Goal: Information Seeking & Learning: Compare options

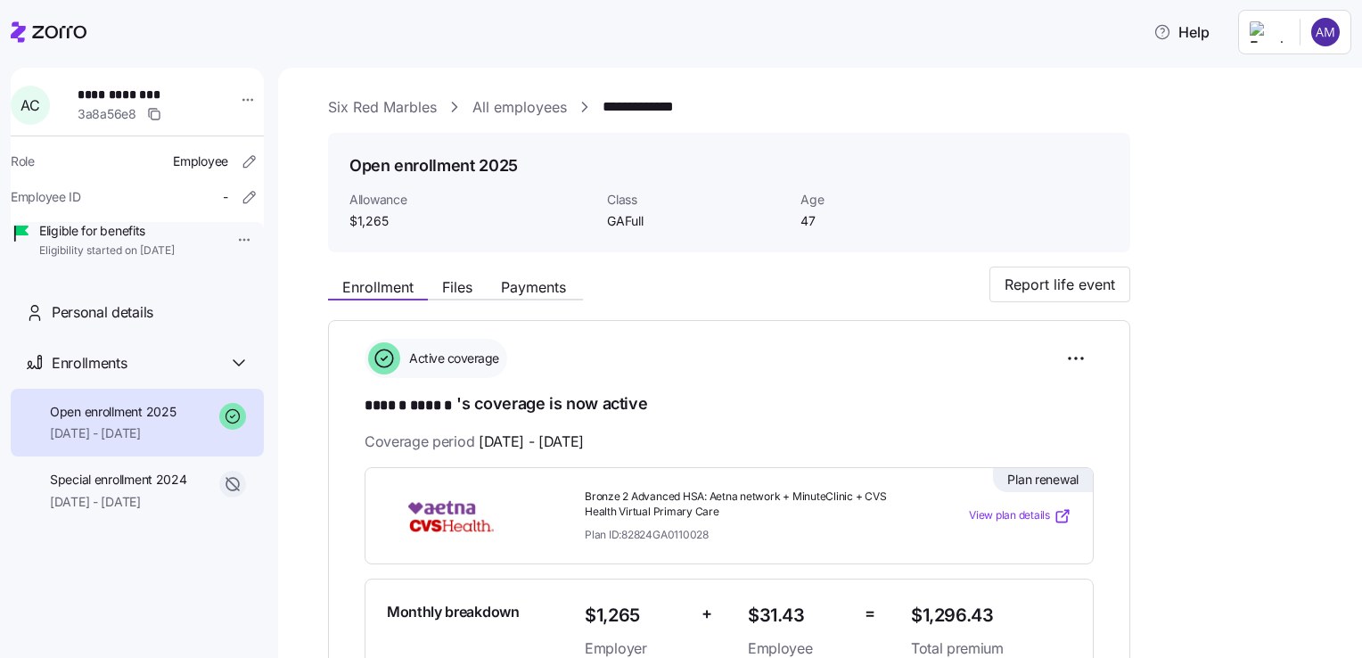
click at [513, 102] on link "All employees" at bounding box center [519, 107] width 94 height 22
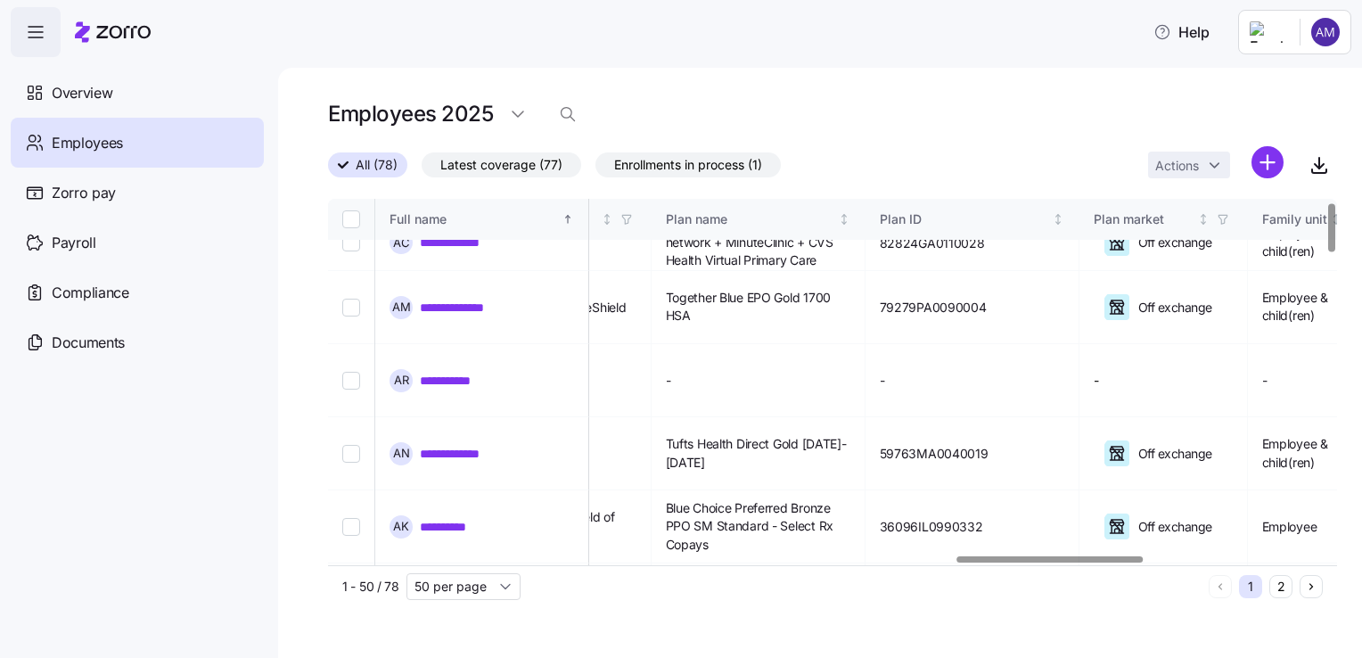
scroll to position [0, 3396]
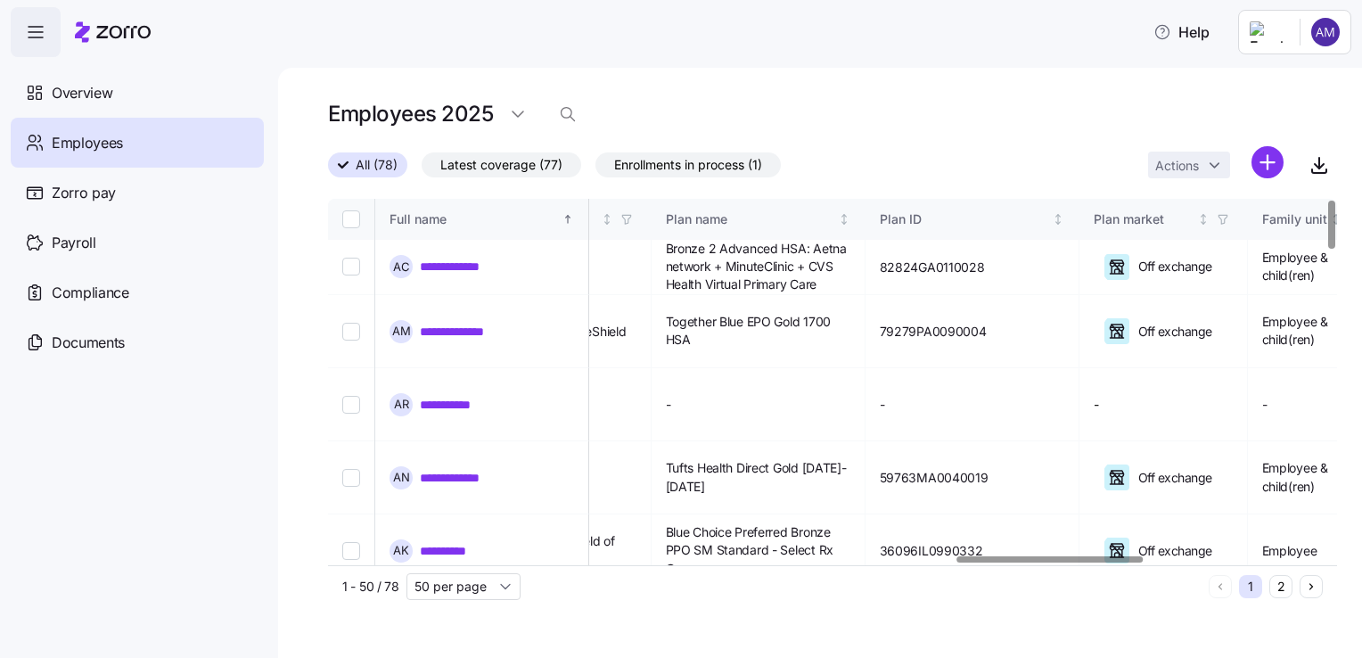
click at [1334, 201] on div at bounding box center [1331, 225] width 6 height 48
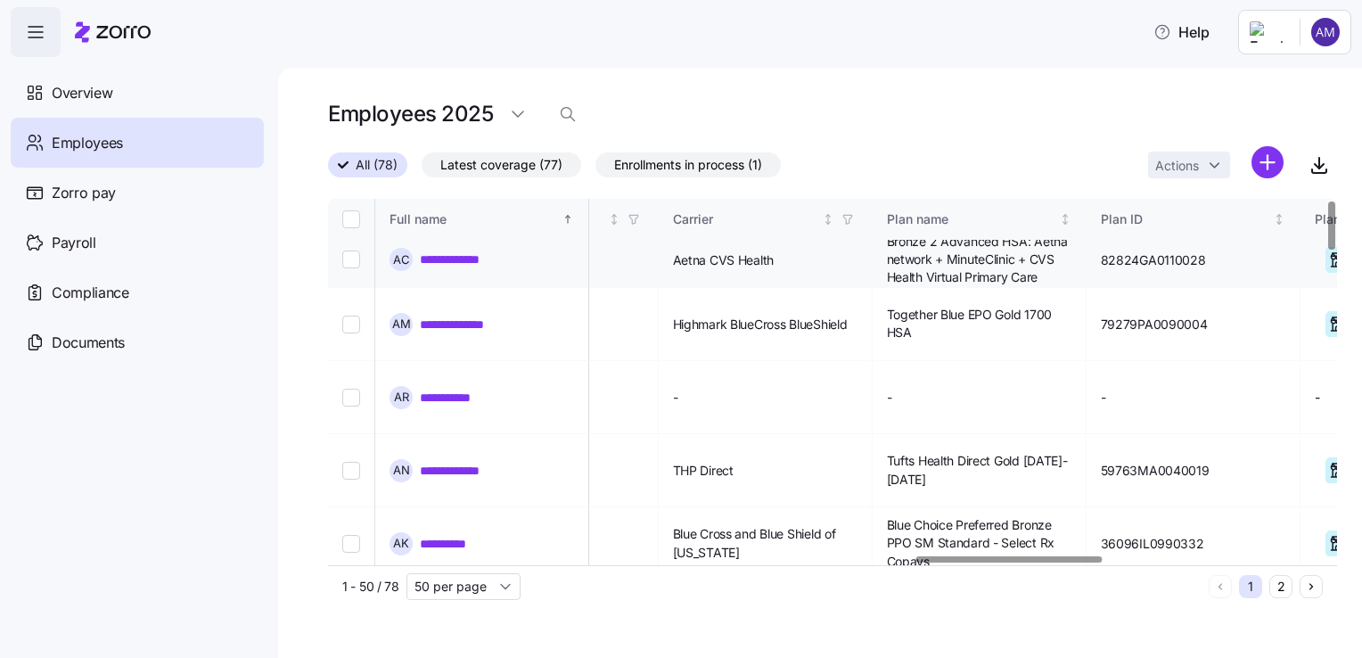
scroll to position [7, 3175]
click at [458, 264] on link "**********" at bounding box center [460, 260] width 81 height 18
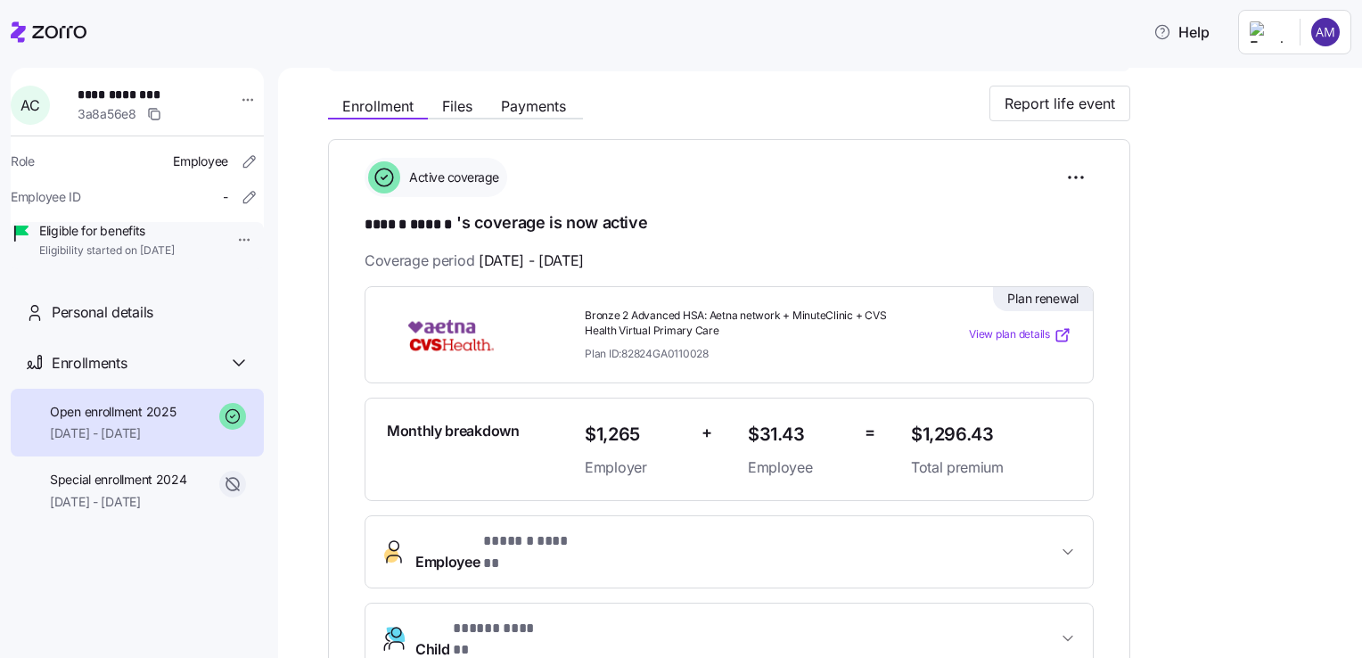
scroll to position [180, 0]
click at [997, 335] on span "View plan details" at bounding box center [1009, 335] width 81 height 17
click at [998, 332] on span "View plan details" at bounding box center [1009, 335] width 81 height 17
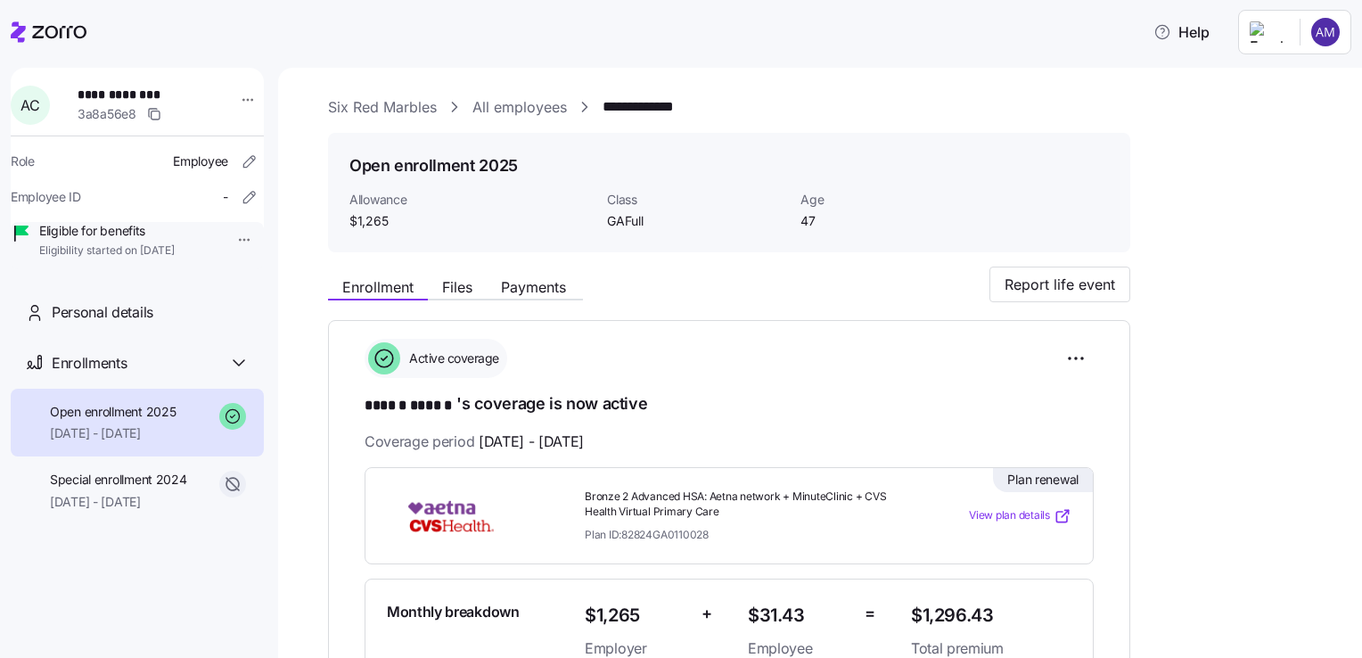
click at [511, 111] on link "All employees" at bounding box center [519, 107] width 94 height 22
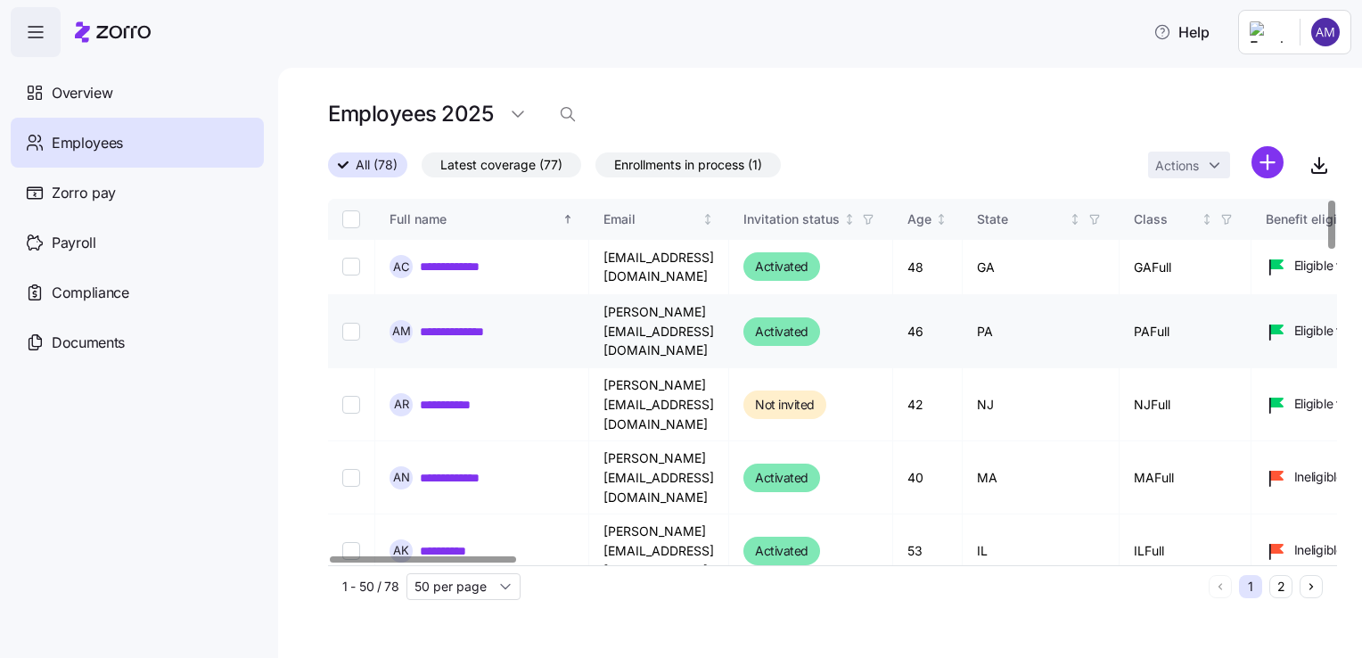
click at [494, 323] on link "**********" at bounding box center [476, 332] width 112 height 18
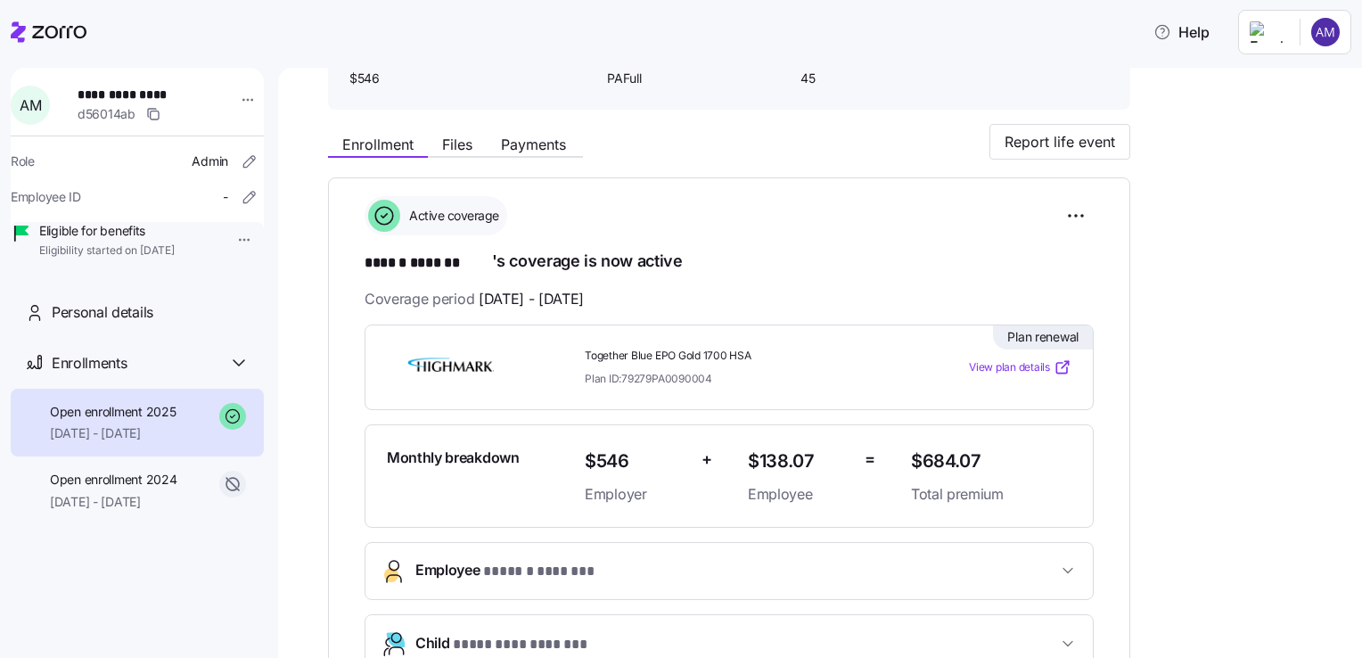
scroll to position [145, 0]
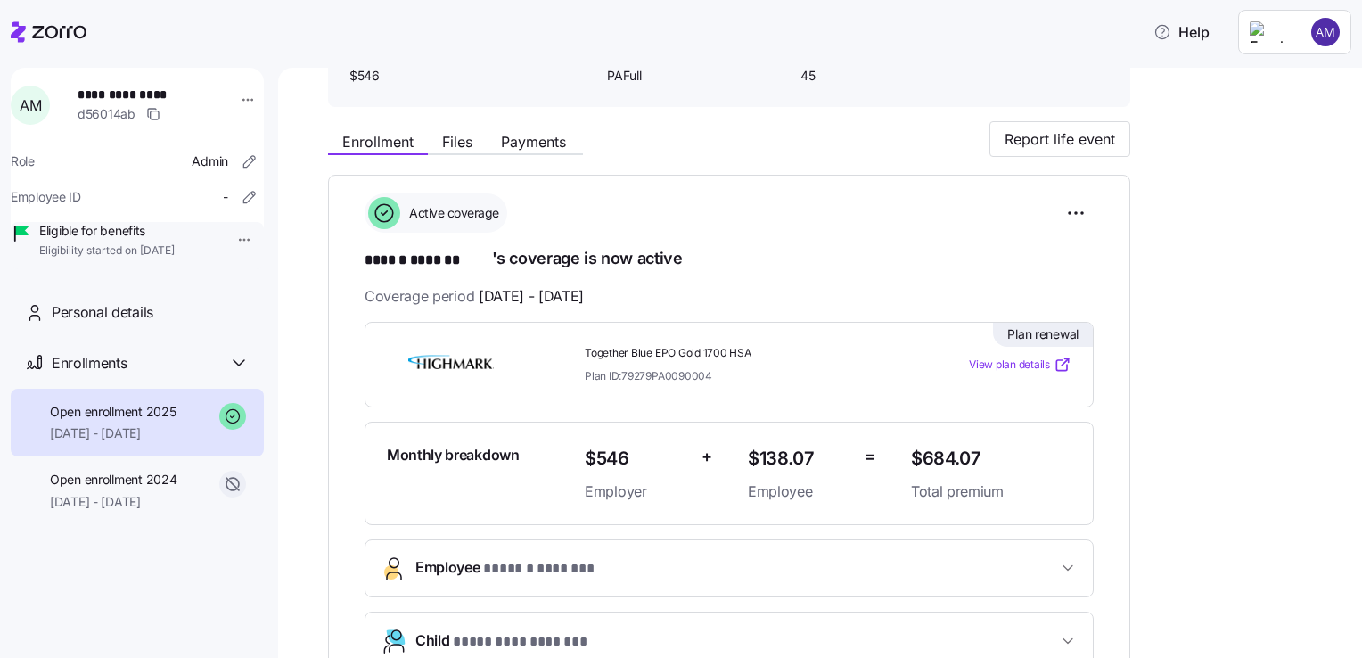
click at [1026, 365] on span "View plan details" at bounding box center [1009, 365] width 81 height 17
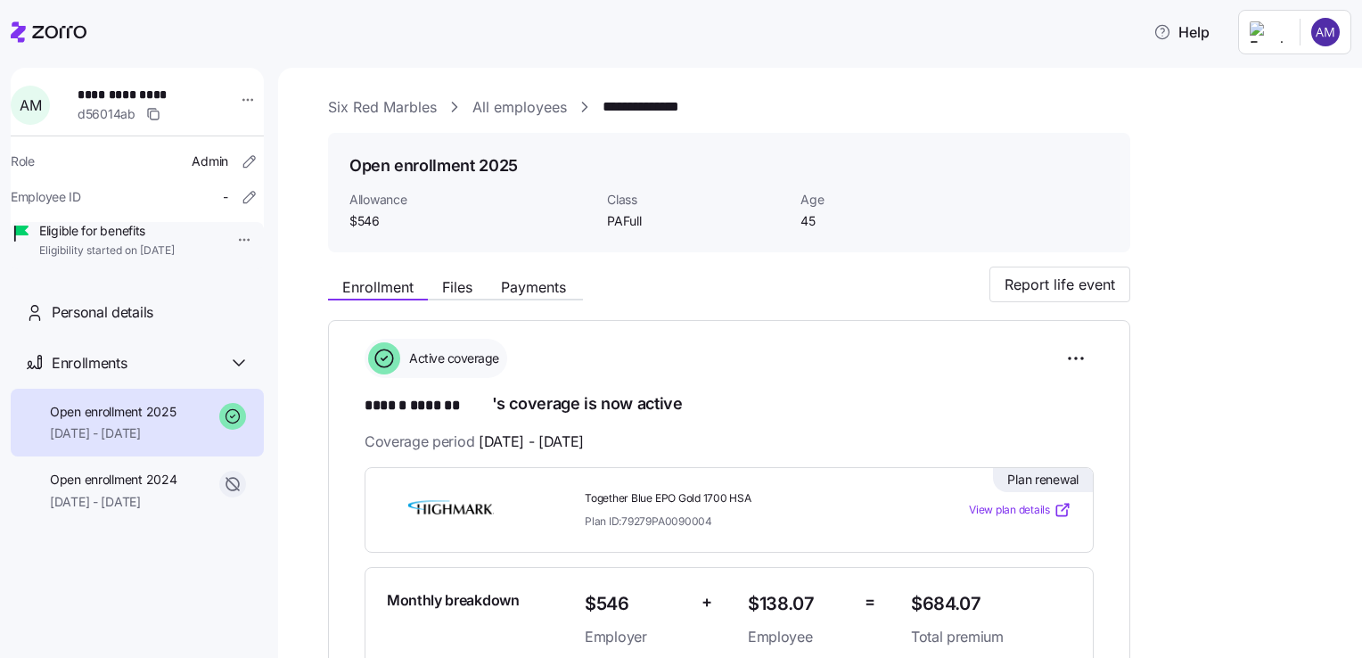
click at [530, 118] on link "All employees" at bounding box center [519, 107] width 94 height 22
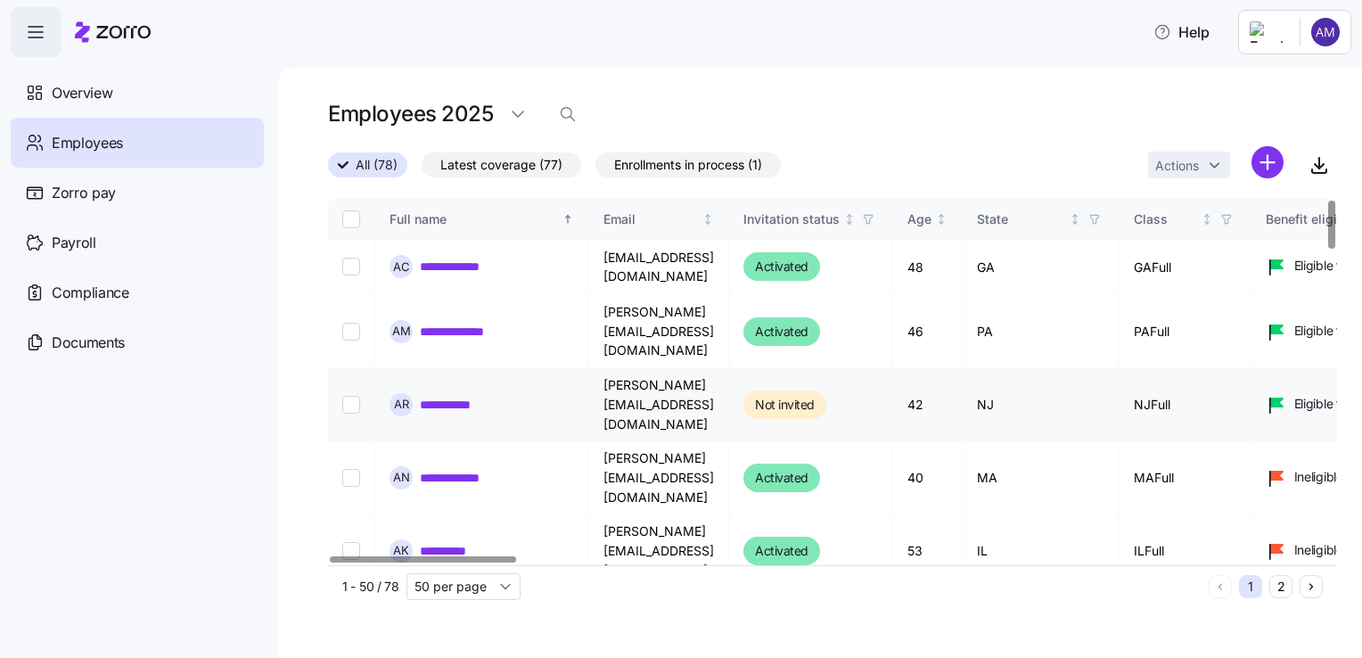
click at [464, 396] on link "**********" at bounding box center [461, 405] width 82 height 18
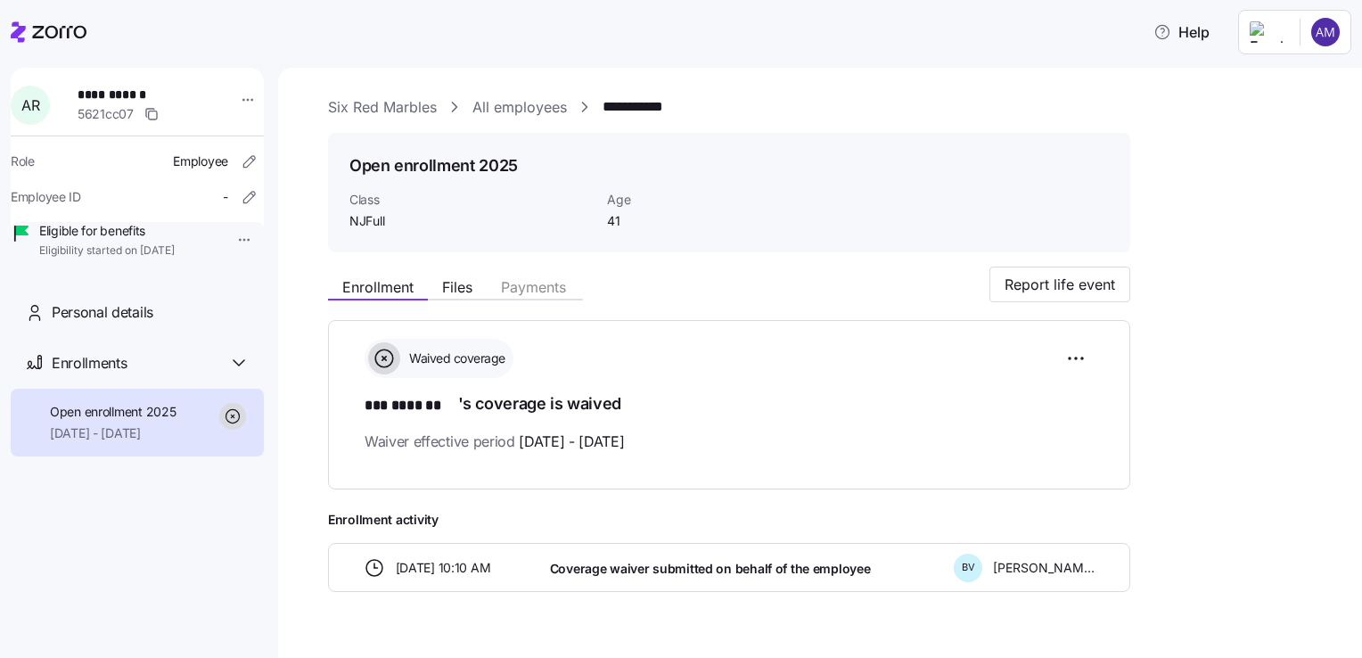
click at [533, 105] on link "All employees" at bounding box center [519, 107] width 94 height 22
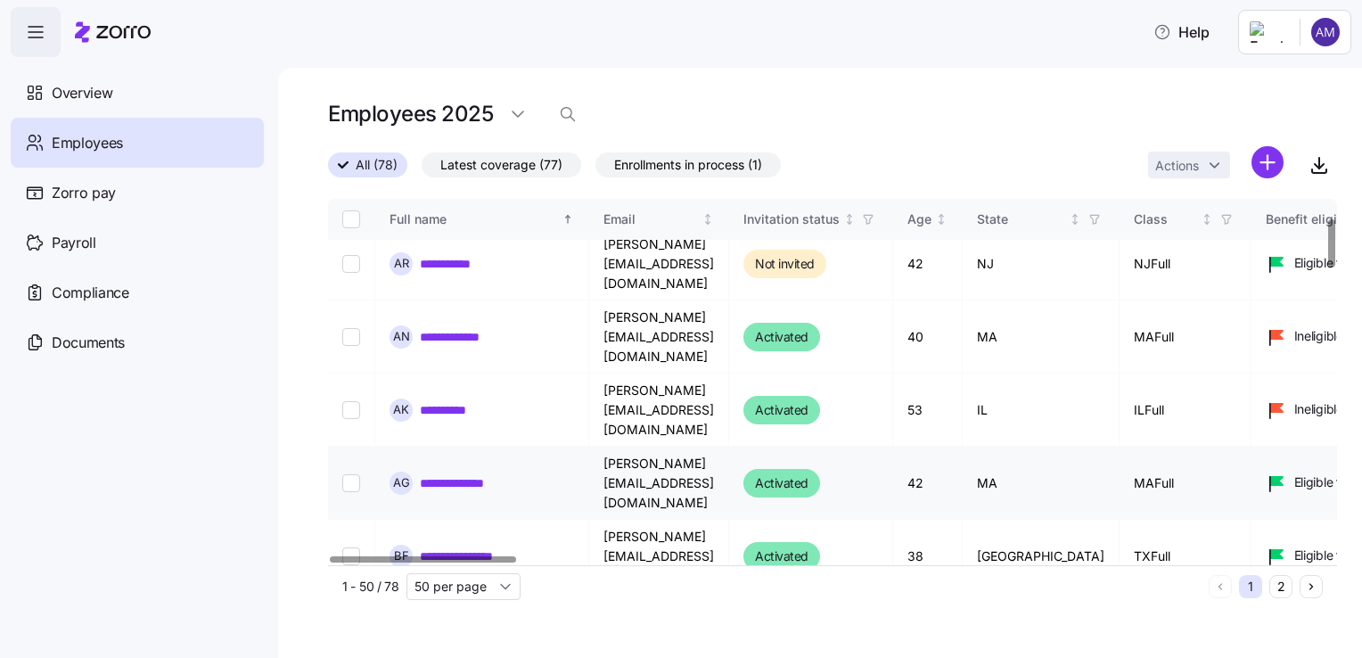
scroll to position [145, 0]
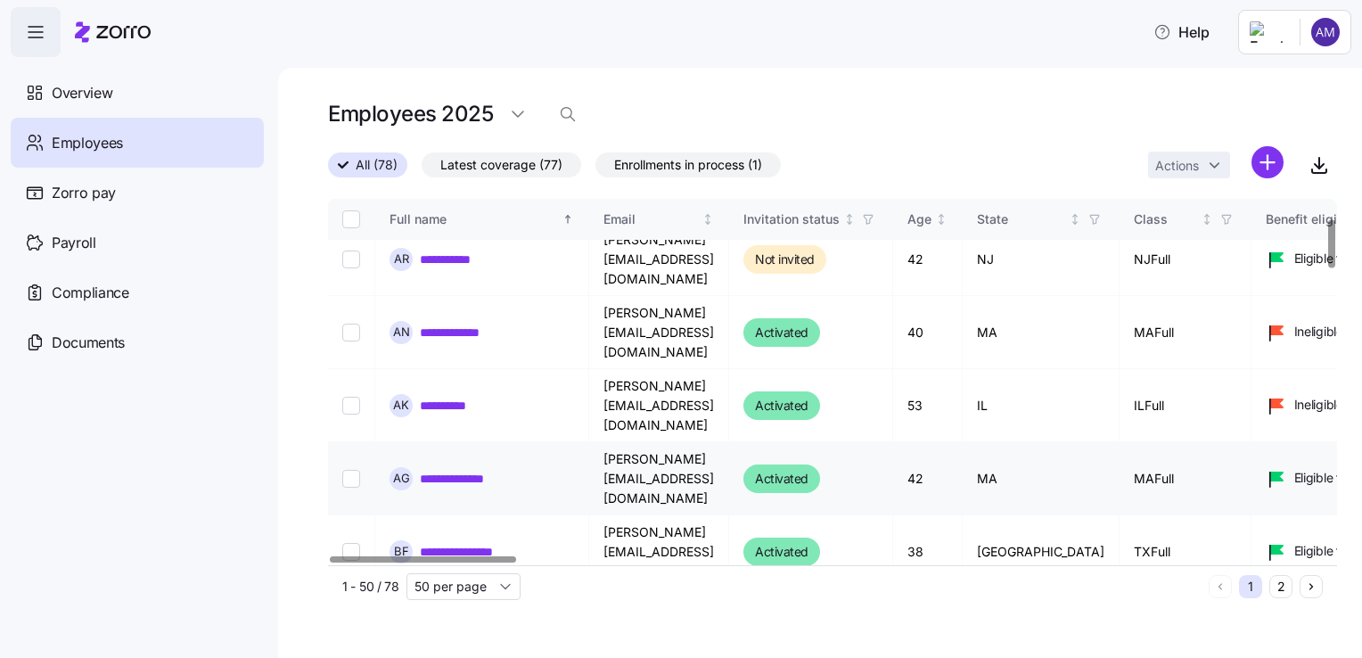
click at [478, 470] on link "**********" at bounding box center [466, 479] width 93 height 18
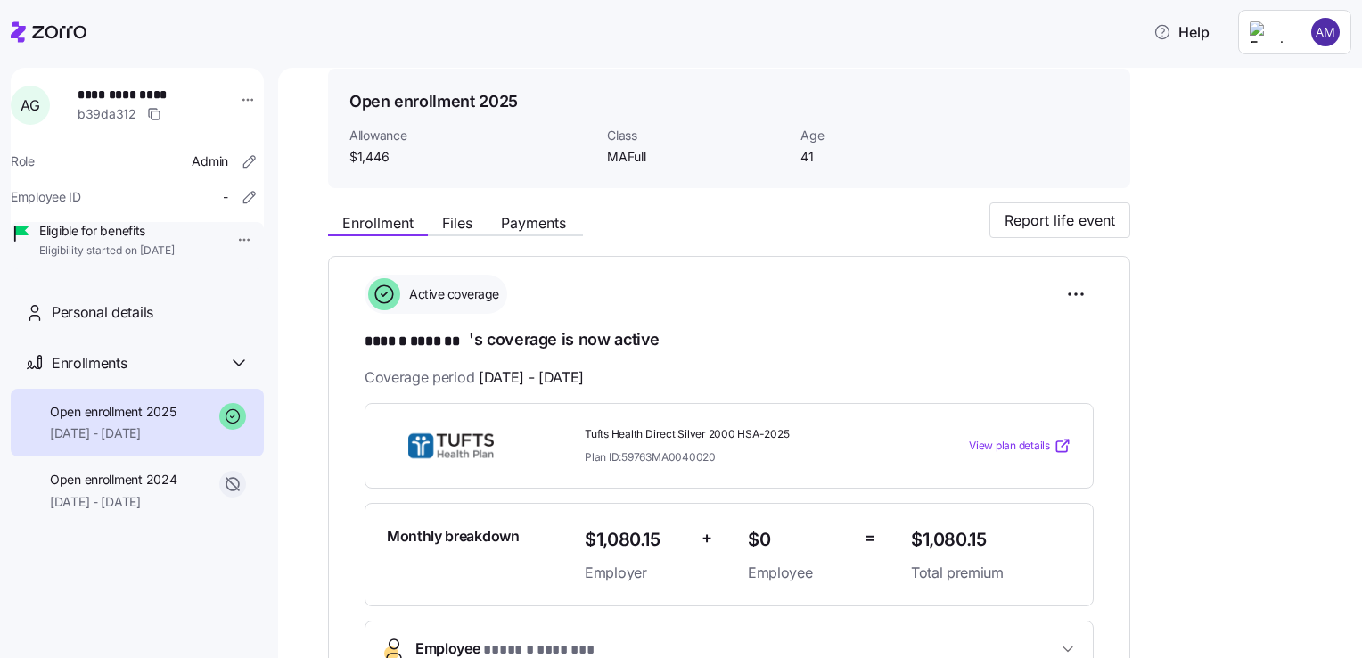
scroll to position [68, 0]
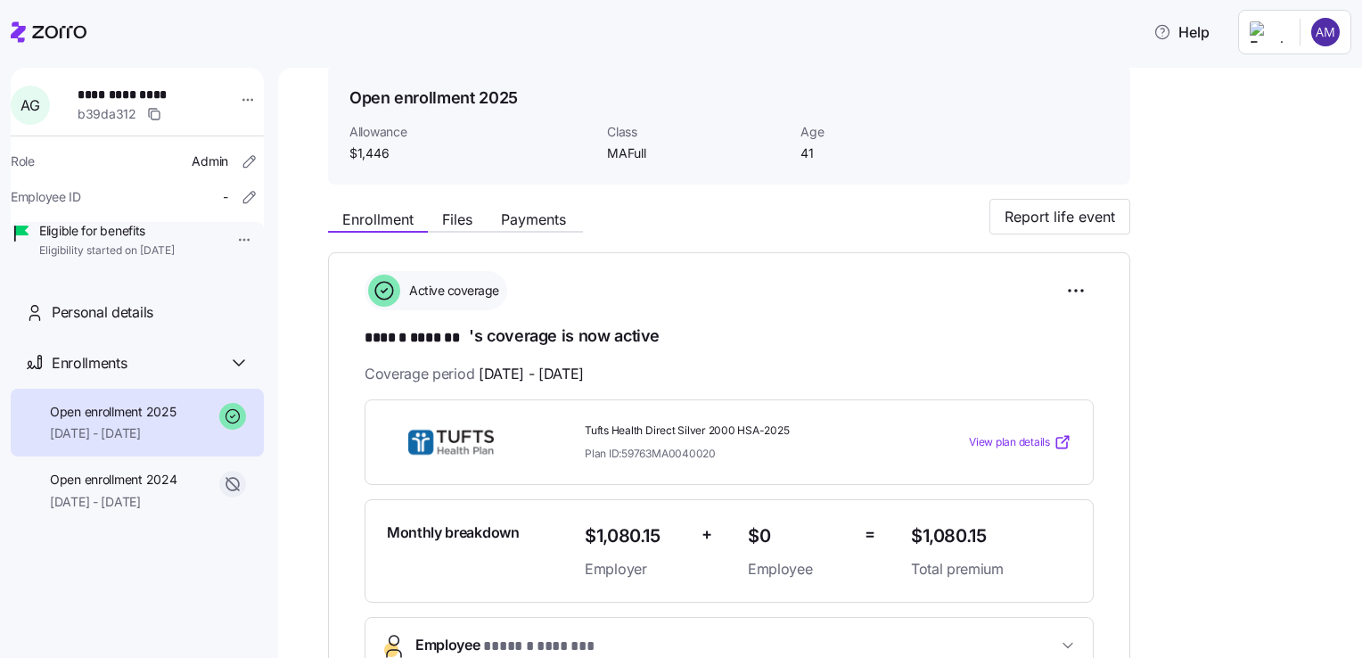
click at [1021, 440] on span "View plan details" at bounding box center [1009, 442] width 81 height 17
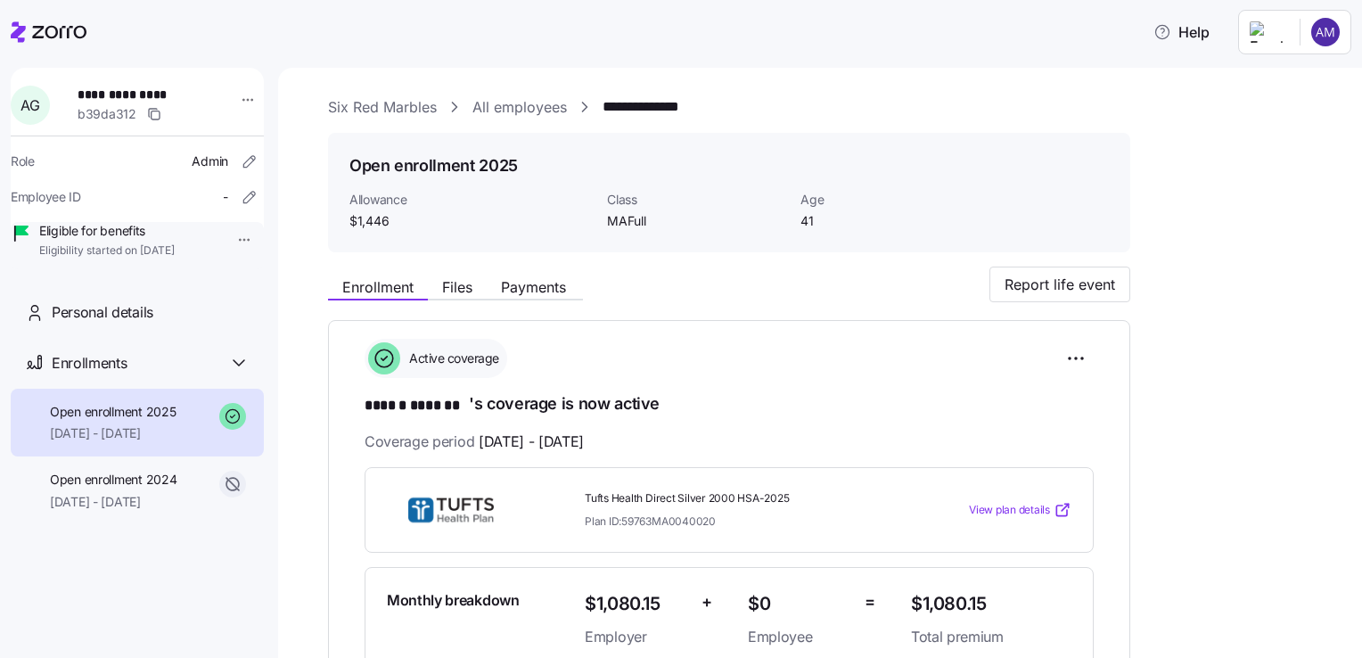
click at [531, 111] on link "All employees" at bounding box center [519, 107] width 94 height 22
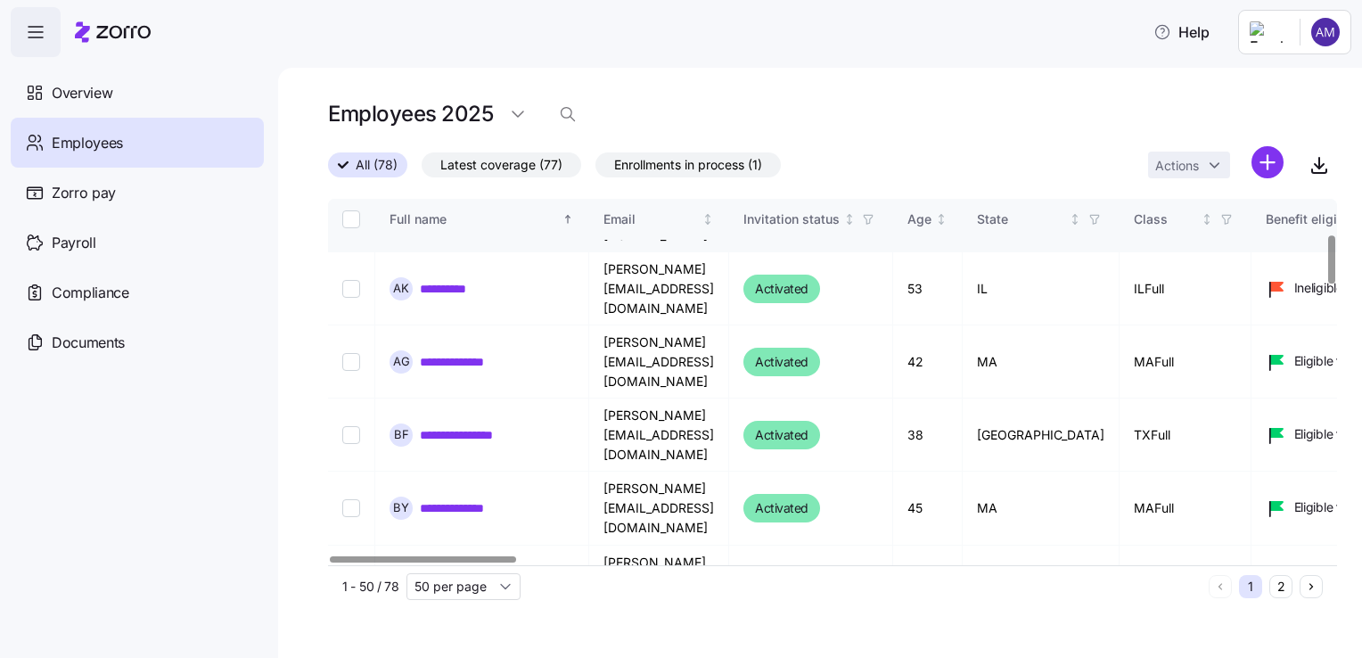
scroll to position [266, 0]
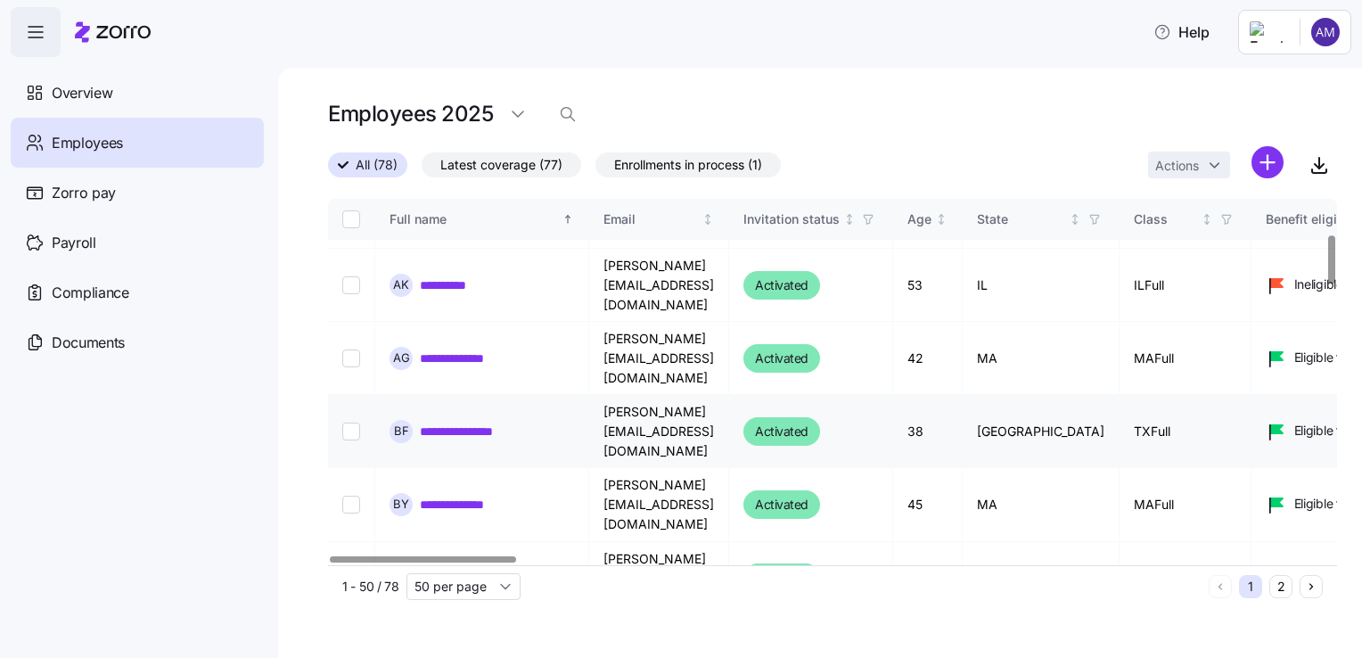
click at [482, 423] on link "**********" at bounding box center [472, 432] width 104 height 18
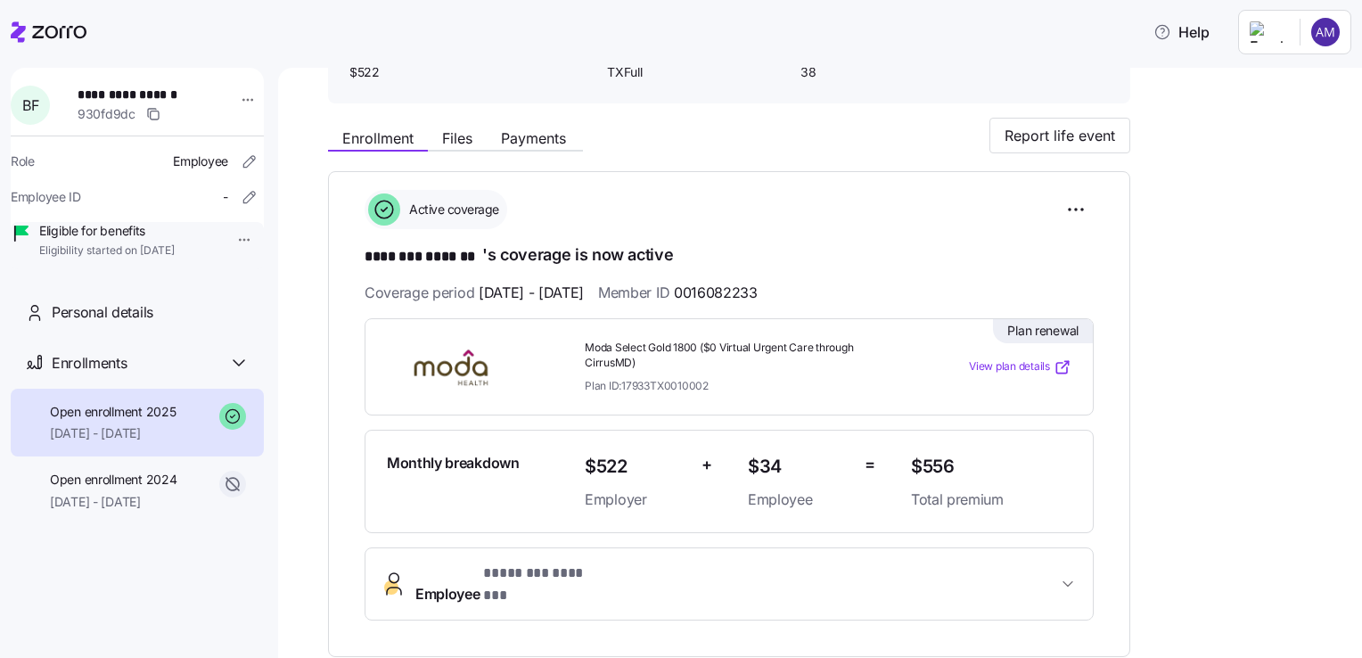
scroll to position [171, 0]
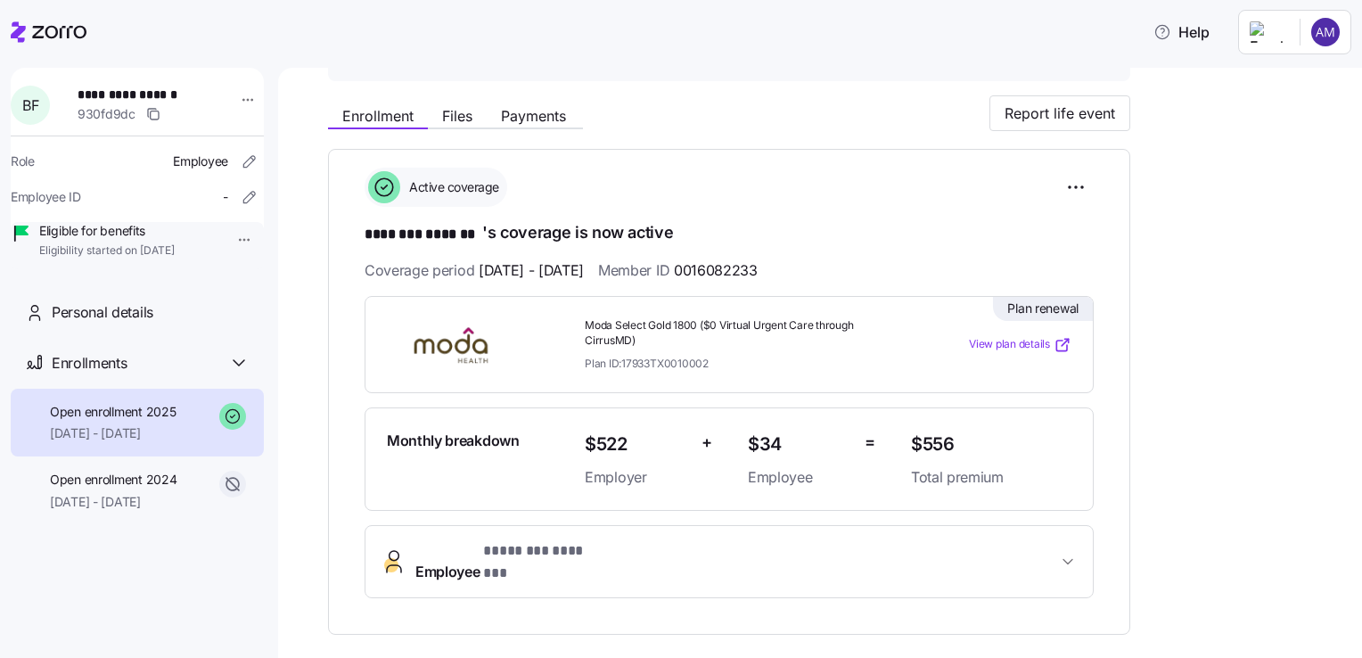
click at [1009, 344] on span "View plan details" at bounding box center [1009, 344] width 81 height 17
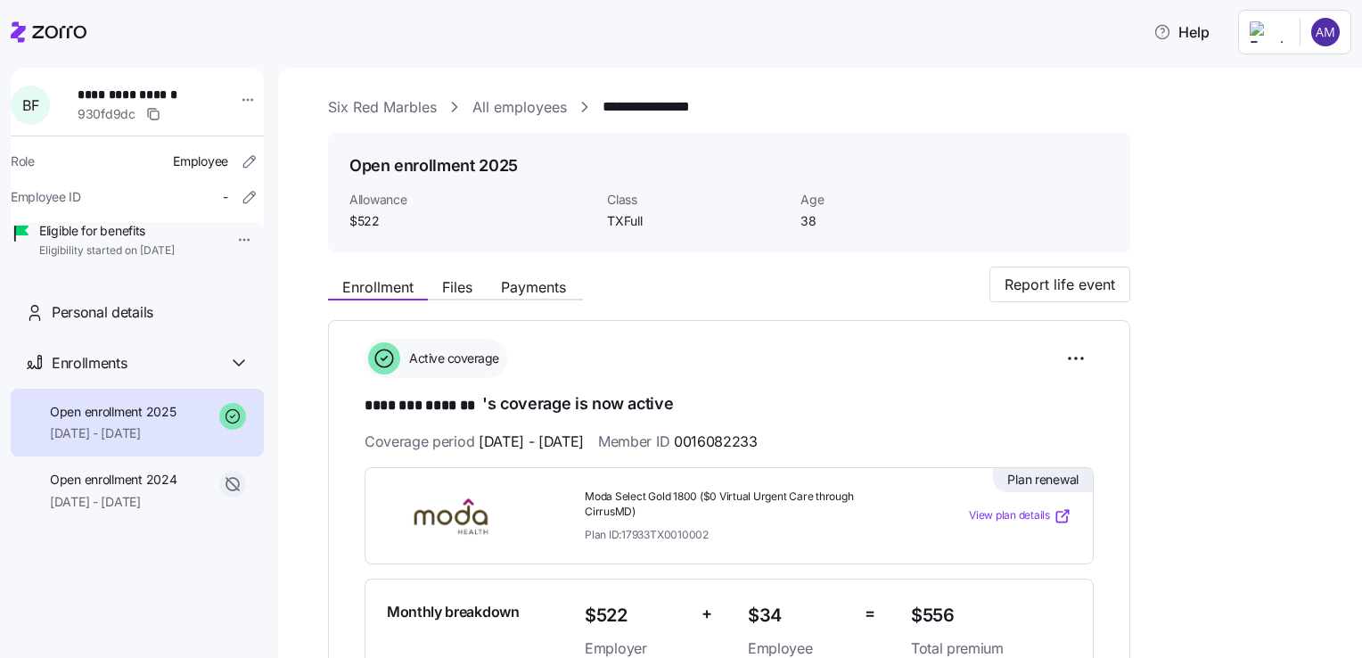
click at [541, 104] on link "All employees" at bounding box center [519, 107] width 94 height 22
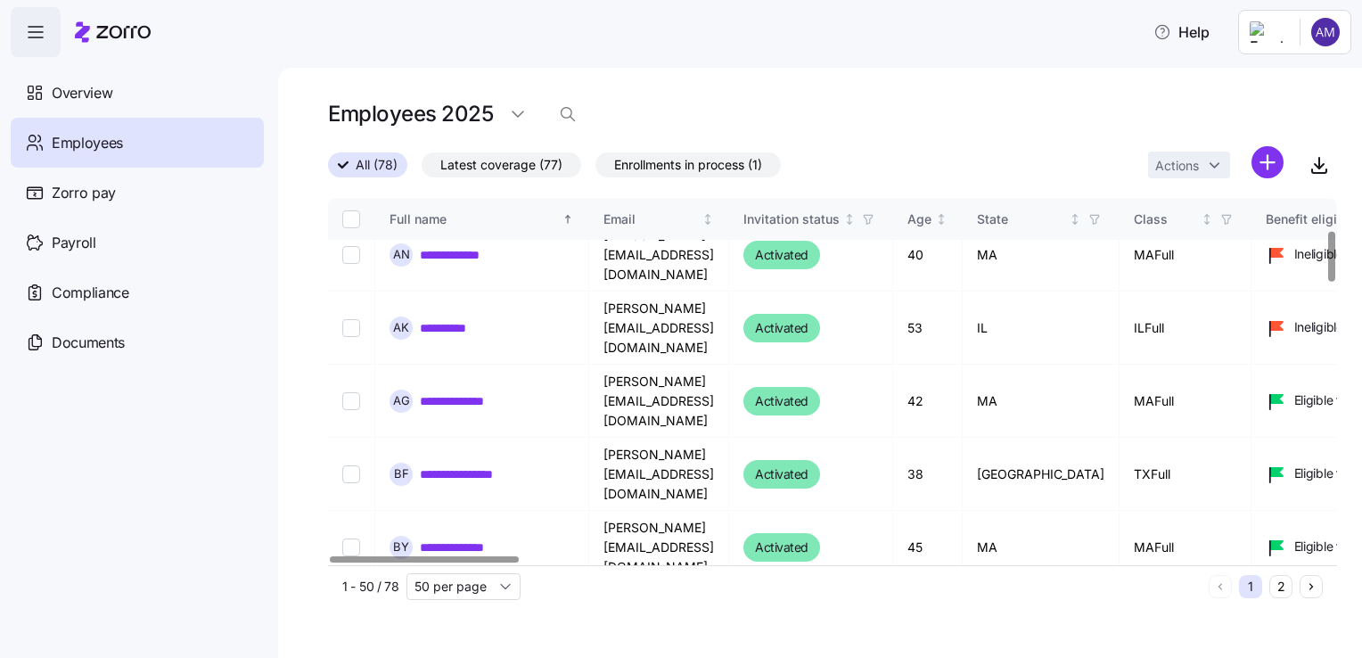
scroll to position [228, 0]
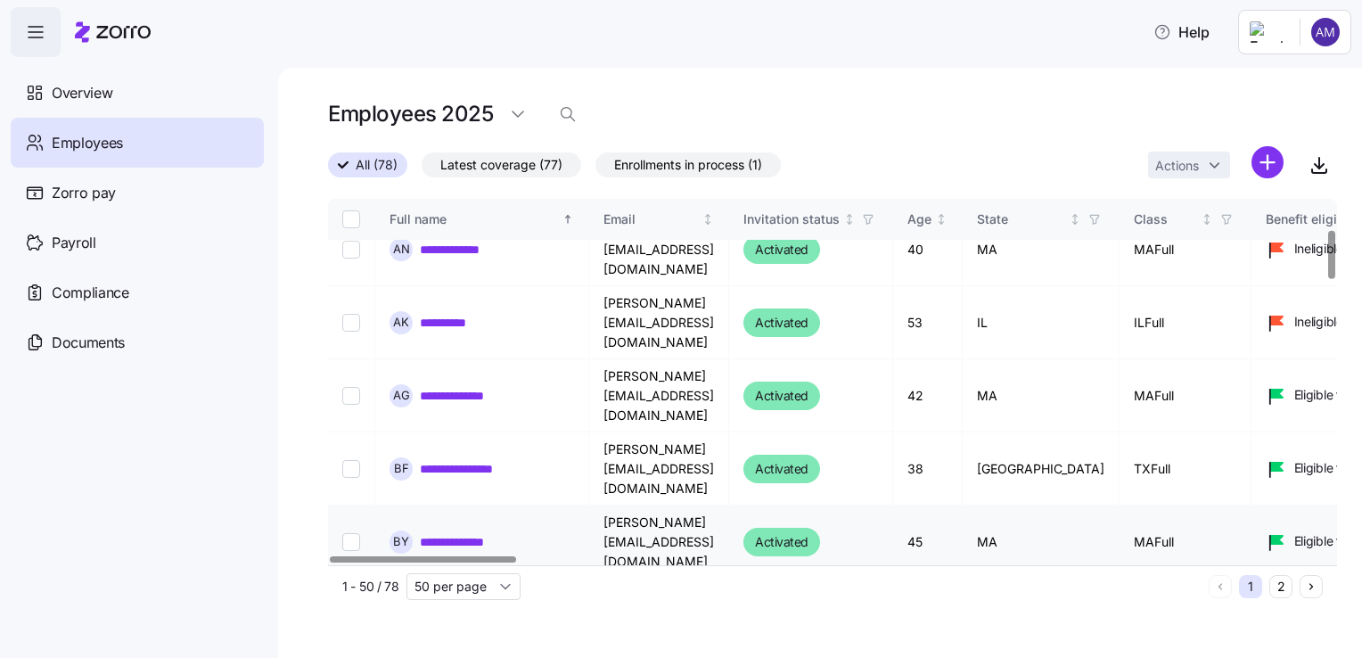
click at [466, 533] on link "**********" at bounding box center [463, 542] width 86 height 18
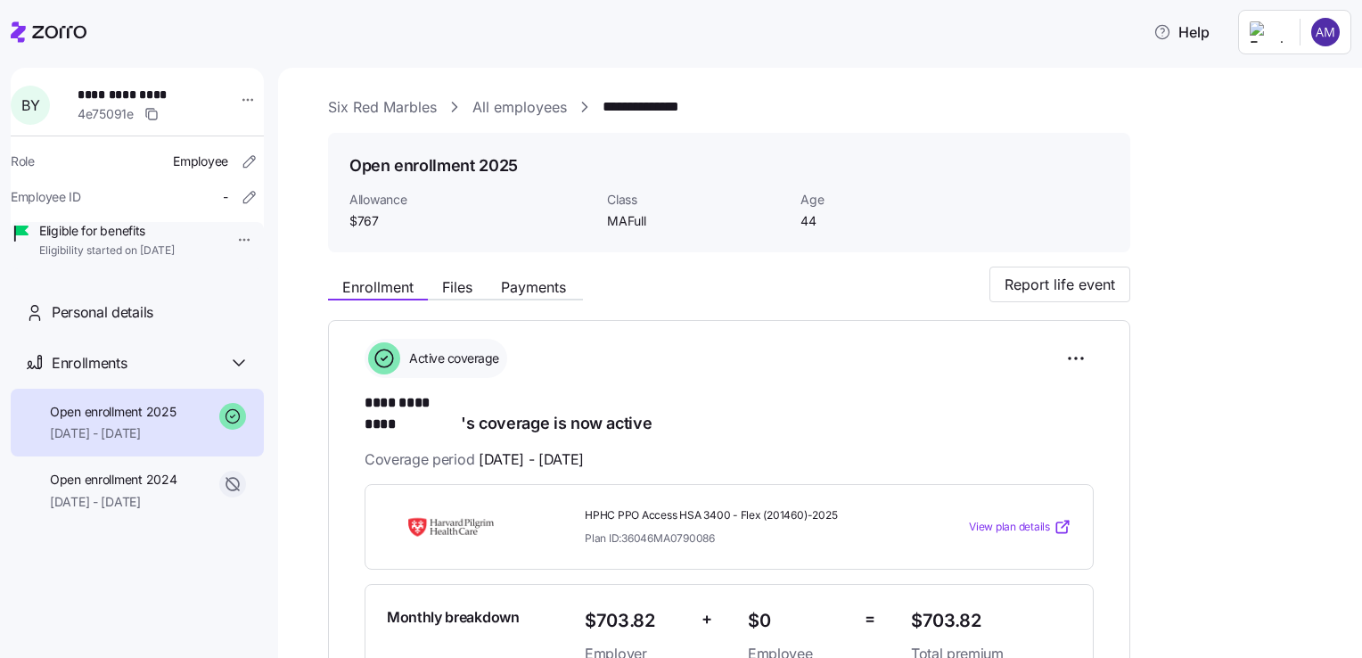
click at [990, 519] on span "View plan details" at bounding box center [1009, 527] width 81 height 17
click at [522, 111] on link "All employees" at bounding box center [519, 107] width 94 height 22
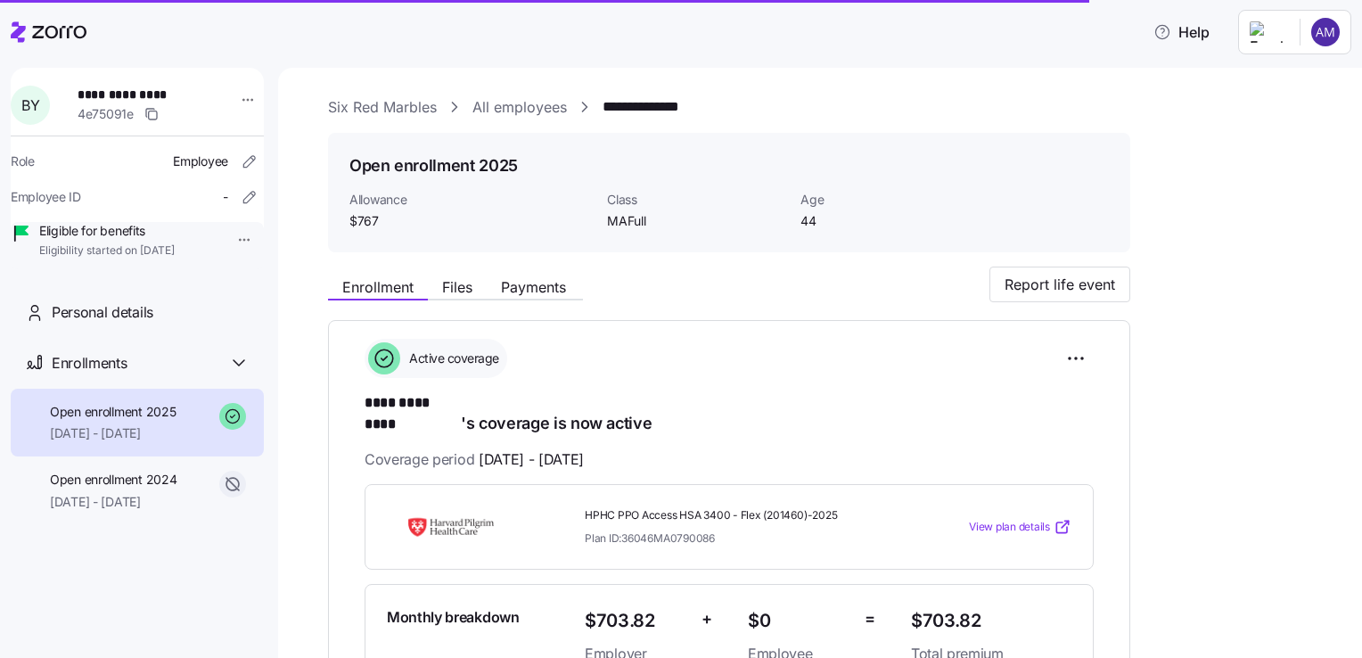
scroll to position [82, 0]
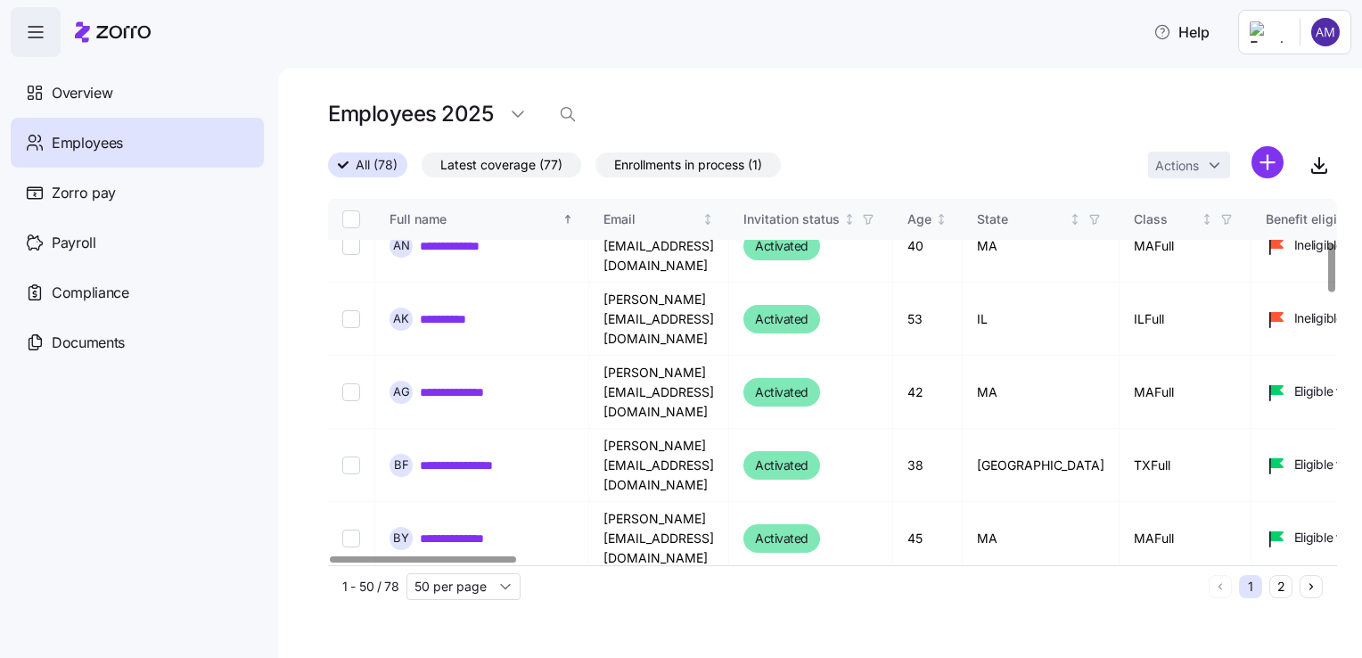
scroll to position [328, 0]
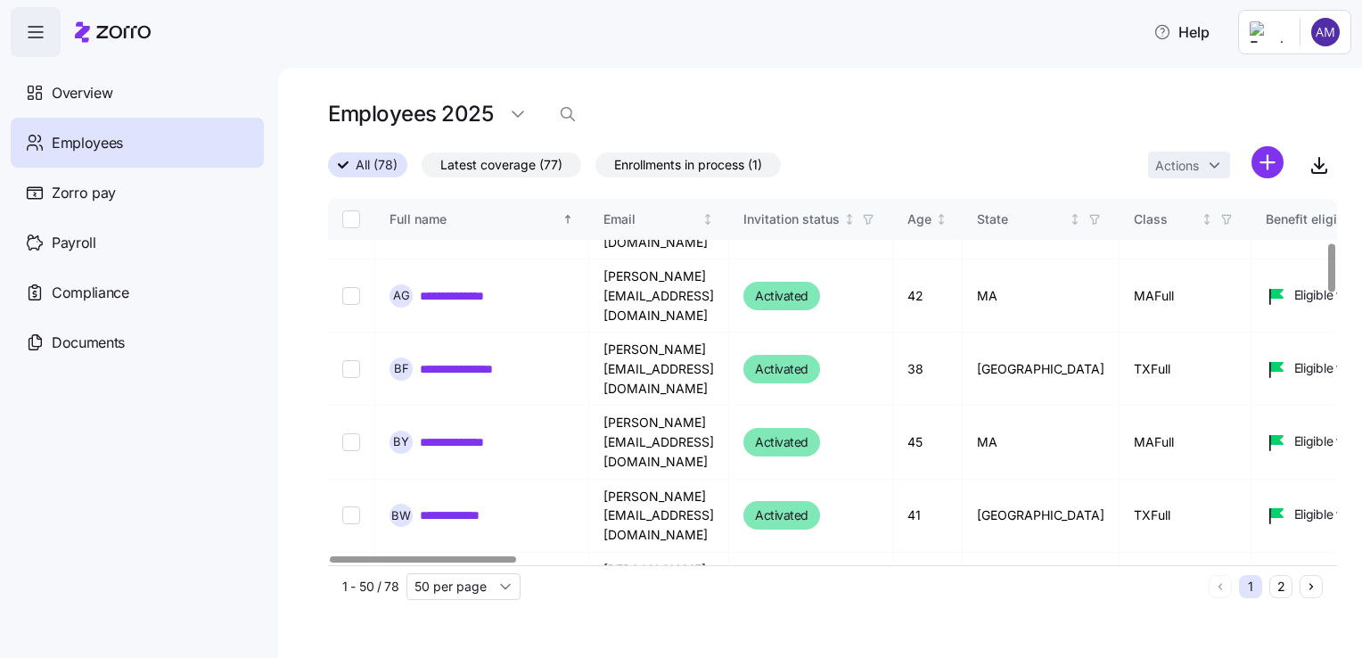
click at [569, 480] on td "**********" at bounding box center [482, 516] width 214 height 73
click at [474, 506] on link "**********" at bounding box center [464, 515] width 88 height 18
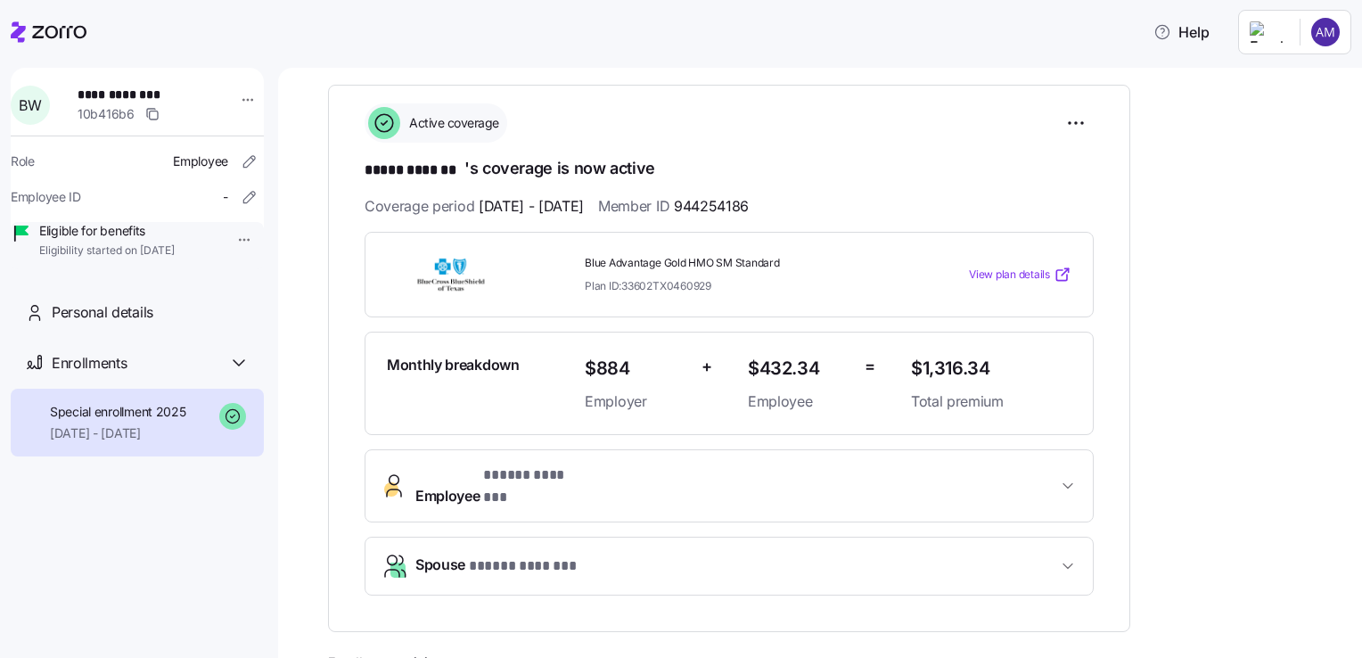
scroll to position [237, 0]
click at [1023, 272] on span "View plan details" at bounding box center [1009, 273] width 81 height 17
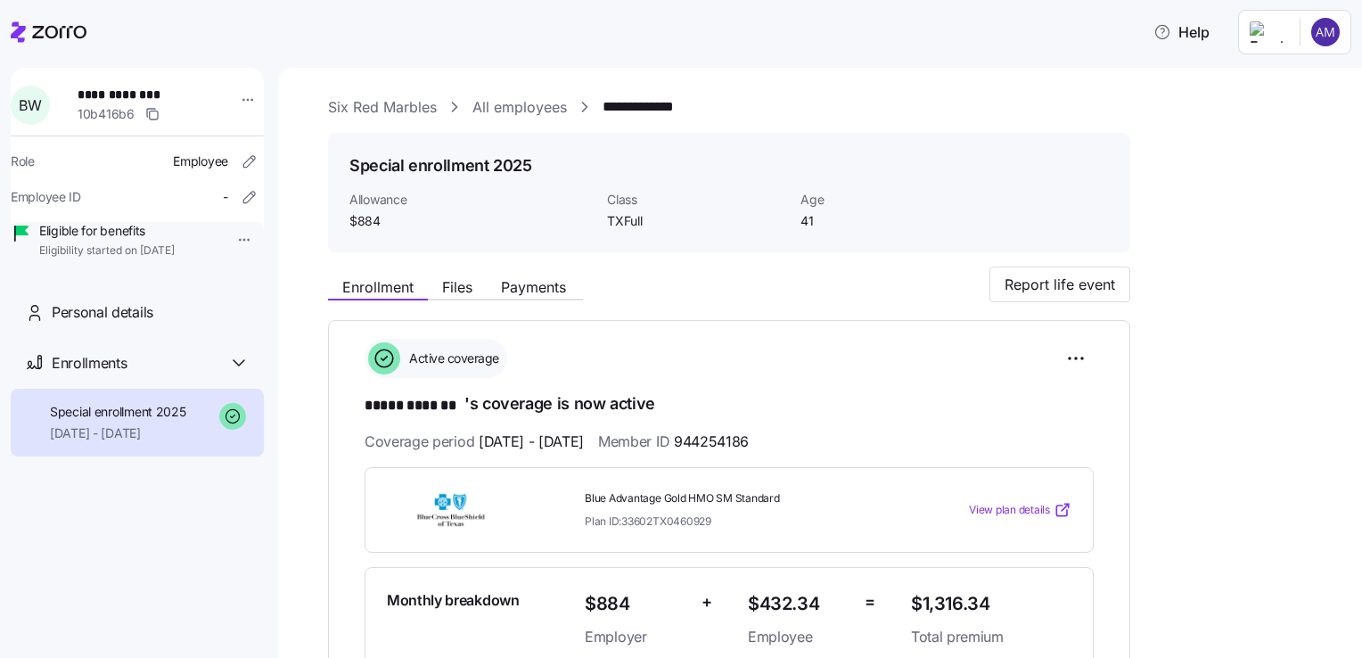
click at [548, 112] on link "All employees" at bounding box center [519, 107] width 94 height 22
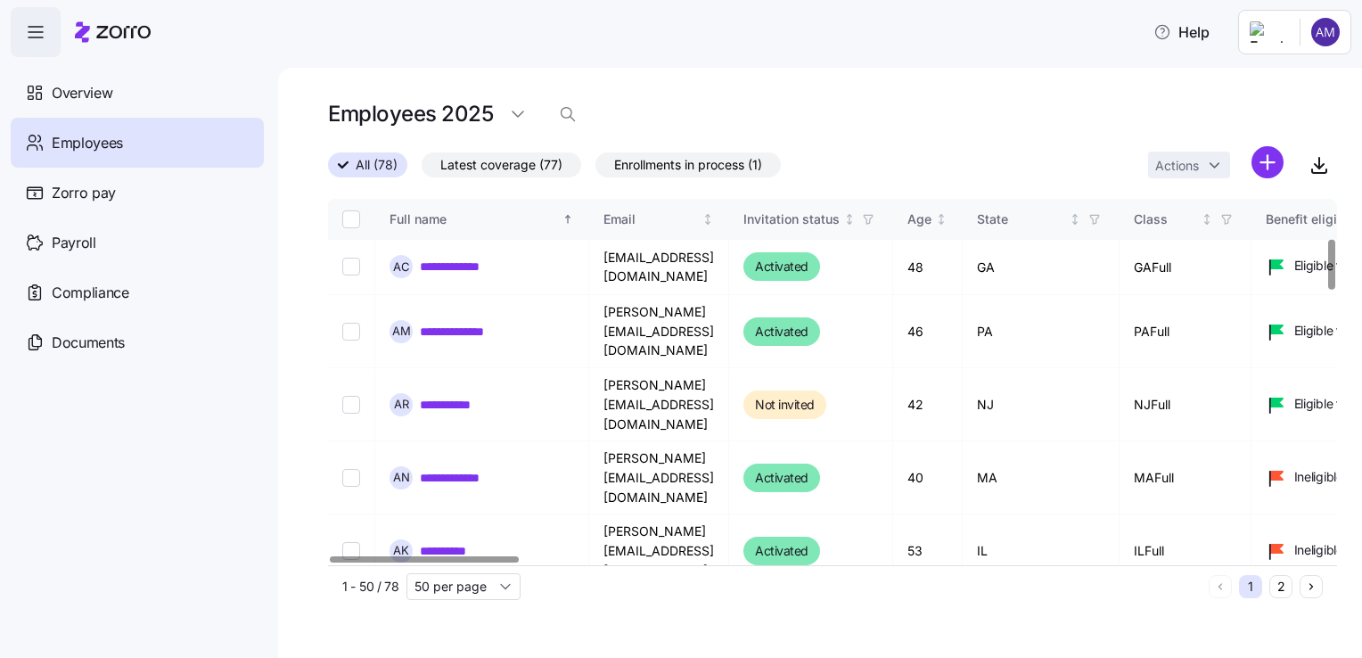
scroll to position [358, 0]
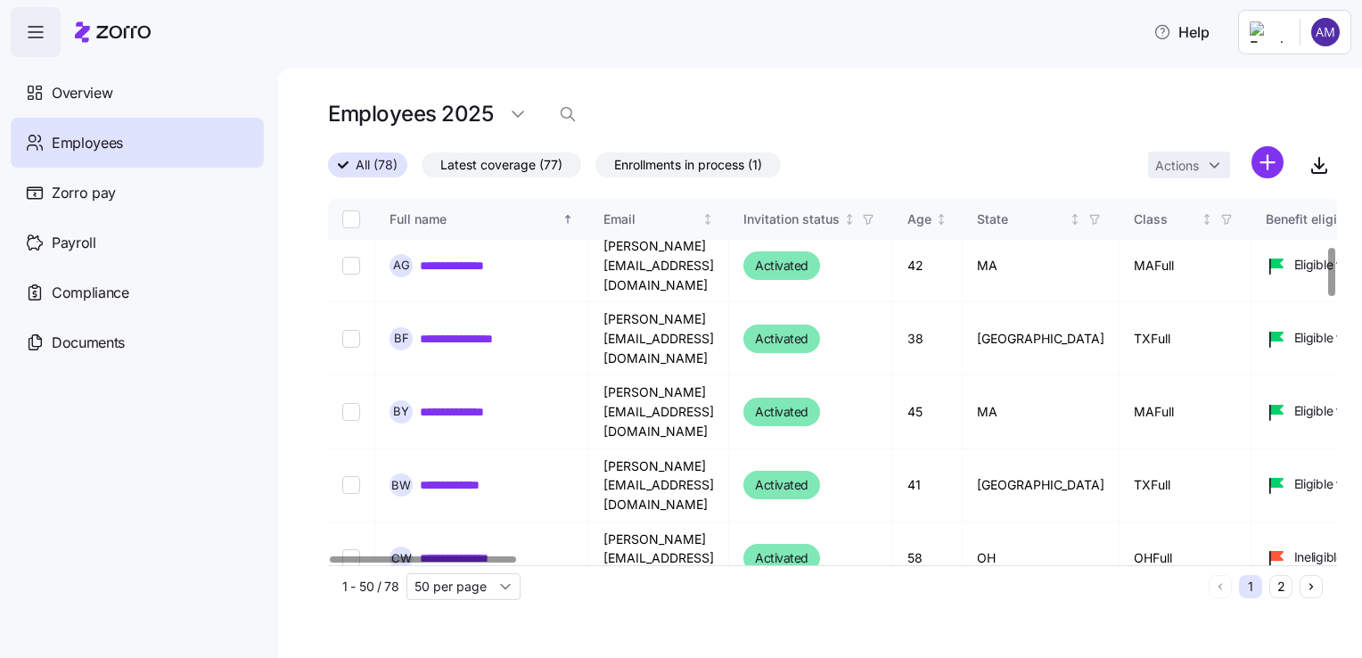
click at [440, 622] on link "**********" at bounding box center [453, 631] width 66 height 18
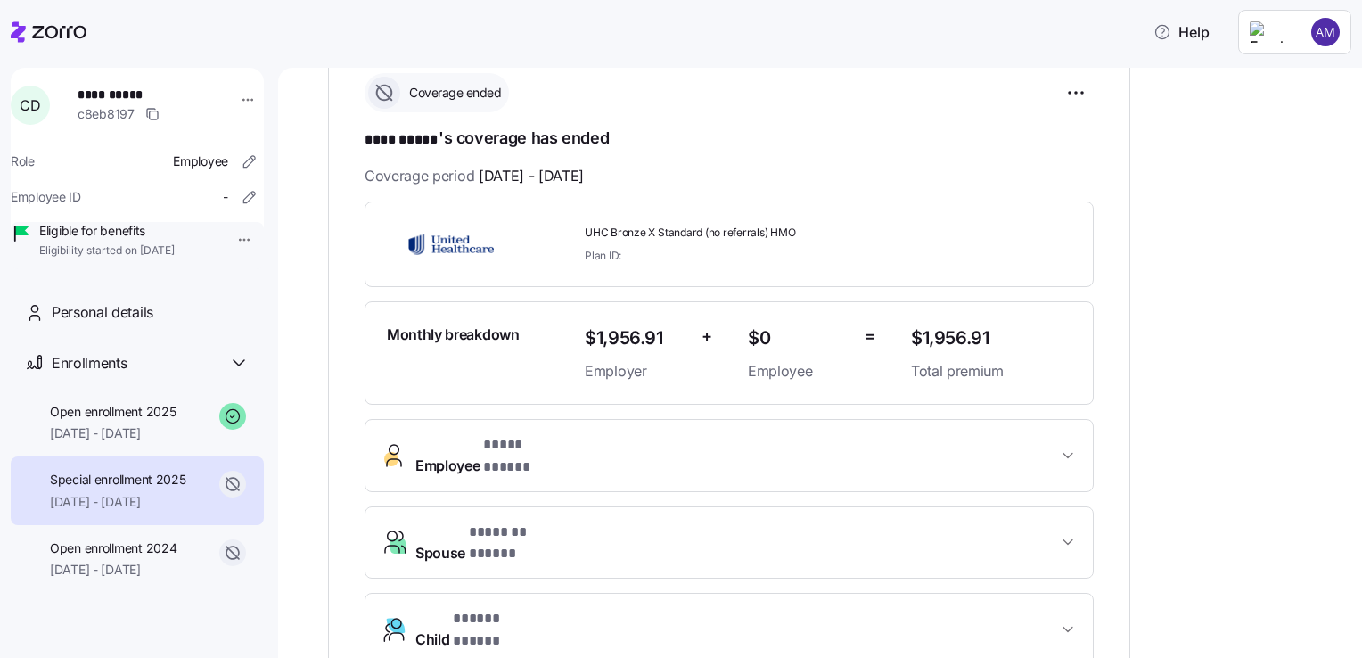
scroll to position [267, 0]
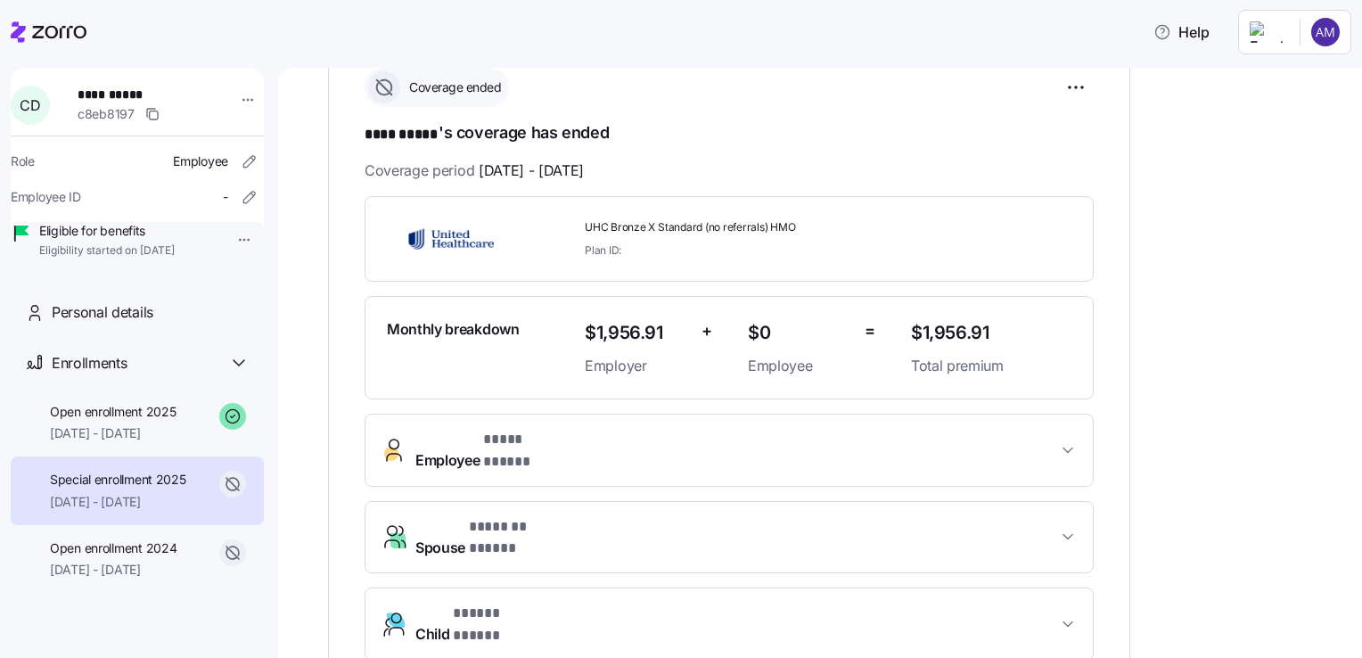
click at [709, 220] on span "UHC Bronze X Standard (no referrals) HMO" at bounding box center [741, 227] width 312 height 15
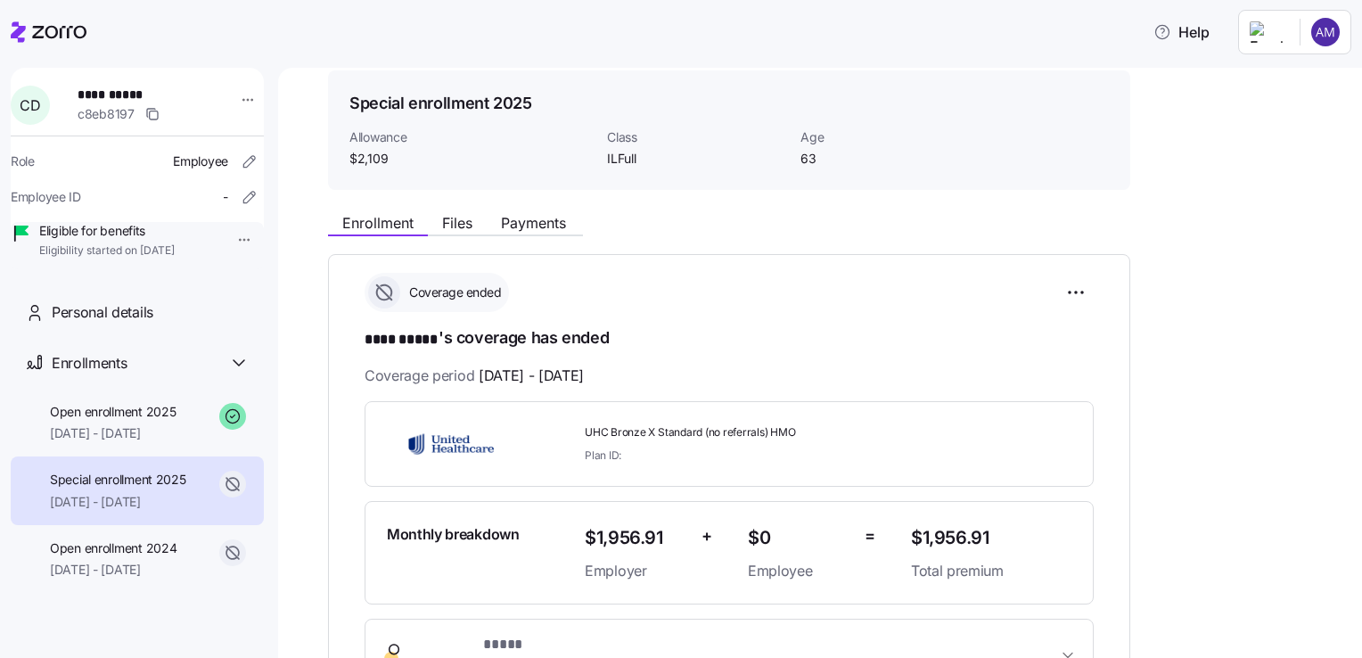
scroll to position [0, 0]
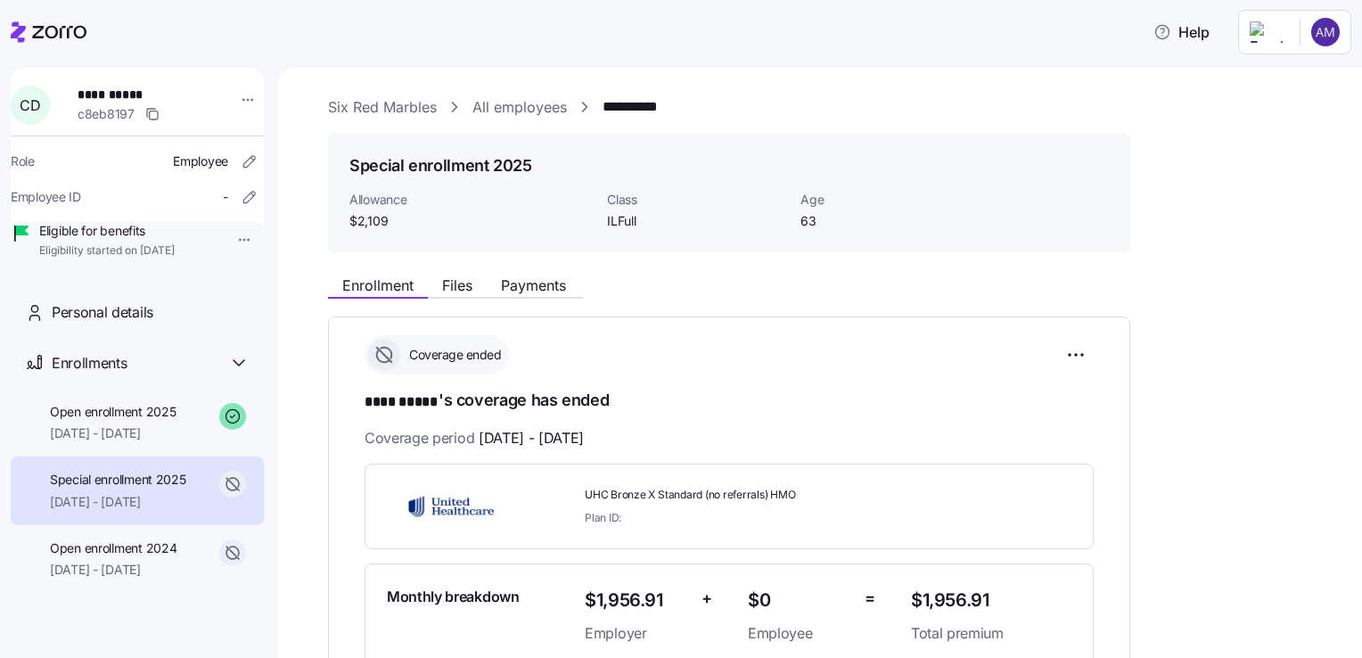
click at [528, 112] on link "All employees" at bounding box center [519, 107] width 94 height 22
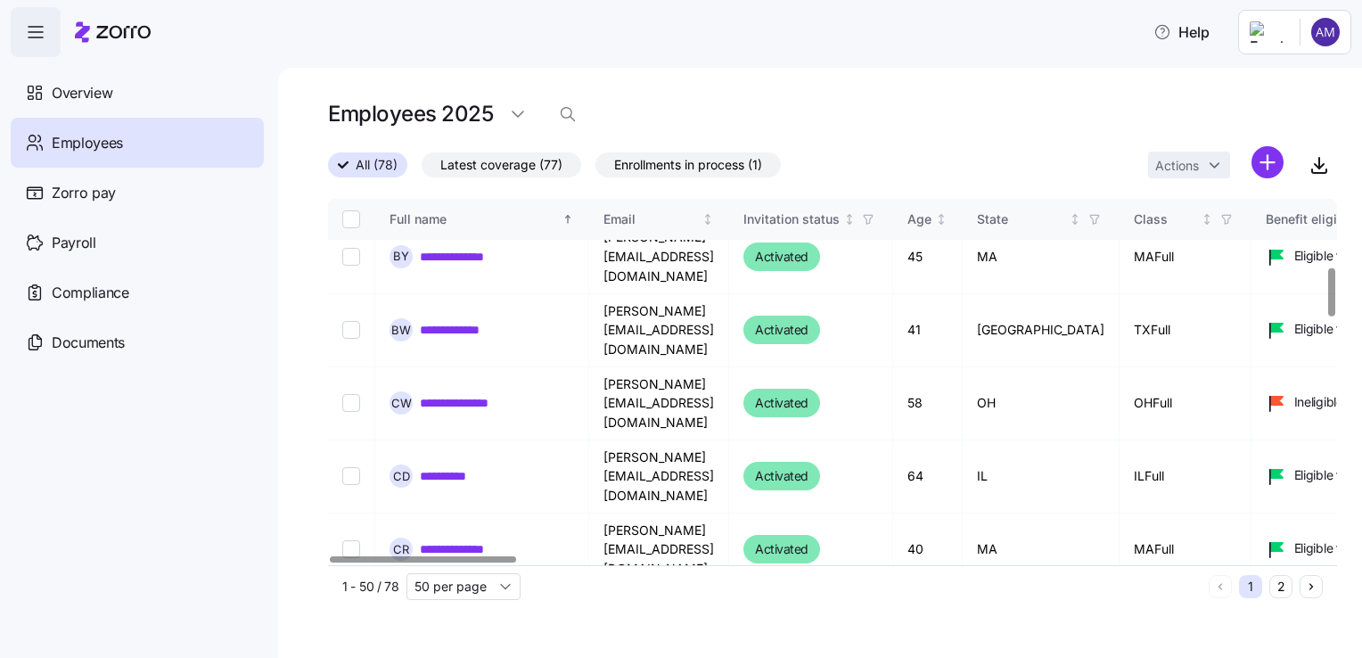
scroll to position [513, 0]
click at [468, 540] on link "**********" at bounding box center [466, 549] width 93 height 18
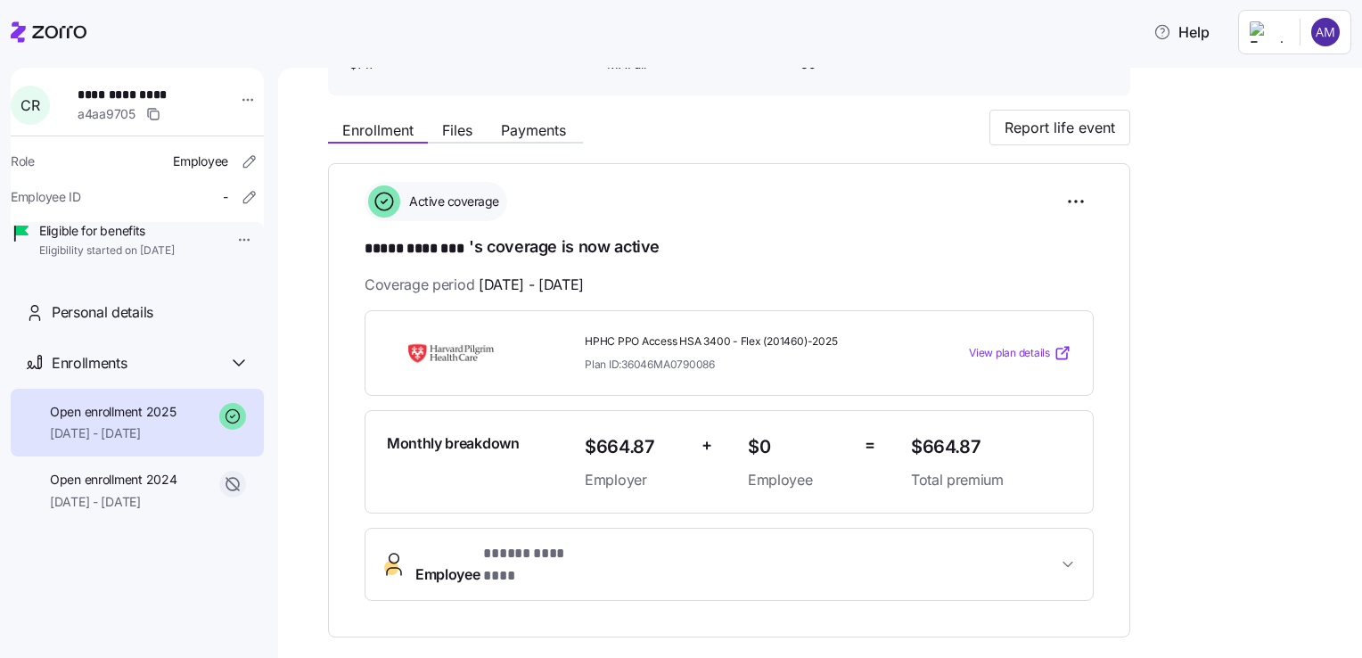
scroll to position [160, 0]
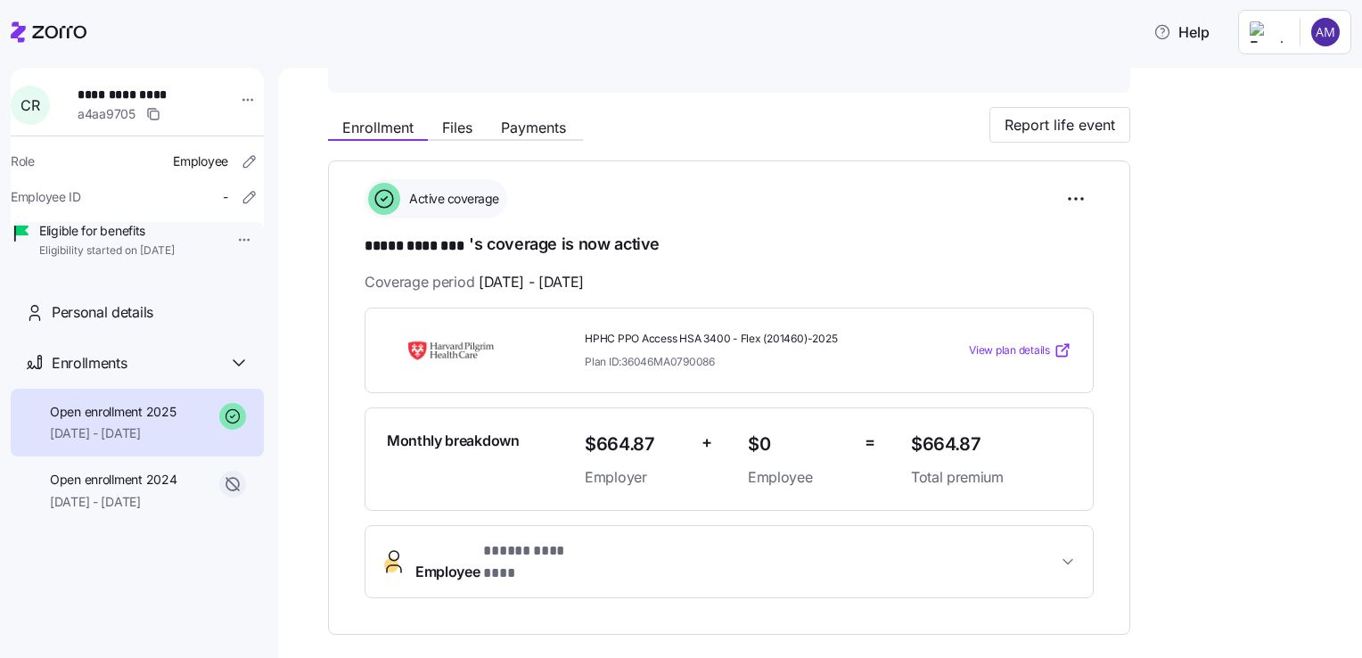
click at [1020, 348] on span "View plan details" at bounding box center [1009, 350] width 81 height 17
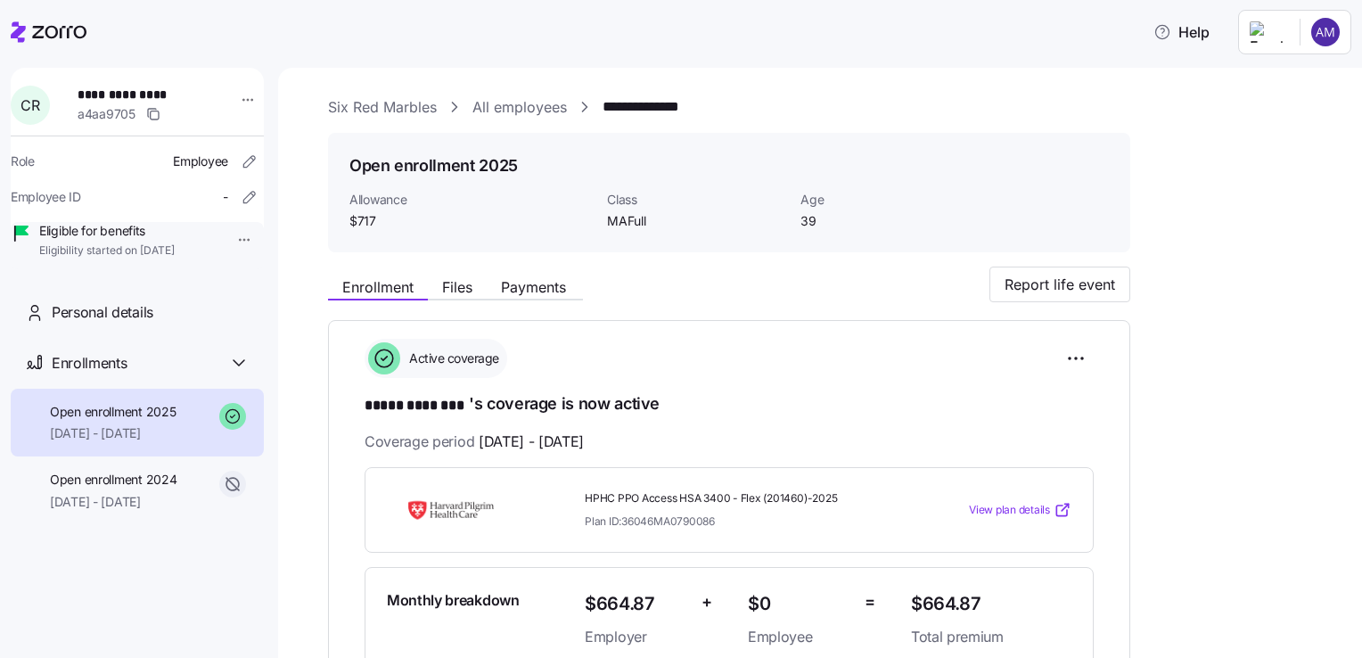
click at [530, 112] on link "All employees" at bounding box center [519, 107] width 94 height 22
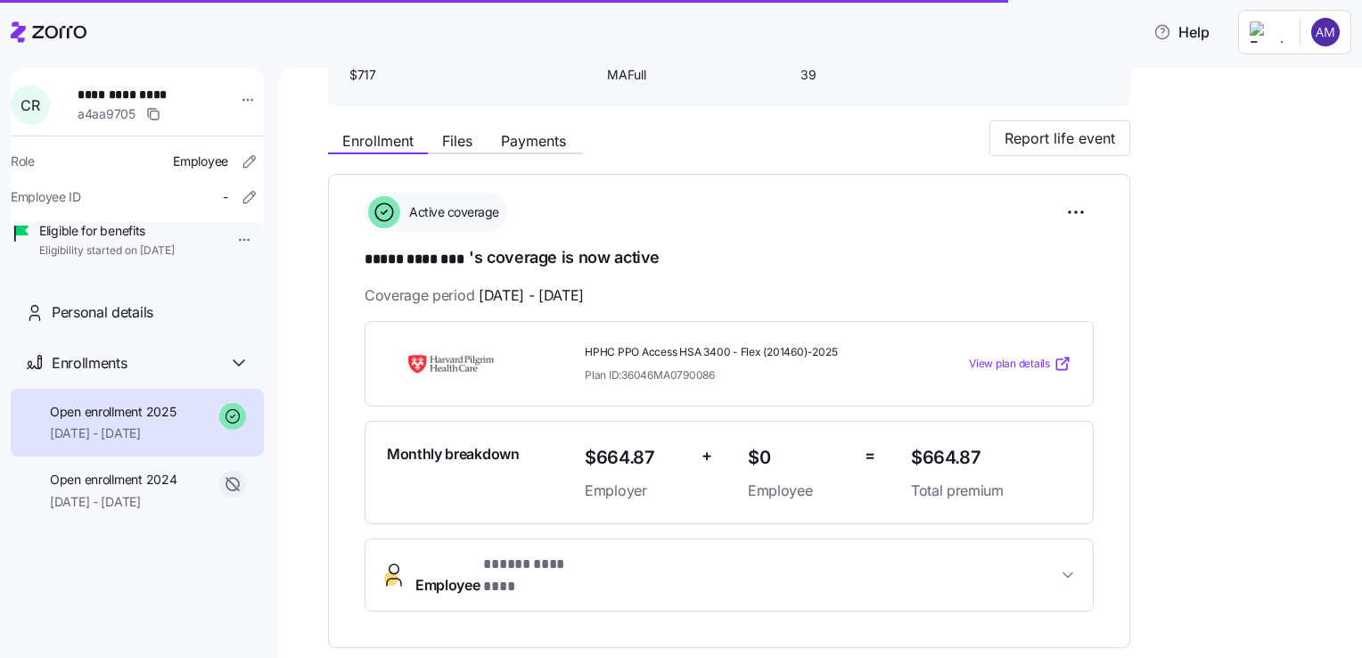
scroll to position [152, 0]
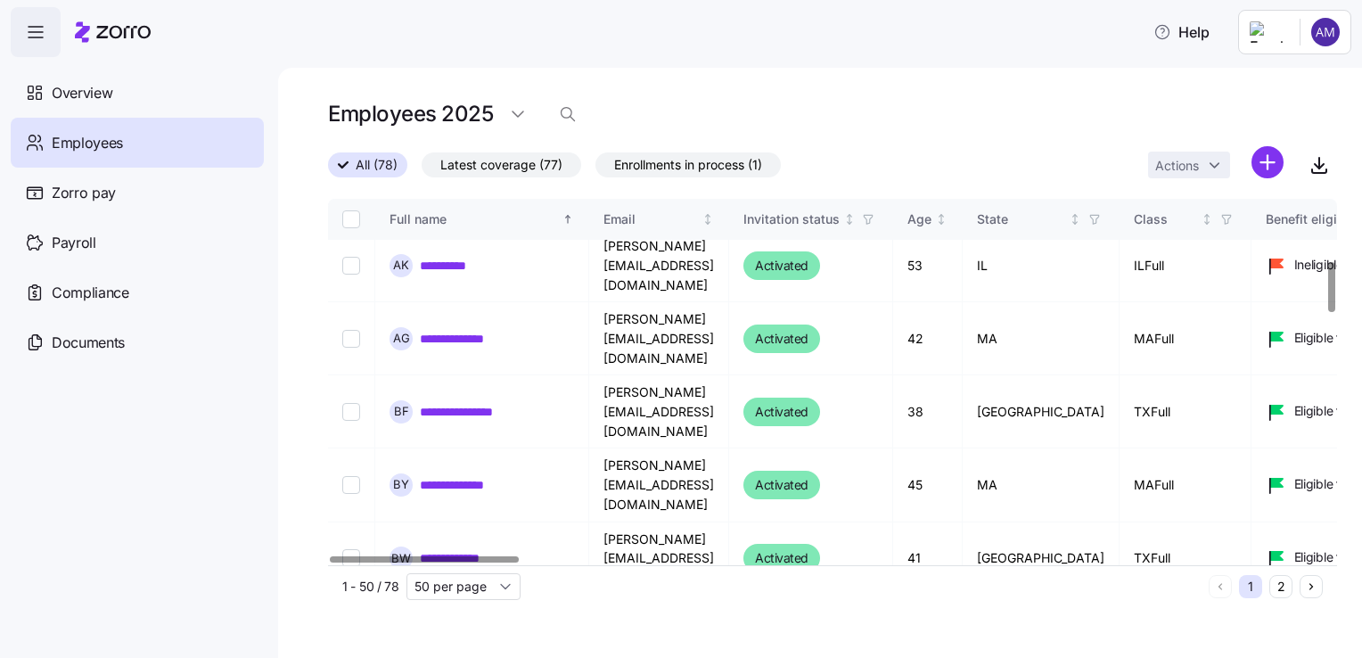
scroll to position [453, 0]
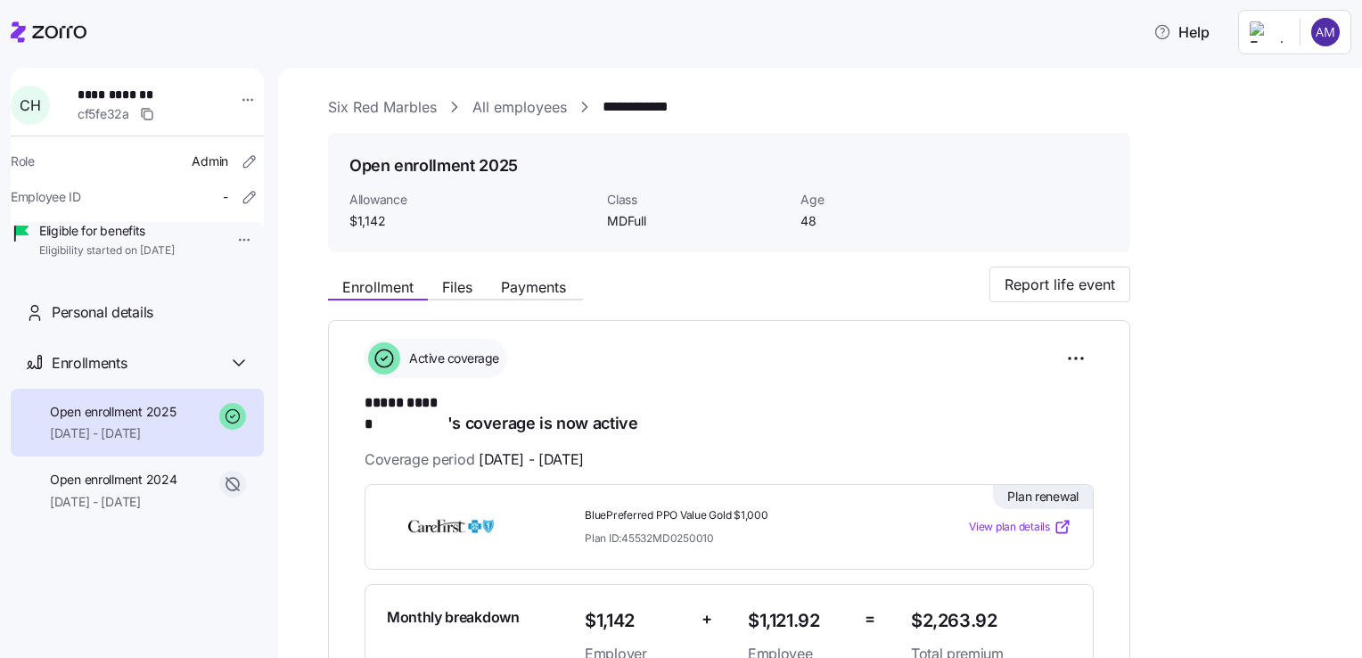
click at [1019, 519] on span "View plan details" at bounding box center [1009, 527] width 81 height 17
click at [550, 108] on link "All employees" at bounding box center [519, 107] width 94 height 22
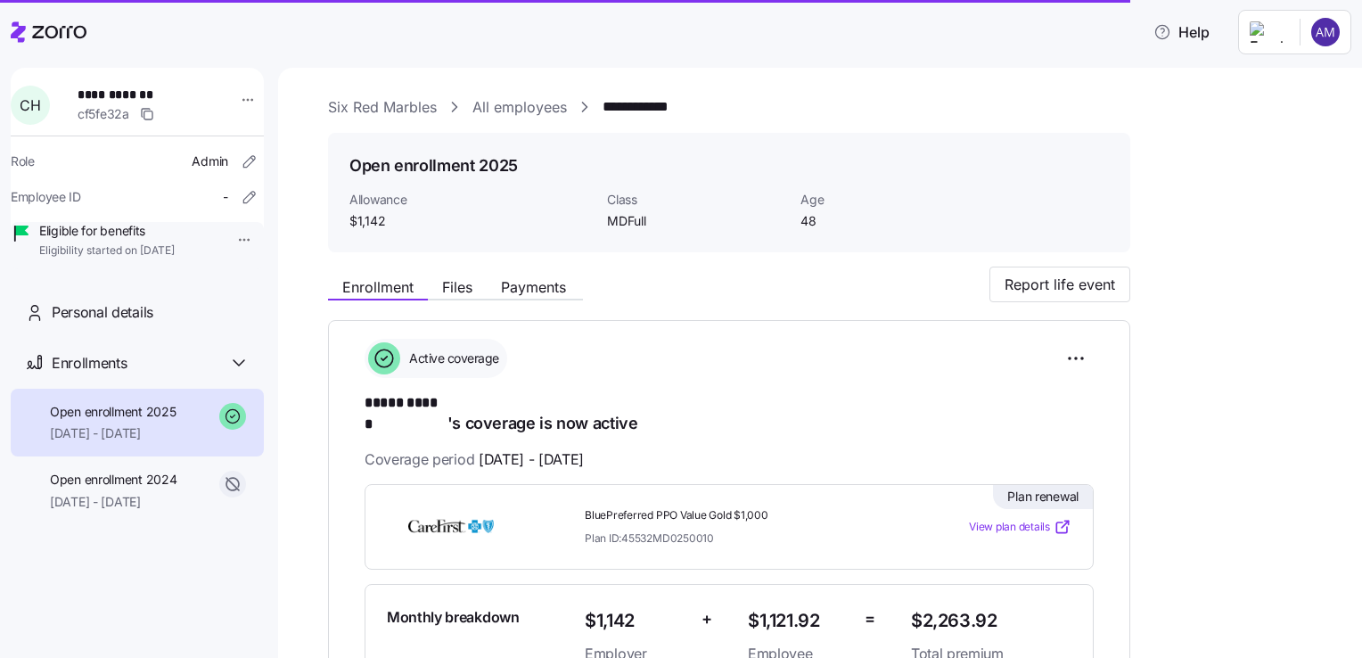
click at [550, 108] on link "All employees" at bounding box center [519, 107] width 94 height 22
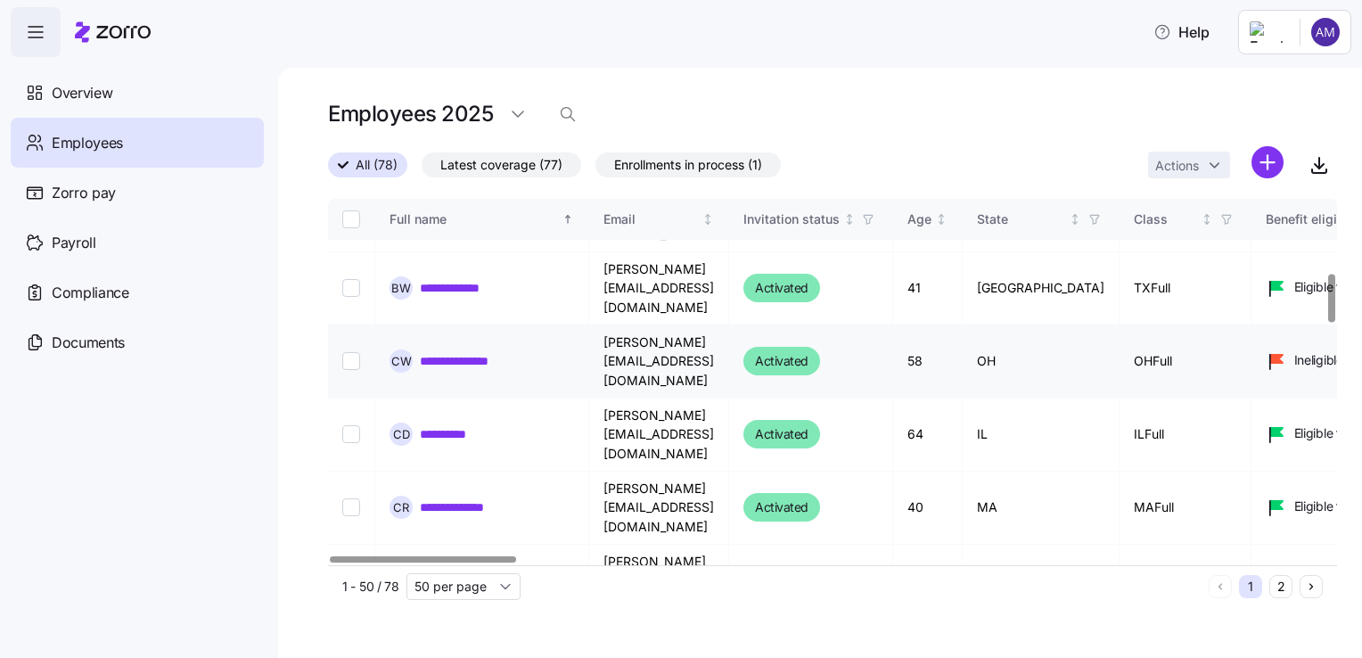
scroll to position [559, 0]
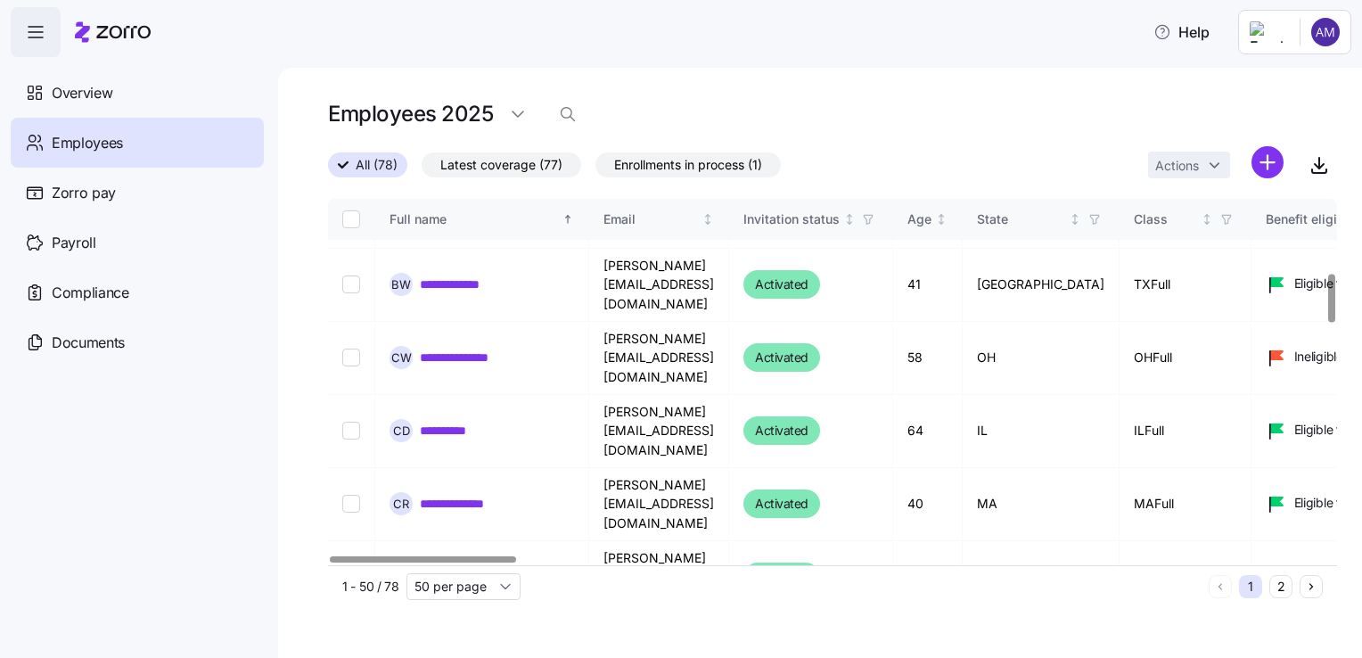
click at [478, 641] on link "**********" at bounding box center [467, 650] width 94 height 18
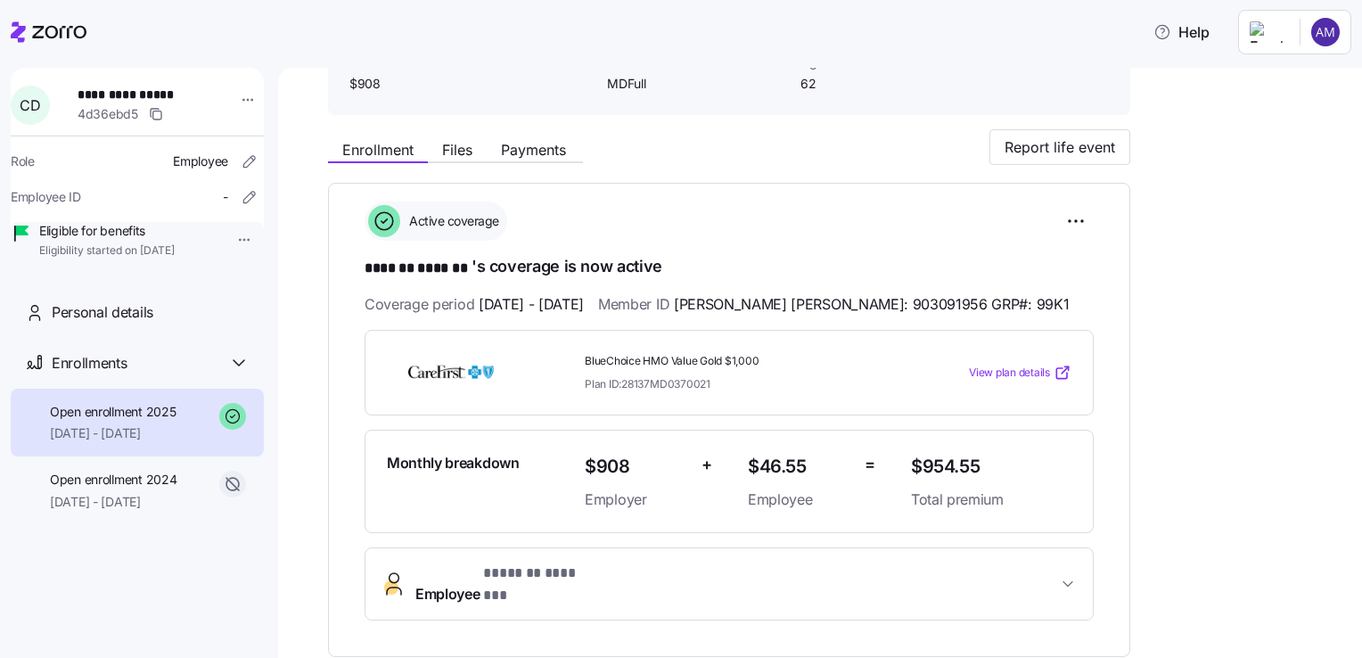
scroll to position [138, 0]
click at [1025, 376] on span "View plan details" at bounding box center [1009, 372] width 81 height 17
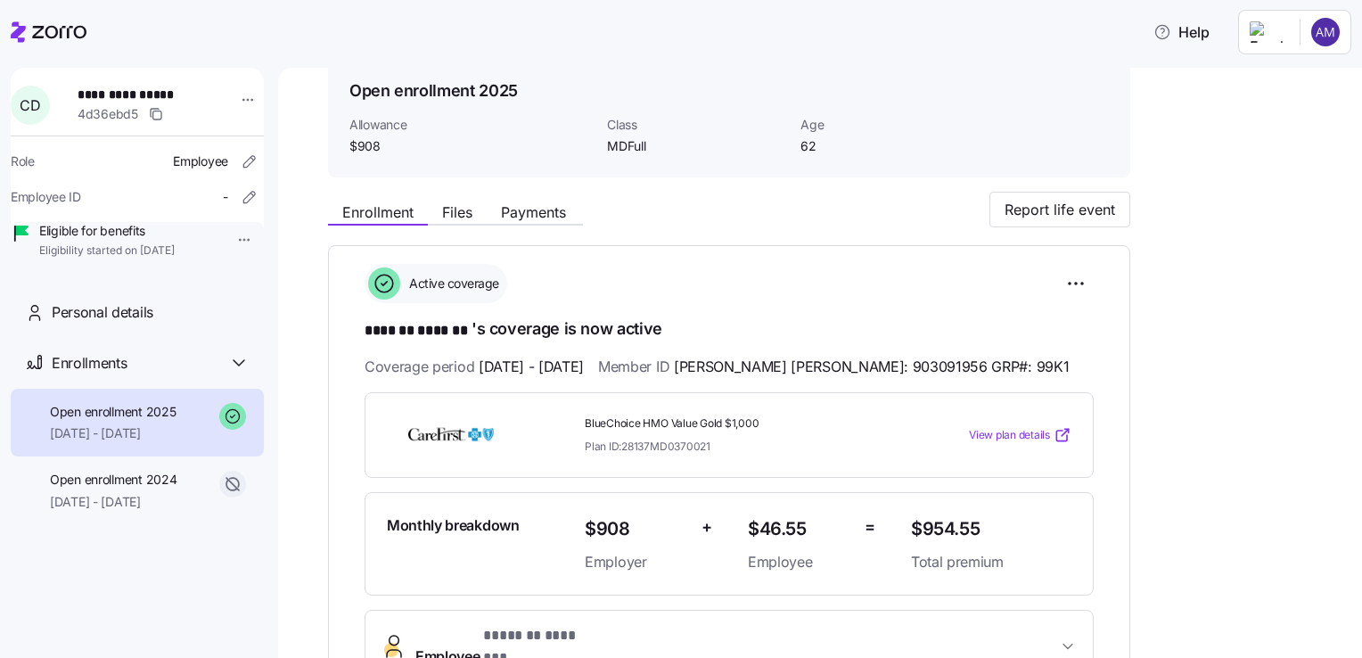
scroll to position [0, 0]
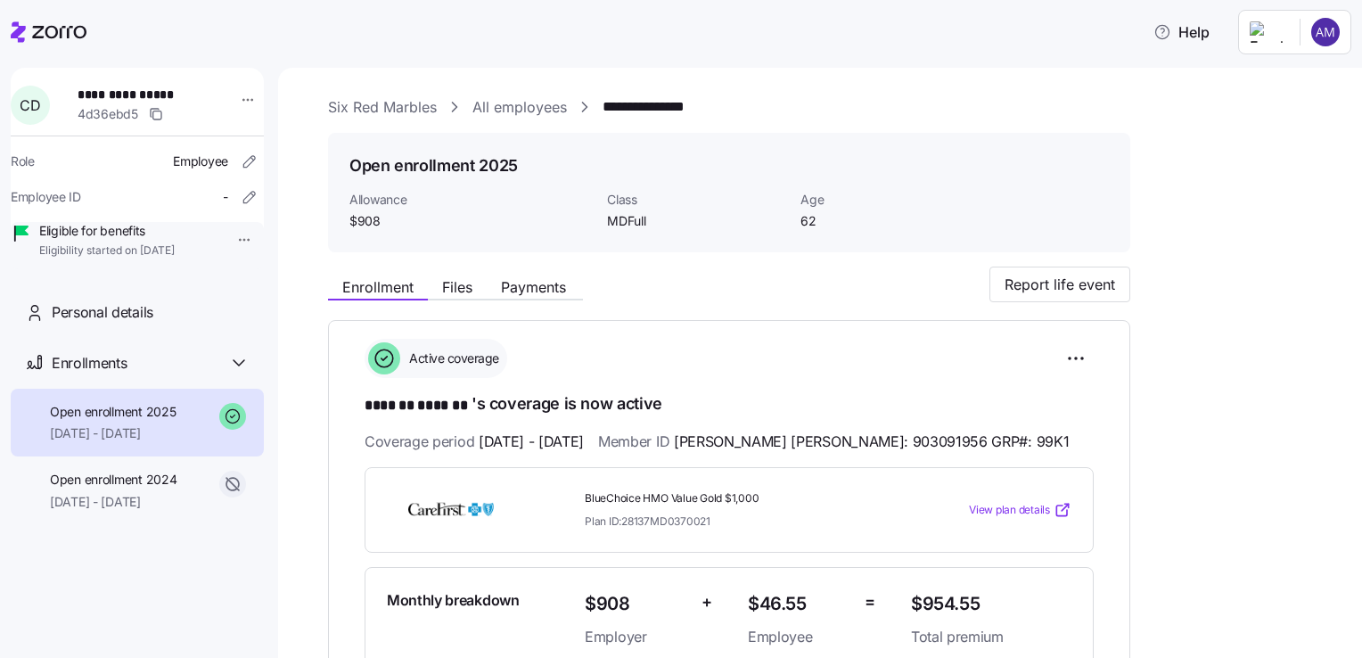
click at [514, 103] on link "All employees" at bounding box center [519, 107] width 94 height 22
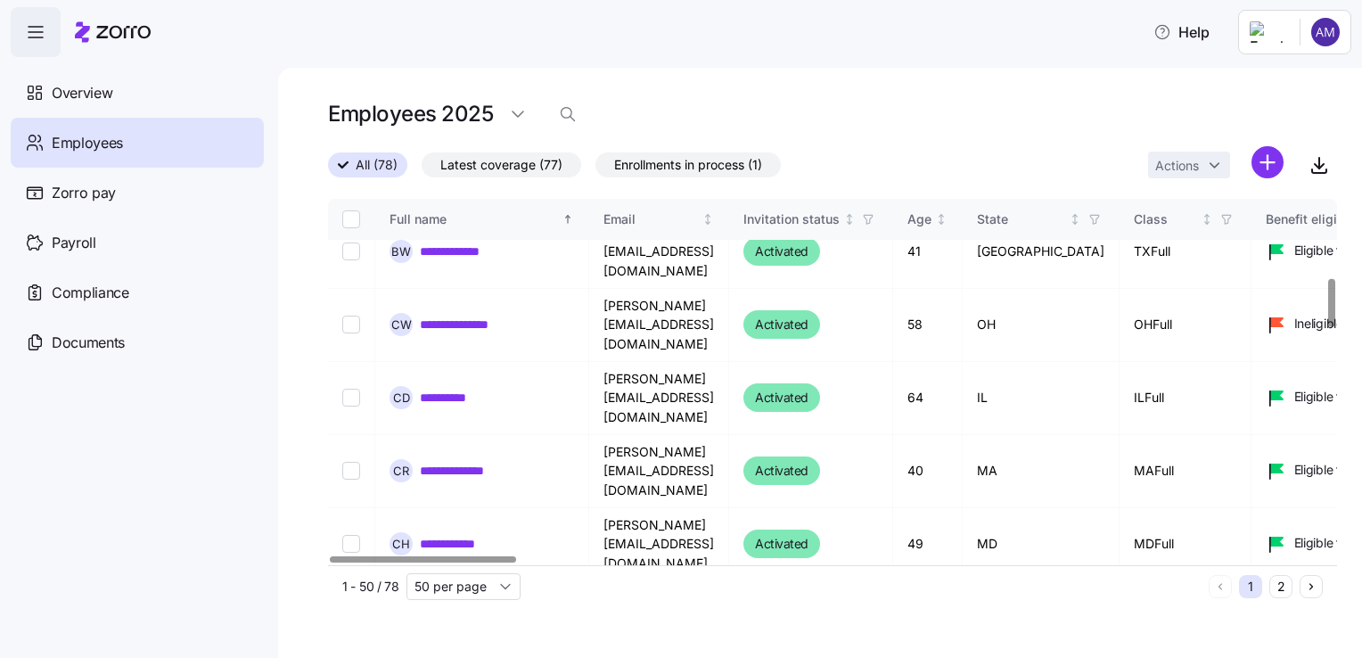
scroll to position [594, 0]
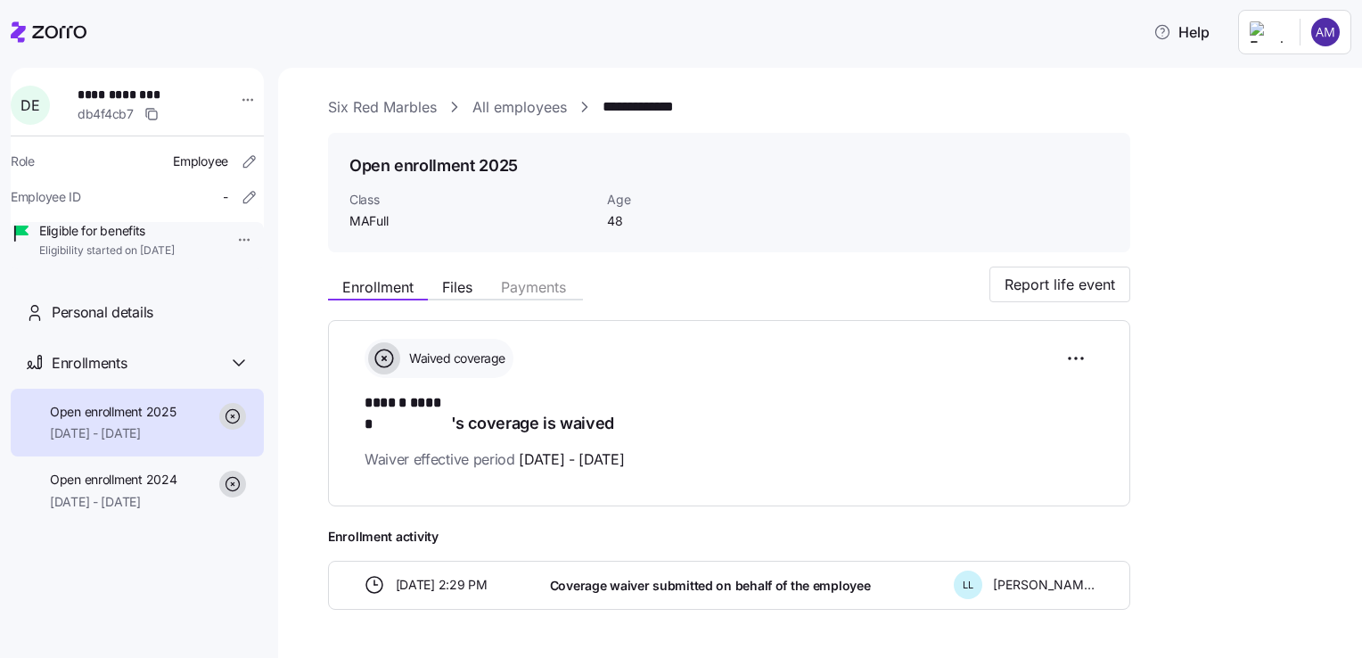
click at [550, 108] on link "All employees" at bounding box center [519, 107] width 94 height 22
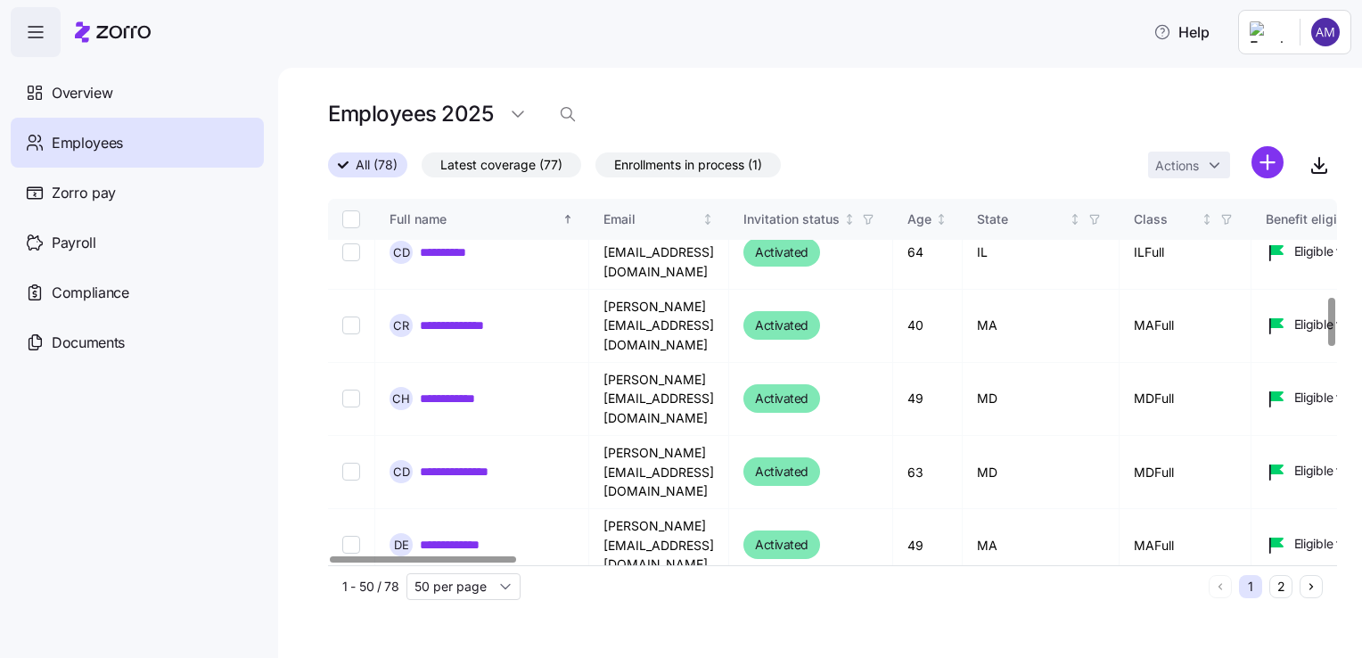
scroll to position [738, 0]
click at [464, 608] on link "**********" at bounding box center [465, 617] width 91 height 18
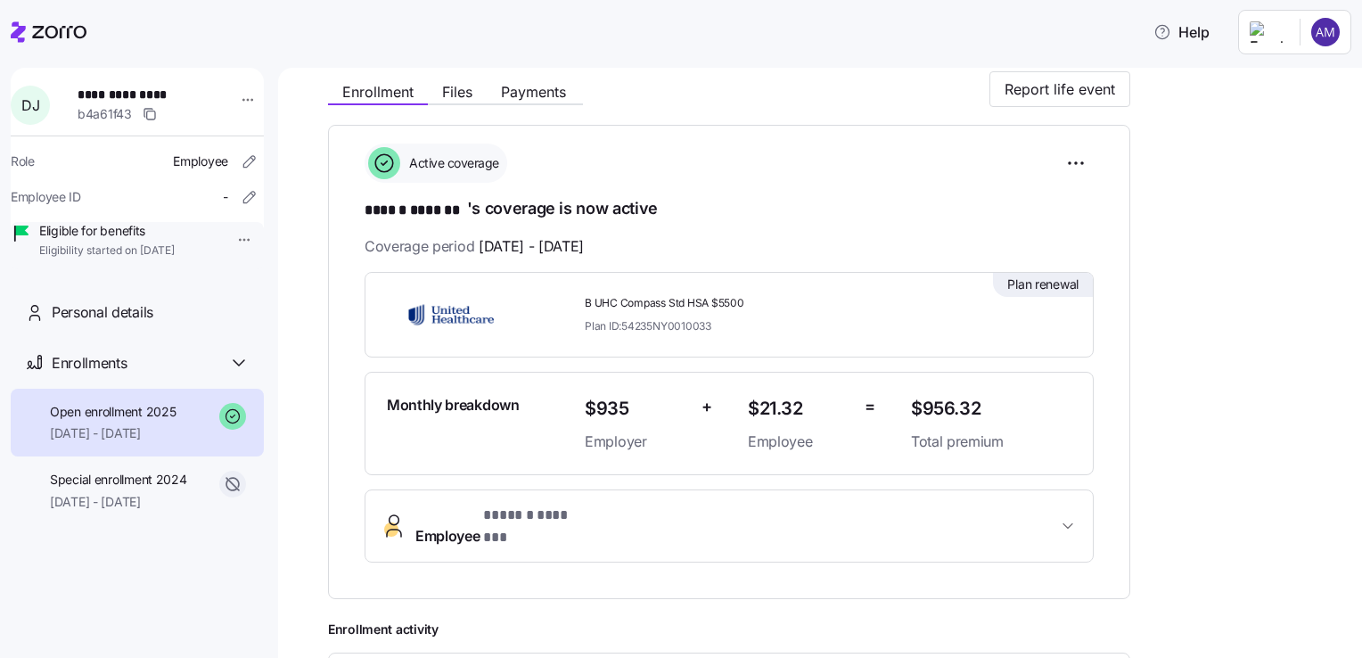
scroll to position [196, 0]
click at [734, 302] on span "B UHC Compass Std HSA $5500" at bounding box center [741, 302] width 312 height 15
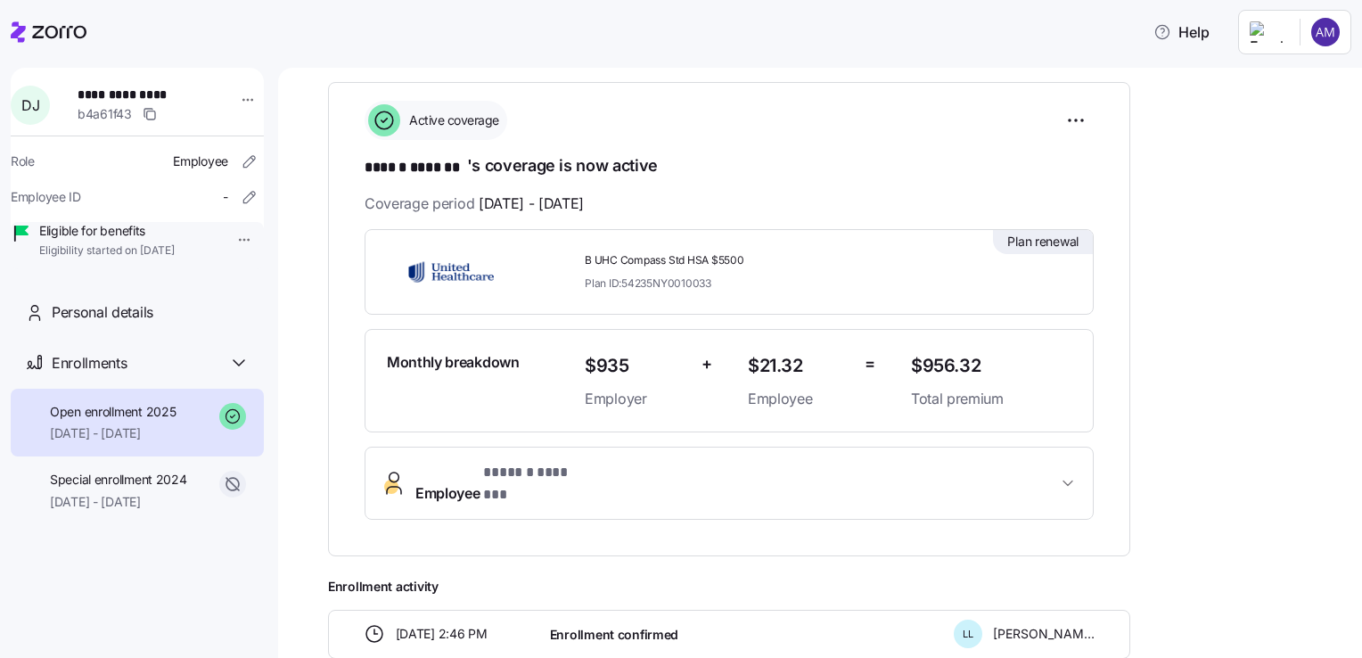
scroll to position [239, 0]
click at [774, 268] on div "B UHC Compass Std HSA $5500 Plan ID: 54235NY0010033" at bounding box center [741, 270] width 312 height 37
click at [431, 261] on img at bounding box center [451, 271] width 128 height 41
click at [1055, 239] on span "Plan renewal" at bounding box center [1042, 241] width 71 height 18
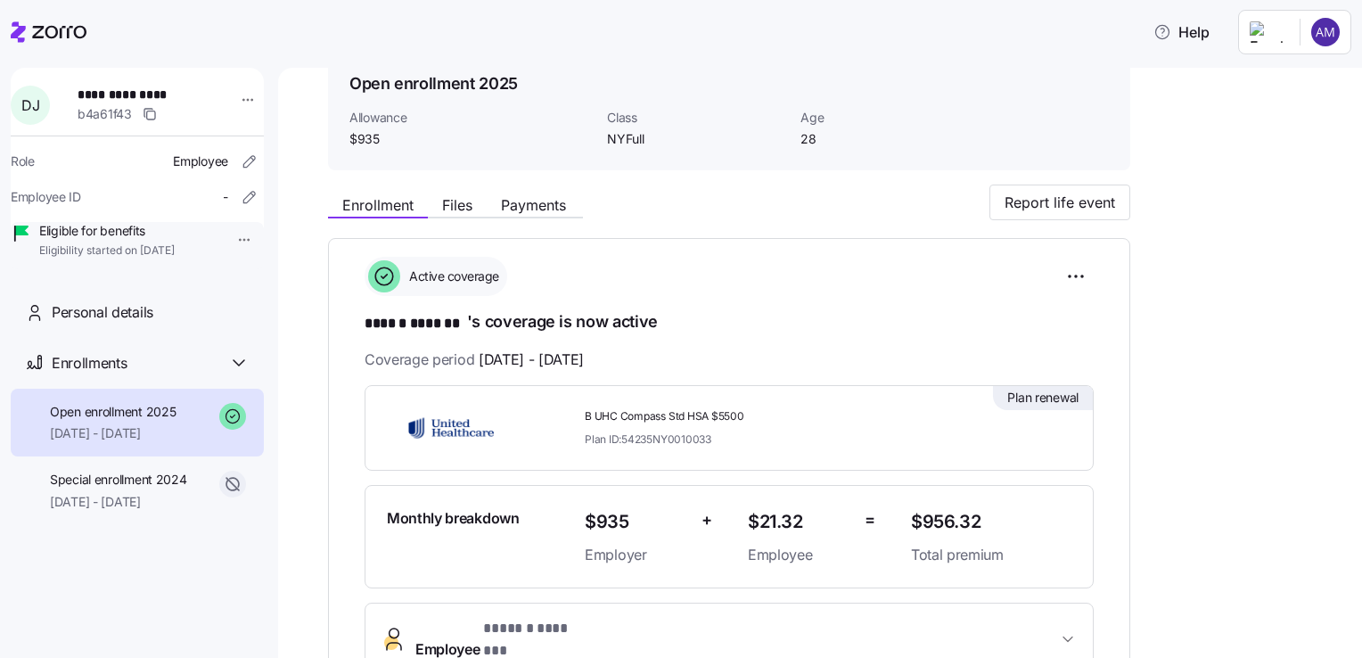
scroll to position [77, 0]
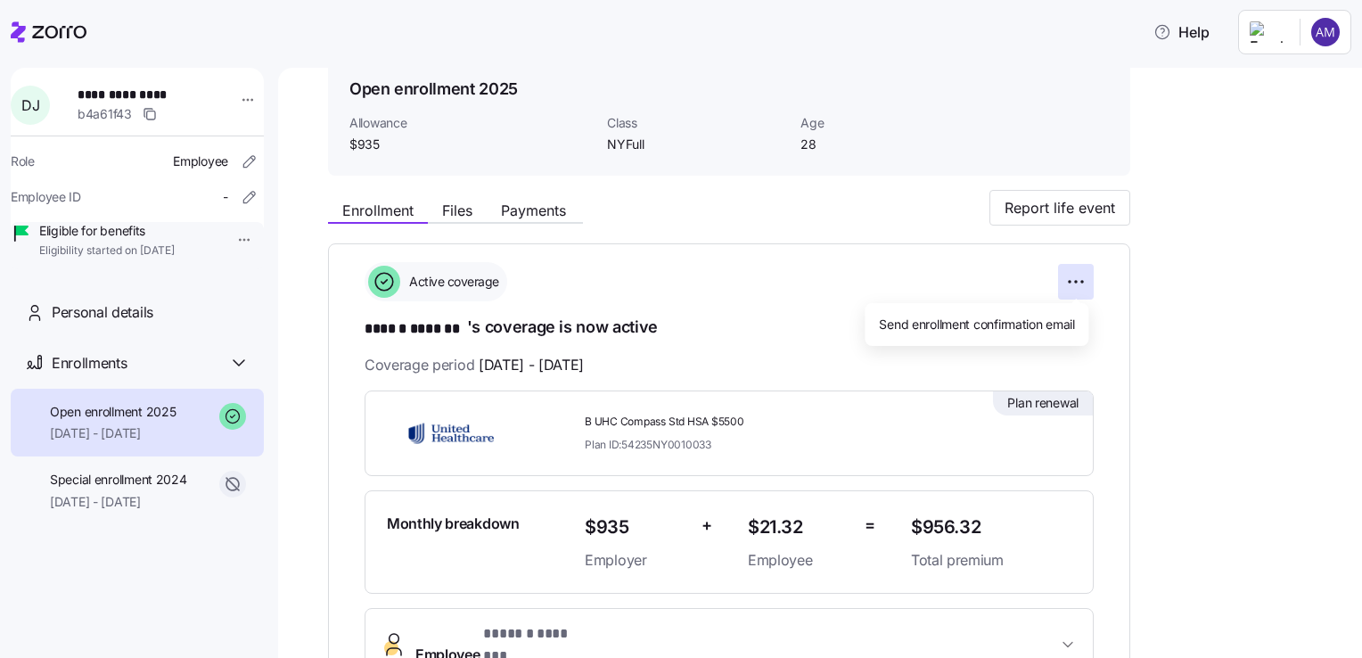
click at [1074, 280] on html "**********" at bounding box center [681, 323] width 1362 height 647
click at [672, 341] on html "**********" at bounding box center [681, 323] width 1362 height 647
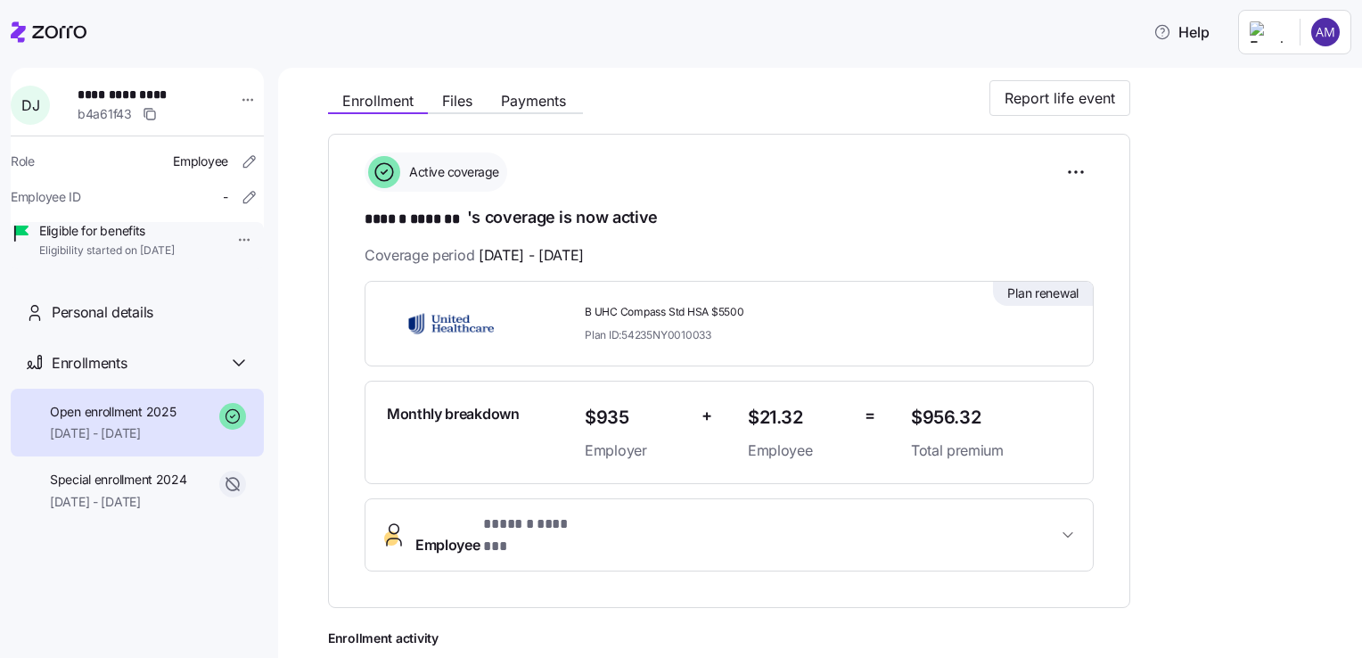
scroll to position [0, 0]
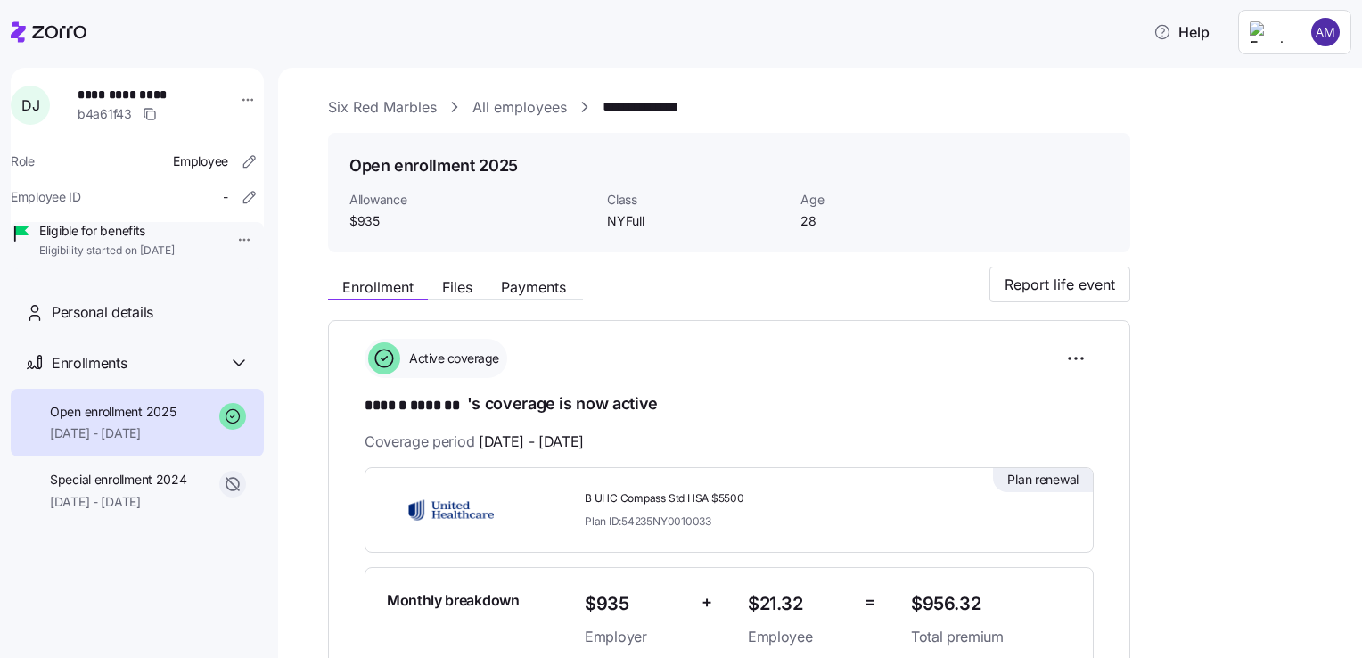
click at [522, 99] on link "All employees" at bounding box center [519, 107] width 94 height 22
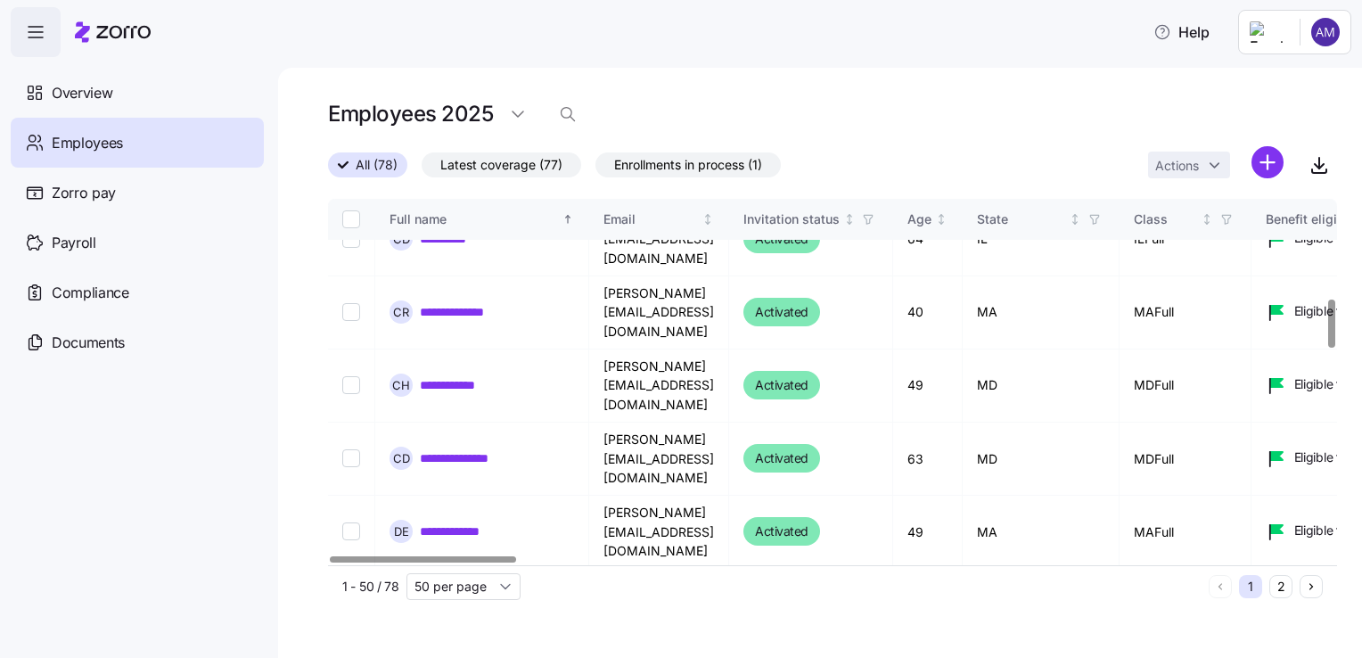
scroll to position [752, 0]
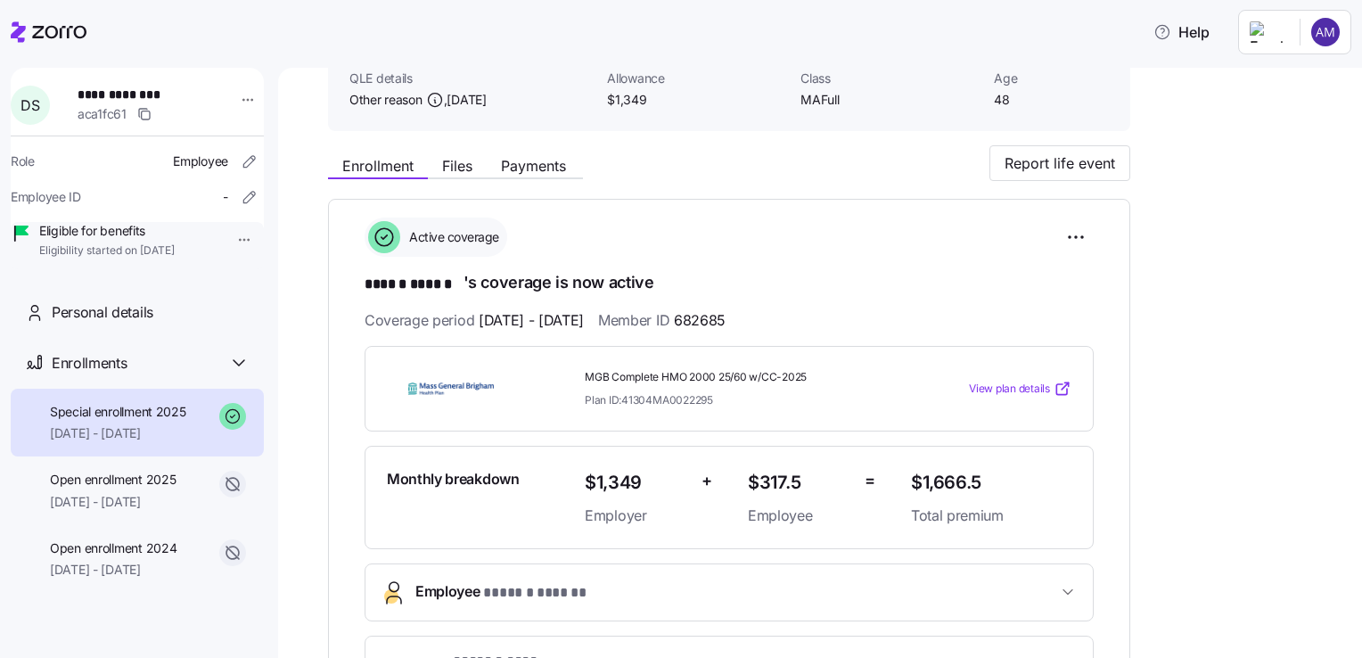
scroll to position [127, 0]
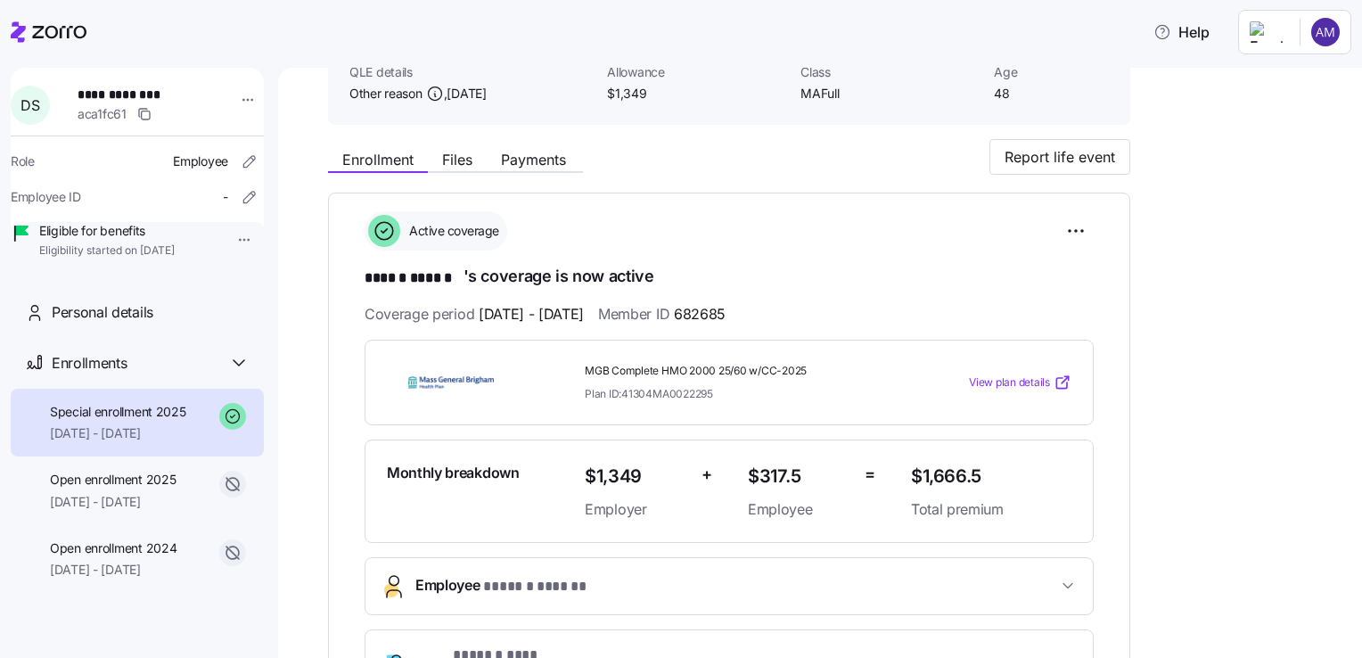
click at [1013, 386] on span "View plan details" at bounding box center [1009, 382] width 81 height 17
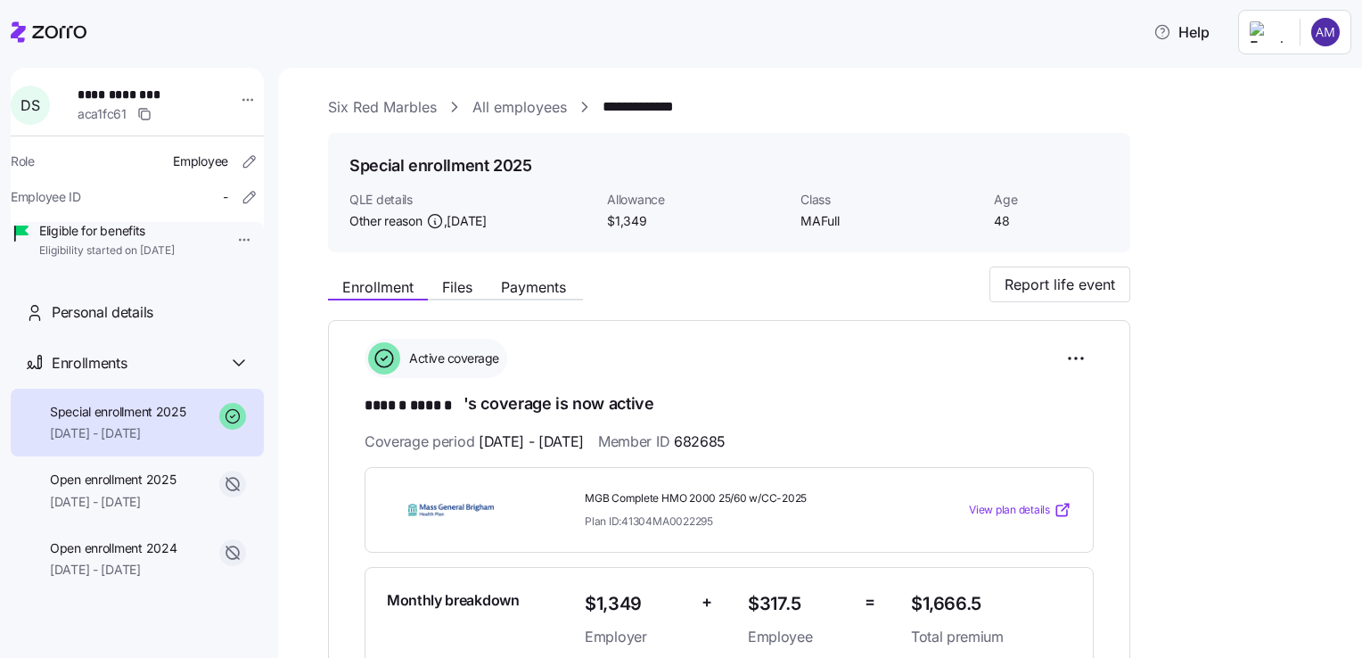
click at [528, 100] on link "All employees" at bounding box center [519, 107] width 94 height 22
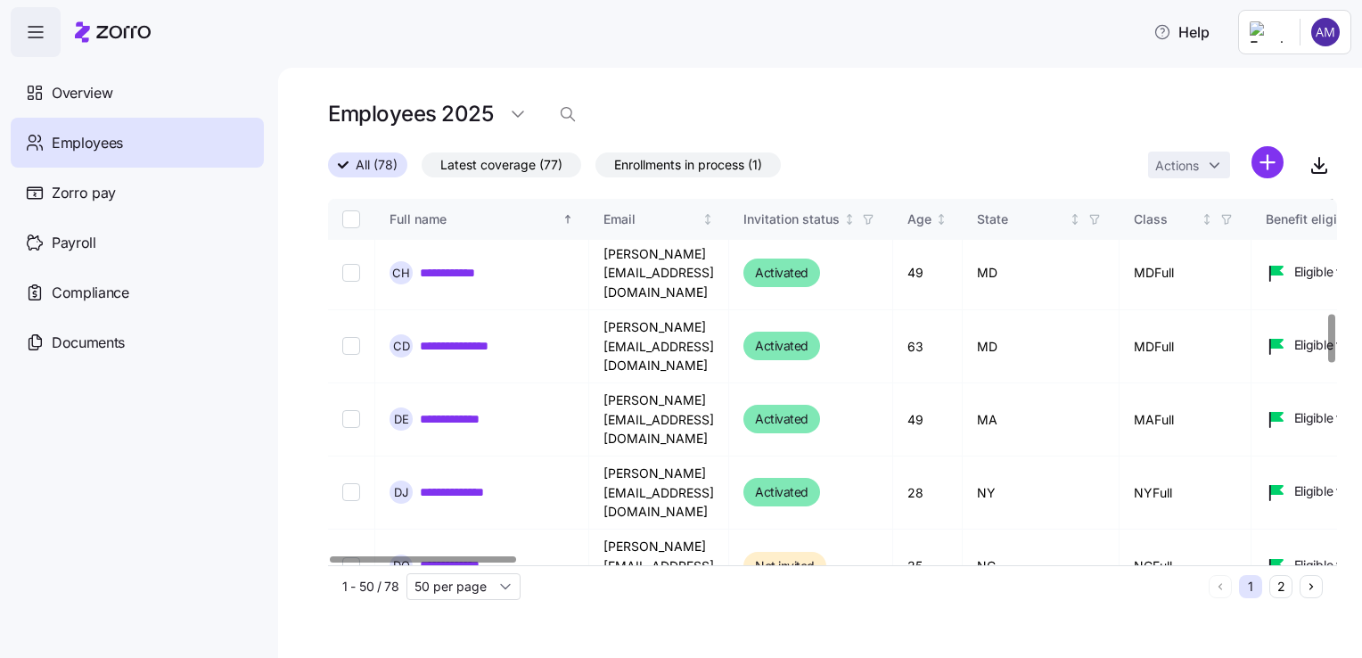
scroll to position [900, 0]
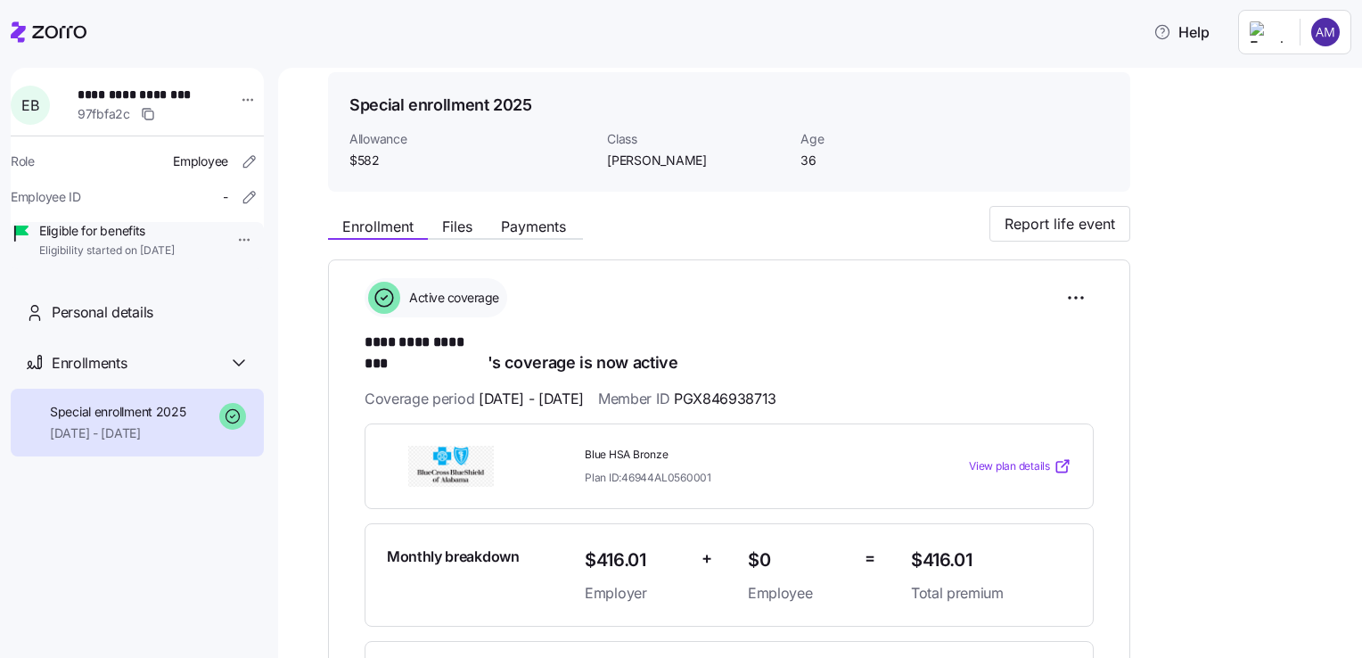
scroll to position [67, 0]
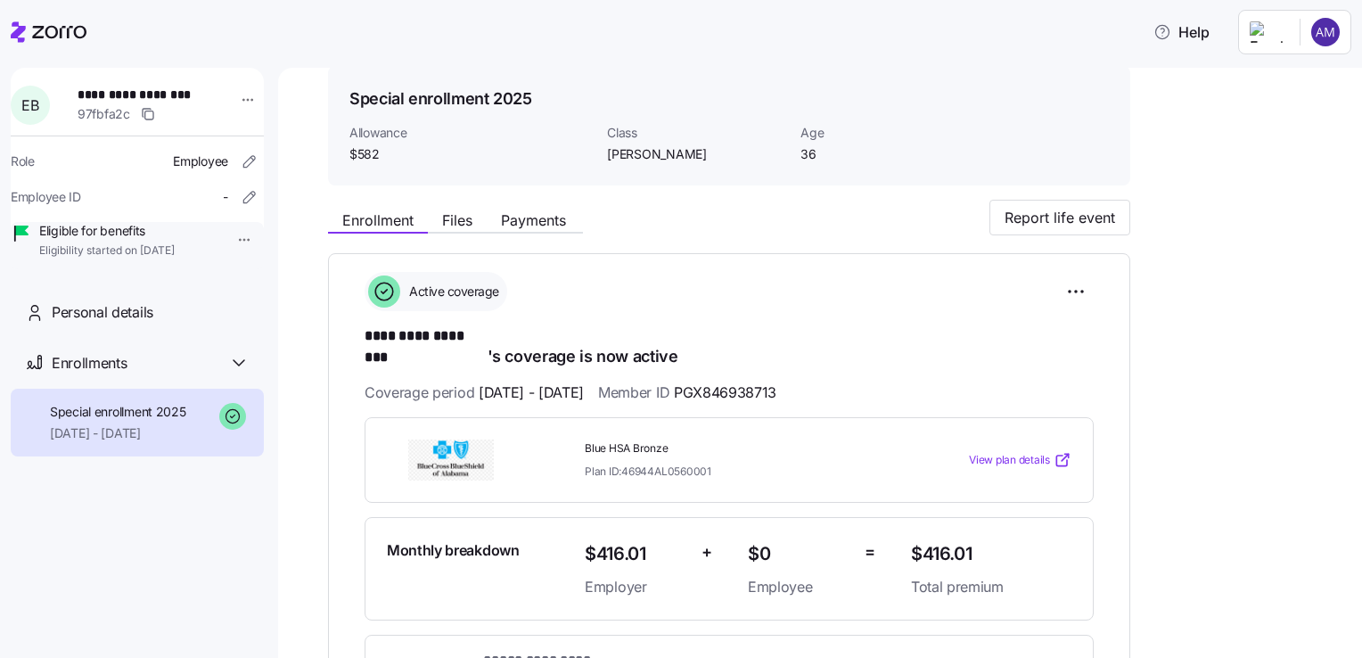
click at [1008, 452] on span "View plan details" at bounding box center [1009, 460] width 81 height 17
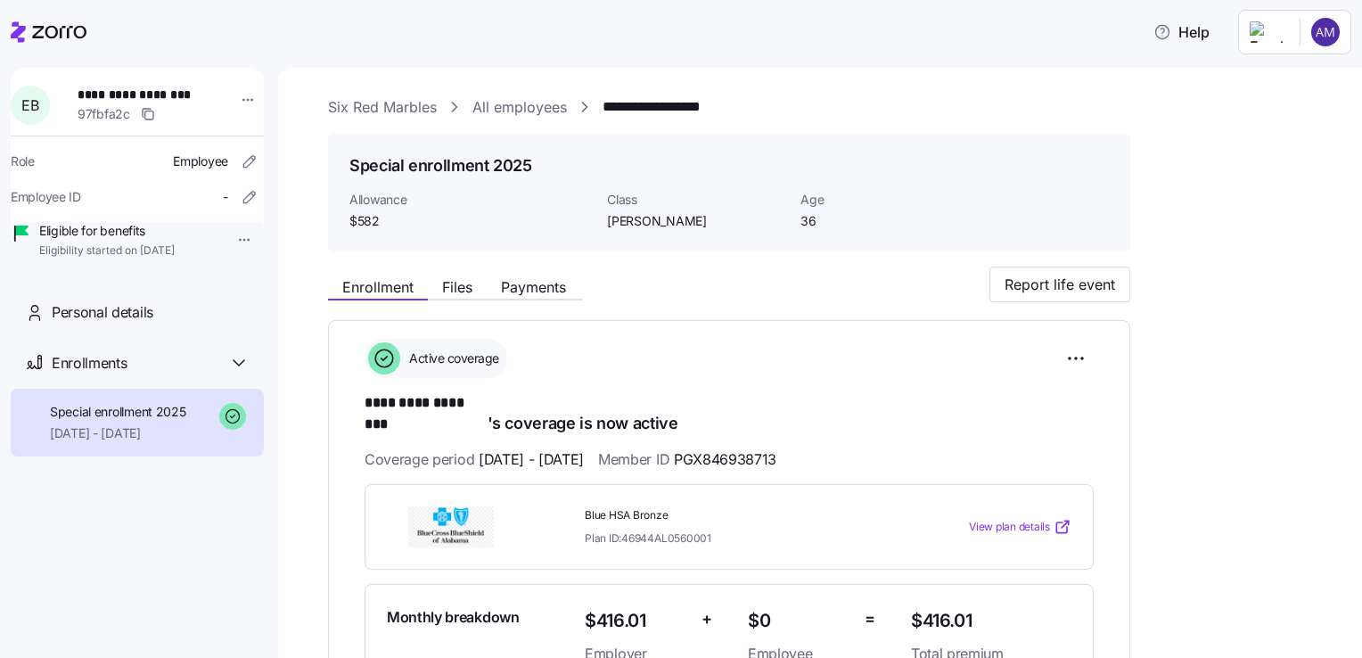
click at [524, 107] on link "All employees" at bounding box center [519, 107] width 94 height 22
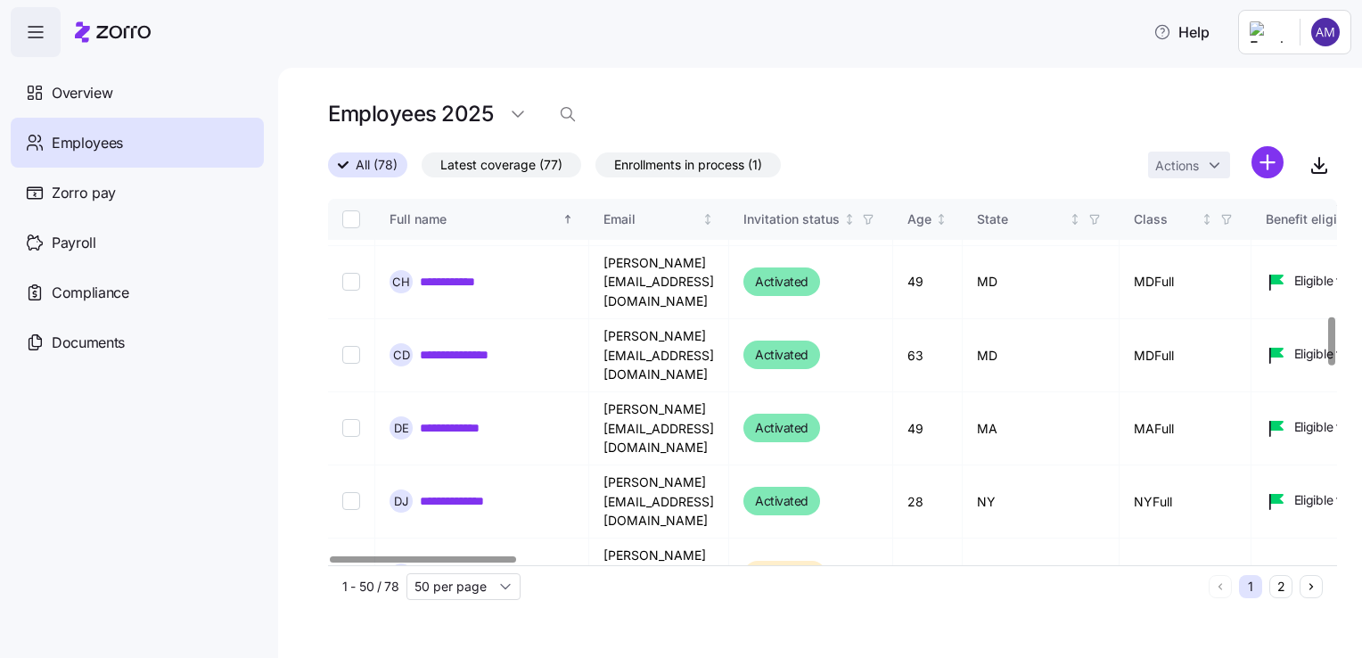
scroll to position [890, 0]
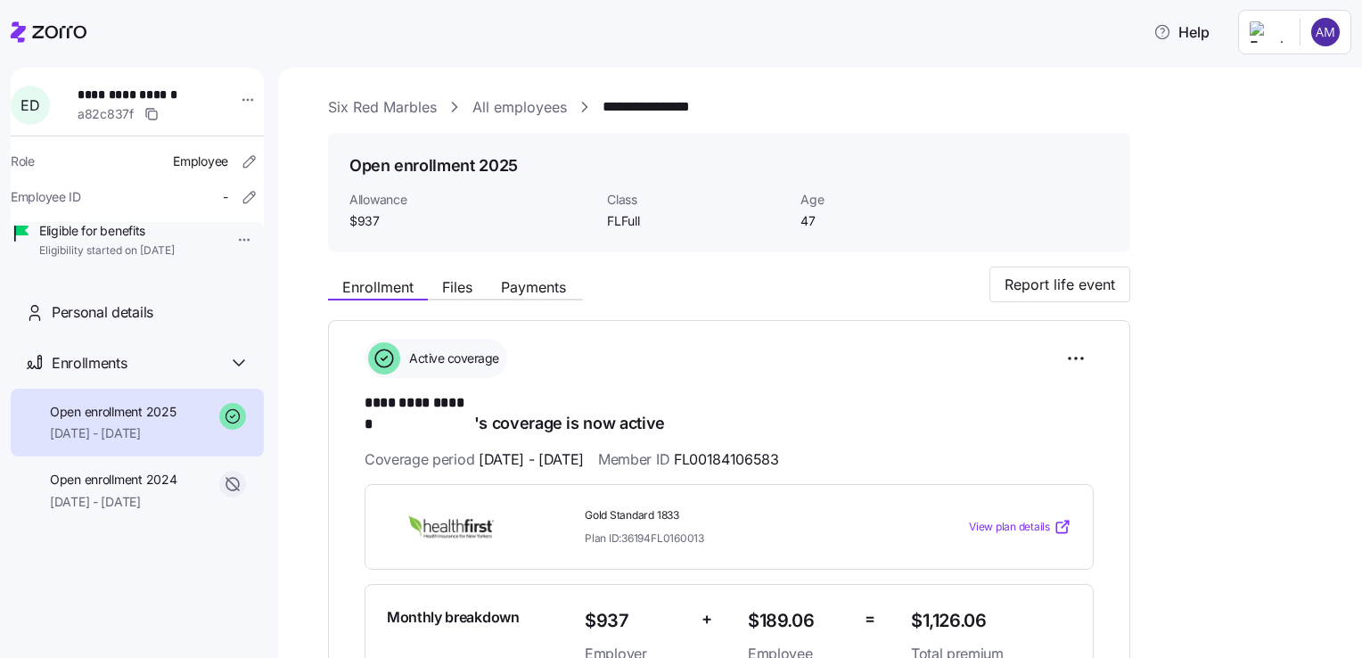
click at [995, 519] on span "View plan details" at bounding box center [1009, 527] width 81 height 17
click at [545, 102] on link "All employees" at bounding box center [519, 107] width 94 height 22
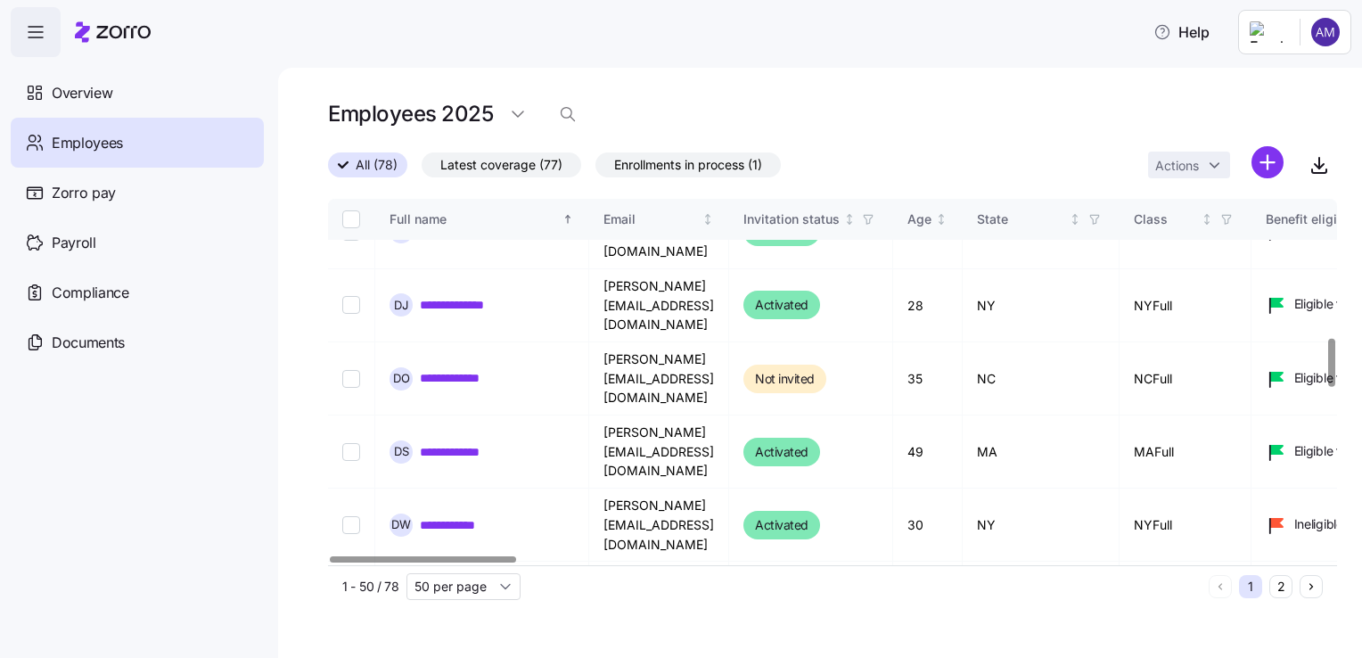
scroll to position [1052, 0]
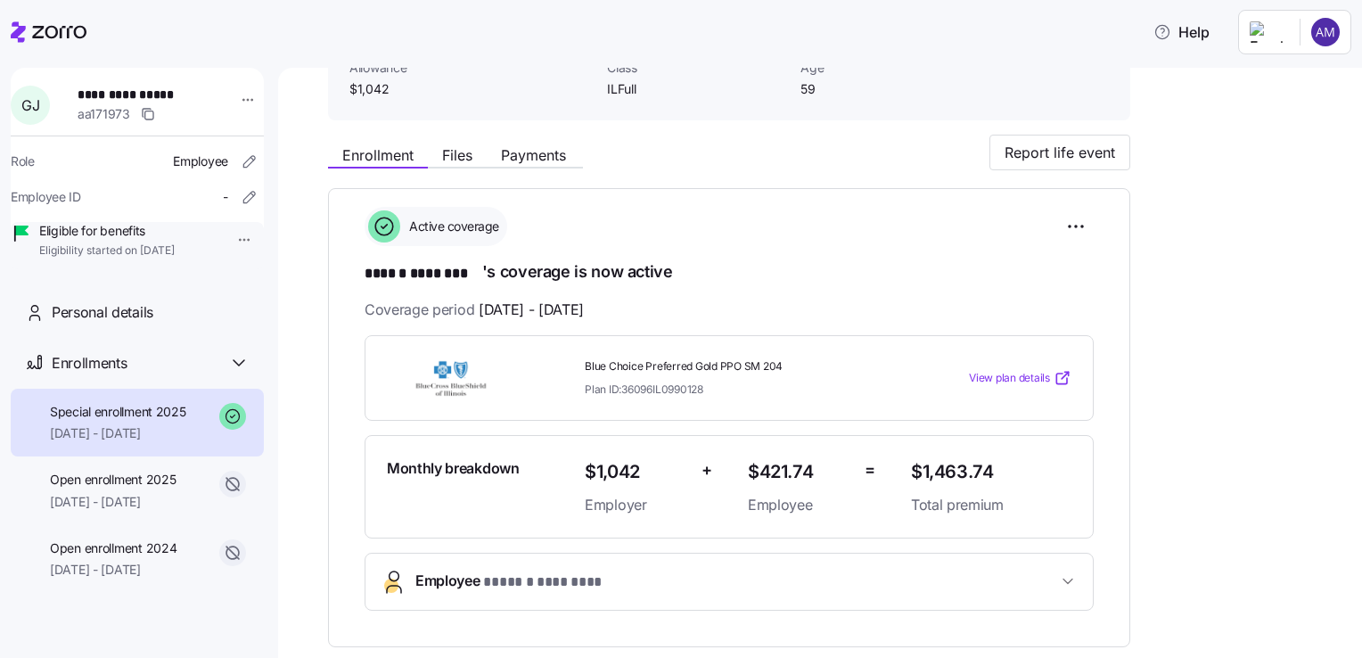
scroll to position [153, 0]
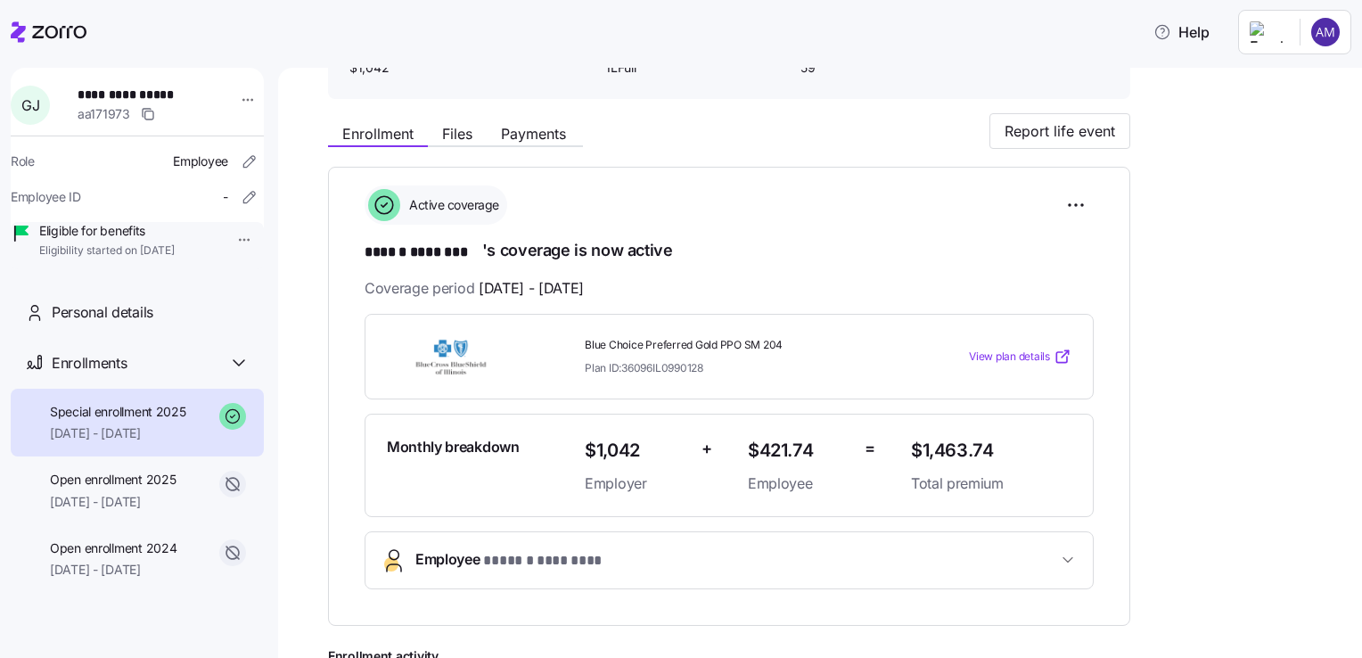
click at [1024, 363] on span "View plan details" at bounding box center [1009, 357] width 81 height 17
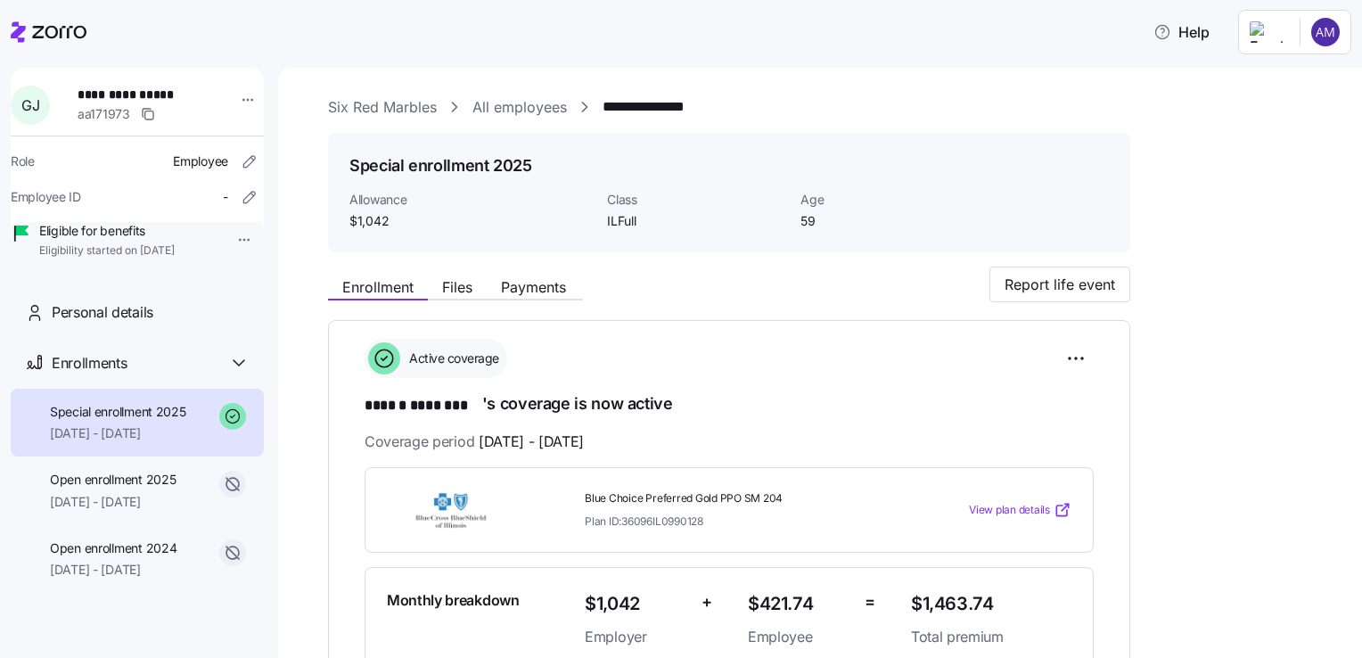
click at [547, 105] on link "All employees" at bounding box center [519, 107] width 94 height 22
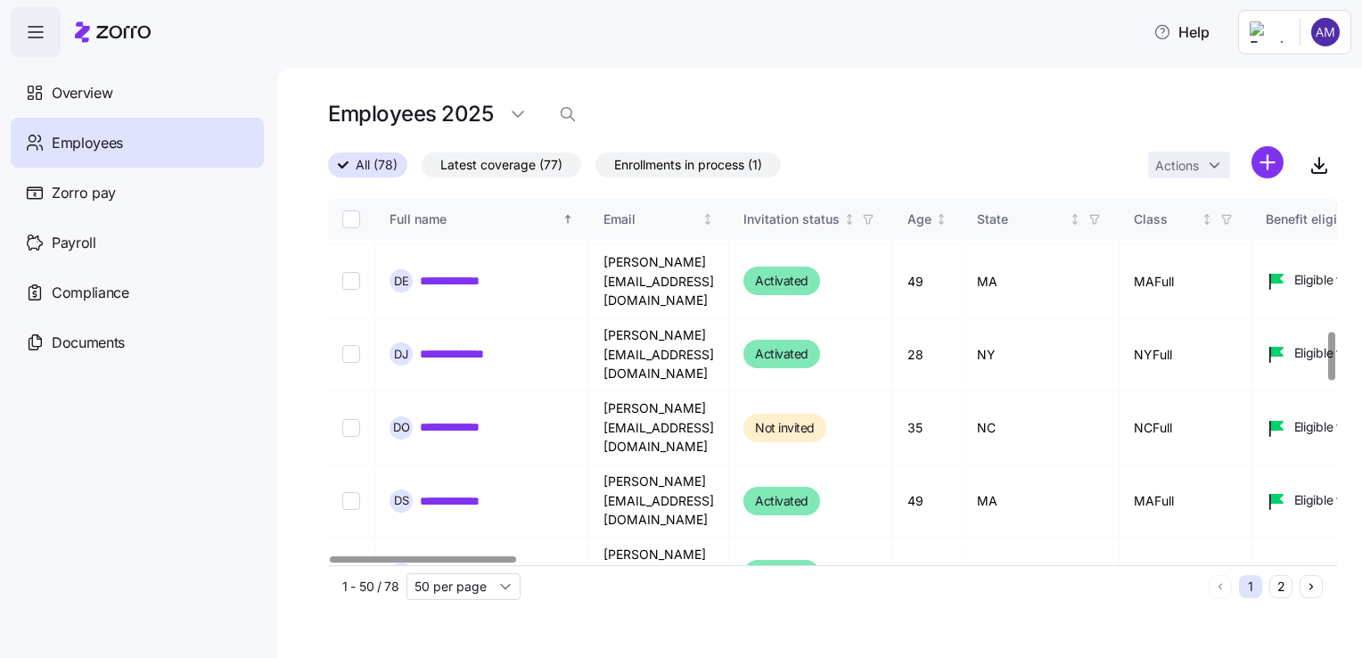
scroll to position [1000, 0]
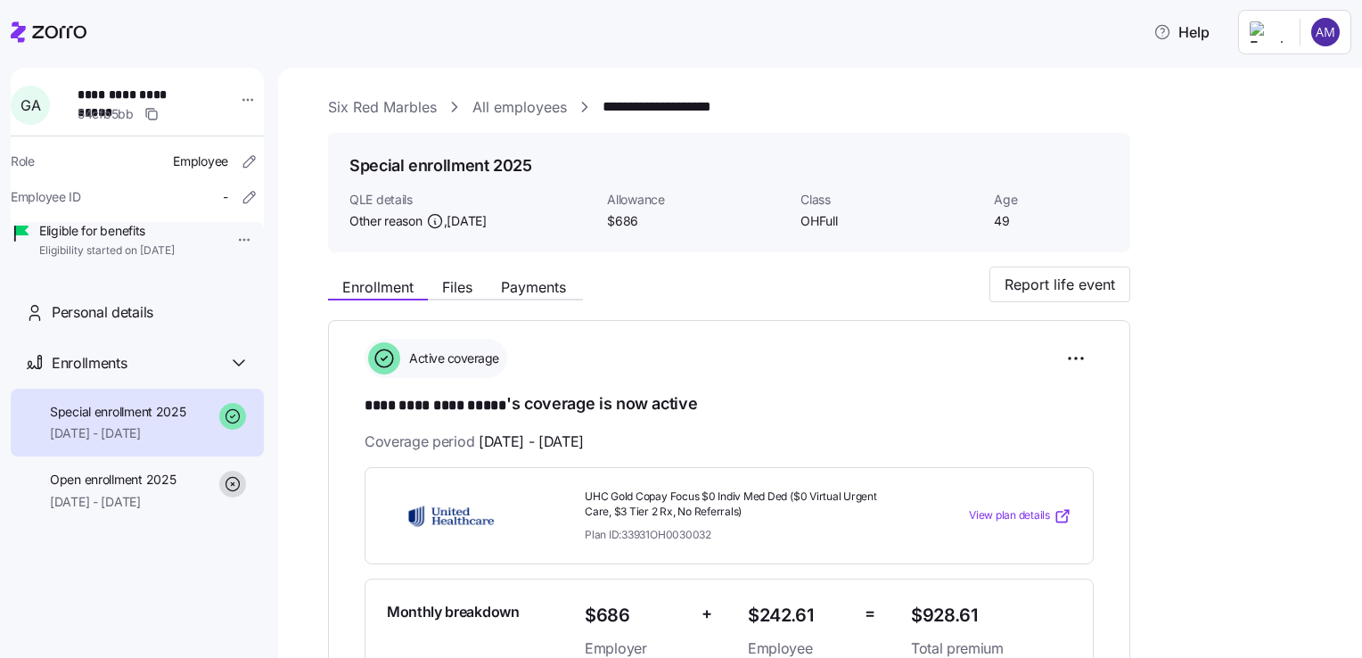
click at [1014, 509] on span "View plan details" at bounding box center [1009, 515] width 81 height 17
click at [525, 112] on link "All employees" at bounding box center [519, 107] width 94 height 22
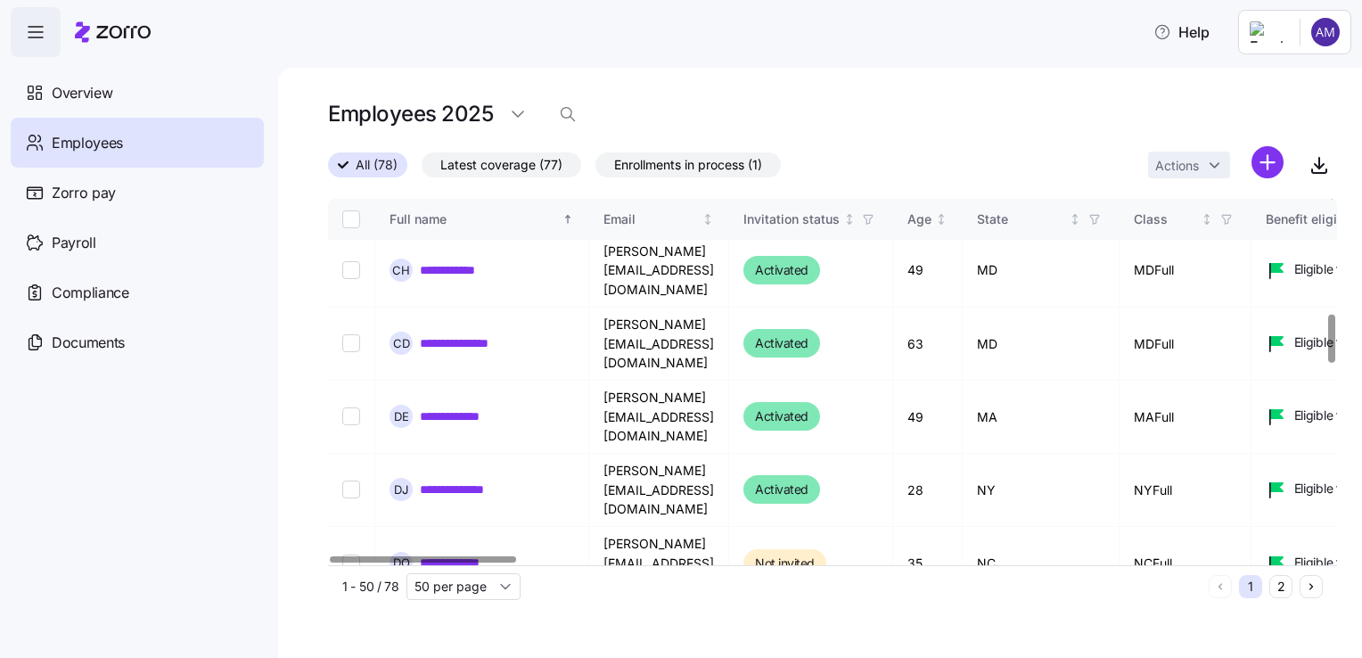
scroll to position [920, 0]
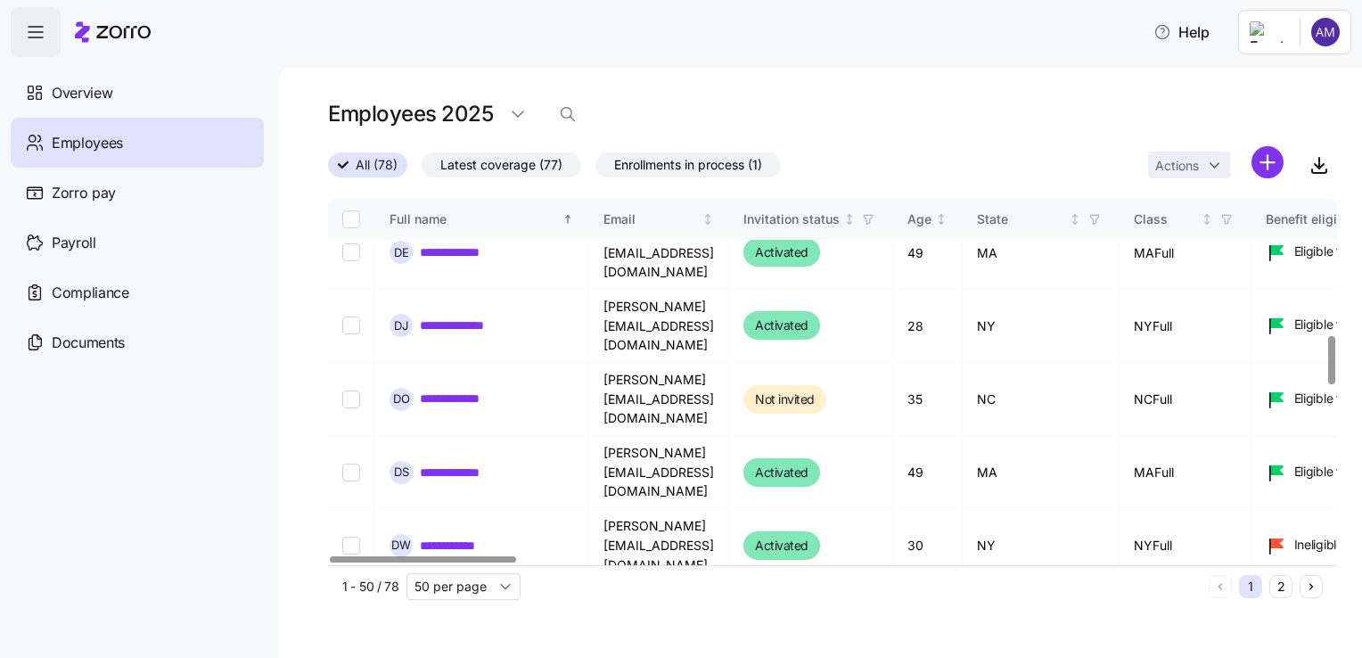
scroll to position [1031, 0]
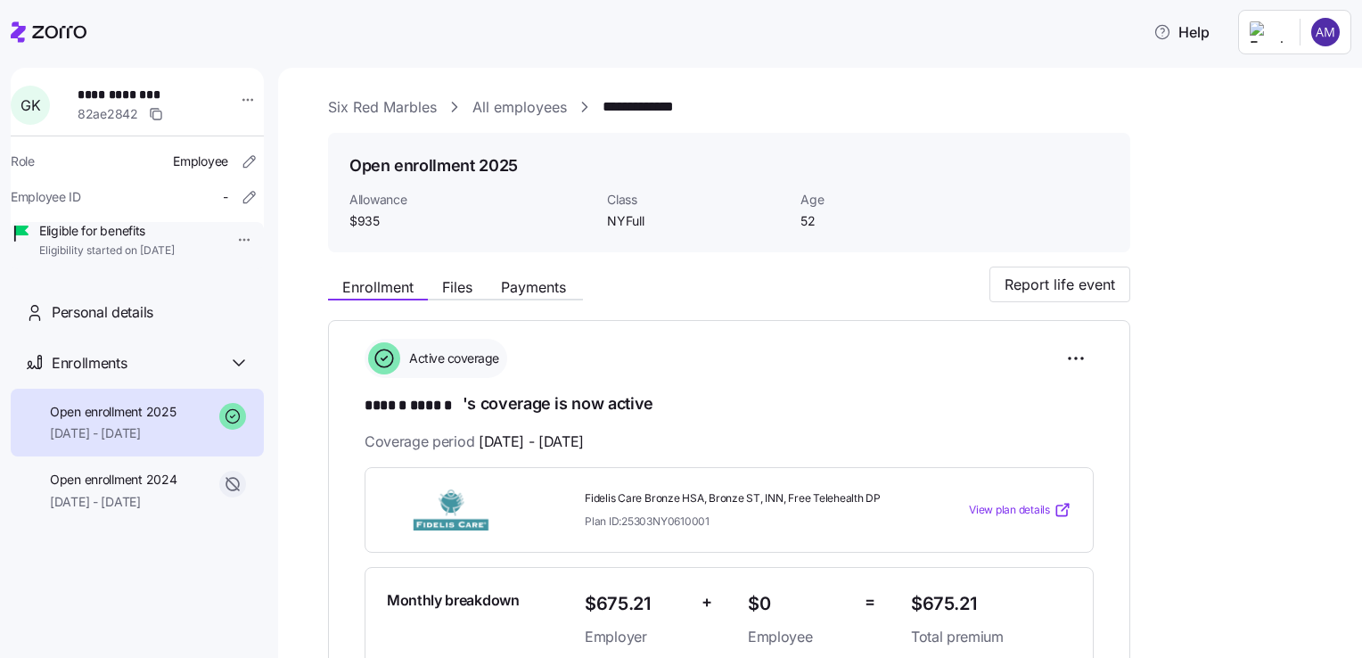
click at [1002, 512] on span "View plan details" at bounding box center [1009, 510] width 81 height 17
click at [503, 112] on link "All employees" at bounding box center [519, 107] width 94 height 22
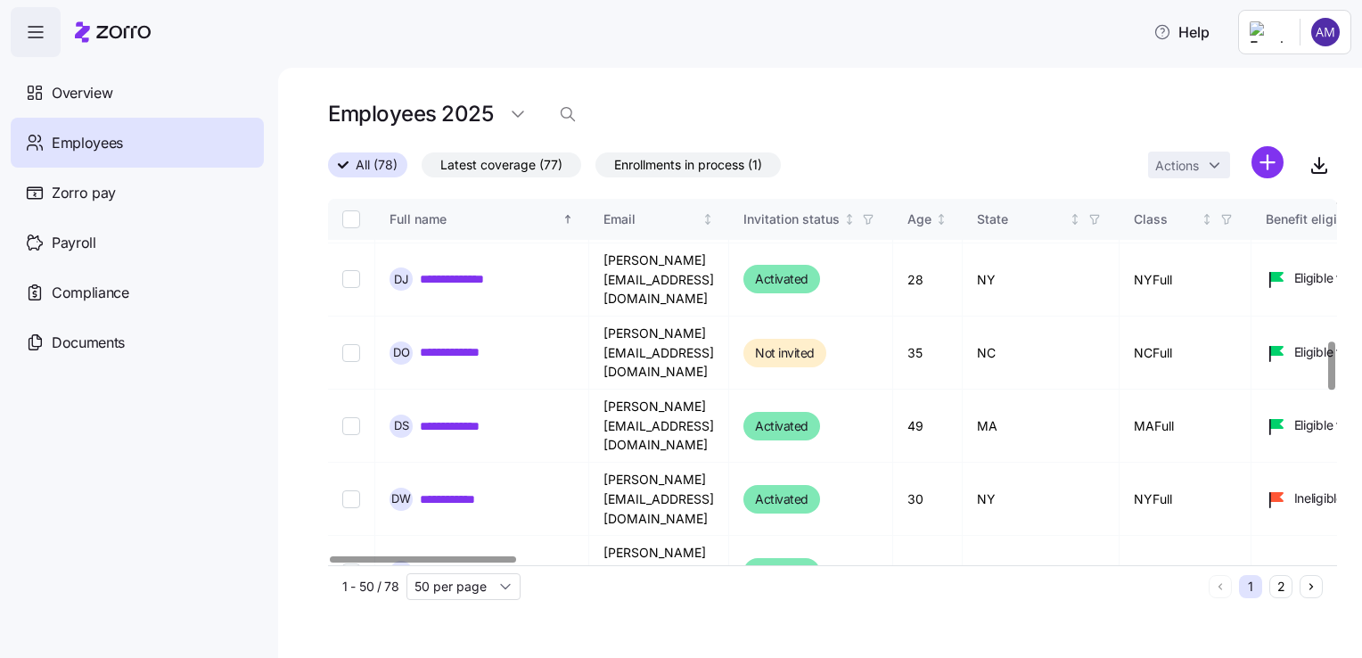
scroll to position [1077, 0]
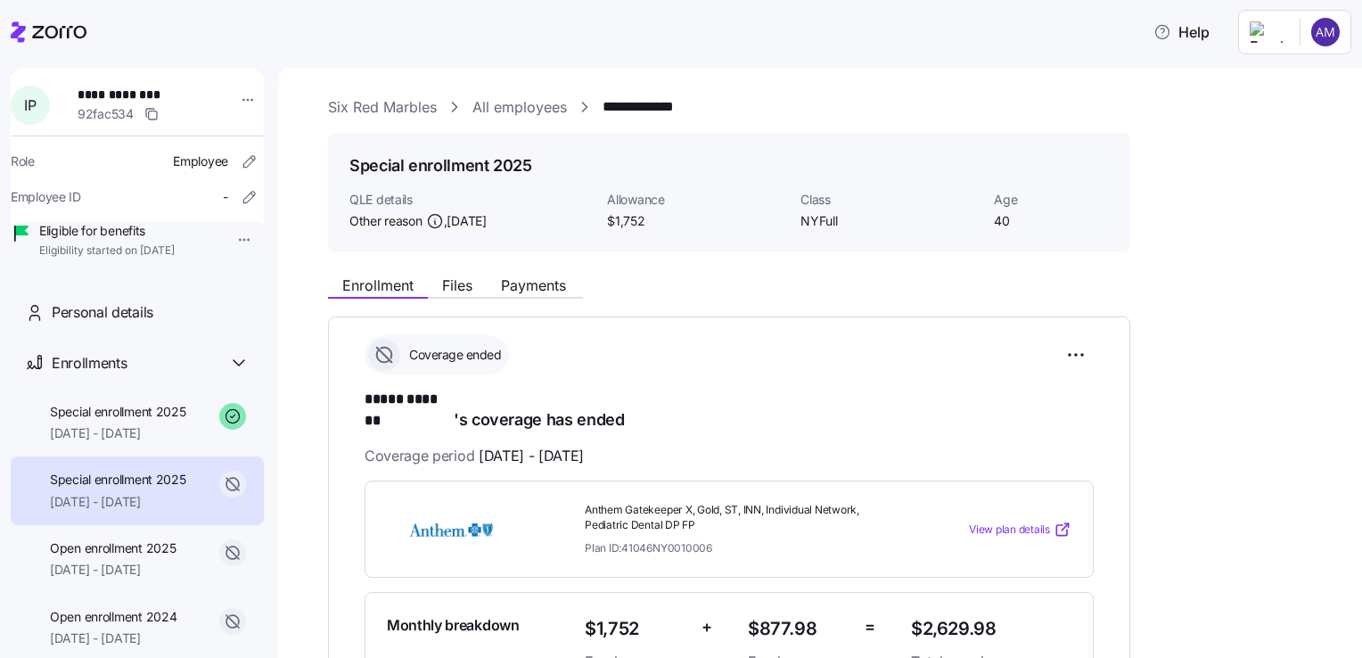
click at [1021, 522] on span "View plan details" at bounding box center [1009, 530] width 81 height 17
click at [542, 102] on link "All employees" at bounding box center [519, 107] width 94 height 22
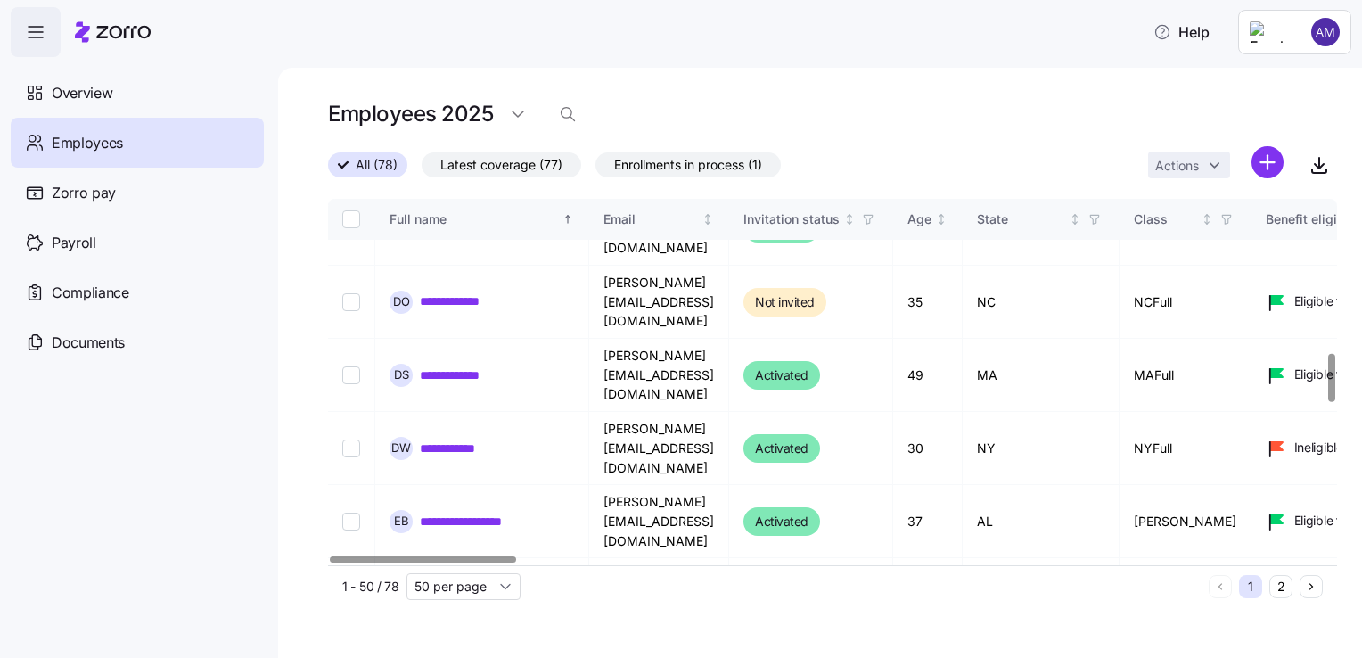
scroll to position [1168, 0]
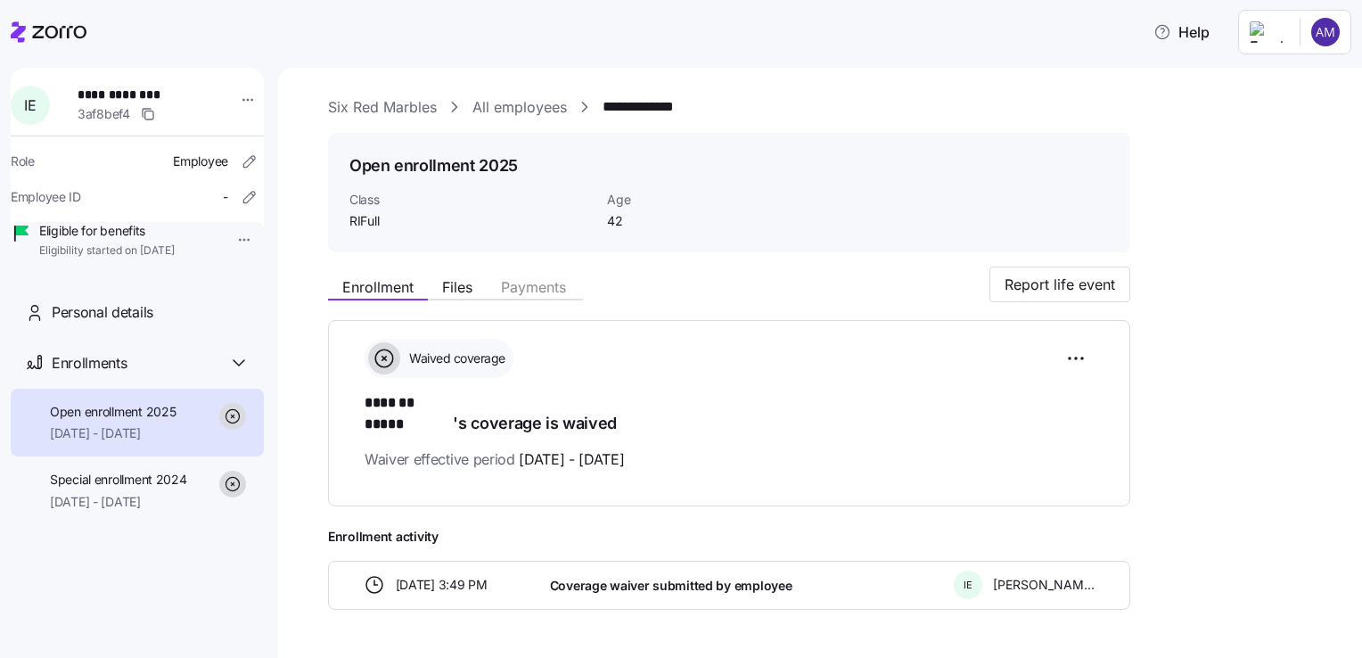
click at [526, 119] on div "**********" at bounding box center [832, 395] width 1009 height 599
click at [526, 112] on link "All employees" at bounding box center [519, 107] width 94 height 22
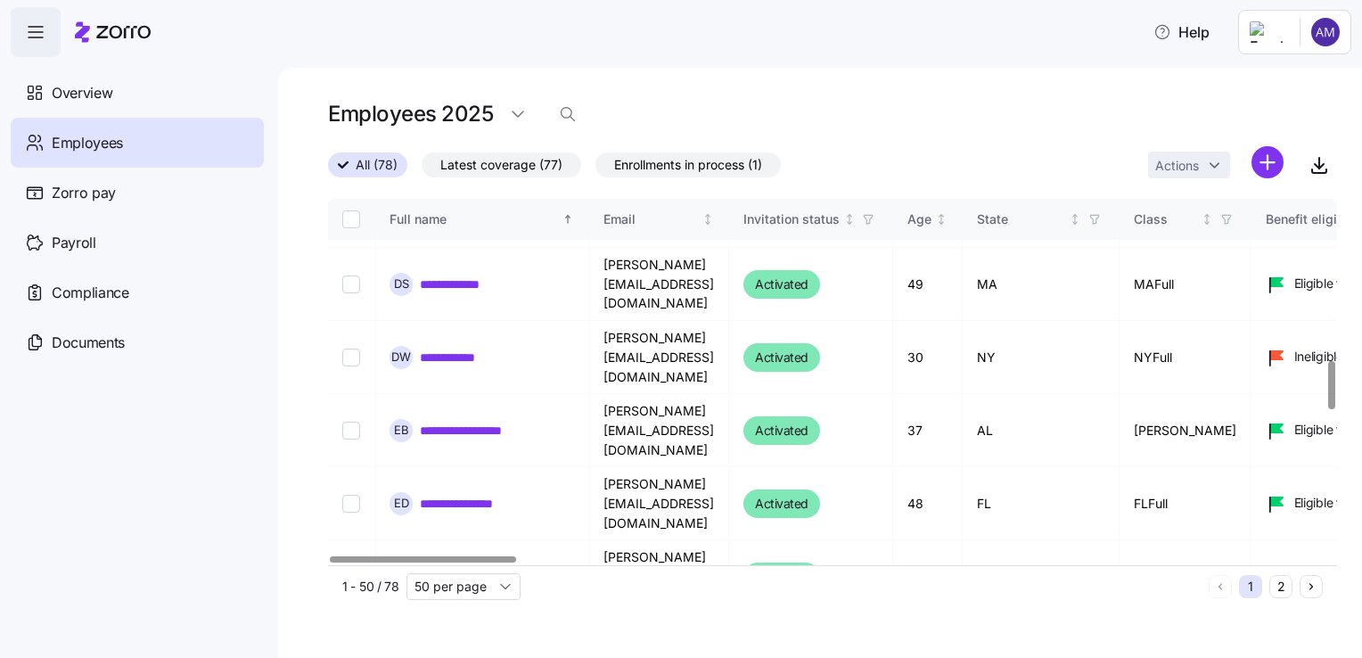
scroll to position [1220, 0]
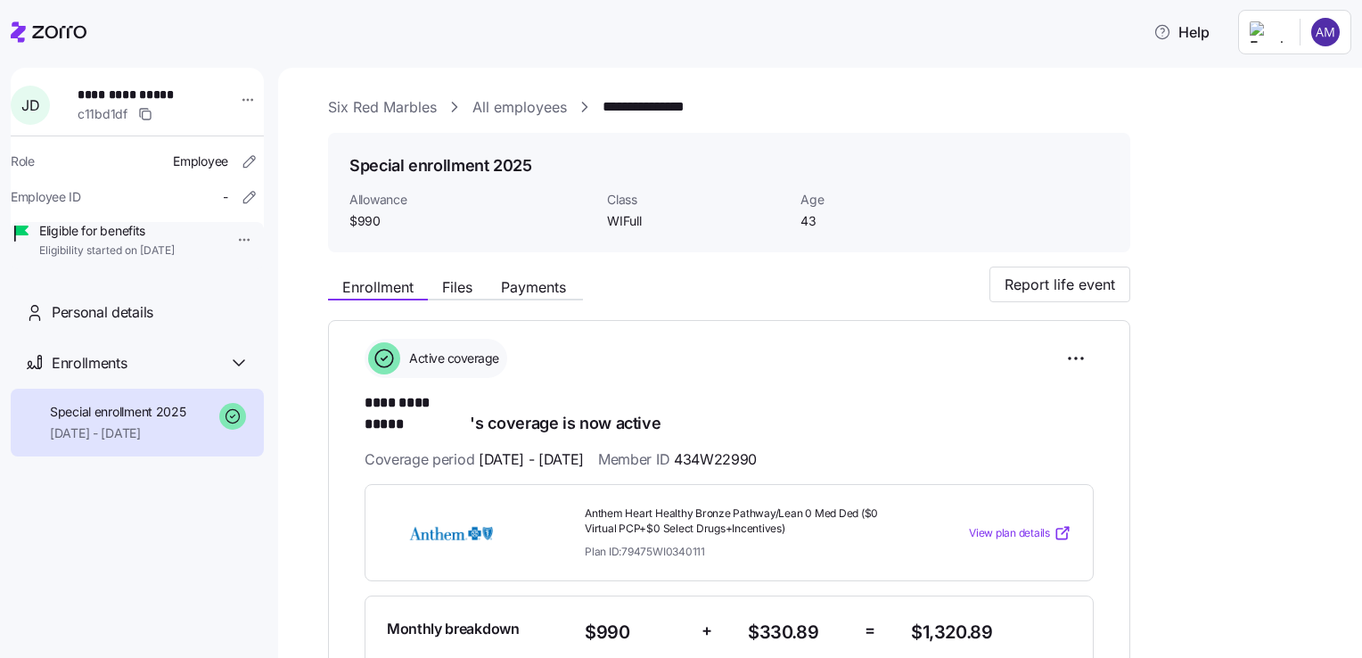
scroll to position [125, 0]
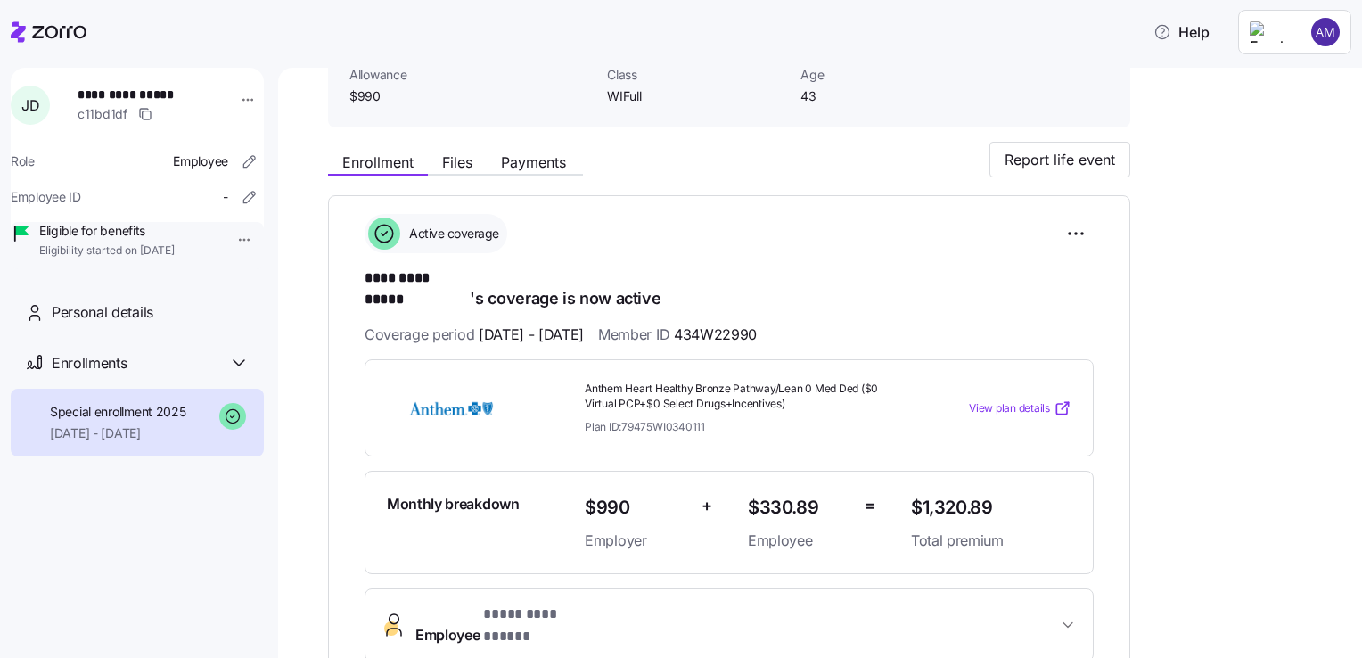
click at [1023, 400] on span "View plan details" at bounding box center [1009, 408] width 81 height 17
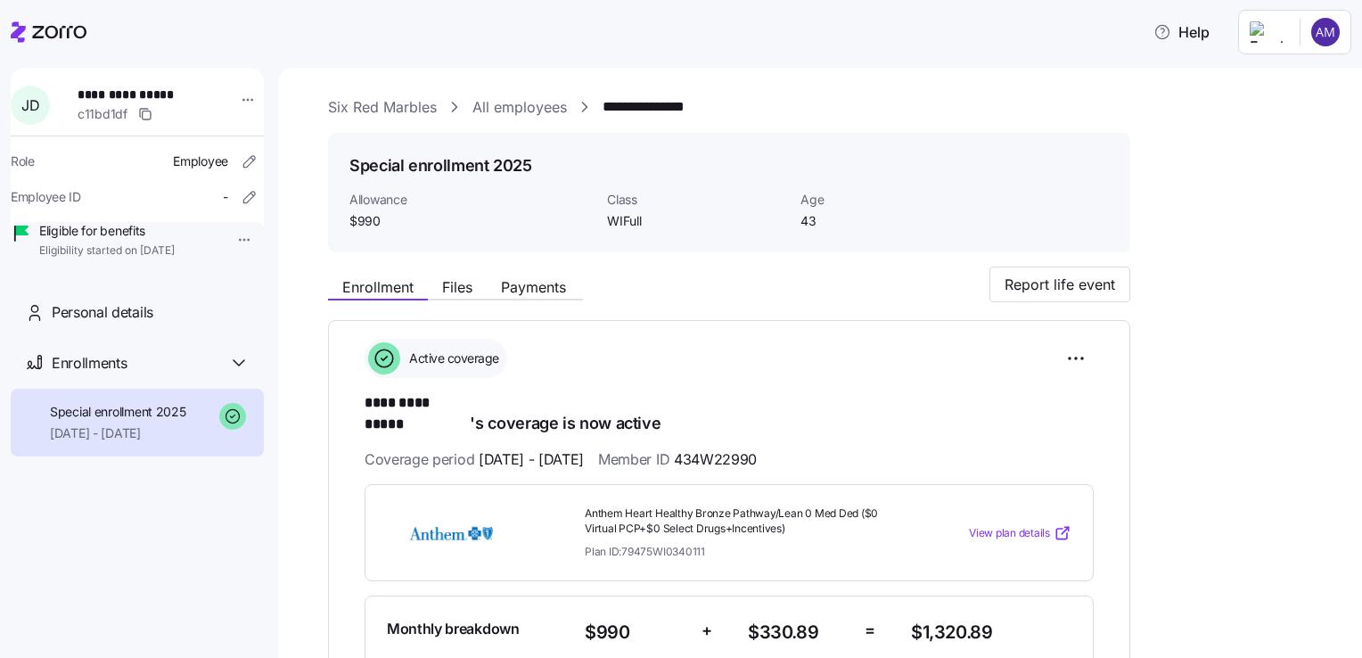
scroll to position [0, 0]
click at [530, 105] on link "All employees" at bounding box center [519, 107] width 94 height 22
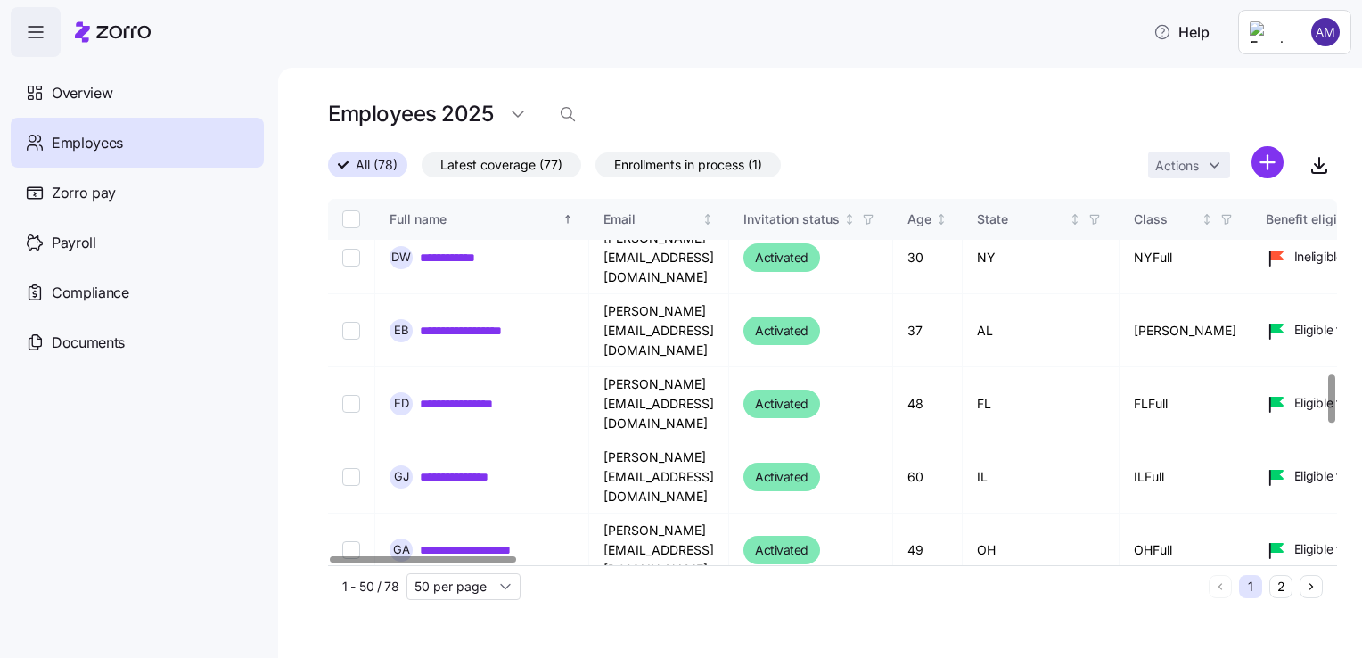
scroll to position [1325, 0]
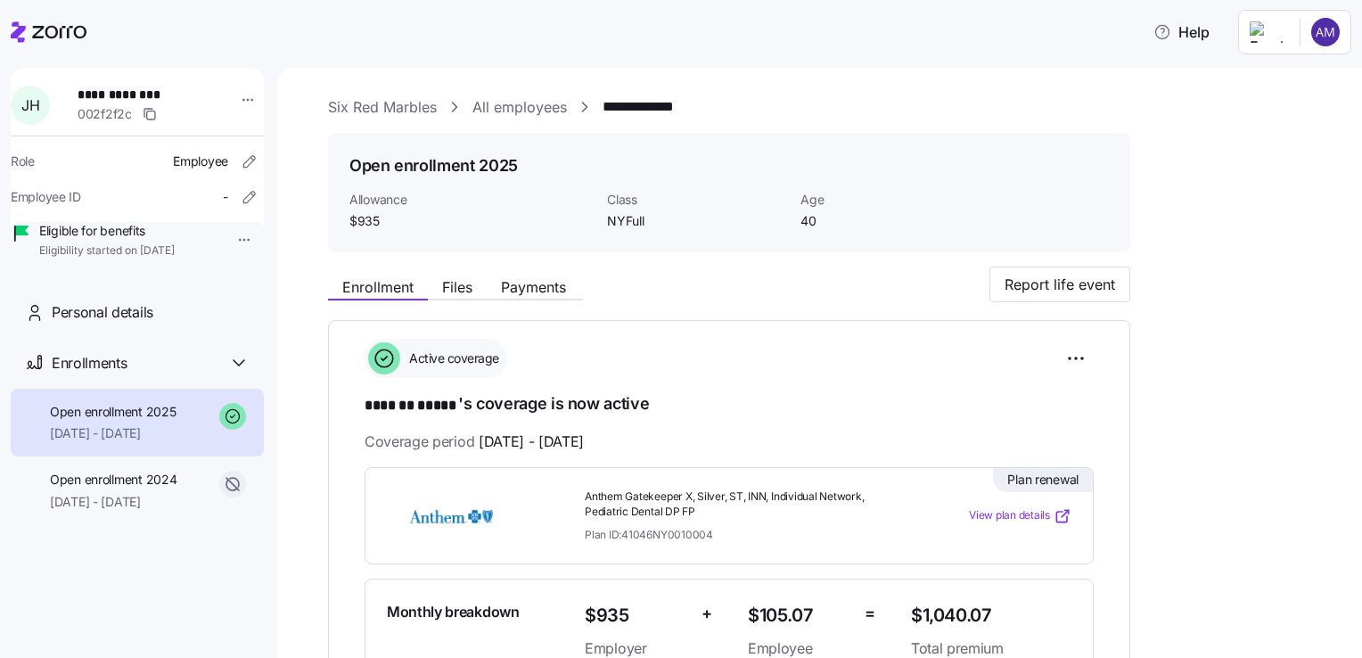
click at [623, 352] on div "Active coverage" at bounding box center [729, 358] width 729 height 39
click at [1018, 514] on span "View plan details" at bounding box center [1009, 515] width 81 height 17
click at [521, 100] on link "All employees" at bounding box center [519, 107] width 94 height 22
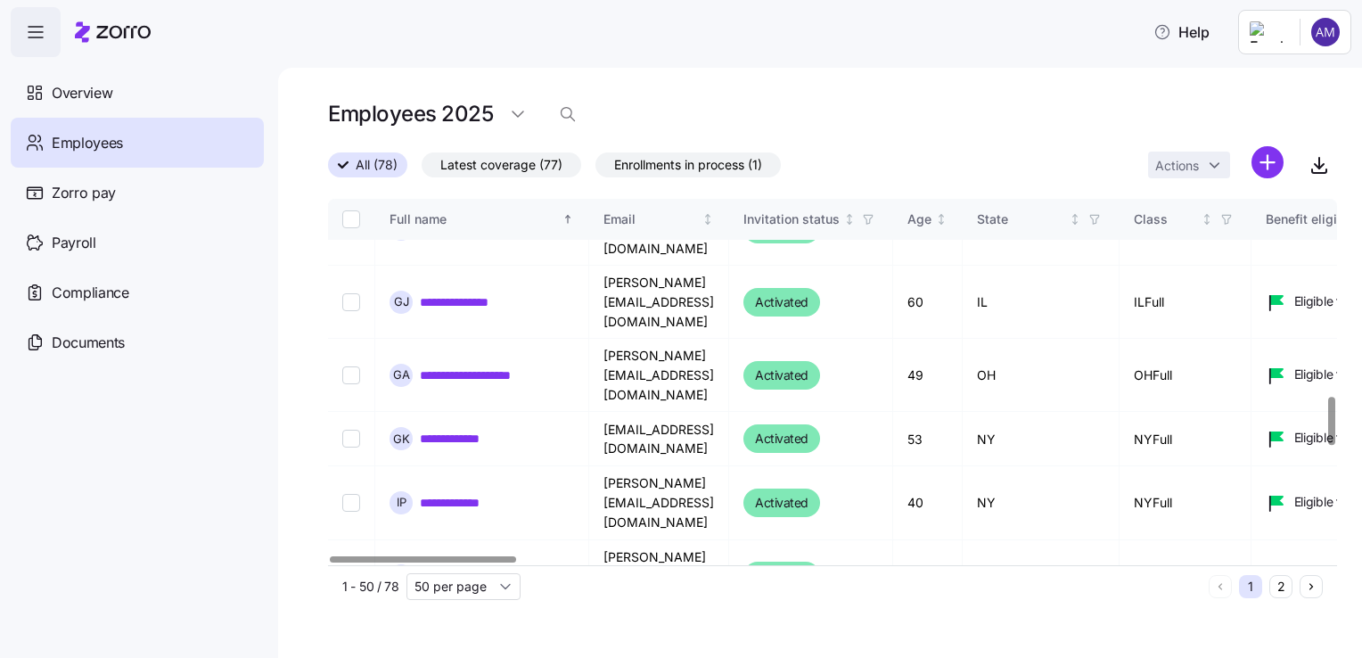
scroll to position [1494, 0]
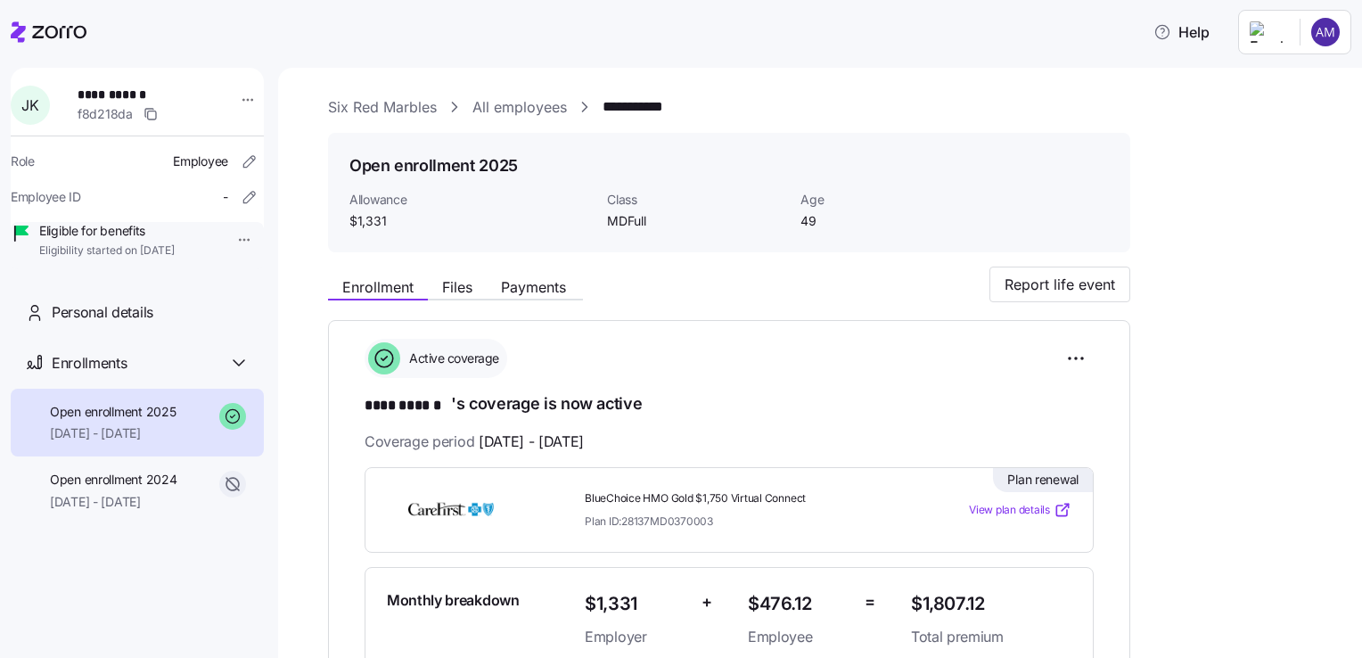
scroll to position [105, 0]
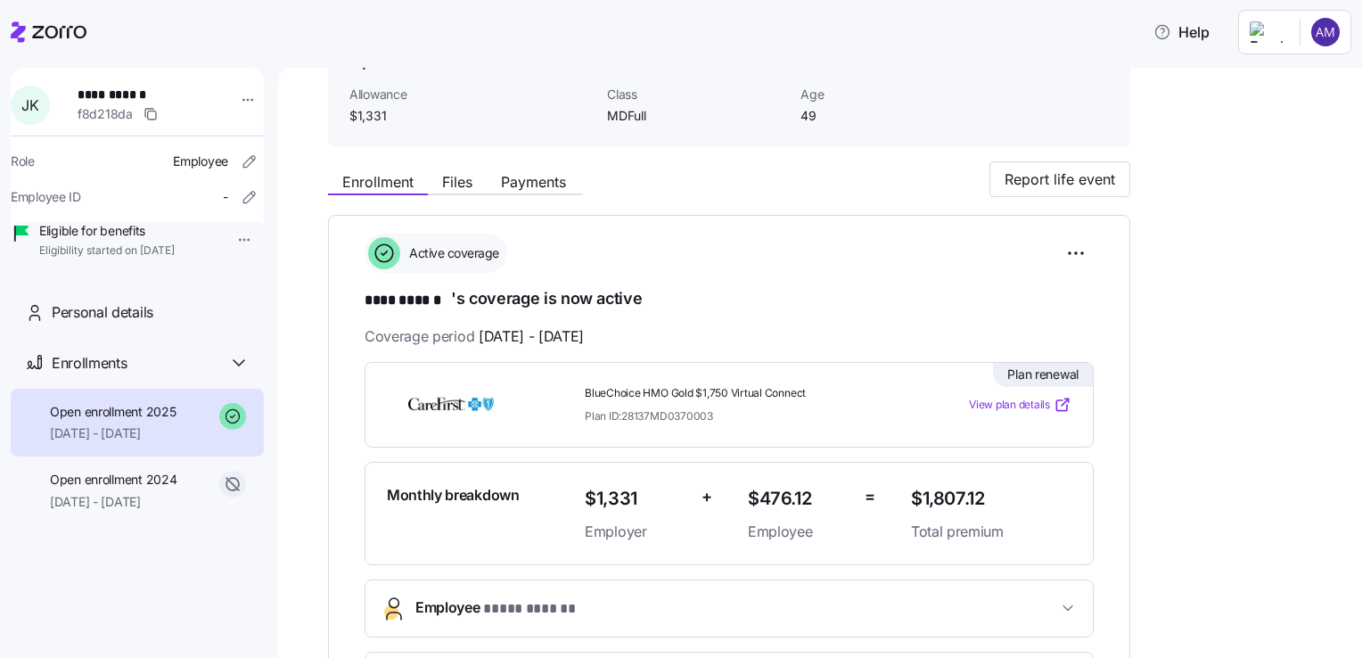
click at [1002, 401] on span "View plan details" at bounding box center [1009, 405] width 81 height 17
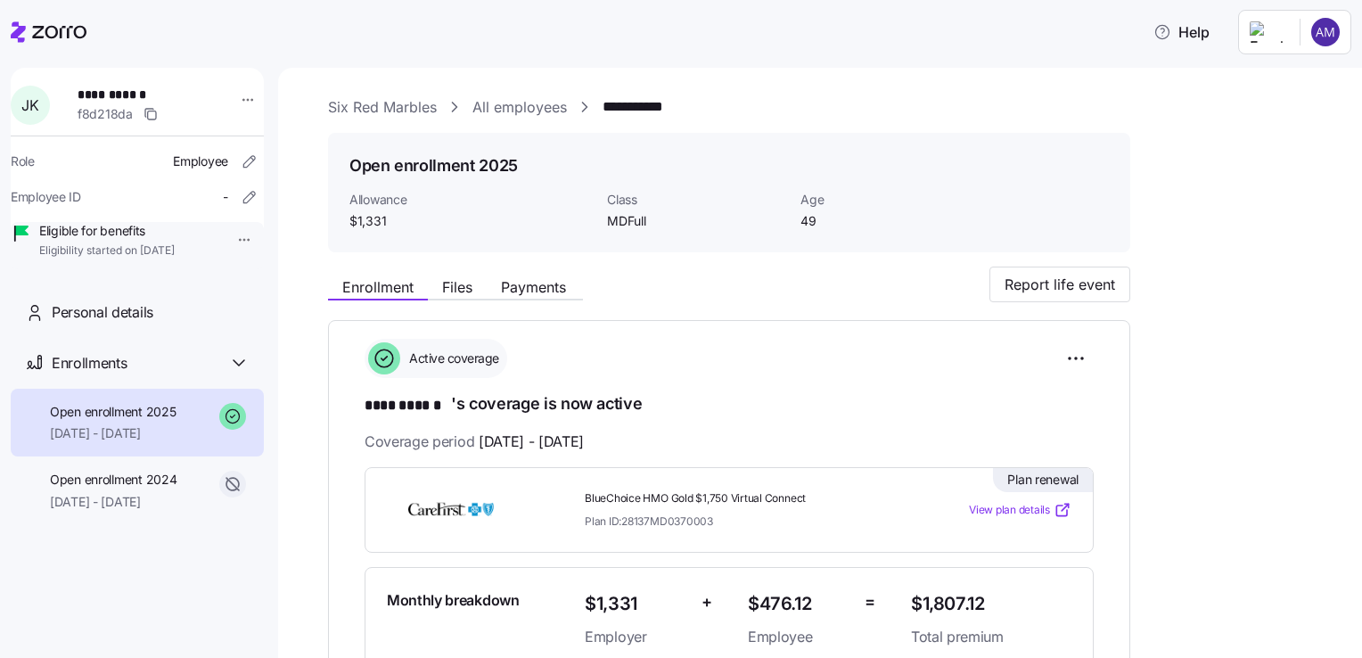
click at [532, 107] on link "All employees" at bounding box center [519, 107] width 94 height 22
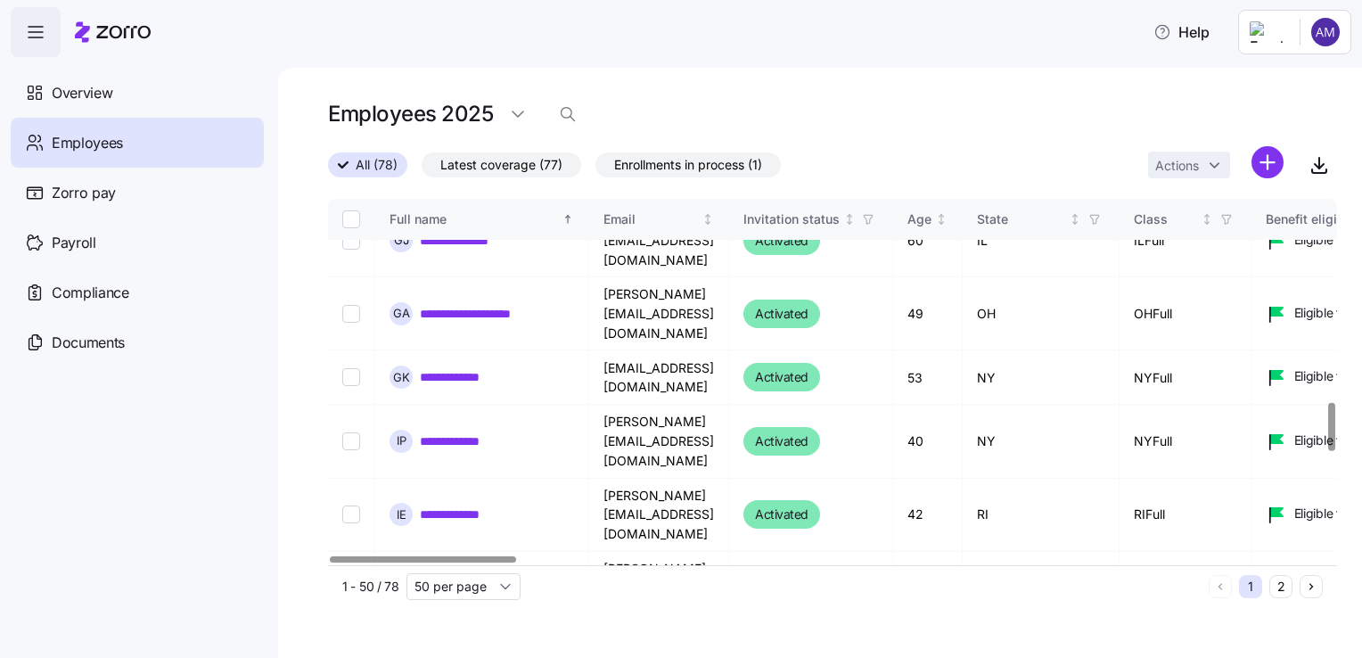
scroll to position [1556, 0]
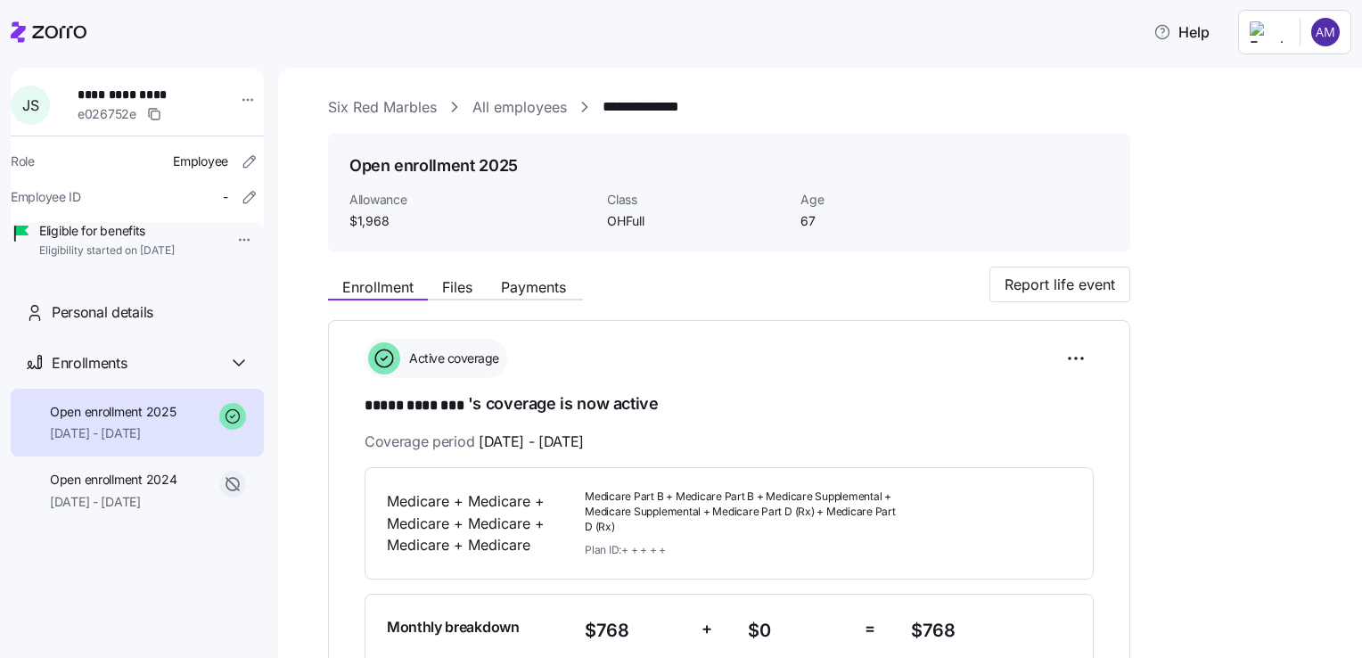
click at [553, 101] on link "All employees" at bounding box center [519, 107] width 94 height 22
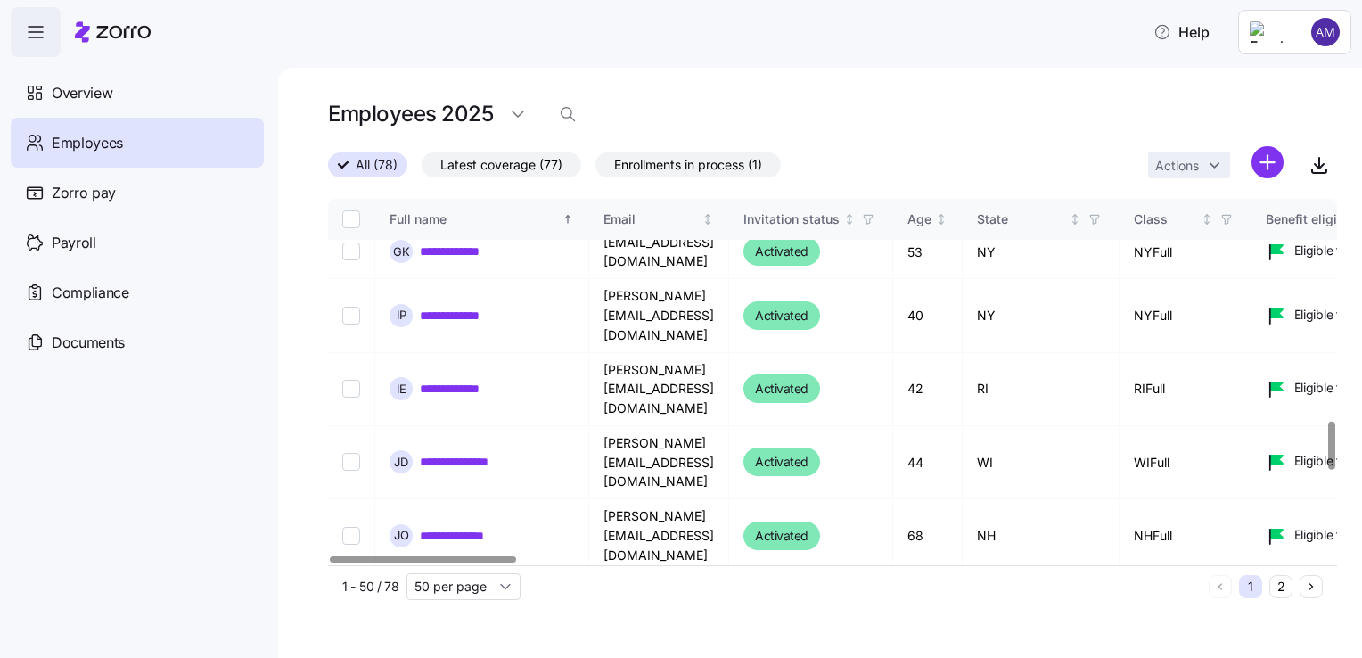
scroll to position [1679, 0]
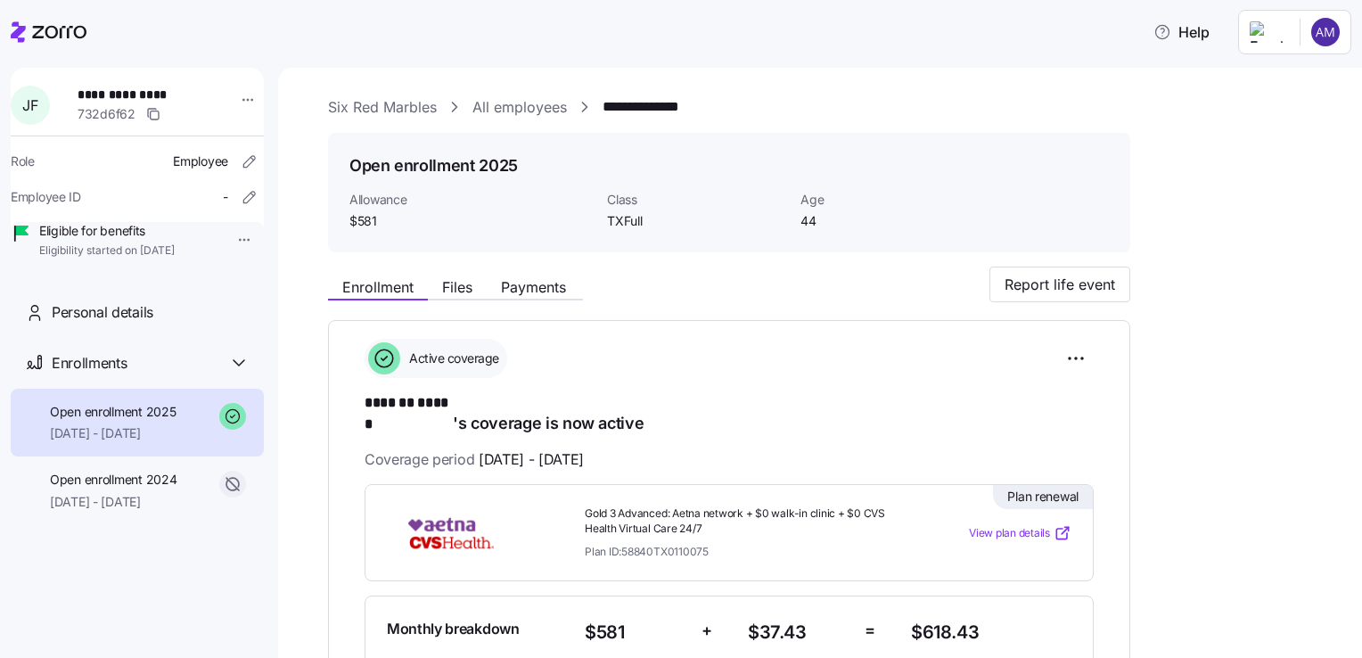
click at [1025, 525] on span "View plan details" at bounding box center [1009, 533] width 81 height 17
click at [536, 109] on link "All employees" at bounding box center [519, 107] width 94 height 22
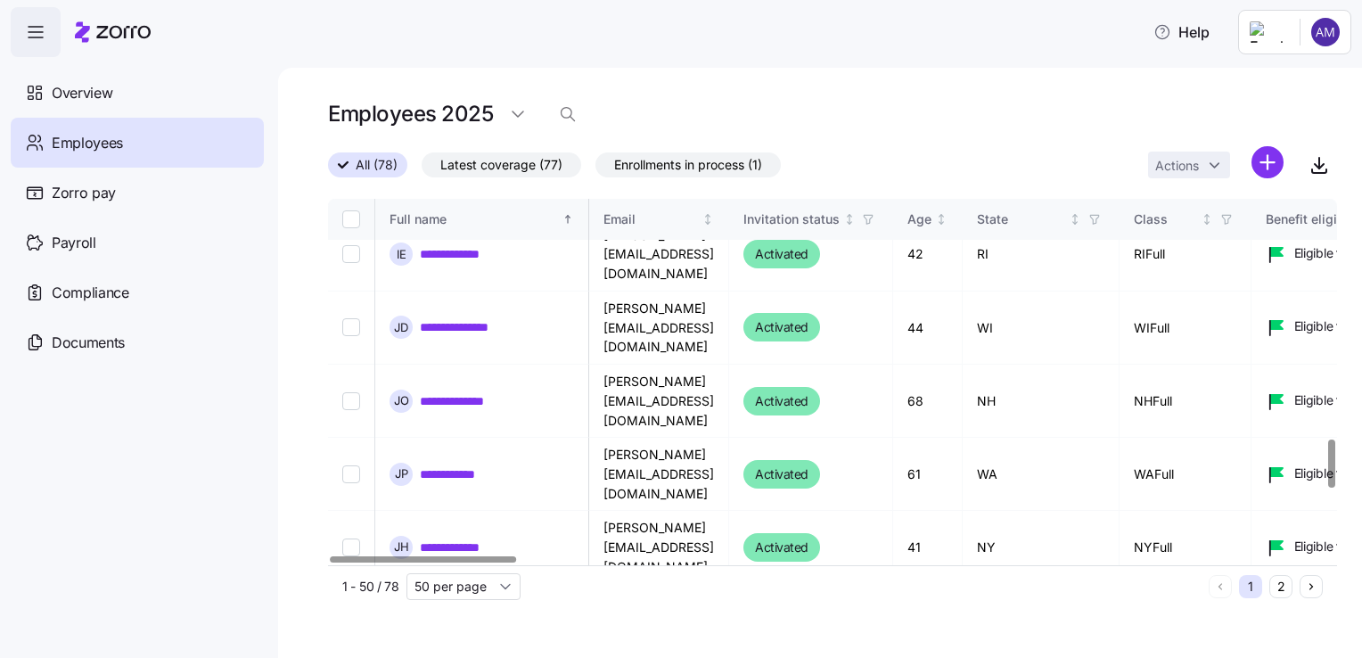
scroll to position [1815, 0]
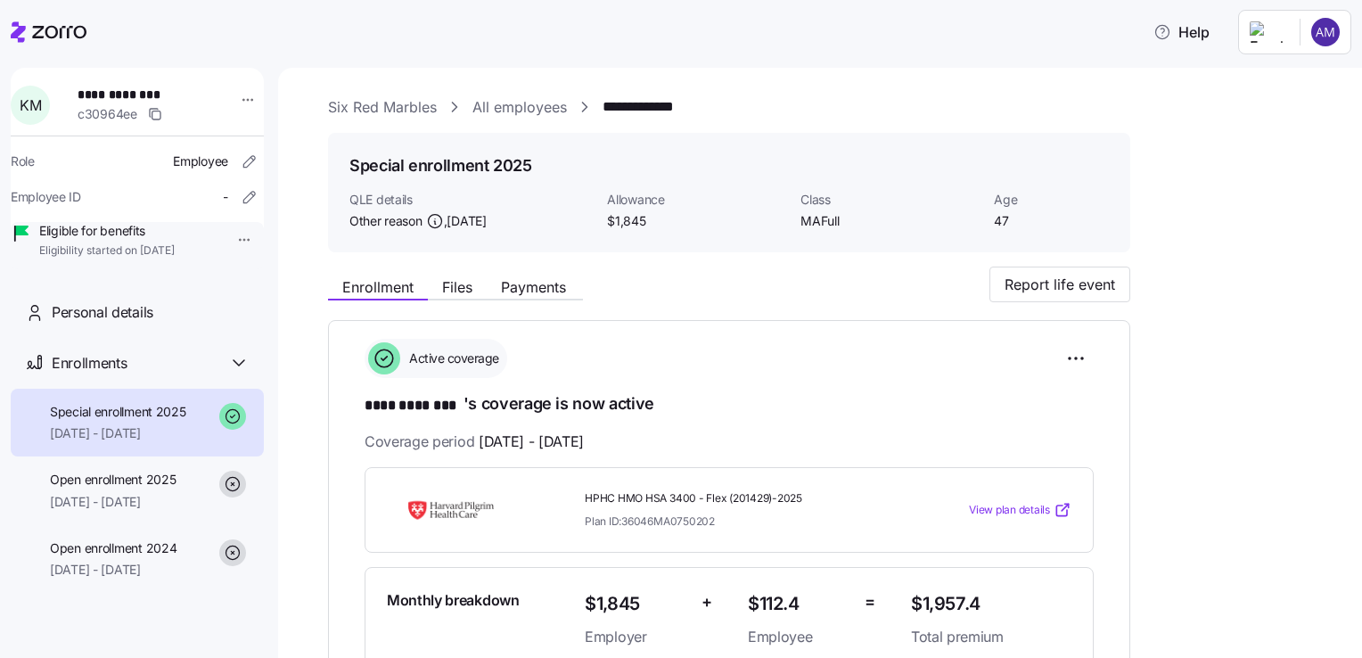
click at [1023, 502] on span "View plan details" at bounding box center [1009, 510] width 81 height 17
click at [539, 106] on link "All employees" at bounding box center [519, 107] width 94 height 22
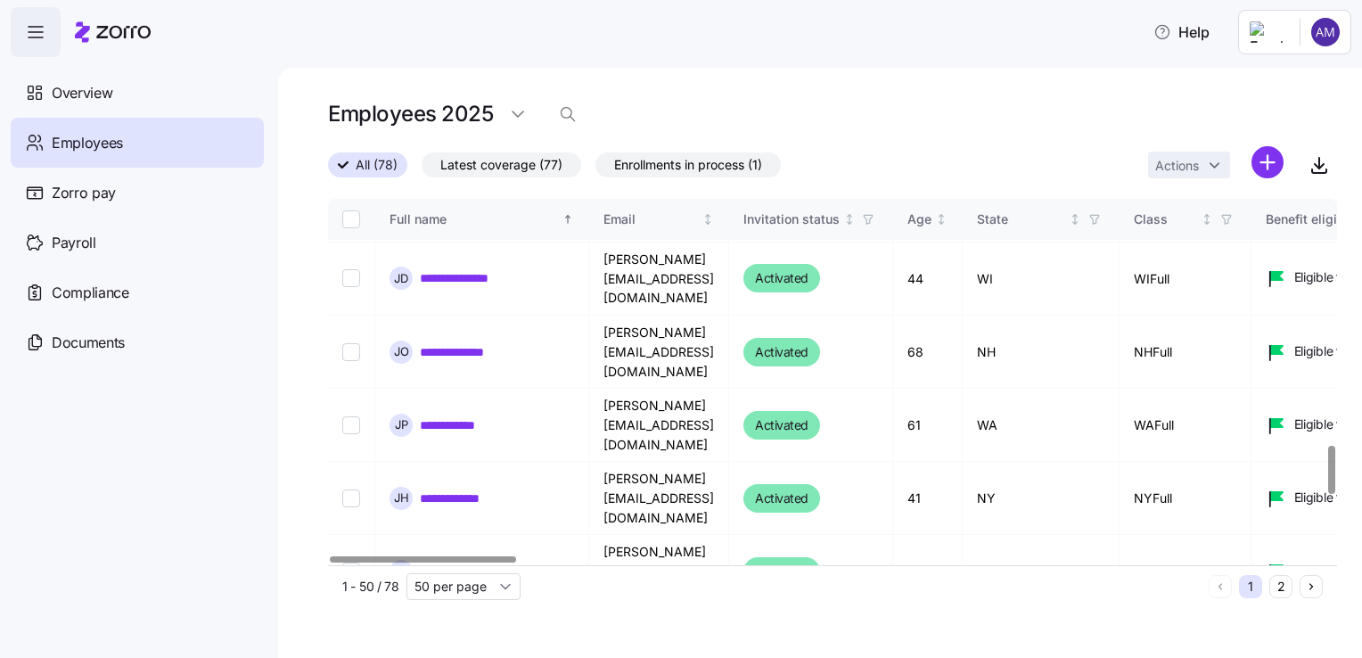
scroll to position [1864, 0]
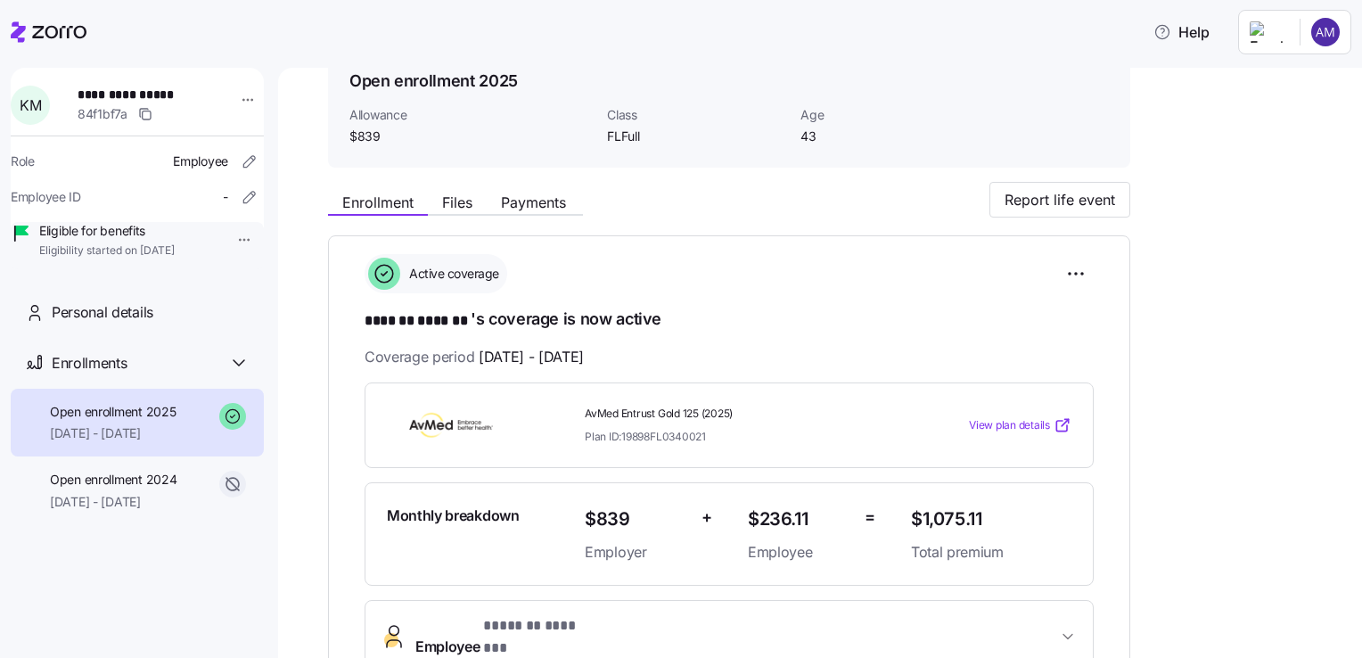
scroll to position [86, 0]
click at [1025, 423] on span "View plan details" at bounding box center [1009, 424] width 81 height 17
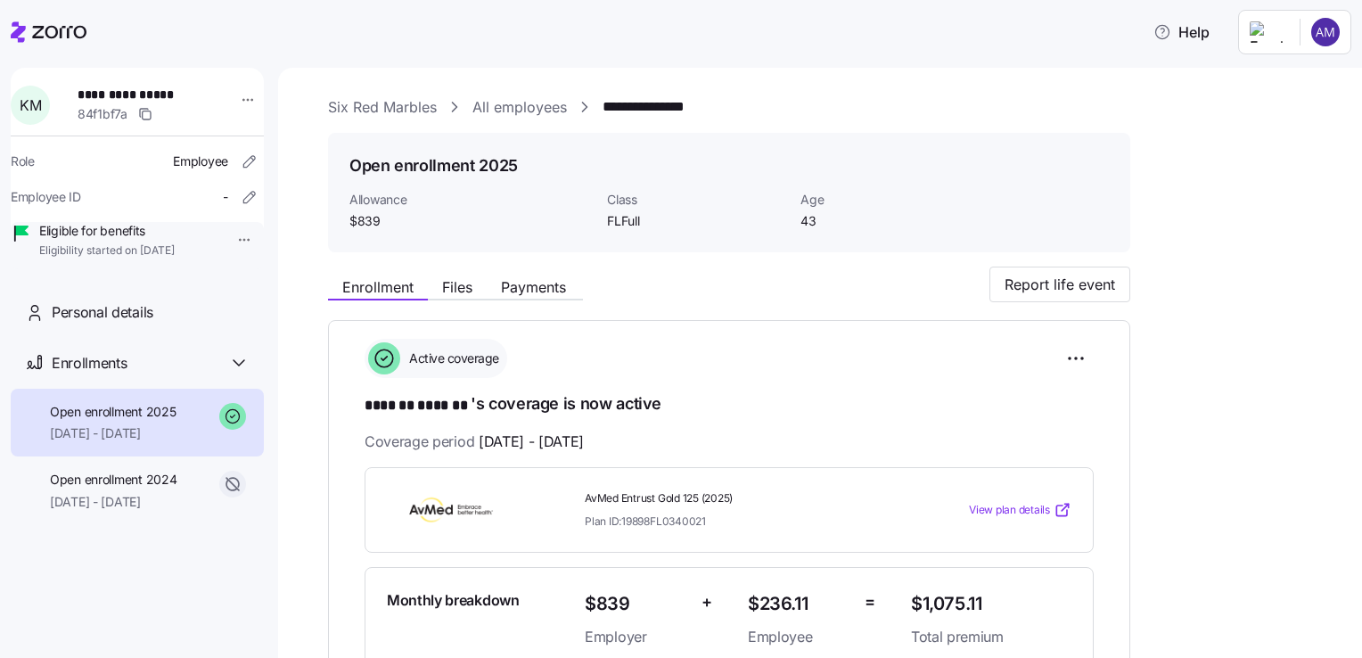
click at [525, 109] on link "All employees" at bounding box center [519, 107] width 94 height 22
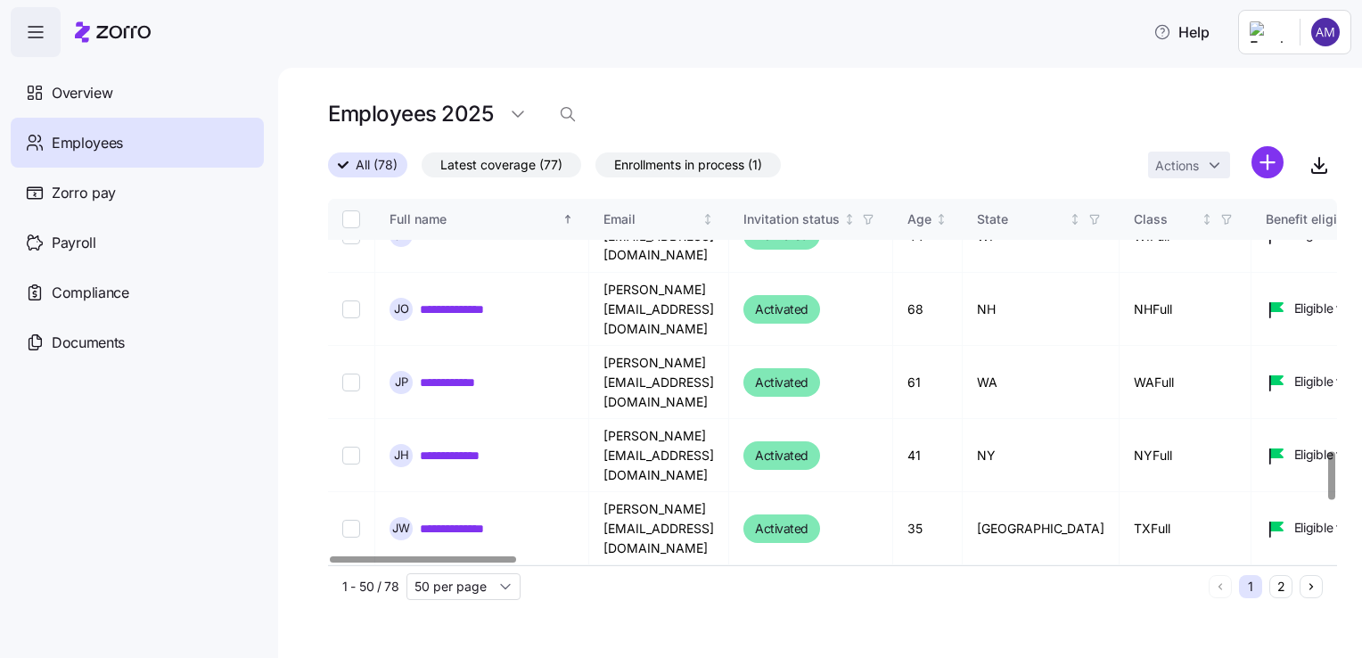
scroll to position [1907, 0]
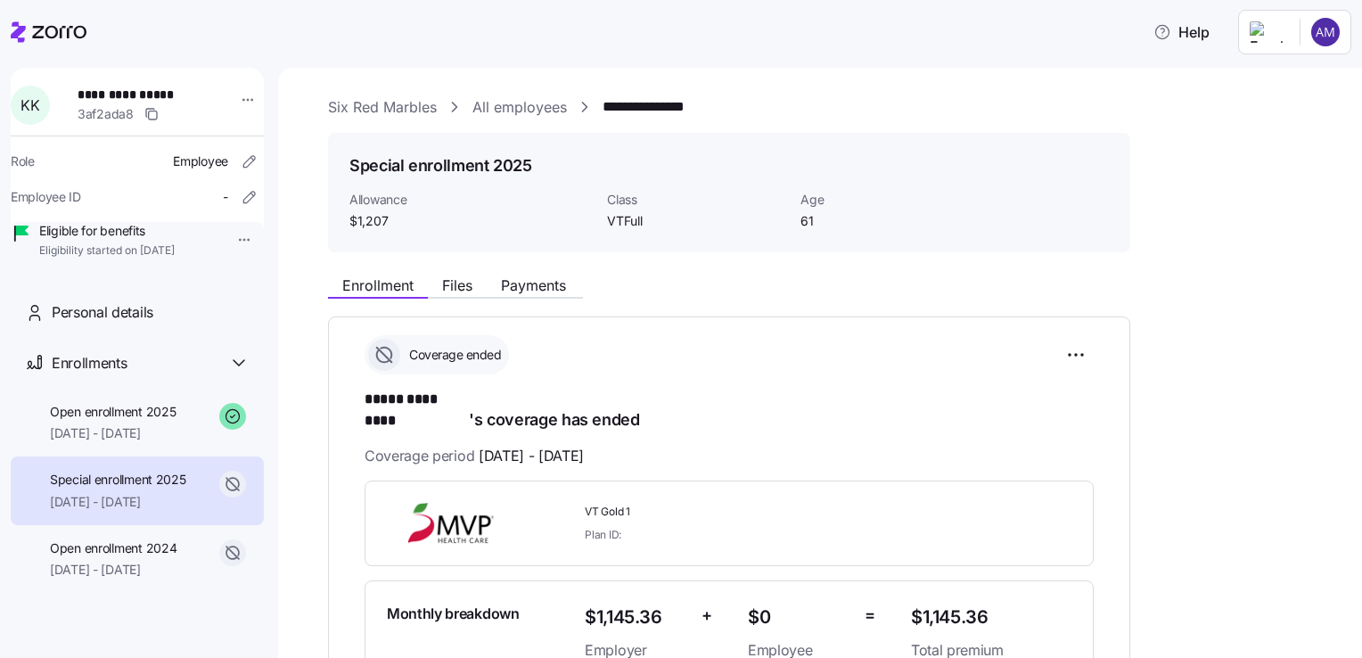
click at [532, 108] on link "All employees" at bounding box center [519, 107] width 94 height 22
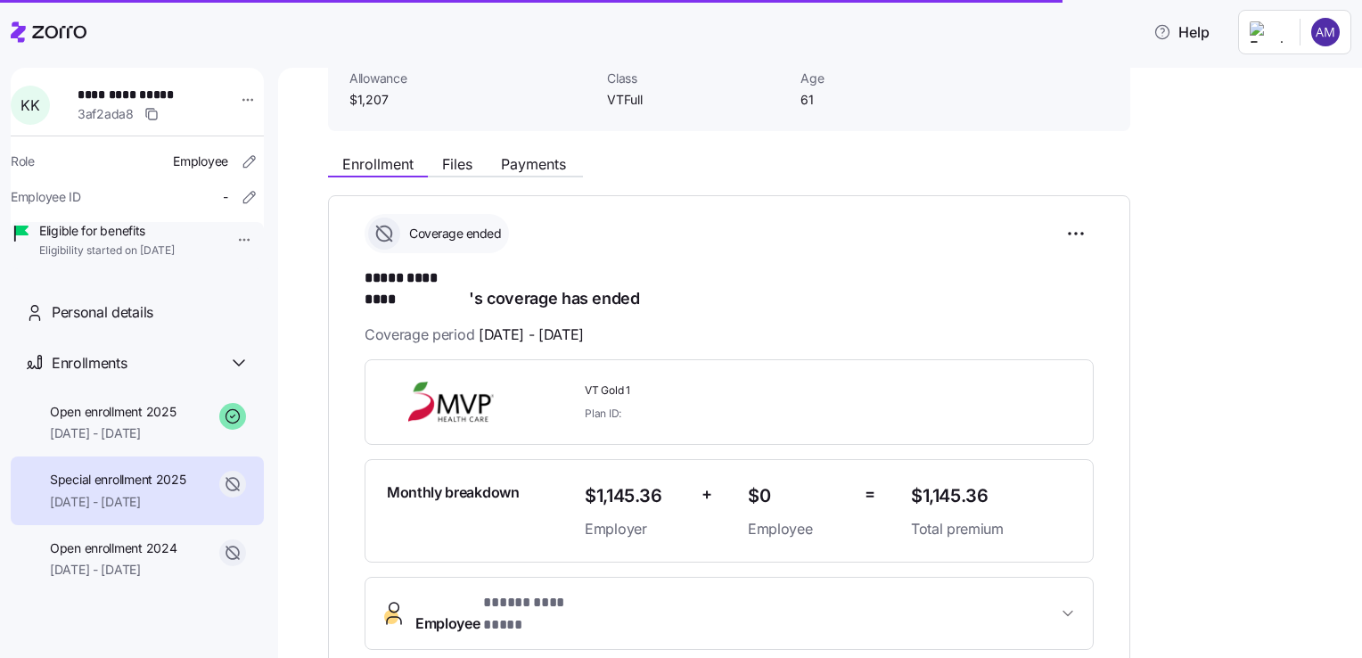
scroll to position [199, 0]
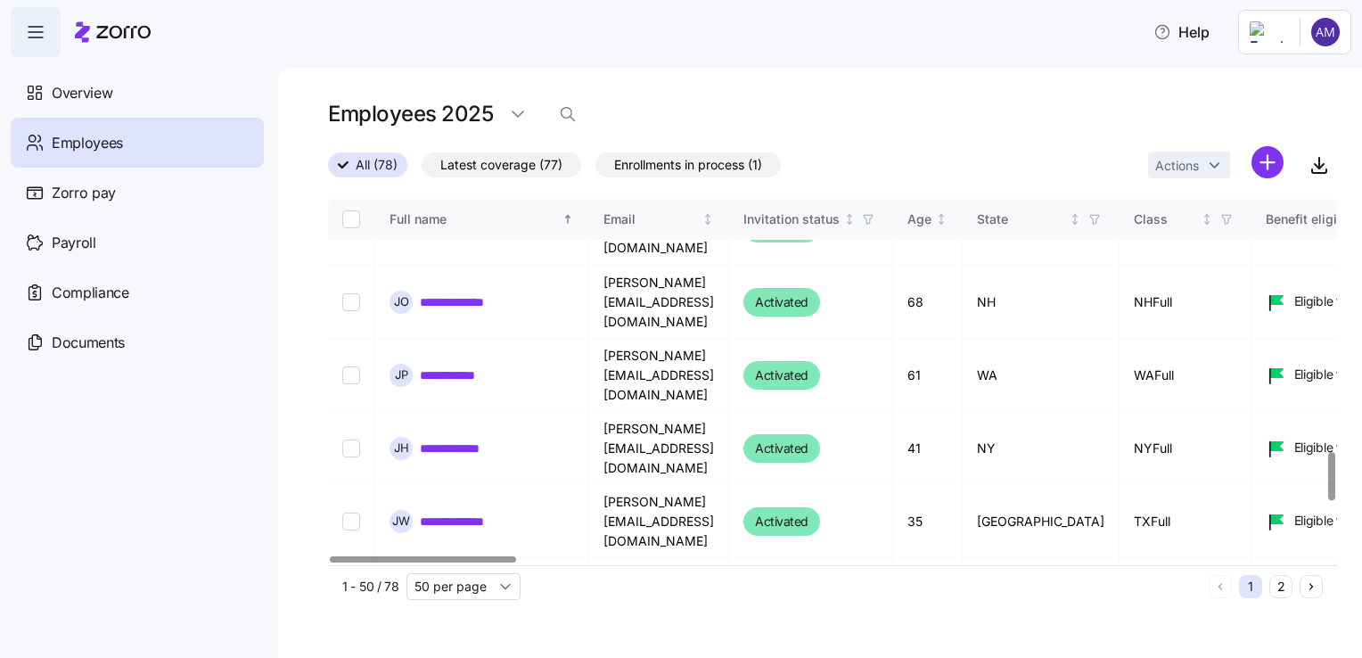
scroll to position [1913, 0]
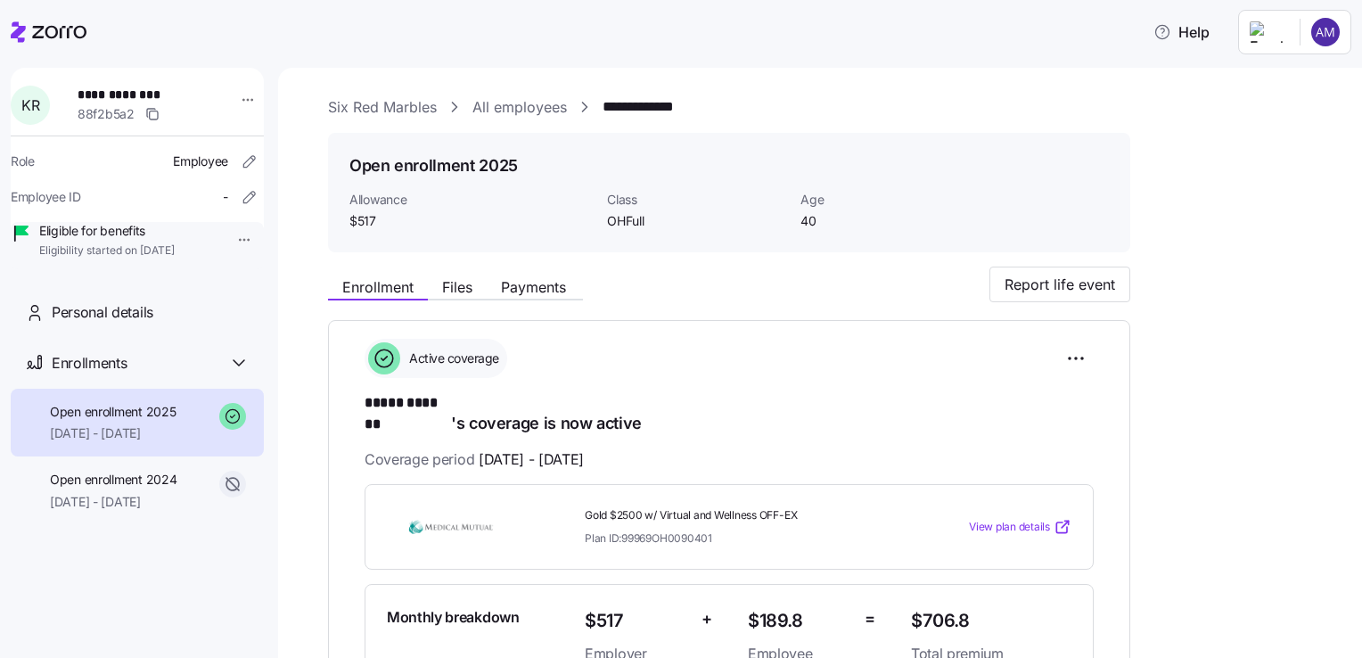
click at [1013, 519] on span "View plan details" at bounding box center [1009, 527] width 81 height 17
click at [538, 106] on link "All employees" at bounding box center [519, 107] width 94 height 22
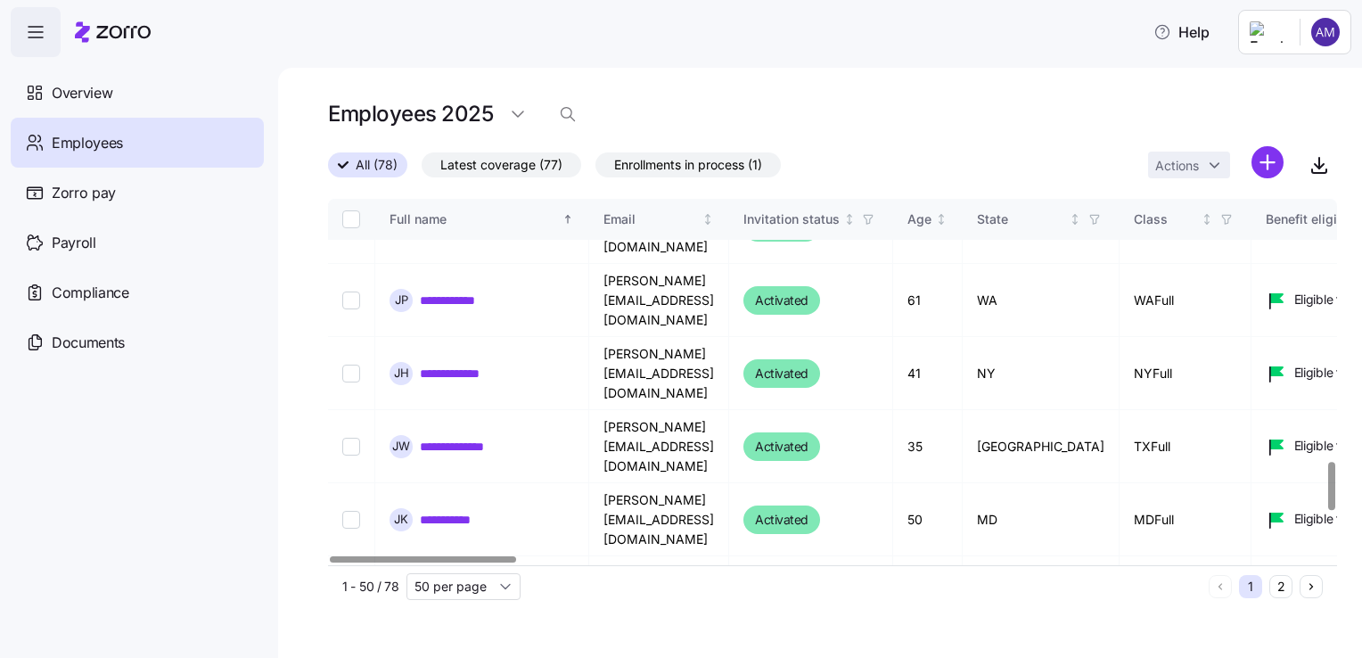
scroll to position [1989, 0]
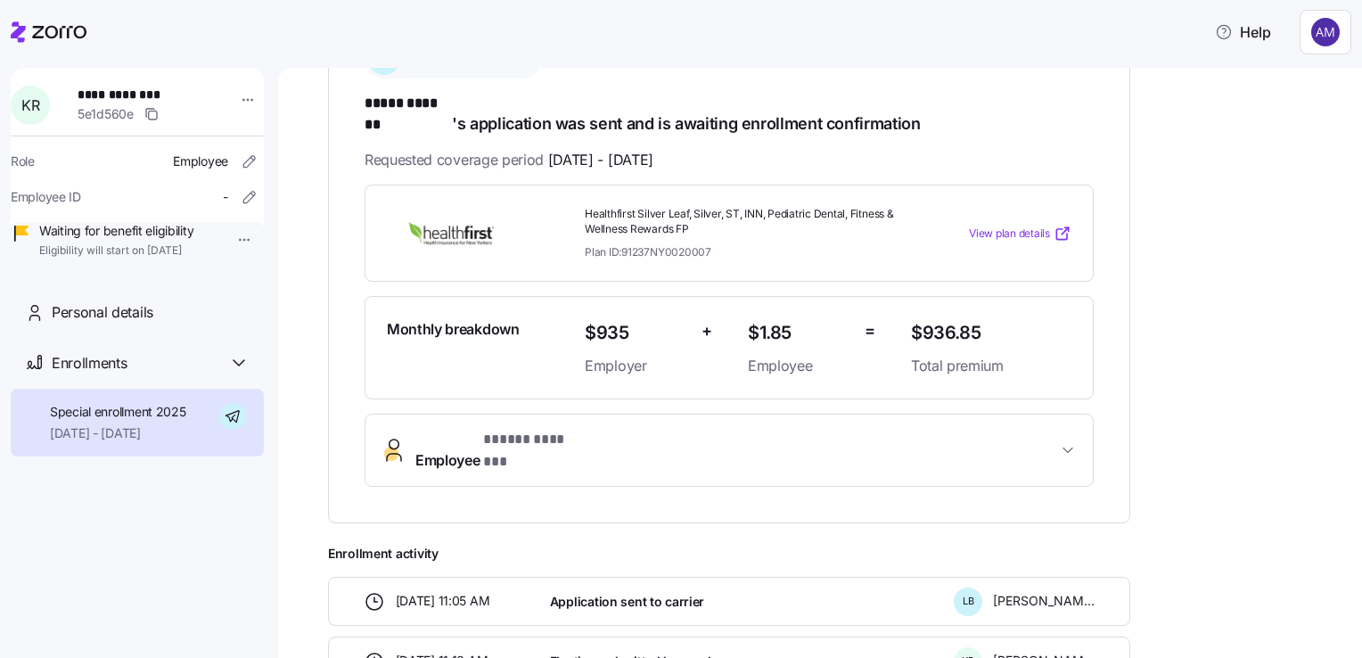
scroll to position [300, 0]
click at [992, 226] on span "View plan details" at bounding box center [1009, 234] width 81 height 17
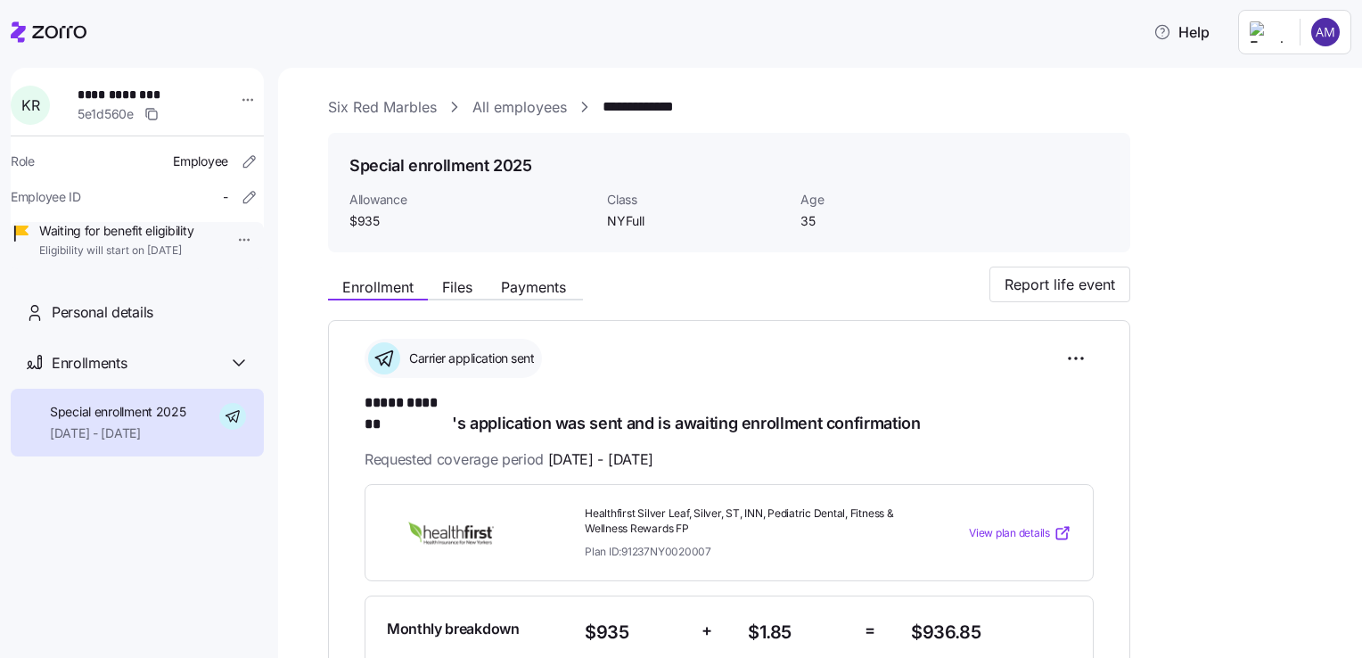
click at [538, 105] on link "All employees" at bounding box center [519, 107] width 94 height 22
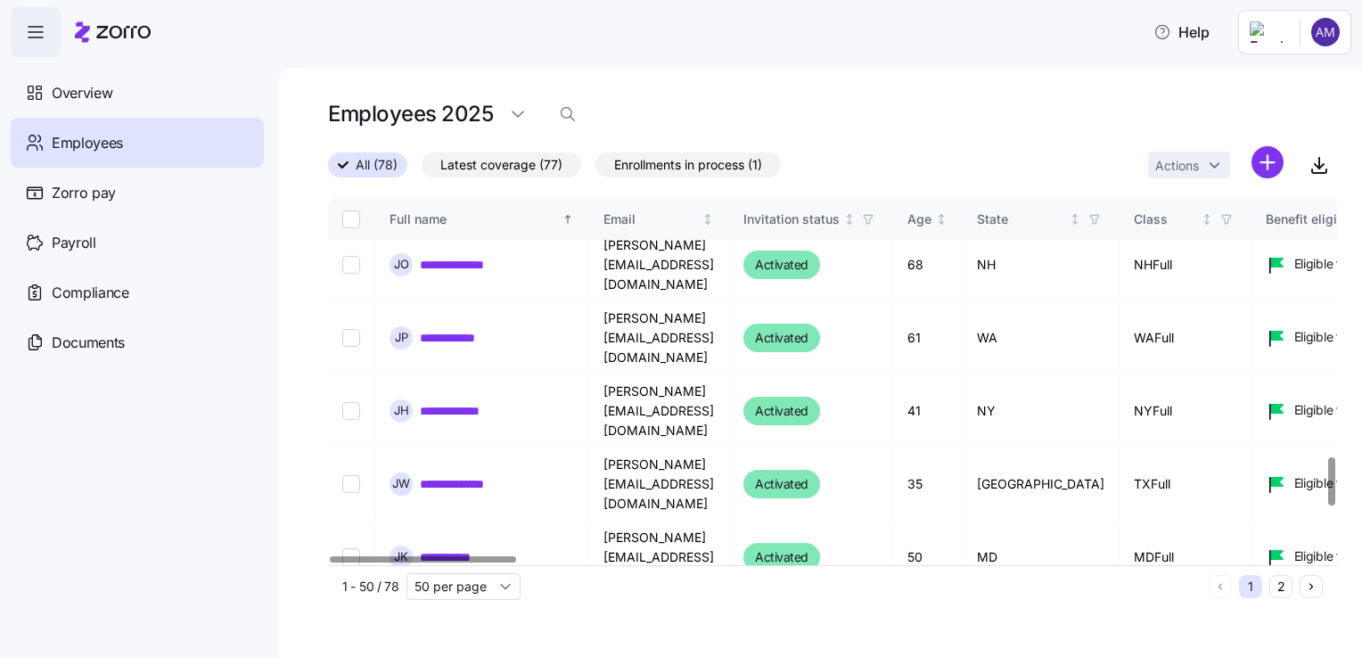
scroll to position [2074, 0]
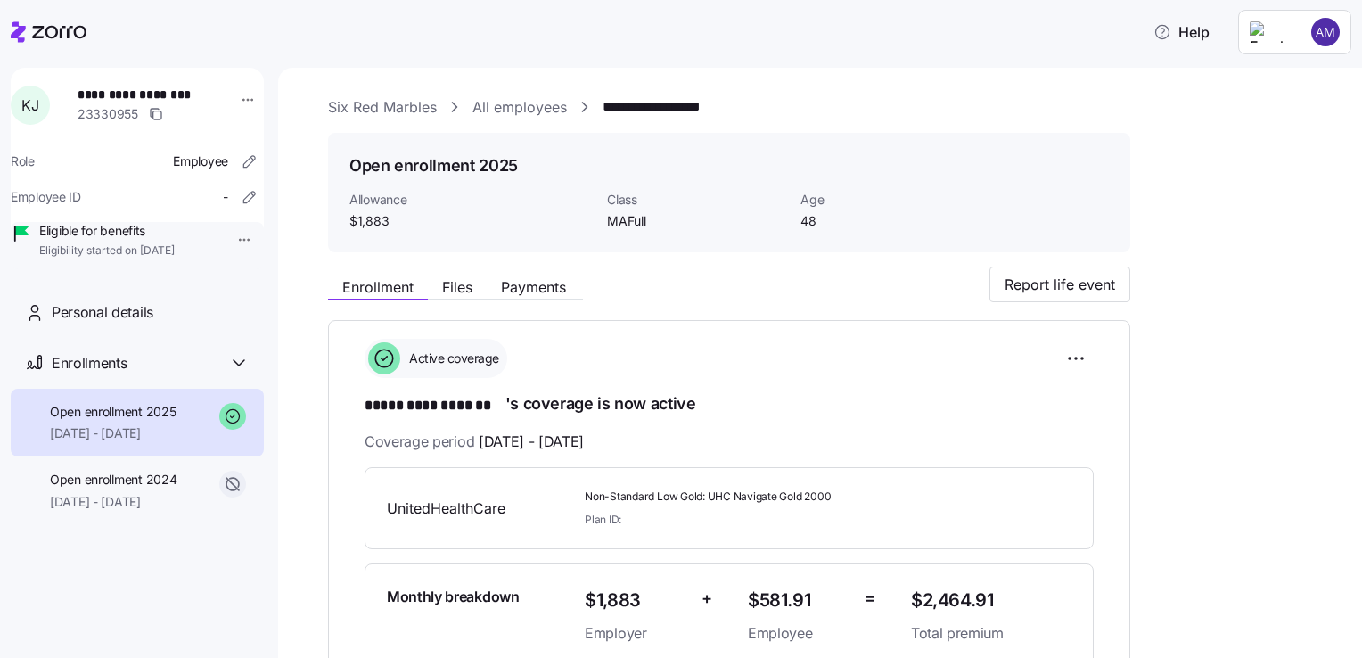
click at [515, 100] on link "All employees" at bounding box center [519, 107] width 94 height 22
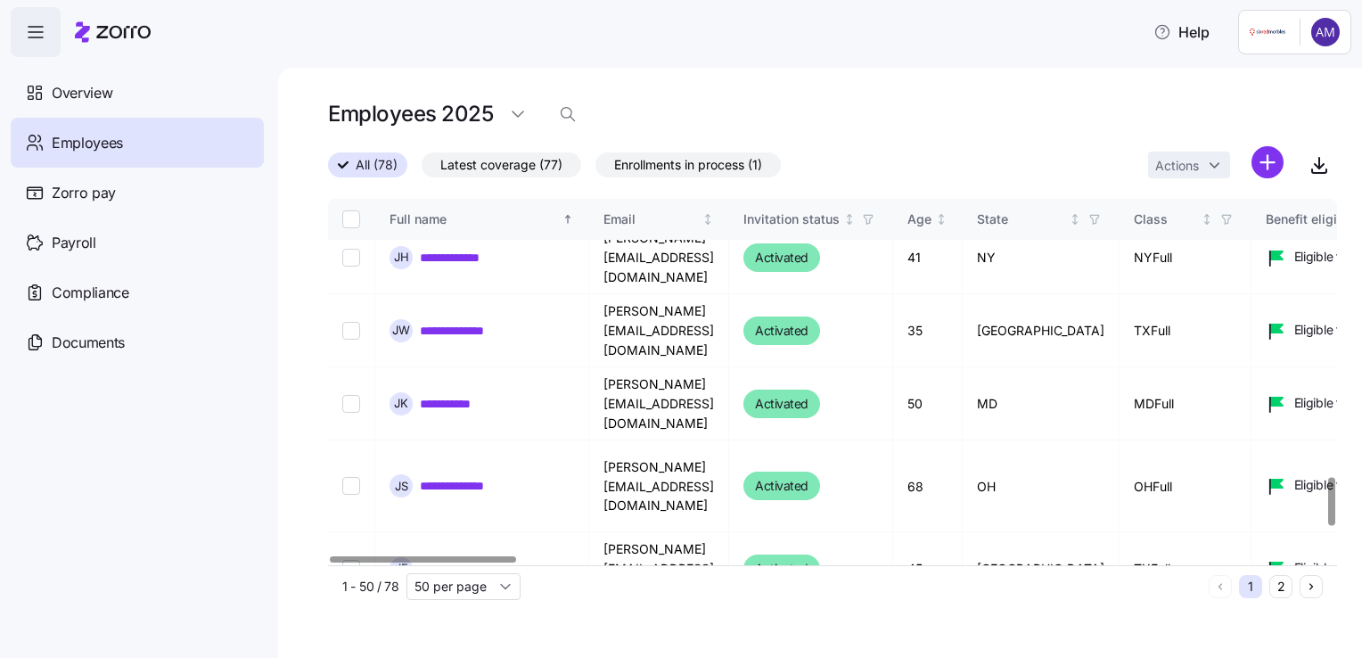
scroll to position [2106, 0]
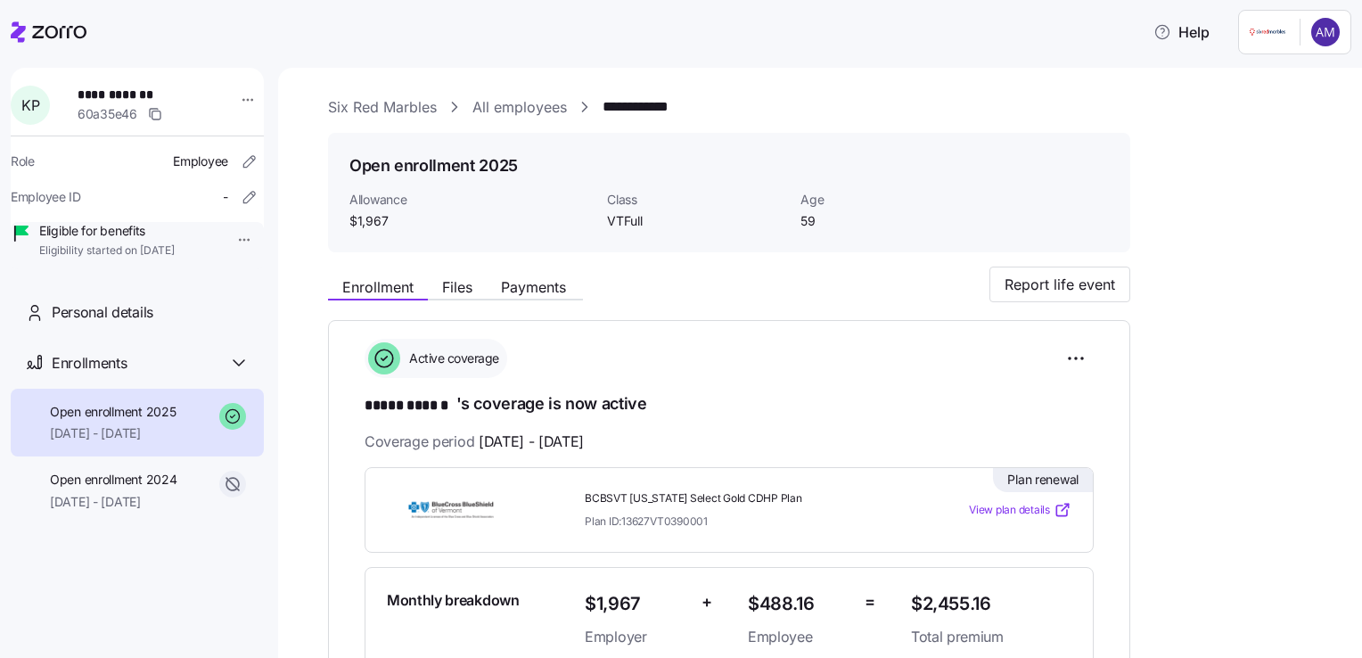
click at [992, 503] on span "View plan details" at bounding box center [1009, 510] width 81 height 17
click at [523, 100] on link "All employees" at bounding box center [519, 107] width 94 height 22
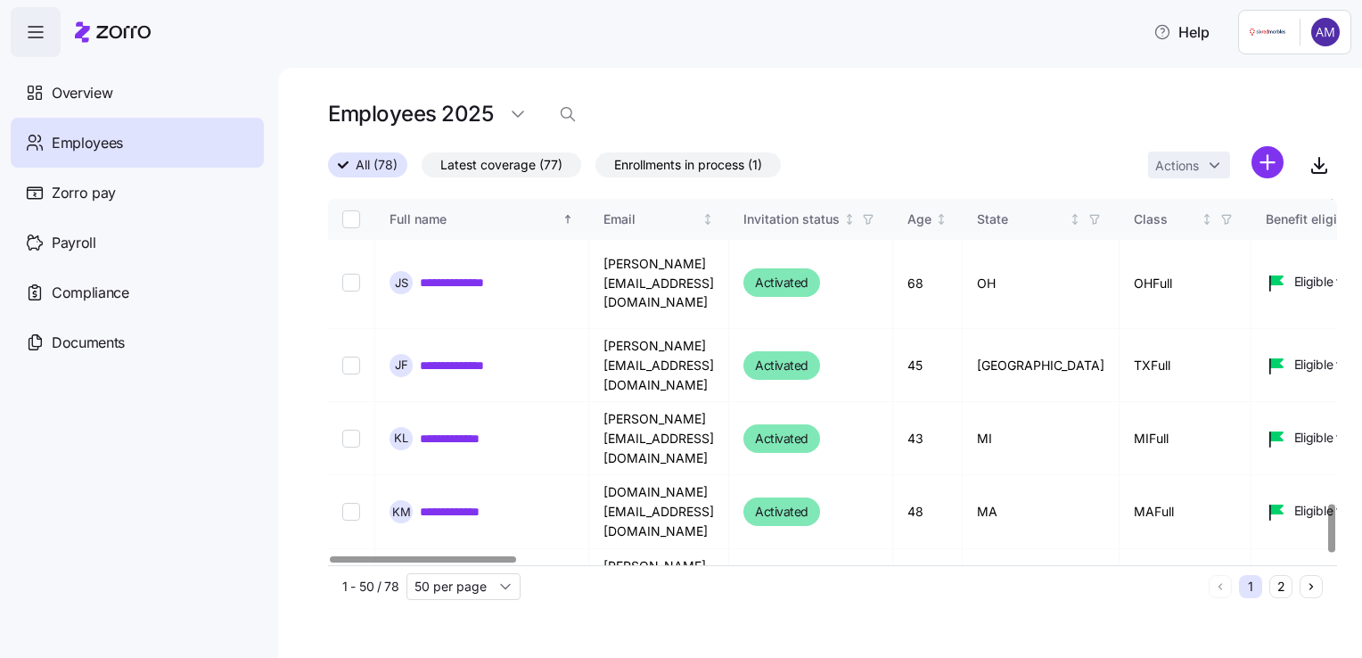
scroll to position [2304, 0]
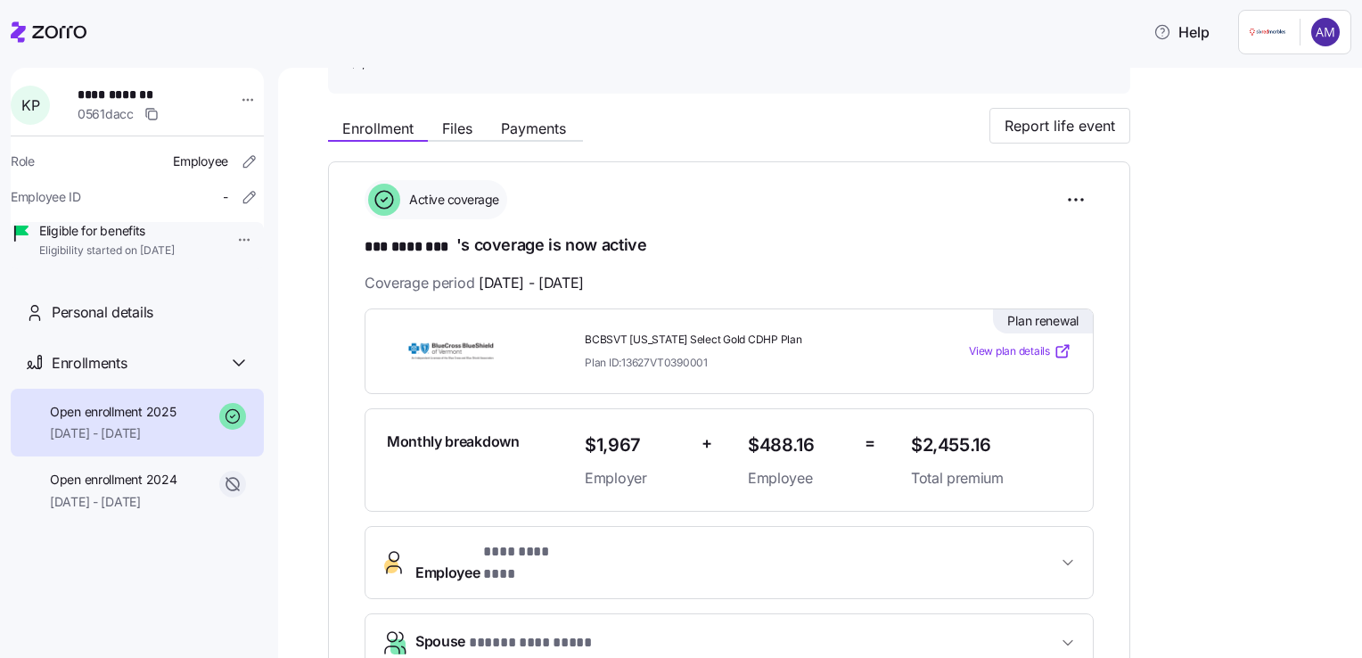
scroll to position [160, 0]
click at [1017, 342] on span "View plan details" at bounding box center [1009, 349] width 81 height 17
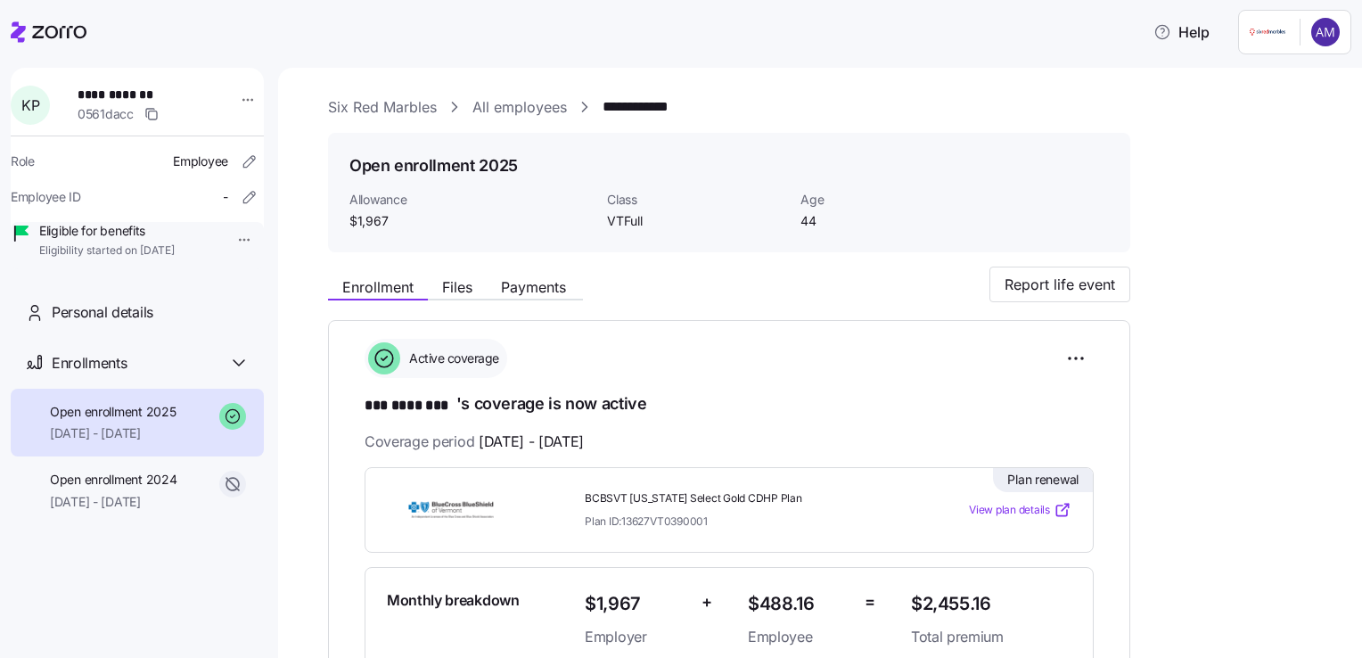
click at [517, 115] on link "All employees" at bounding box center [519, 107] width 94 height 22
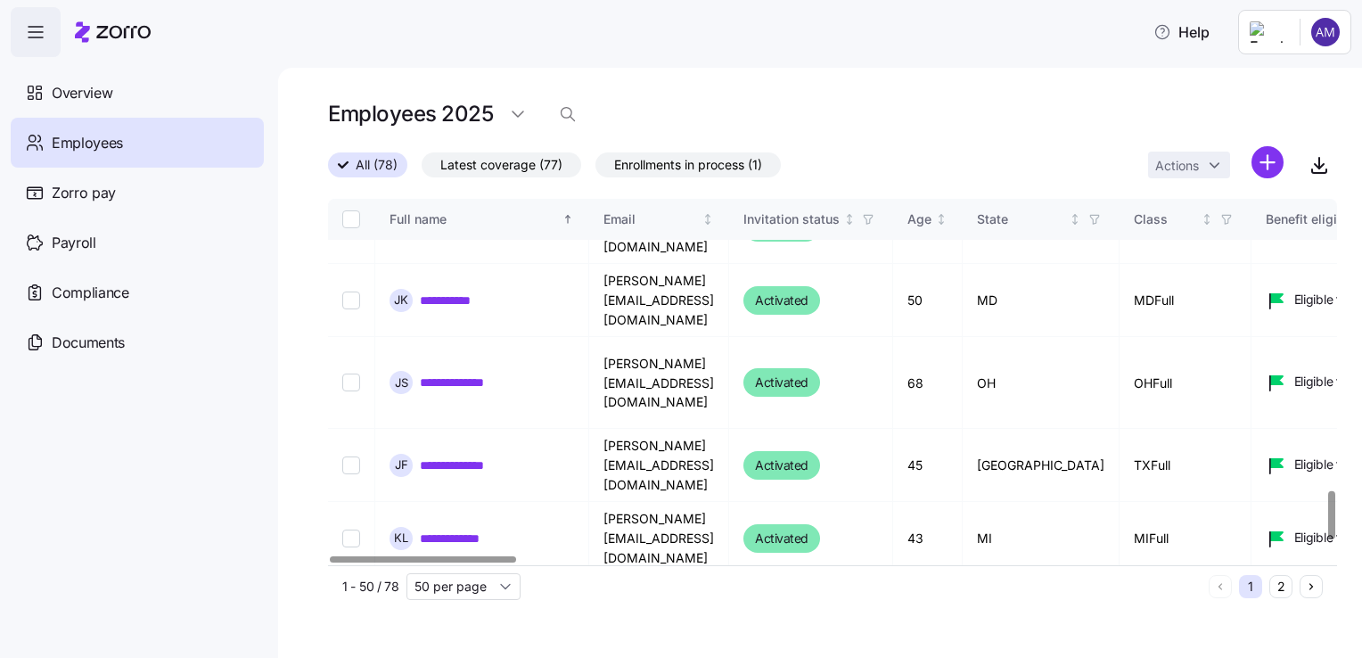
scroll to position [2311, 0]
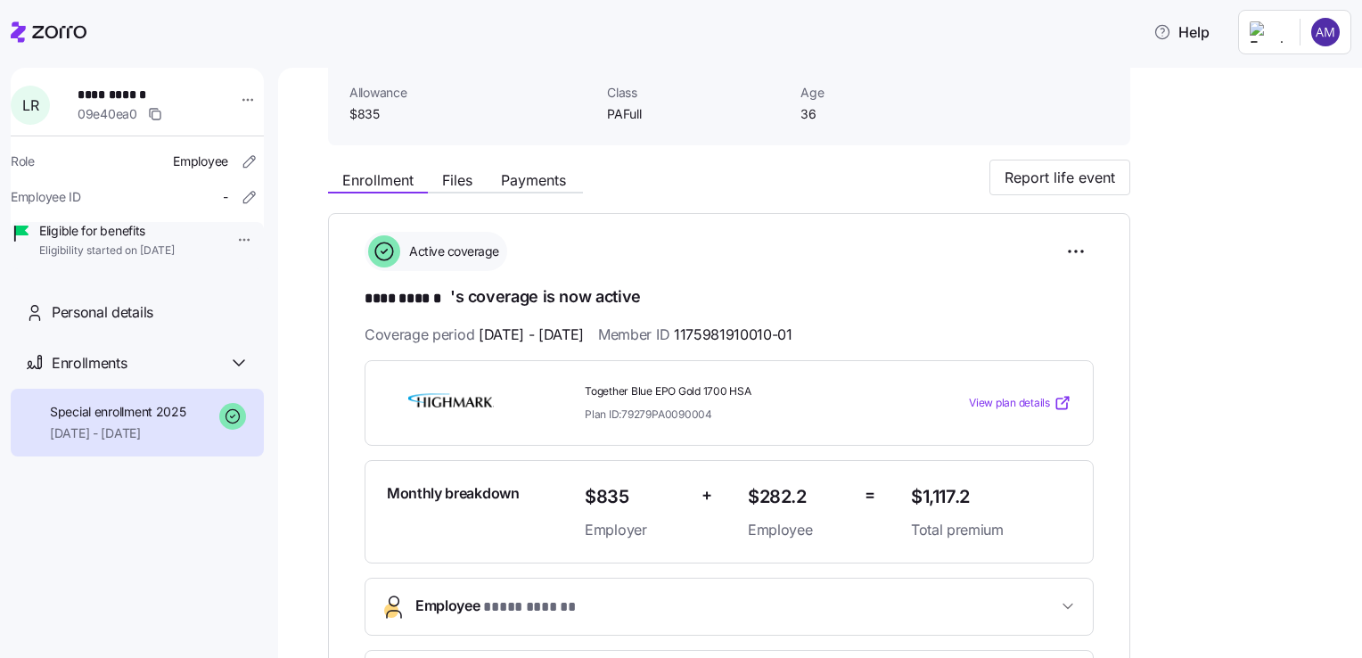
scroll to position [116, 0]
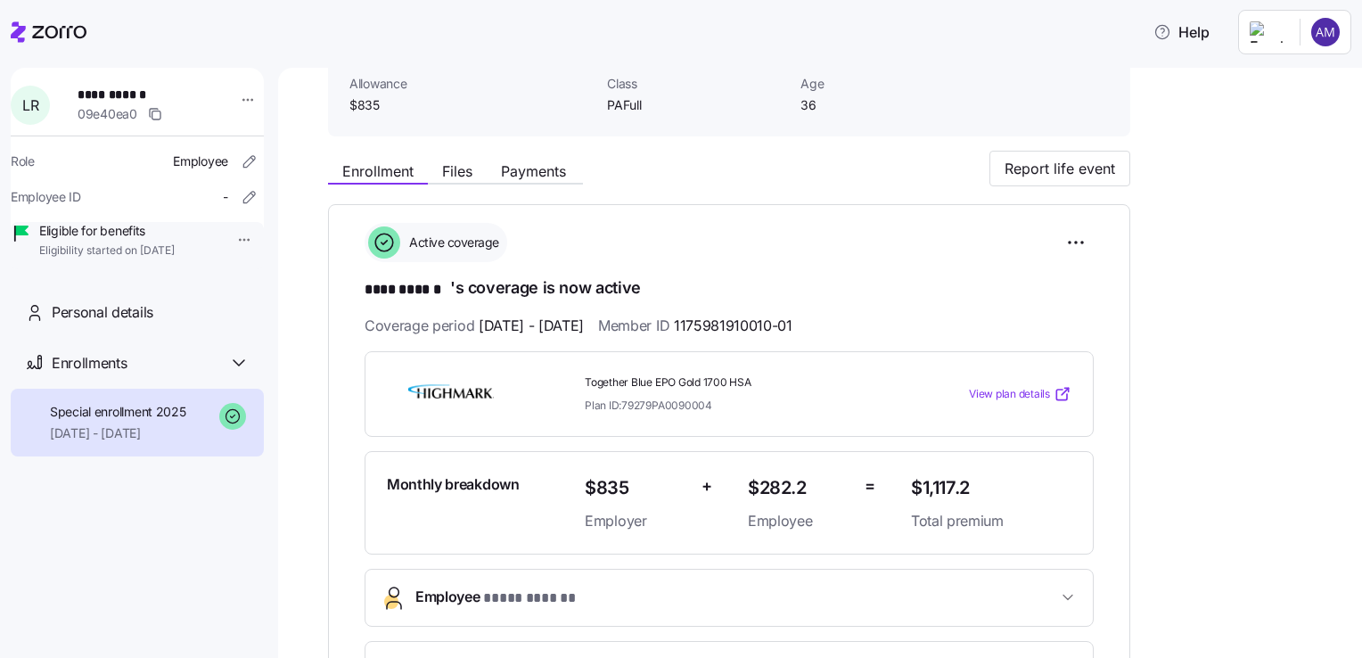
click at [1006, 387] on span "View plan details" at bounding box center [1009, 394] width 81 height 17
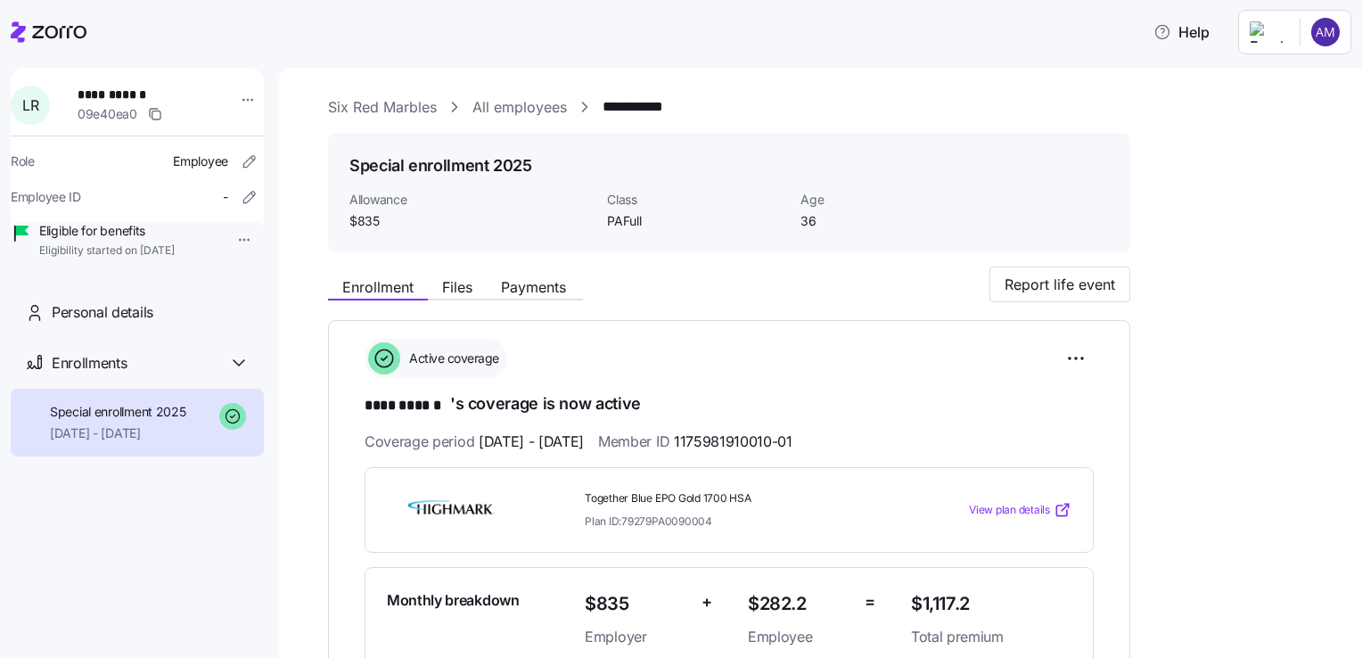
click at [522, 111] on link "All employees" at bounding box center [519, 107] width 94 height 22
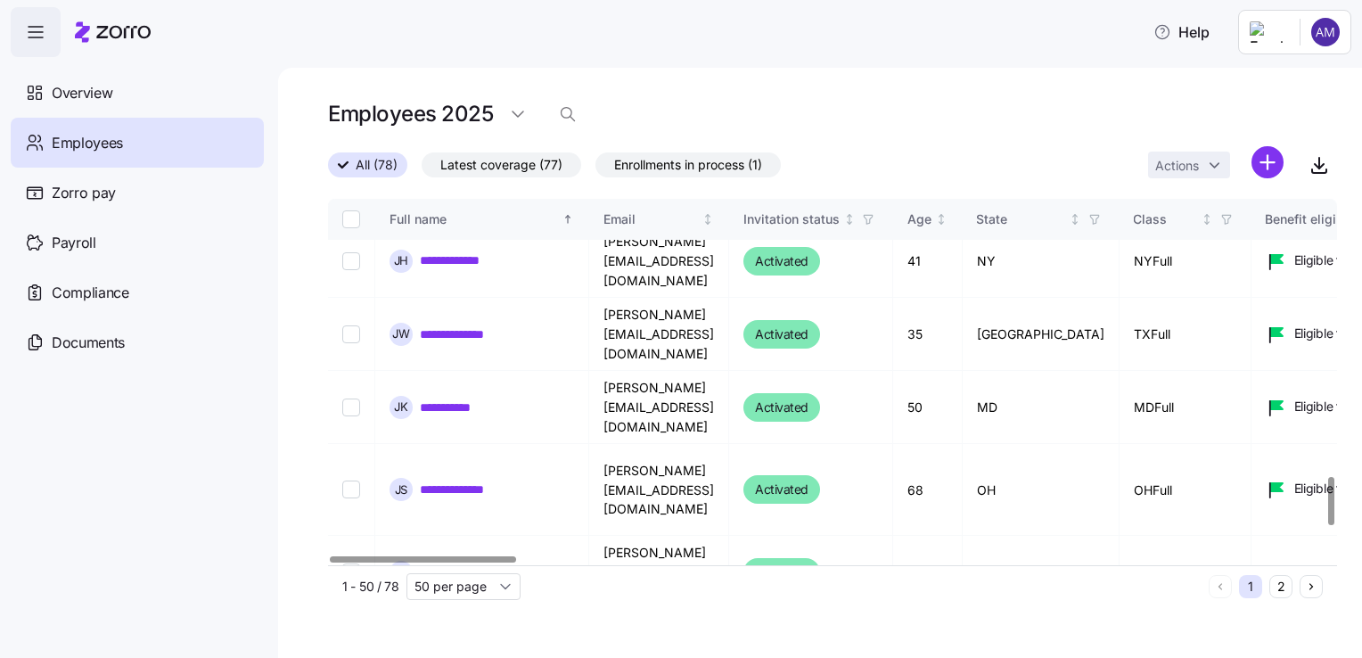
scroll to position [2311, 0]
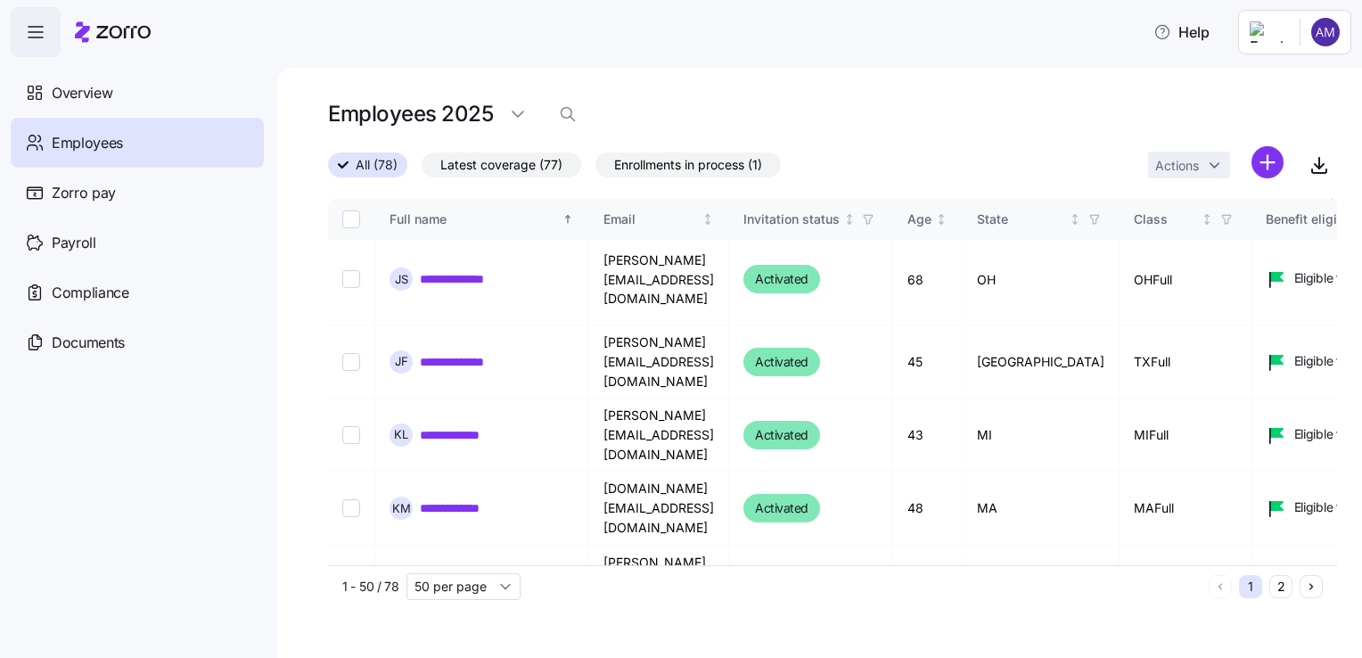
click at [1276, 579] on button "2" at bounding box center [1280, 586] width 23 height 23
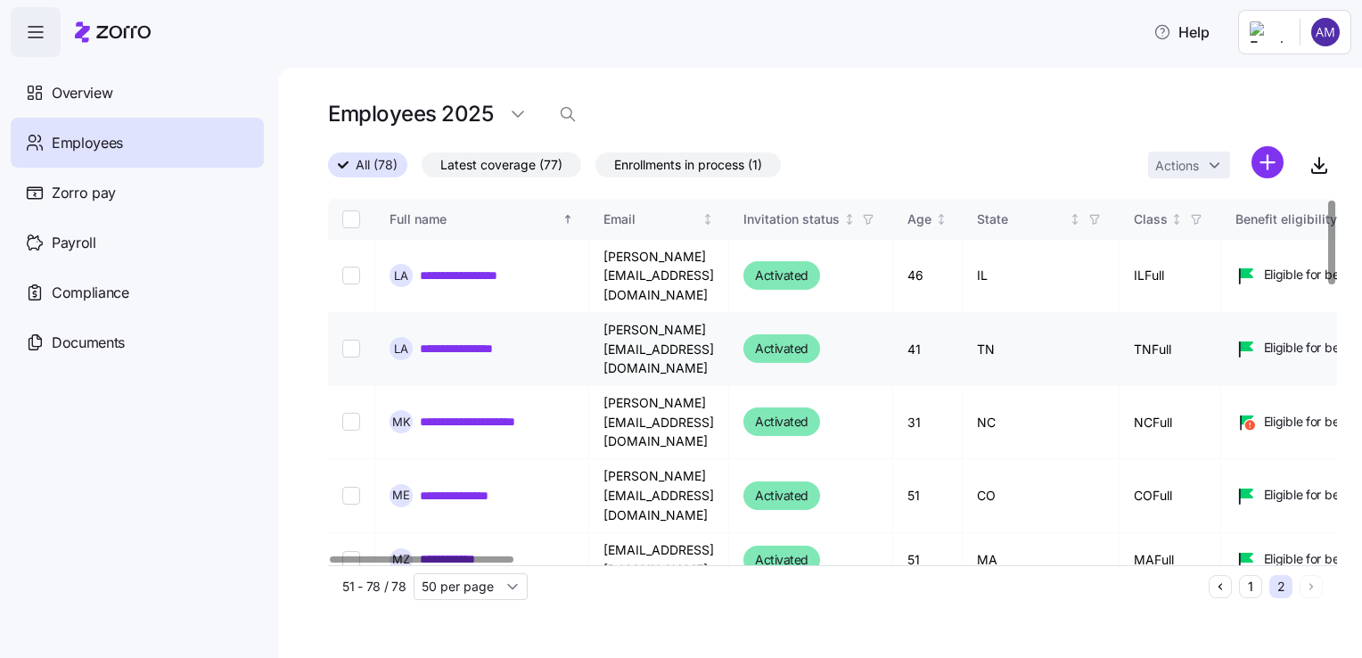
click at [492, 340] on link "**********" at bounding box center [472, 349] width 105 height 18
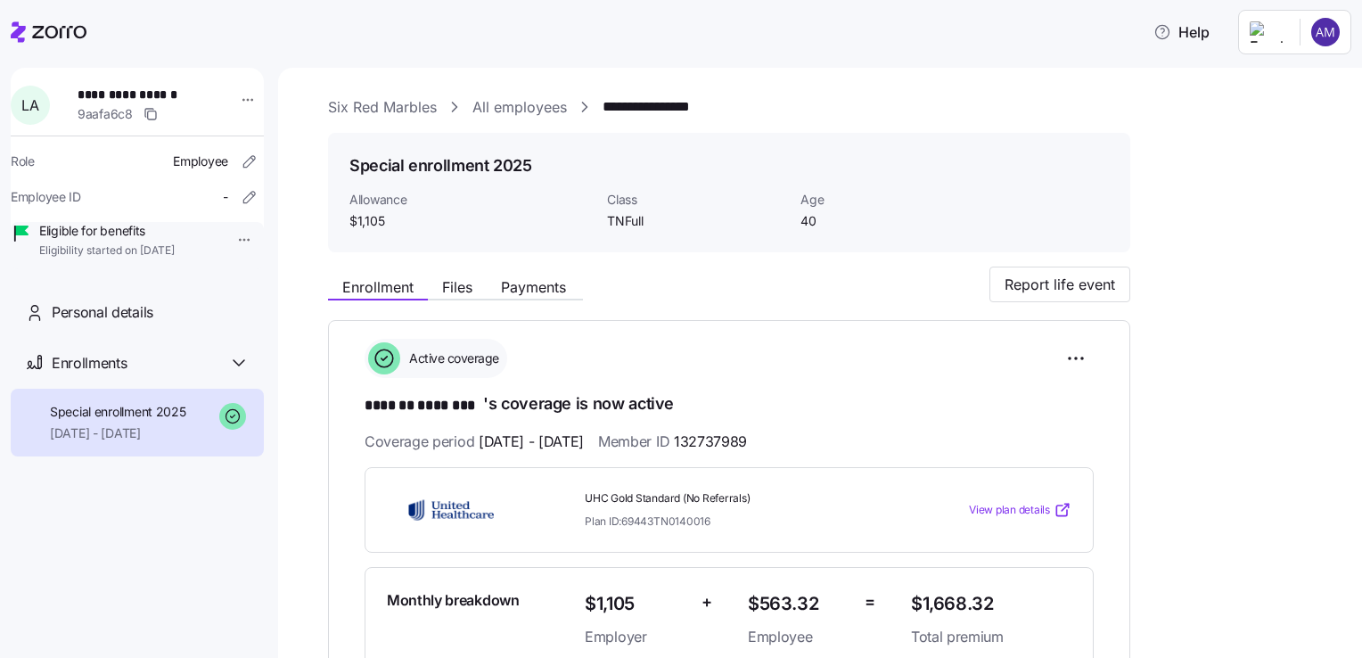
click at [1018, 508] on span "View plan details" at bounding box center [1009, 510] width 81 height 17
click at [527, 106] on link "All employees" at bounding box center [519, 107] width 94 height 22
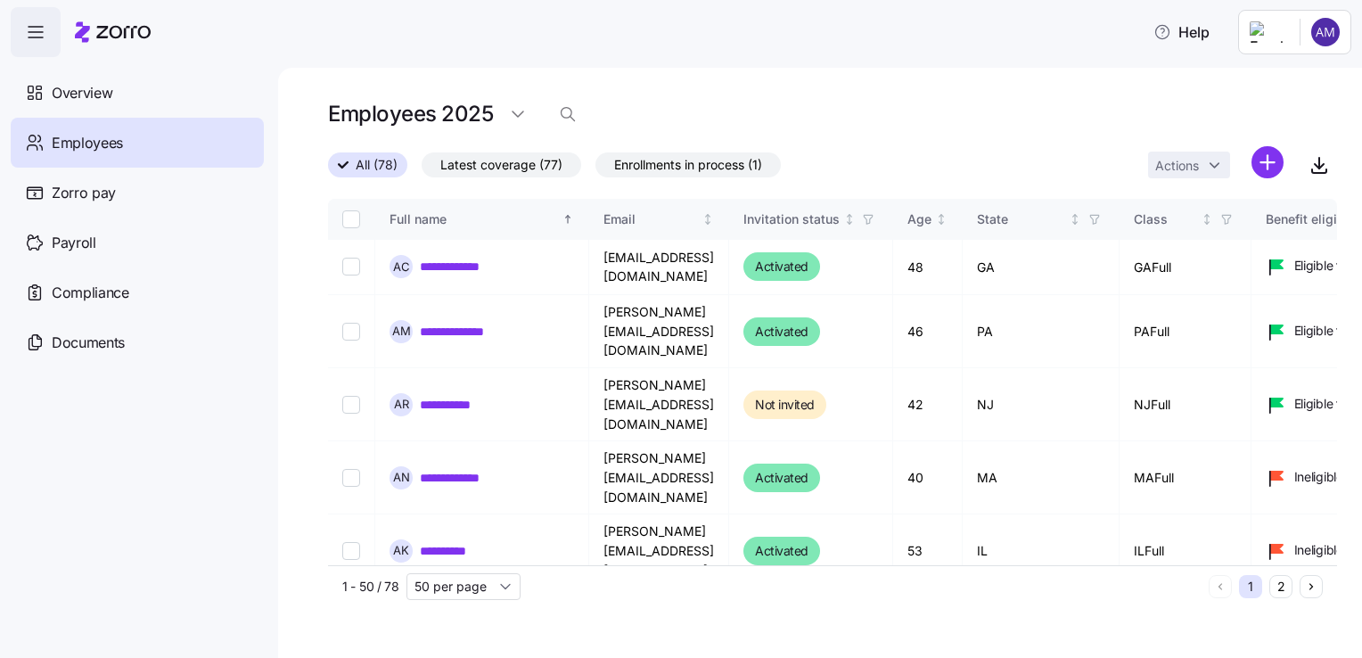
scroll to position [31, 0]
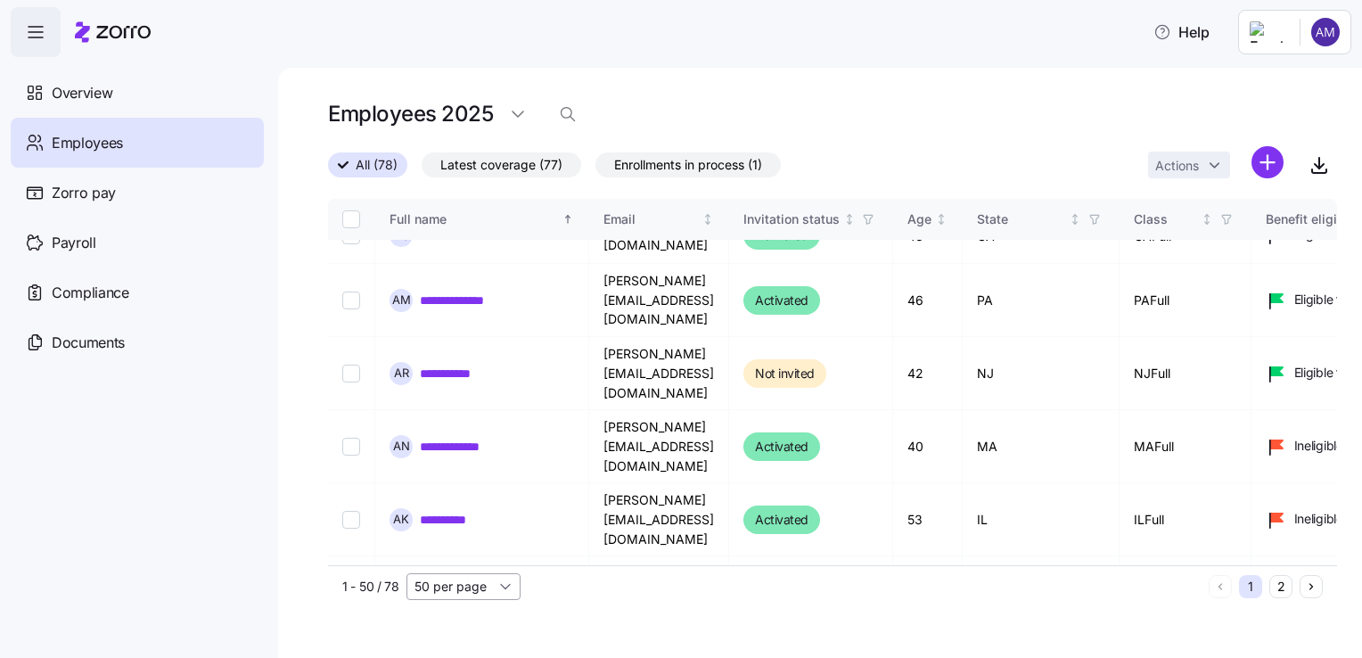
click at [482, 585] on input "50 per page" at bounding box center [464, 586] width 114 height 27
click at [460, 526] on span "100 per page" at bounding box center [459, 520] width 78 height 20
type input "100 per page"
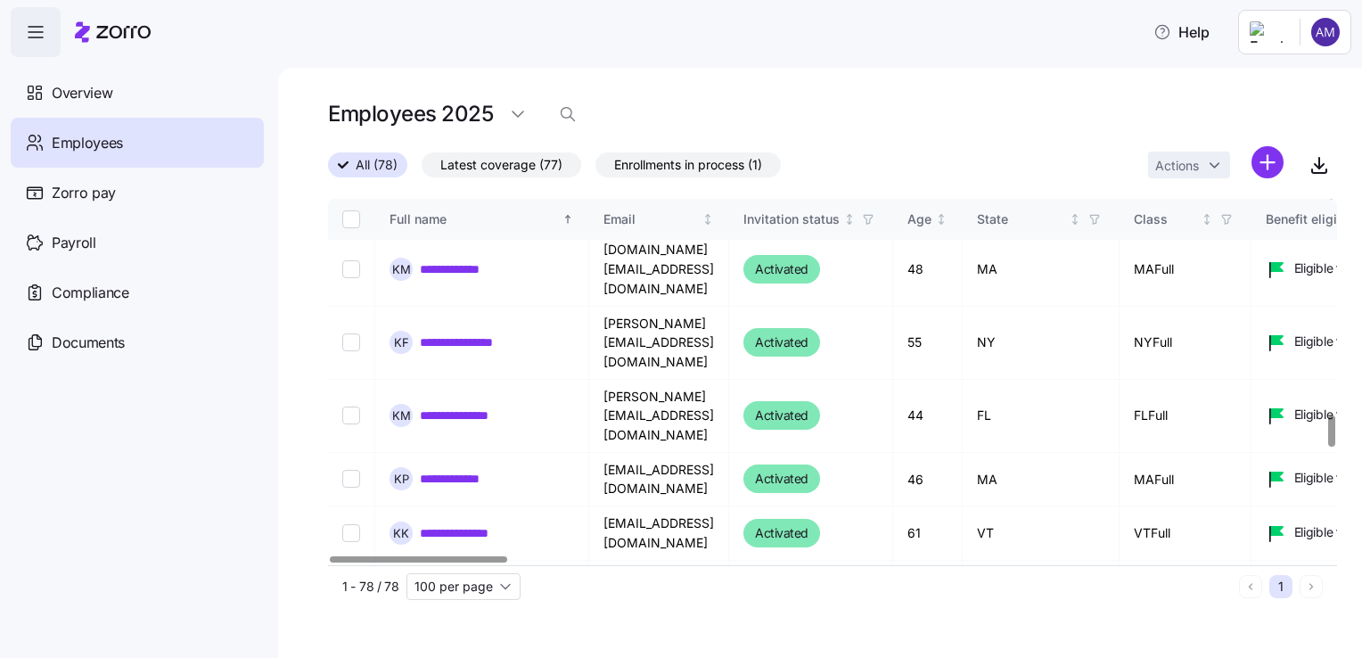
scroll to position [2549, 0]
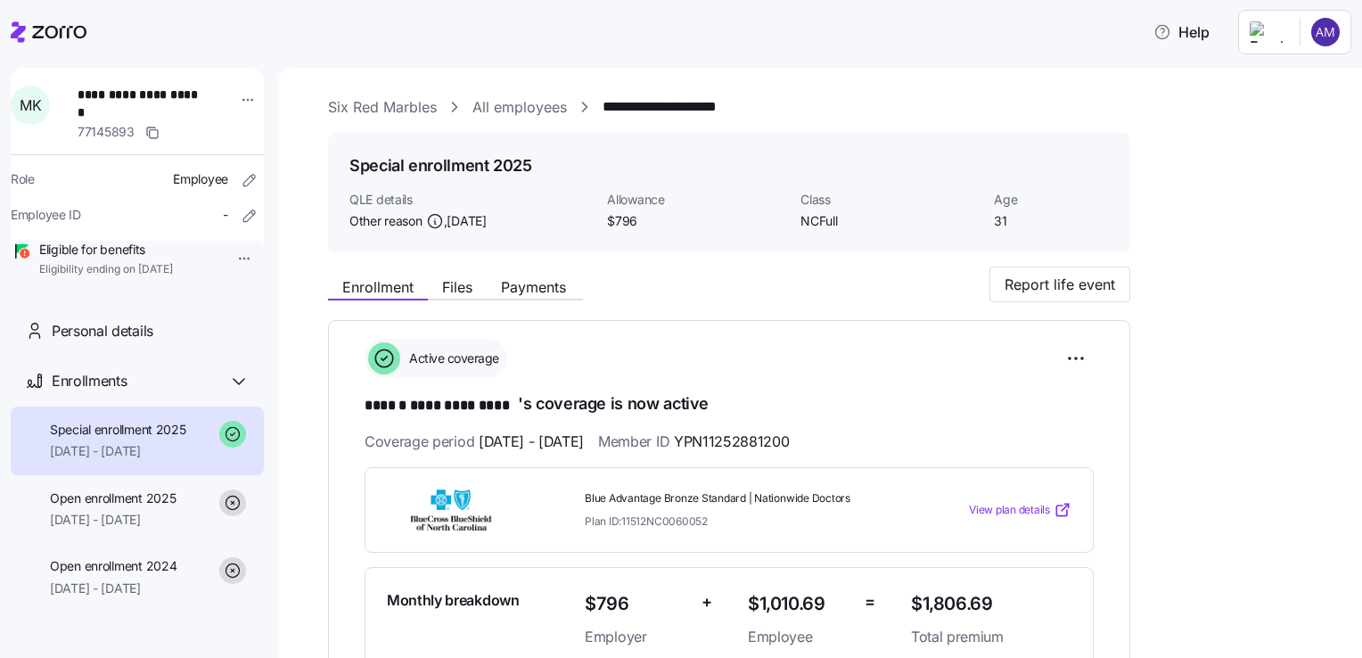
click at [1016, 505] on span "View plan details" at bounding box center [1009, 510] width 81 height 17
click at [528, 100] on link "All employees" at bounding box center [519, 107] width 94 height 22
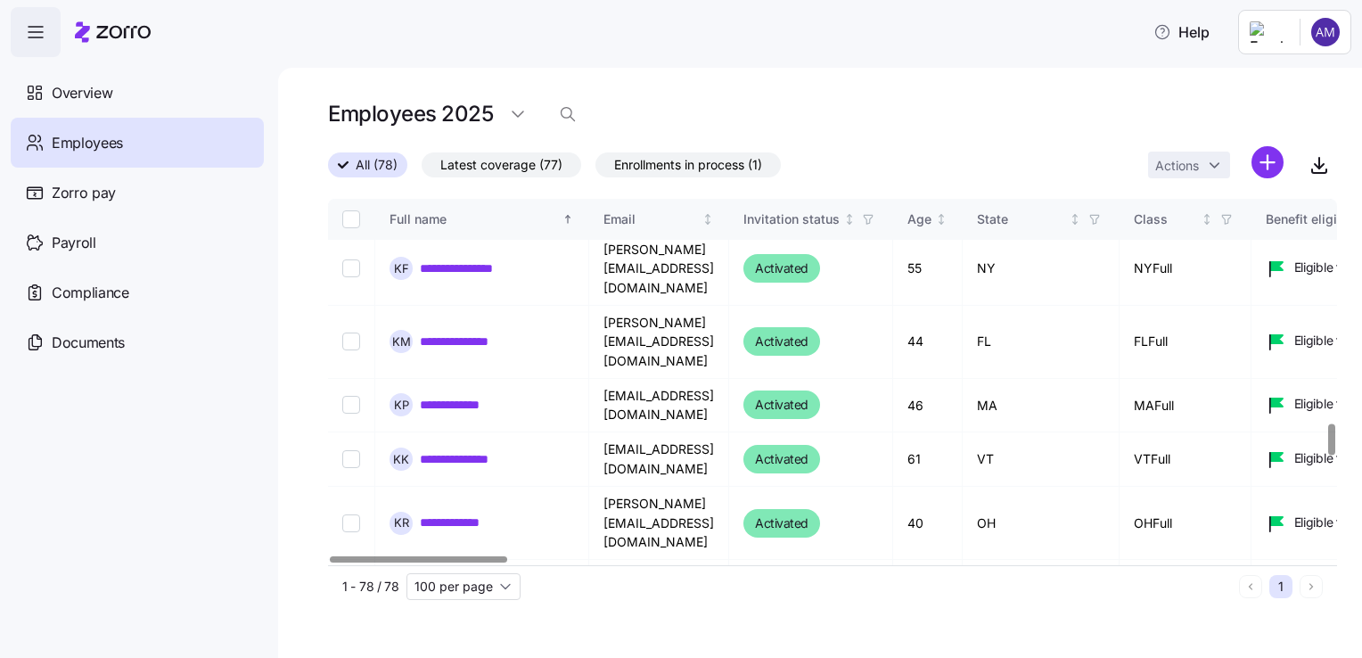
scroll to position [2667, 0]
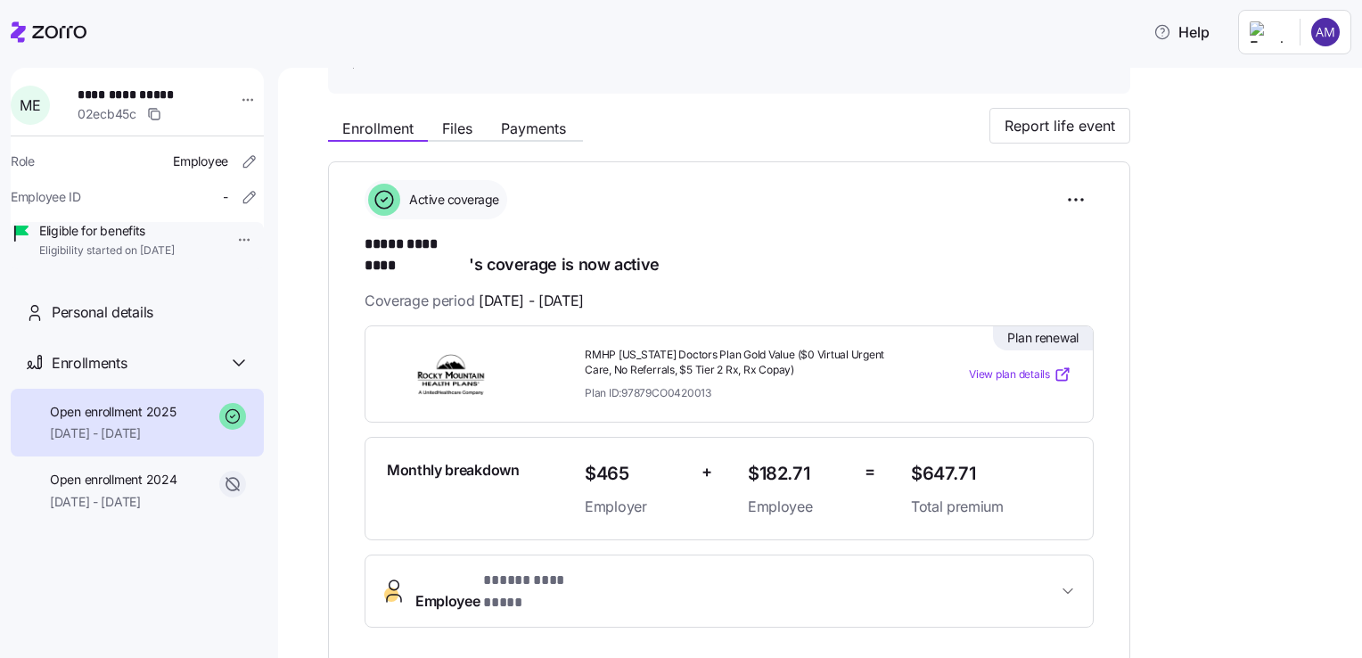
scroll to position [175, 0]
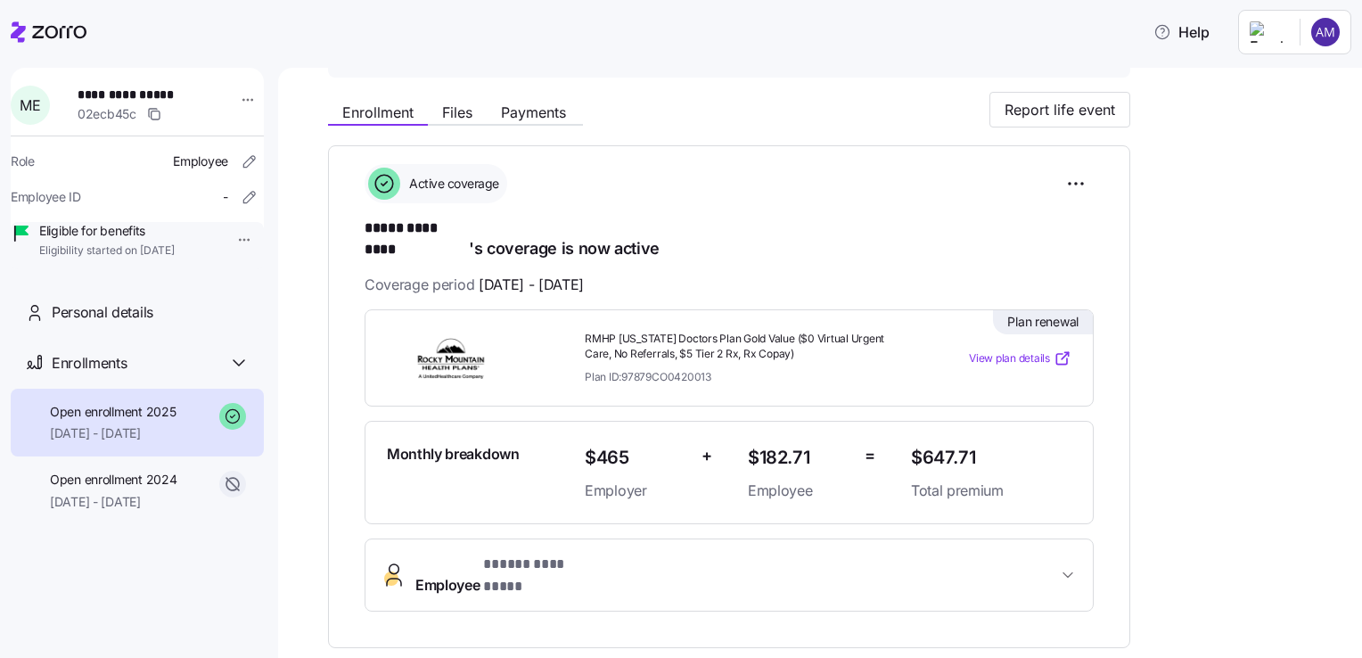
click at [1014, 350] on span "View plan details" at bounding box center [1009, 358] width 81 height 17
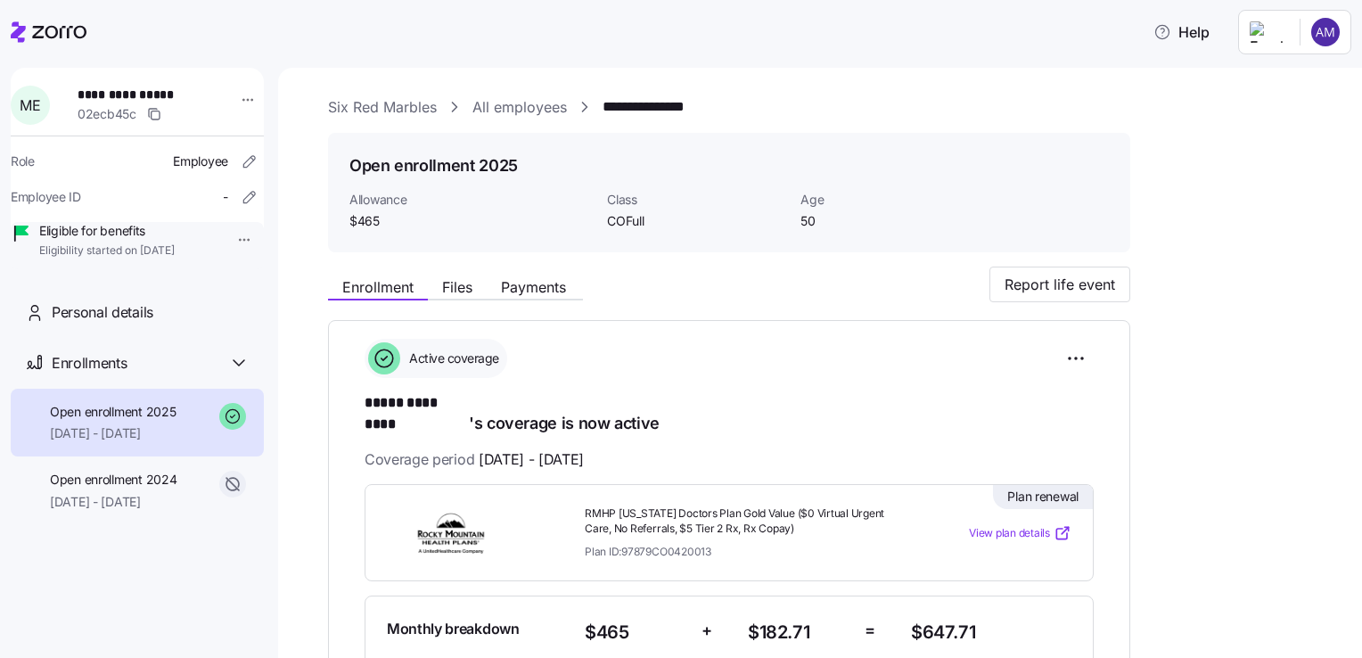
click at [516, 105] on link "All employees" at bounding box center [519, 107] width 94 height 22
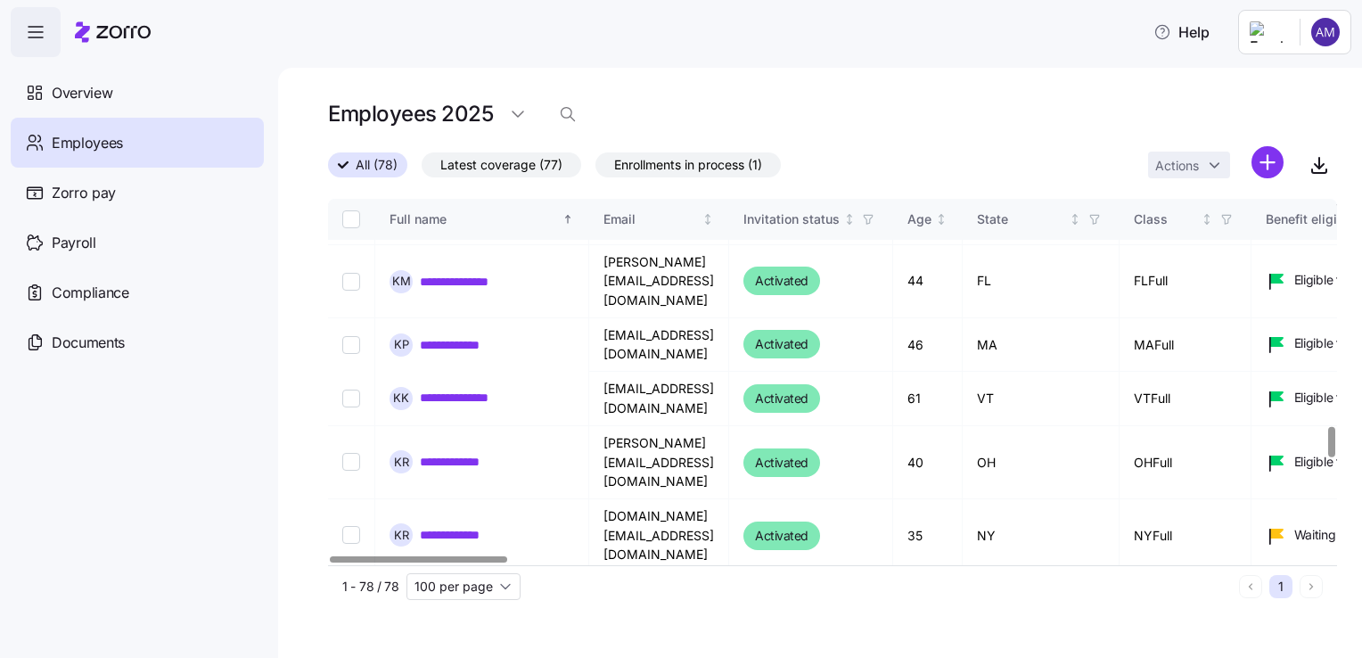
scroll to position [2685, 0]
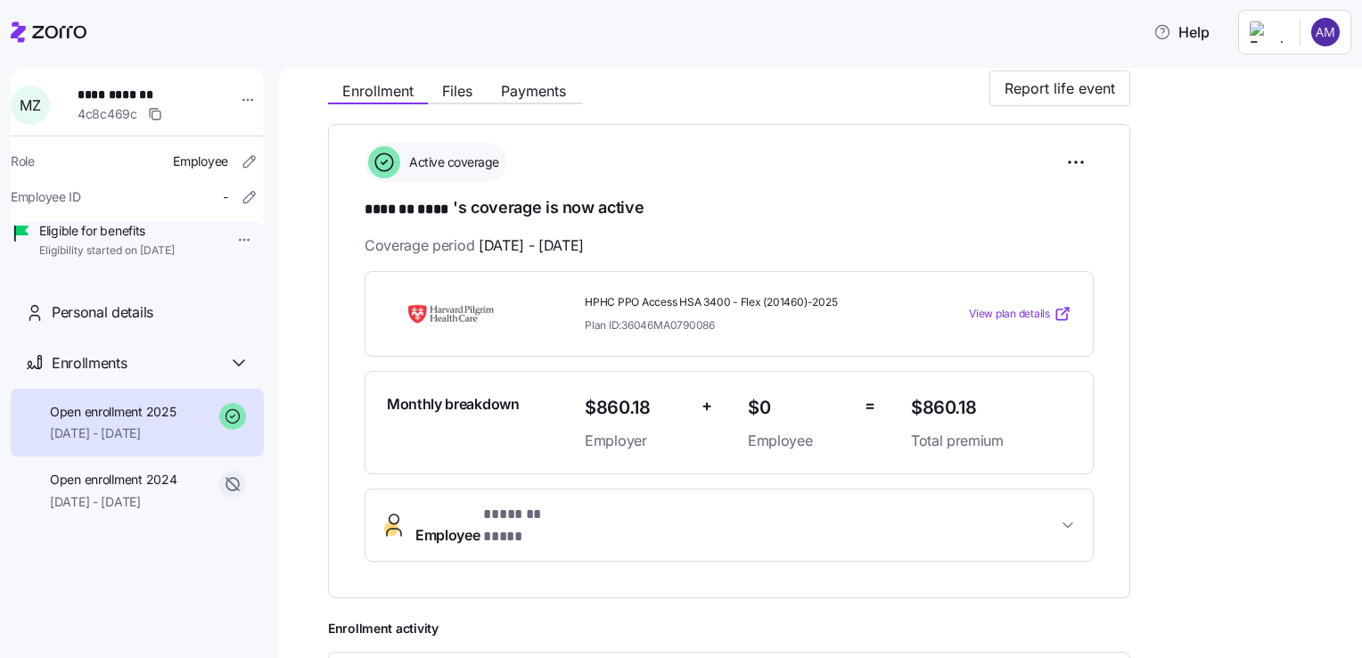
scroll to position [198, 0]
click at [998, 310] on span "View plan details" at bounding box center [1009, 312] width 81 height 17
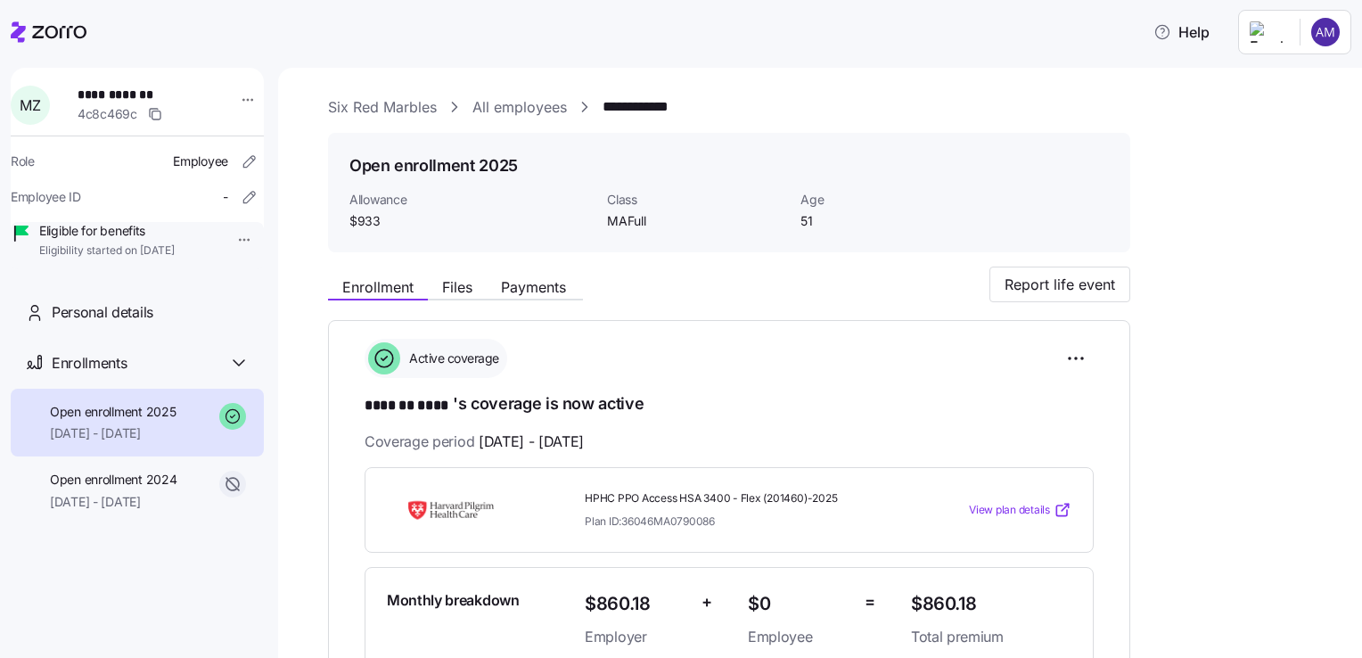
scroll to position [0, 0]
click at [506, 116] on link "All employees" at bounding box center [519, 107] width 94 height 22
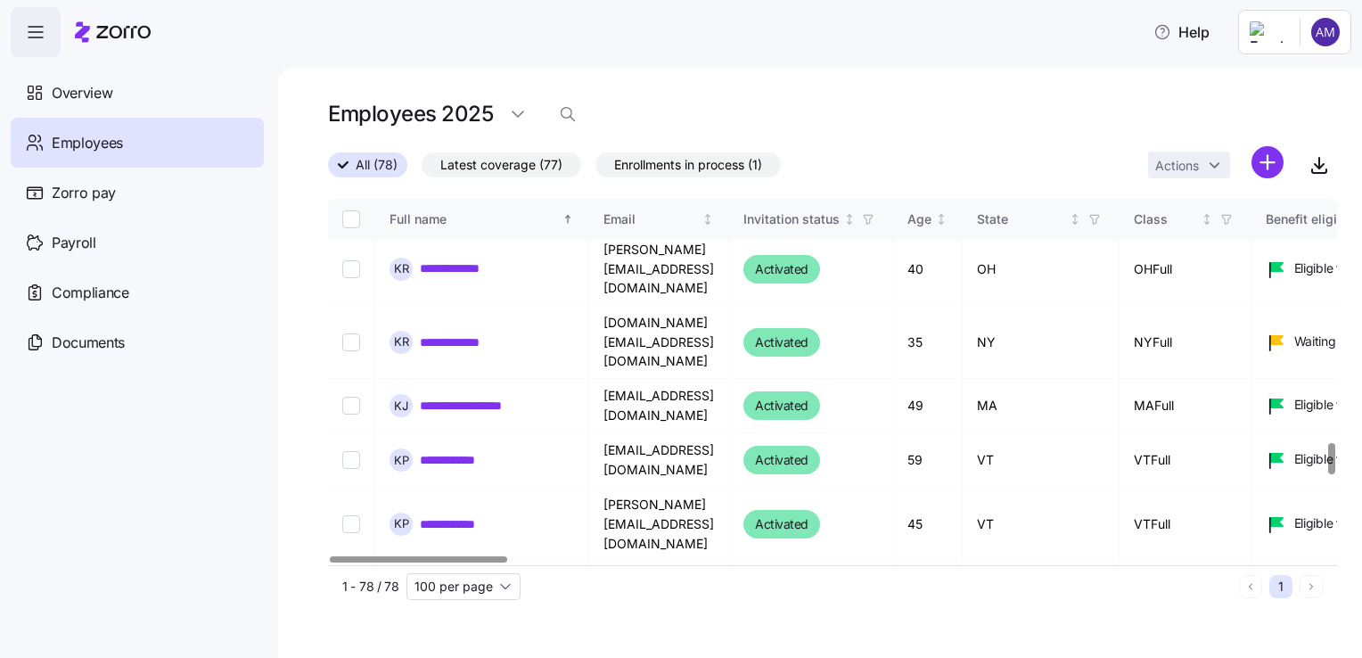
scroll to position [2879, 0]
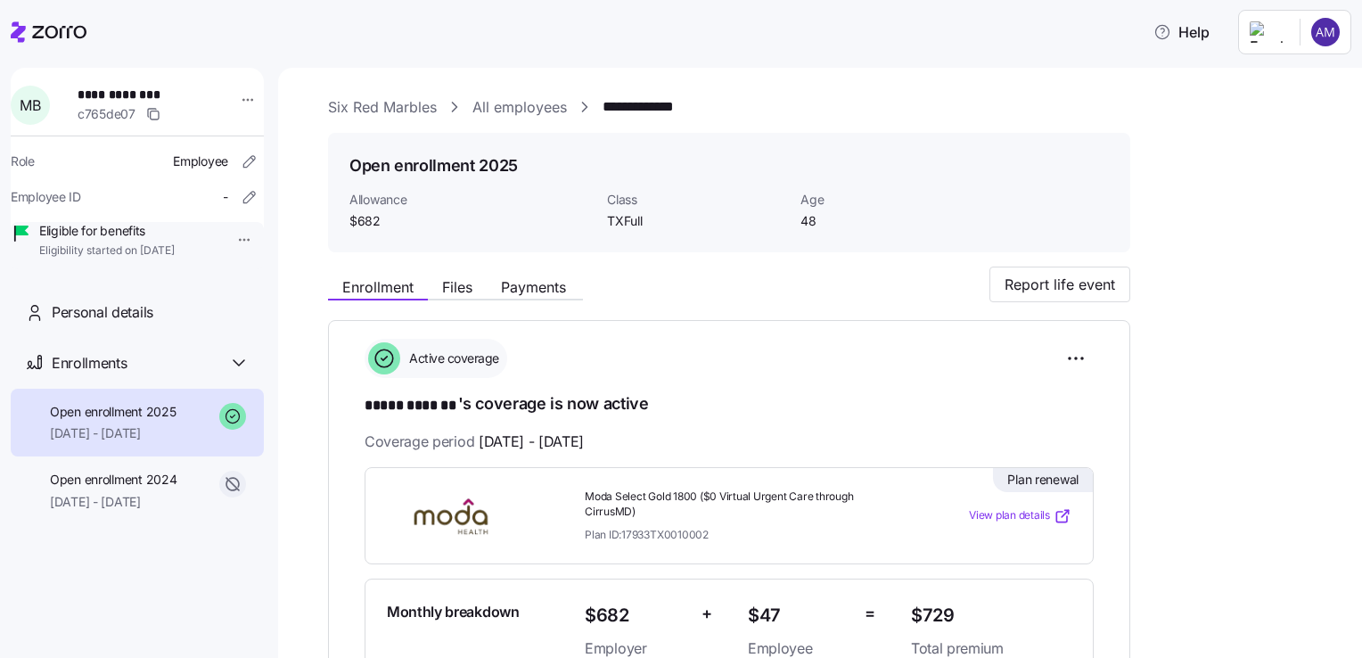
click at [1006, 514] on span "View plan details" at bounding box center [1009, 515] width 81 height 17
click at [532, 111] on link "All employees" at bounding box center [519, 107] width 94 height 22
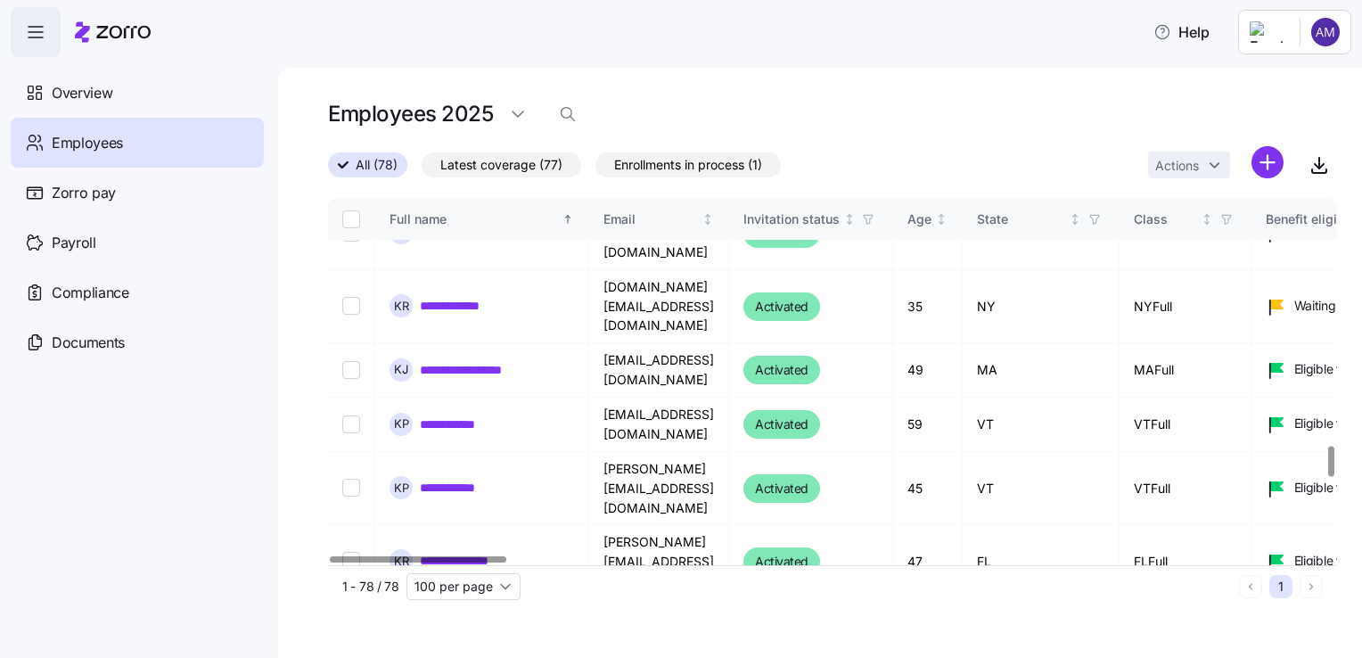
scroll to position [2915, 0]
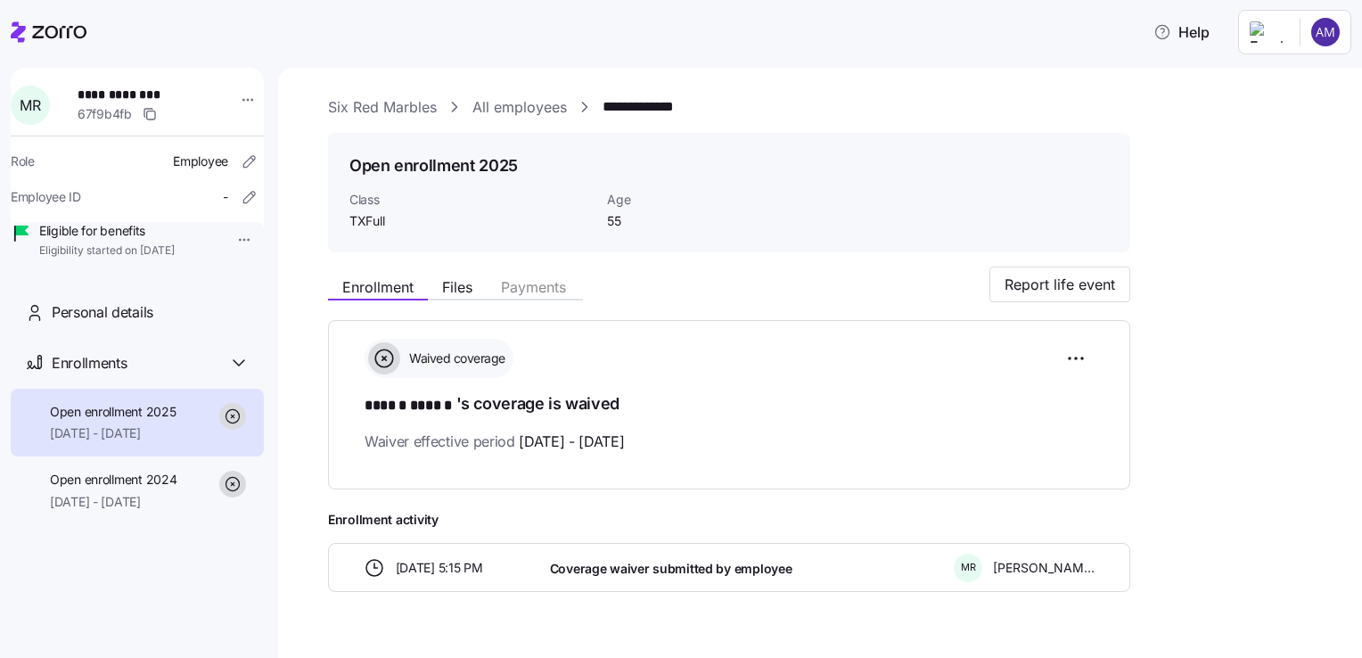
click at [535, 106] on link "All employees" at bounding box center [519, 107] width 94 height 22
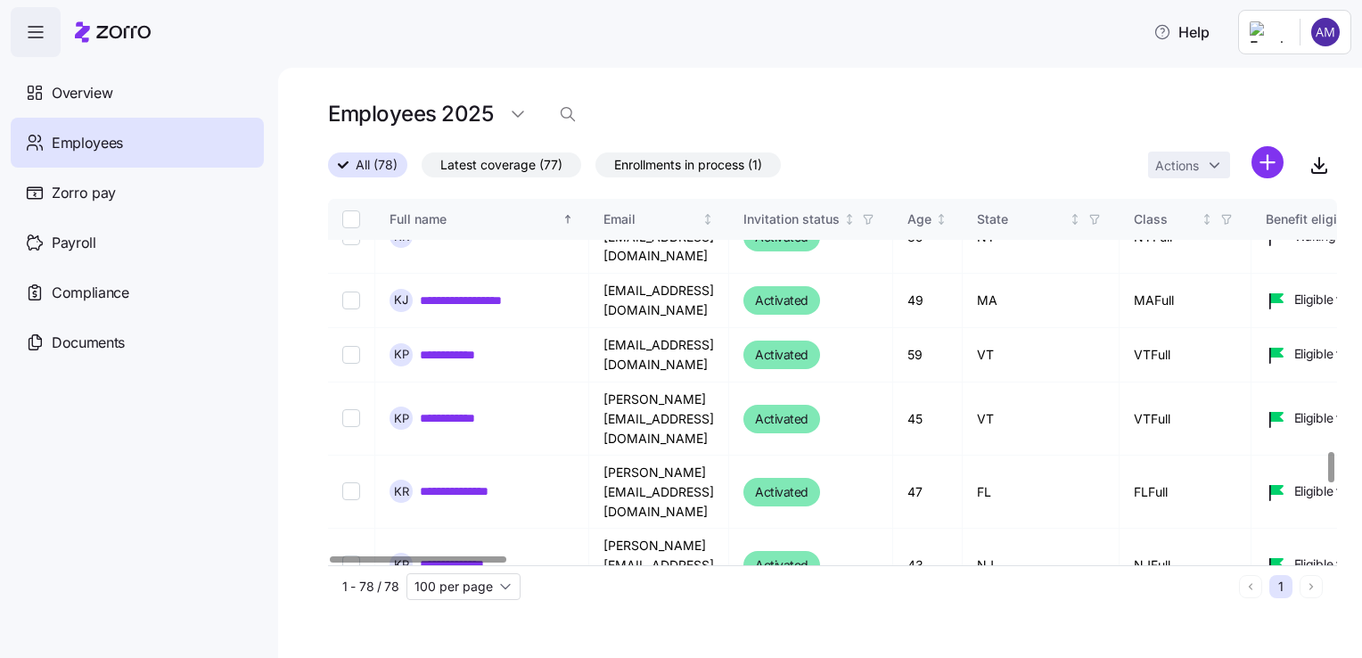
scroll to position [2985, 0]
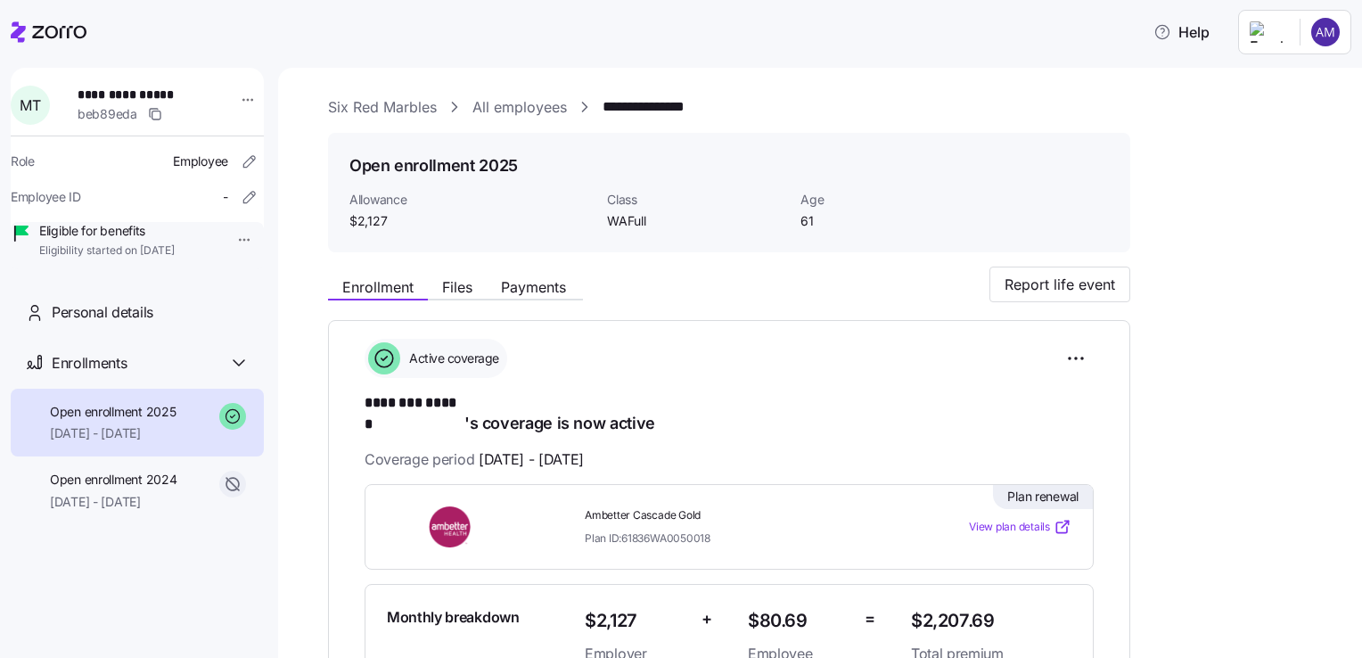
click at [1016, 519] on span "View plan details" at bounding box center [1009, 527] width 81 height 17
click at [525, 109] on link "All employees" at bounding box center [519, 107] width 94 height 22
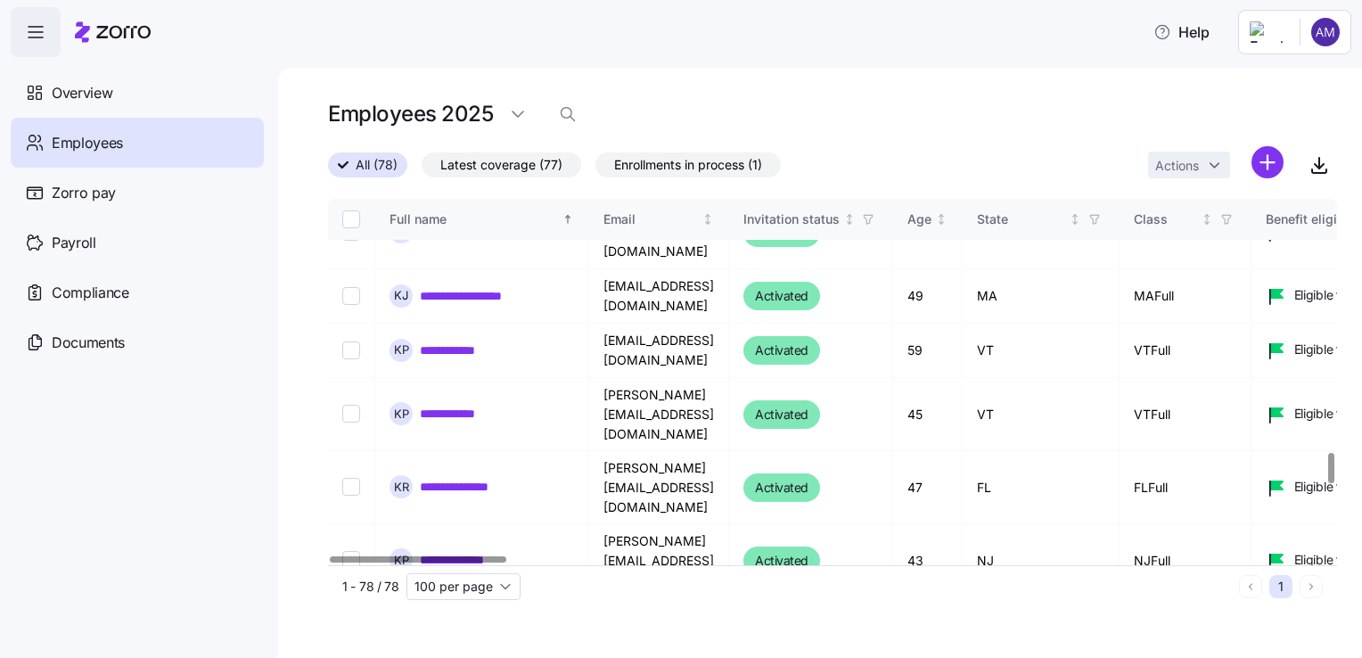
scroll to position [3018, 0]
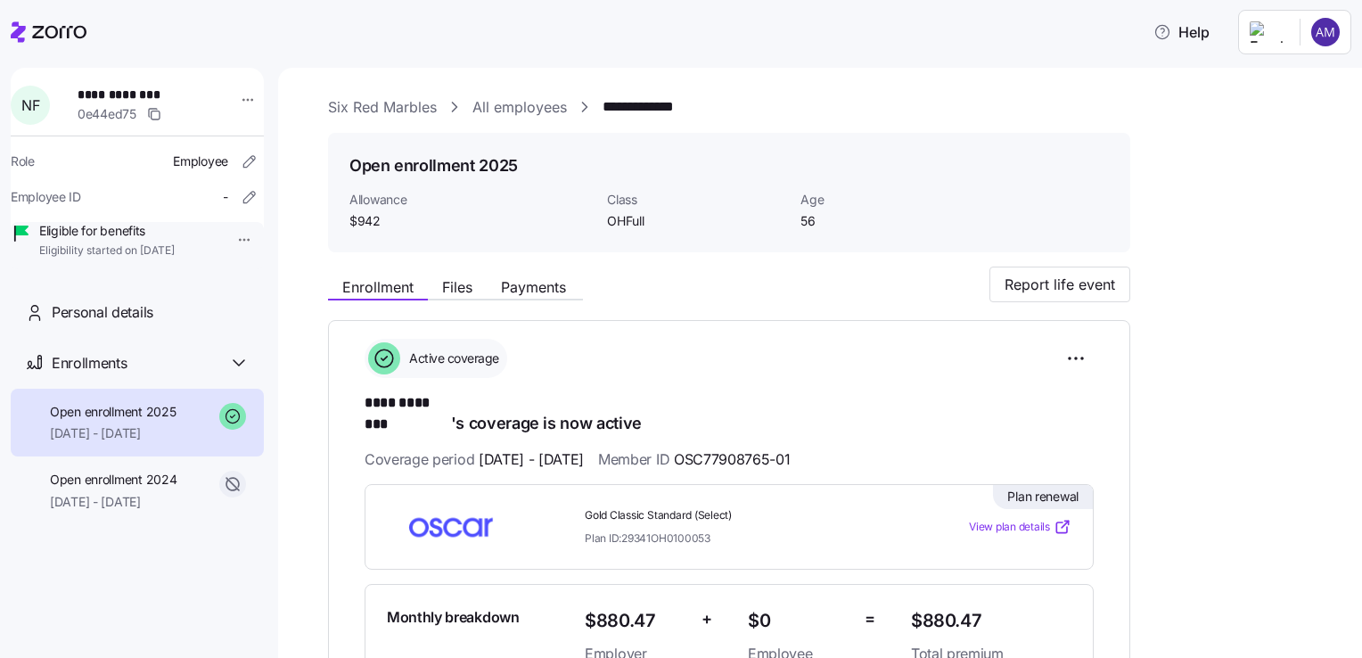
click at [1023, 519] on span "View plan details" at bounding box center [1009, 527] width 81 height 17
click at [541, 108] on link "All employees" at bounding box center [519, 107] width 94 height 22
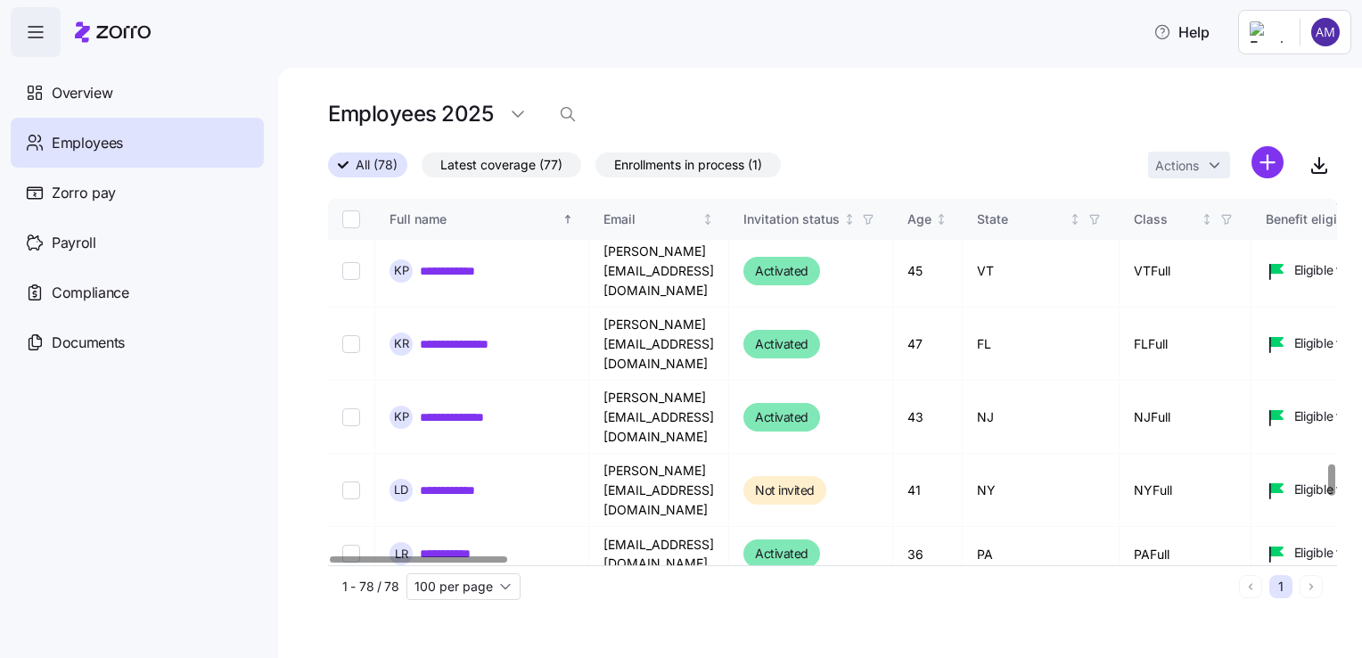
scroll to position [3133, 0]
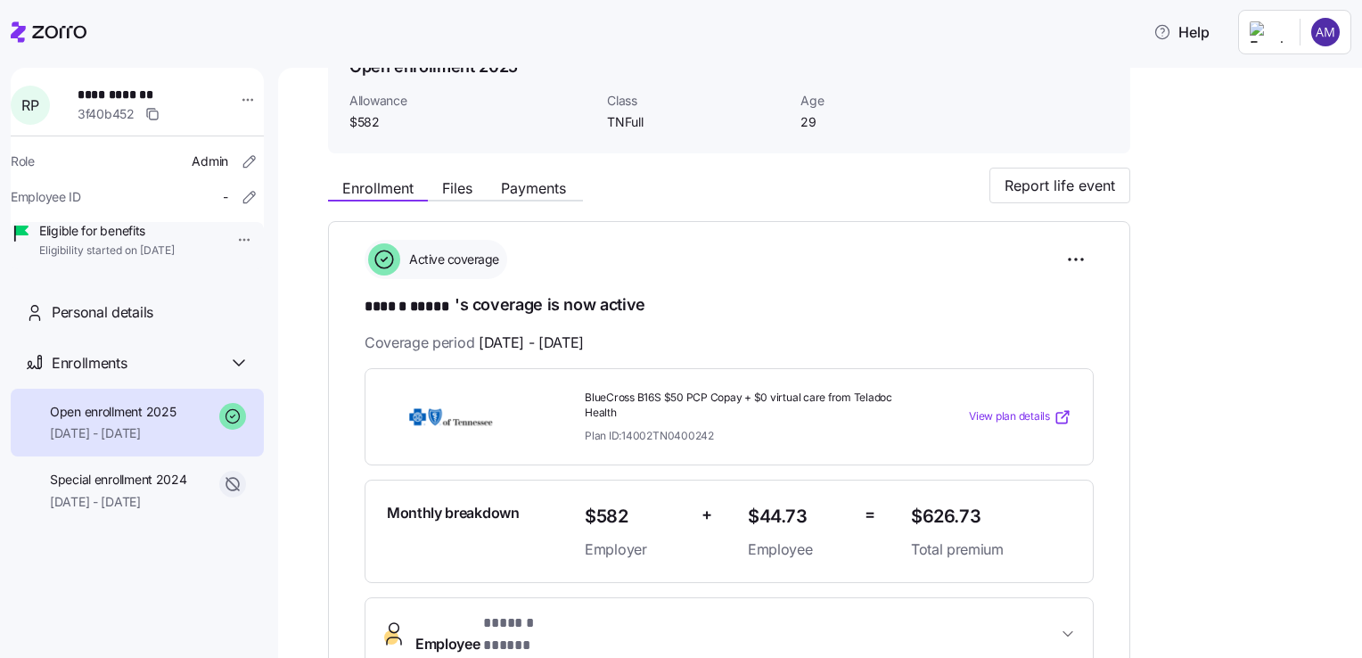
scroll to position [103, 0]
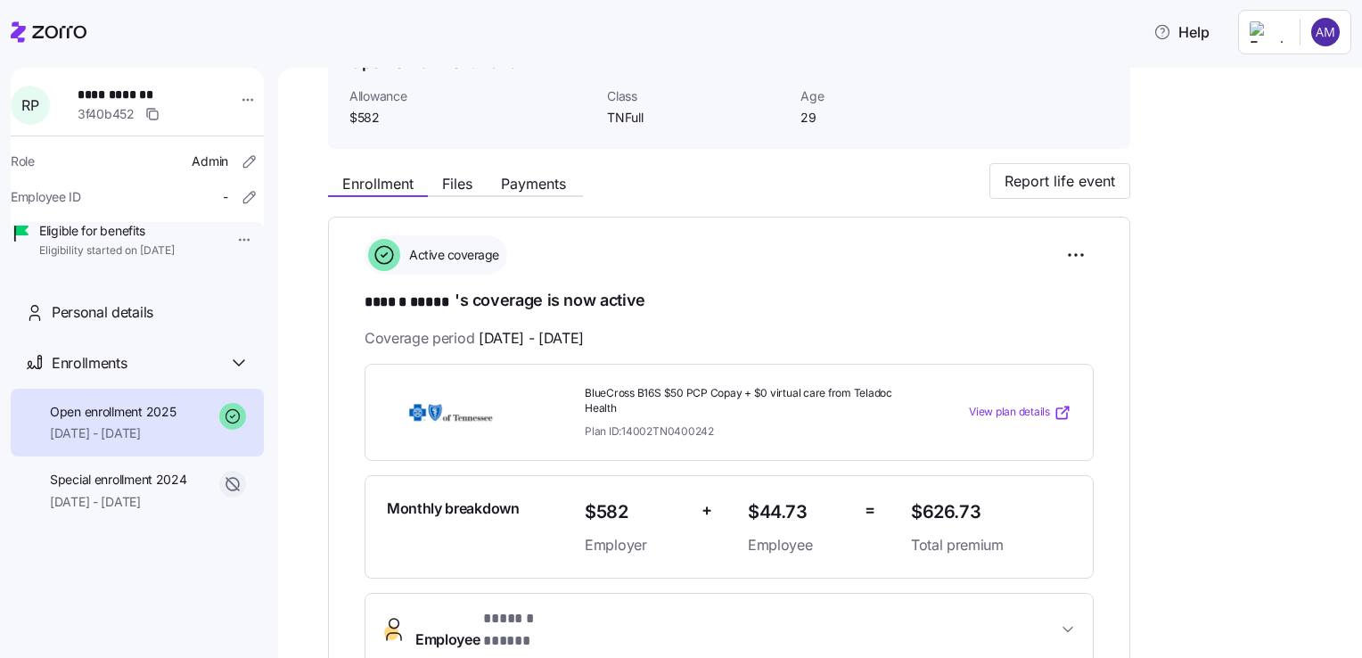
click at [1009, 414] on span "View plan details" at bounding box center [1009, 412] width 81 height 17
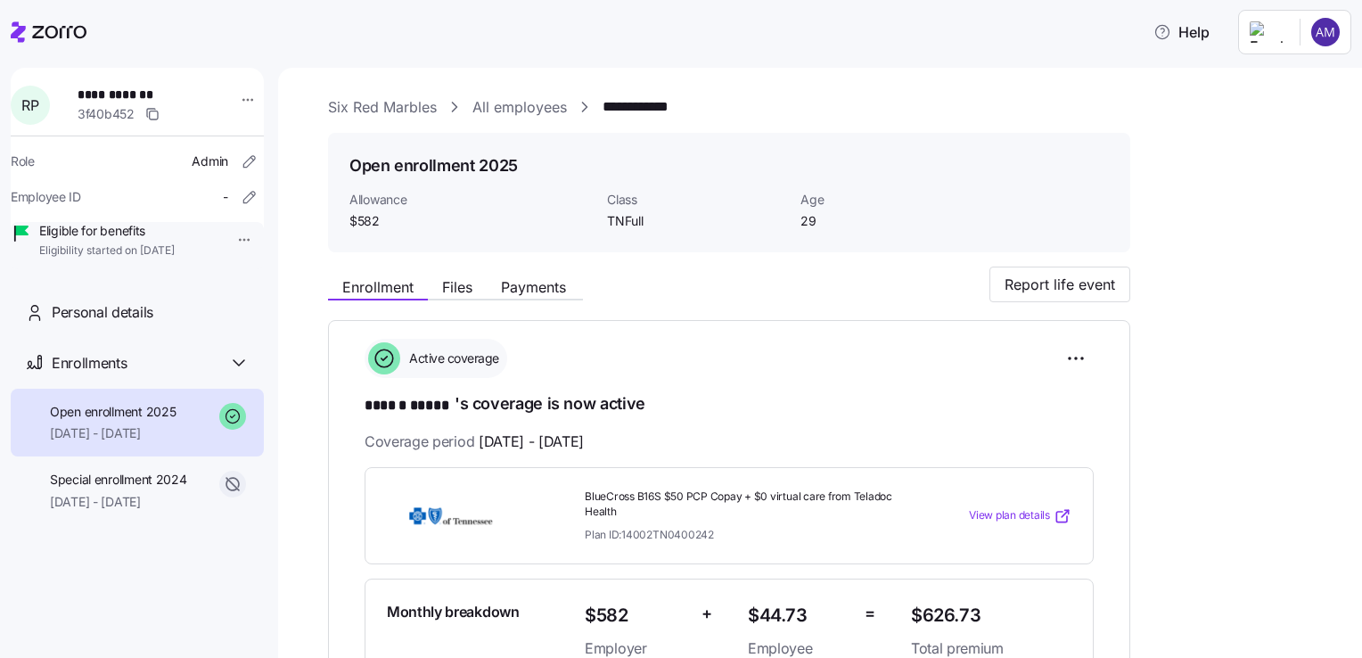
click at [529, 101] on link "All employees" at bounding box center [519, 107] width 94 height 22
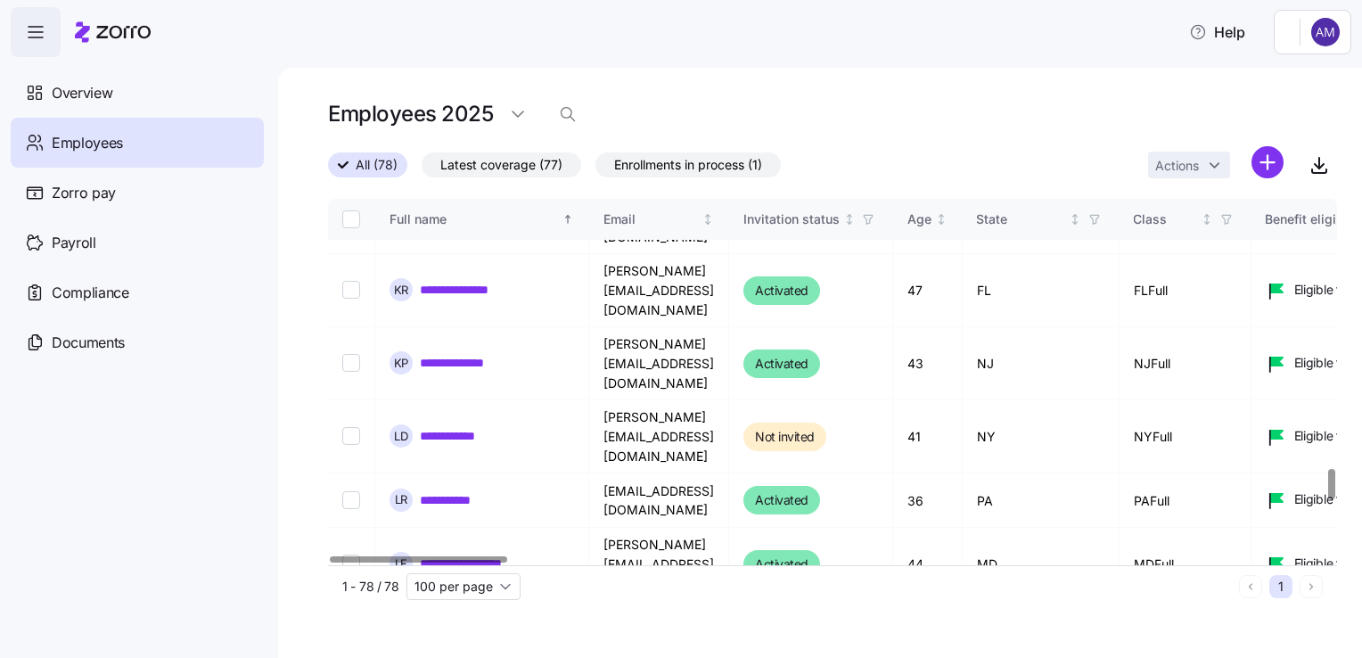
scroll to position [3186, 0]
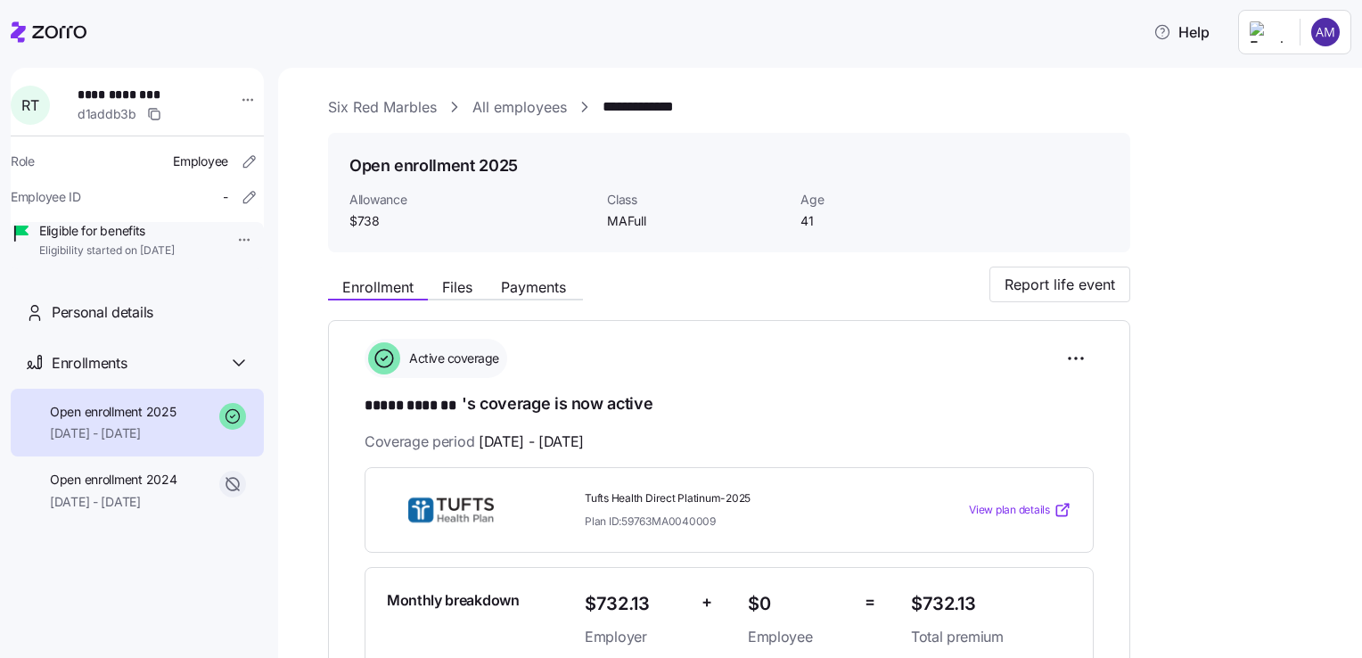
click at [1012, 502] on span "View plan details" at bounding box center [1009, 510] width 81 height 17
click at [533, 109] on link "All employees" at bounding box center [519, 107] width 94 height 22
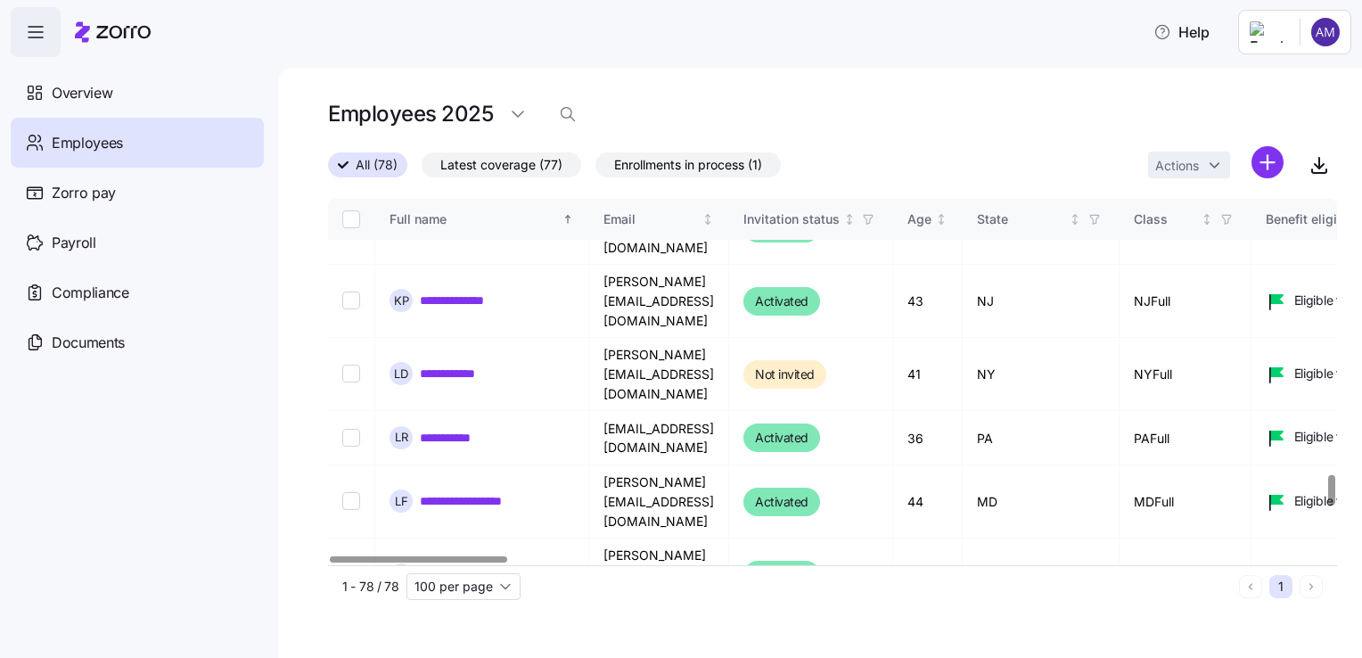
scroll to position [3248, 0]
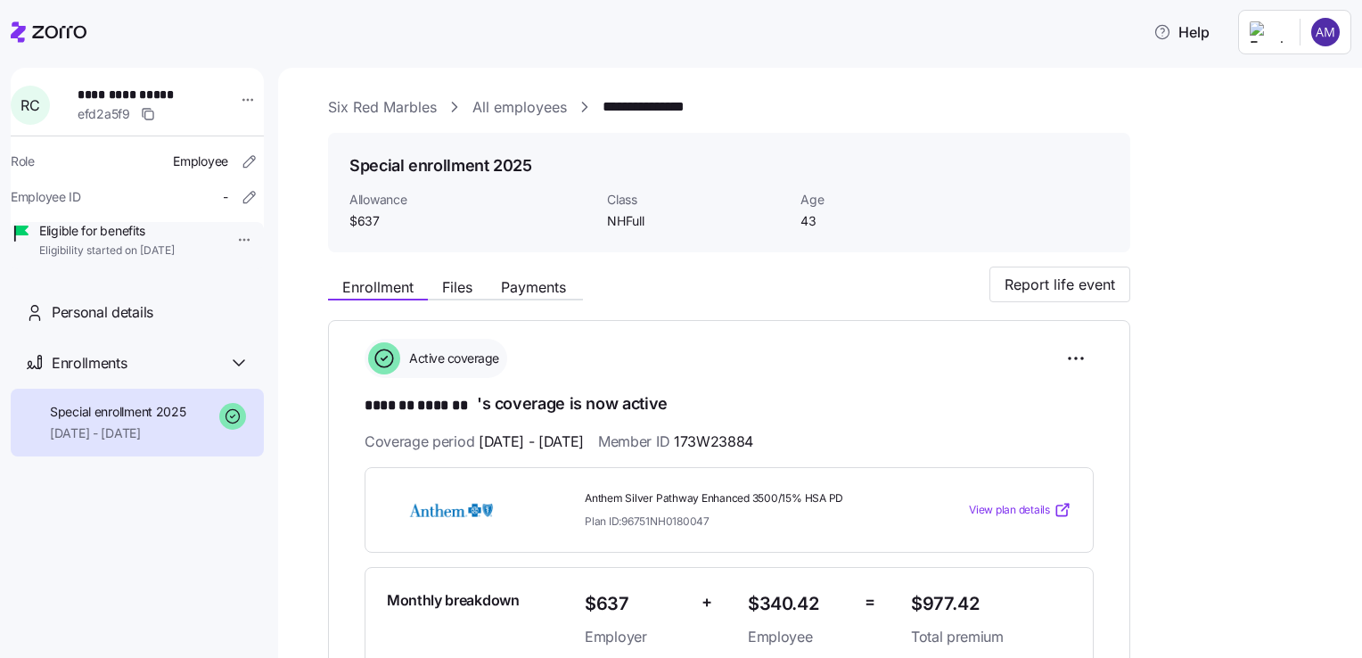
click at [1006, 502] on span "View plan details" at bounding box center [1009, 510] width 81 height 17
click at [528, 116] on link "All employees" at bounding box center [519, 107] width 94 height 22
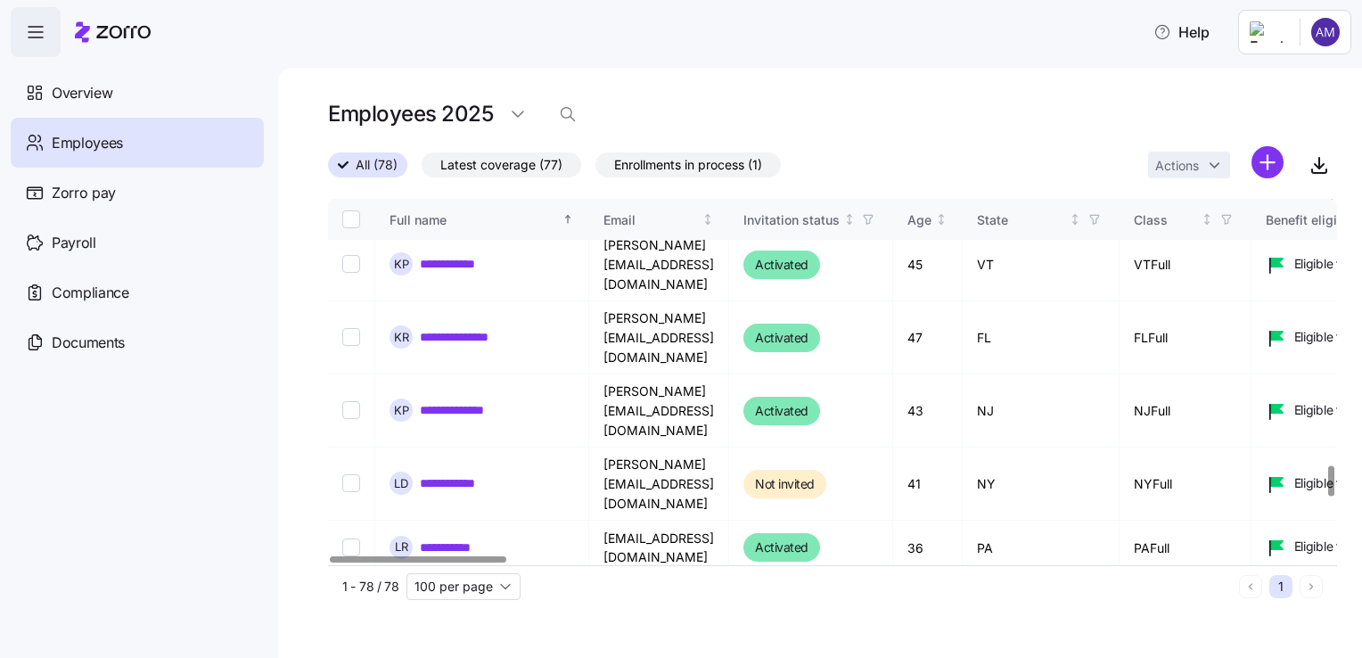
scroll to position [3156, 0]
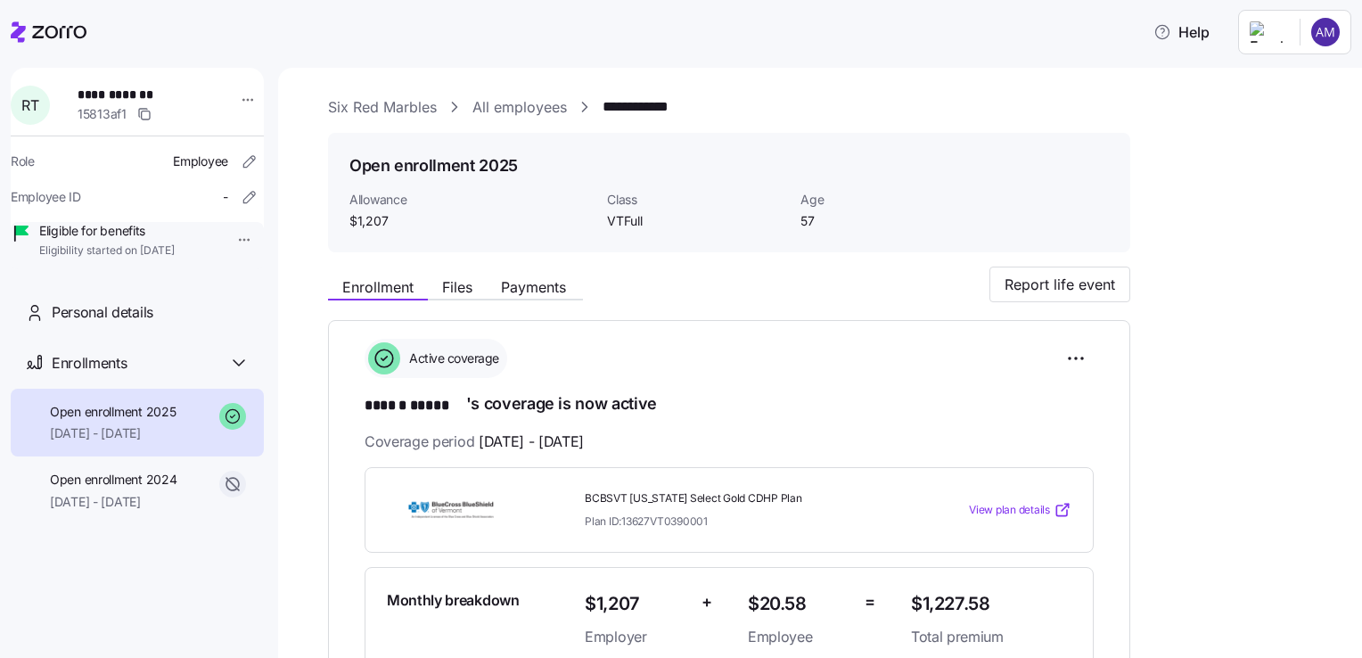
click at [1020, 502] on span "View plan details" at bounding box center [1009, 510] width 81 height 17
click at [546, 111] on link "All employees" at bounding box center [519, 107] width 94 height 22
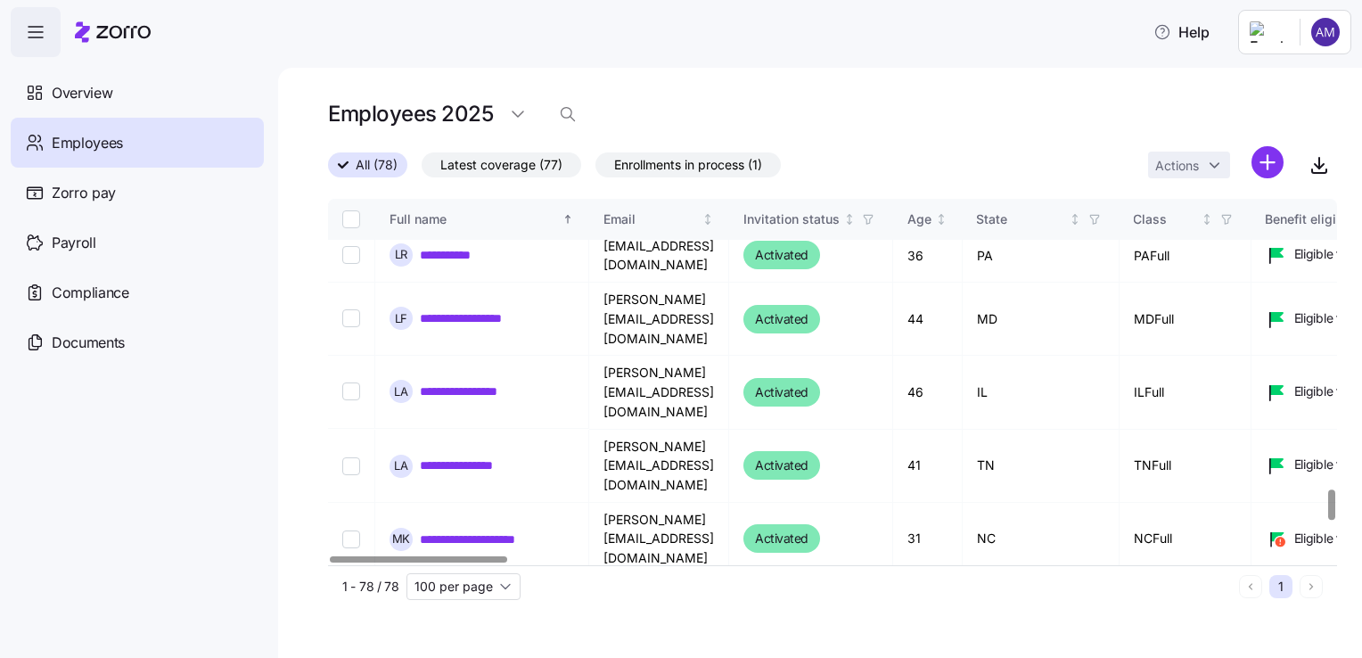
scroll to position [3430, 0]
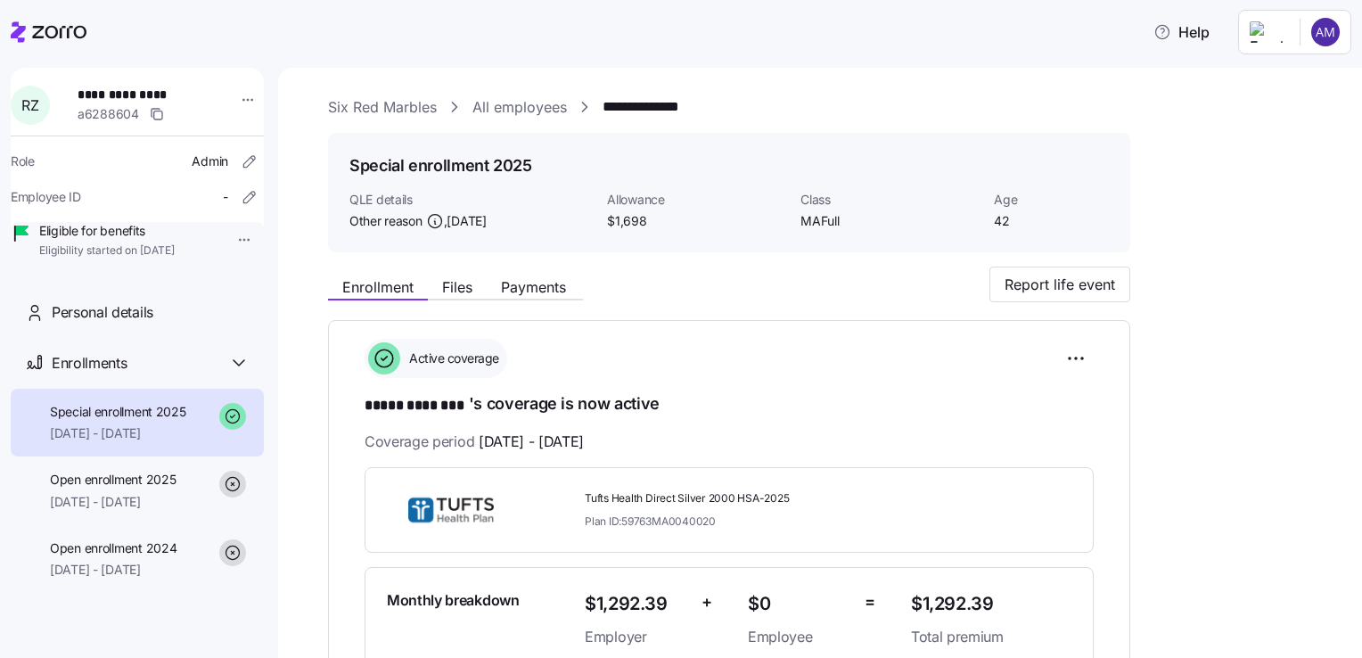
click at [524, 110] on link "All employees" at bounding box center [519, 107] width 94 height 22
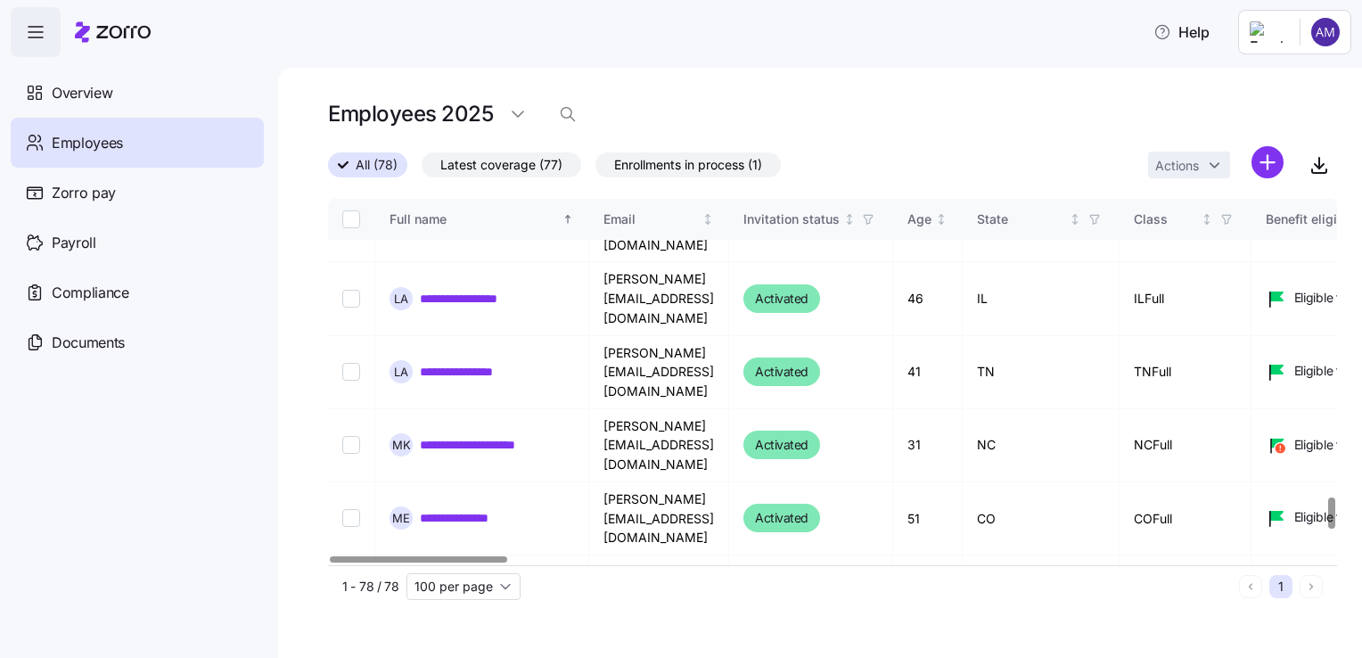
scroll to position [3523, 0]
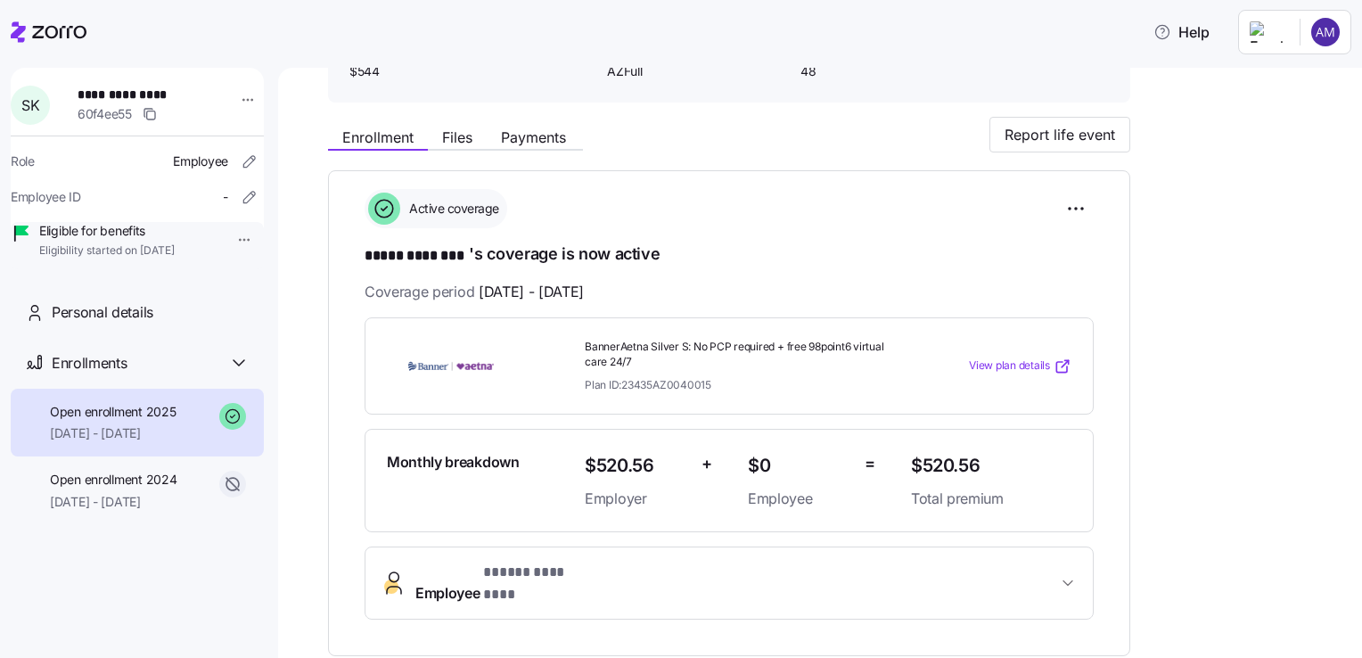
scroll to position [152, 0]
click at [1026, 363] on span "View plan details" at bounding box center [1009, 363] width 81 height 17
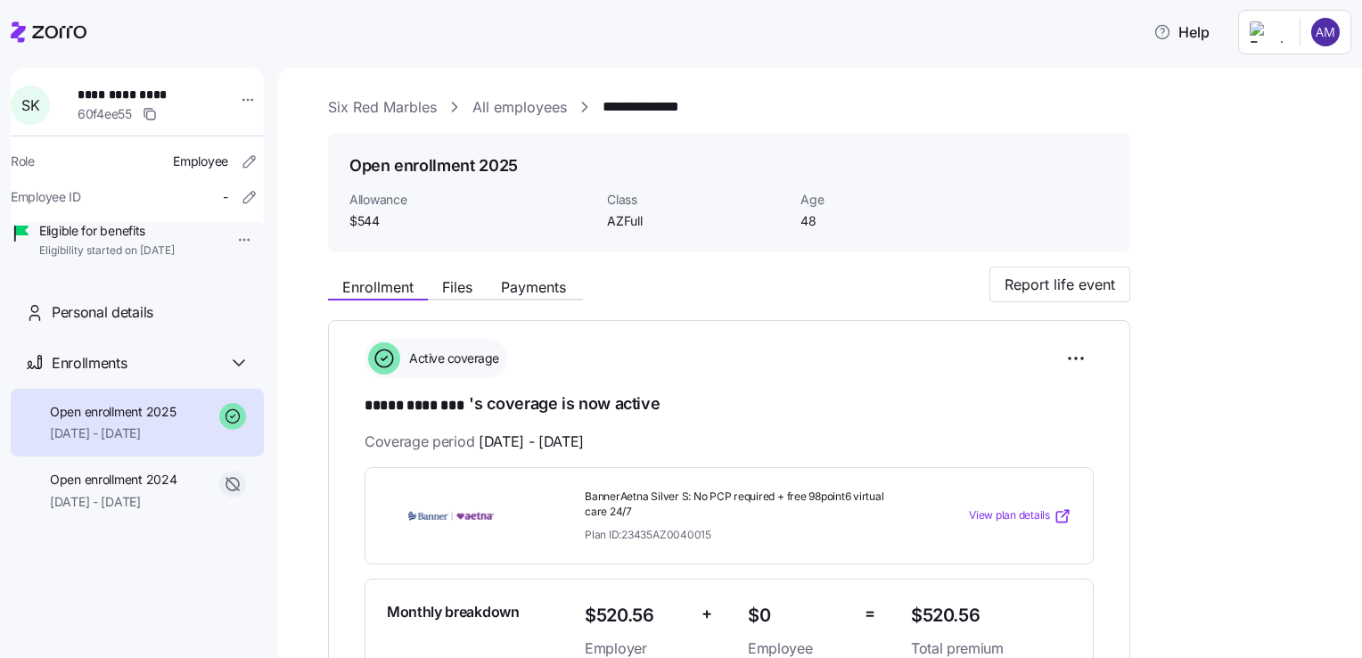
click at [528, 97] on link "All employees" at bounding box center [519, 107] width 94 height 22
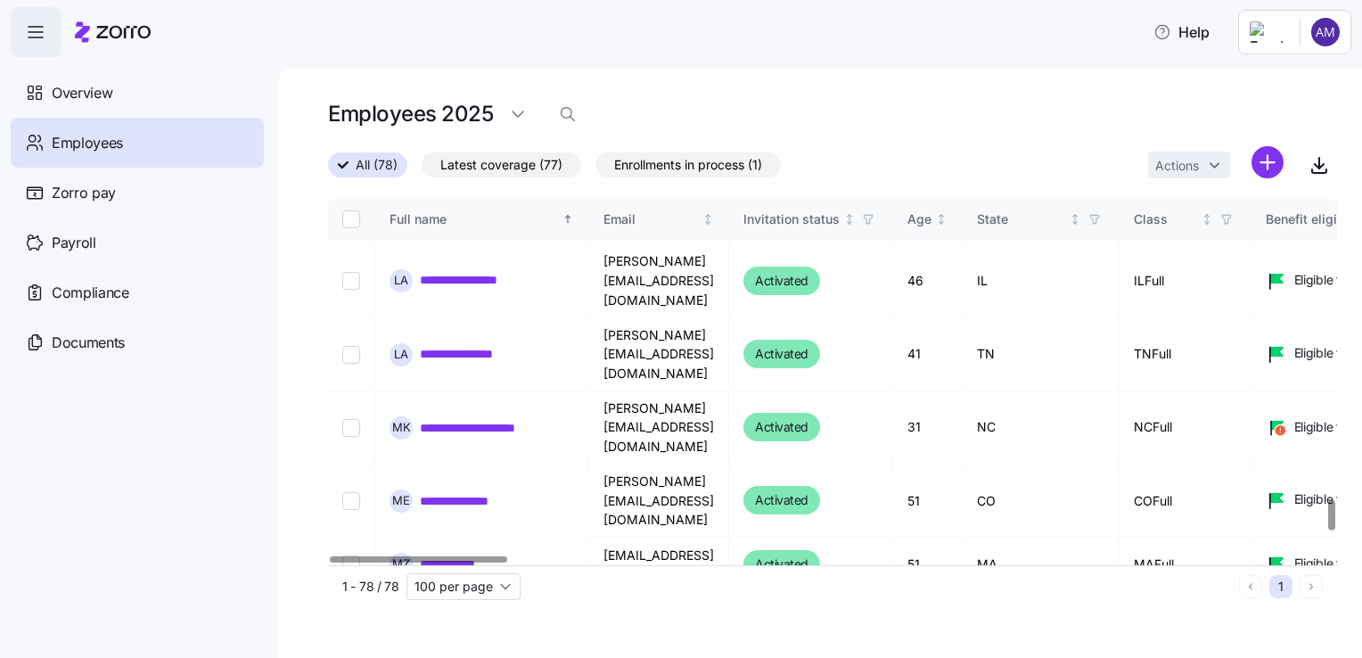
scroll to position [3528, 0]
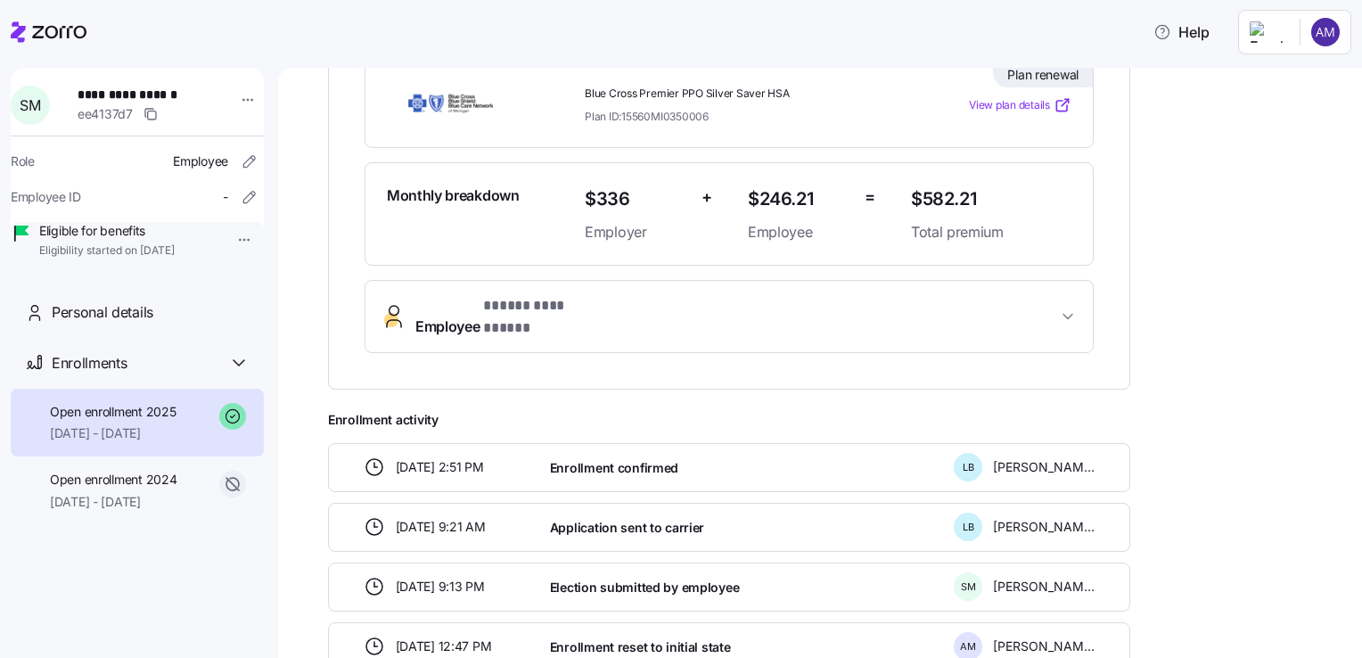
scroll to position [407, 0]
click at [1026, 100] on span "View plan details" at bounding box center [1009, 103] width 81 height 17
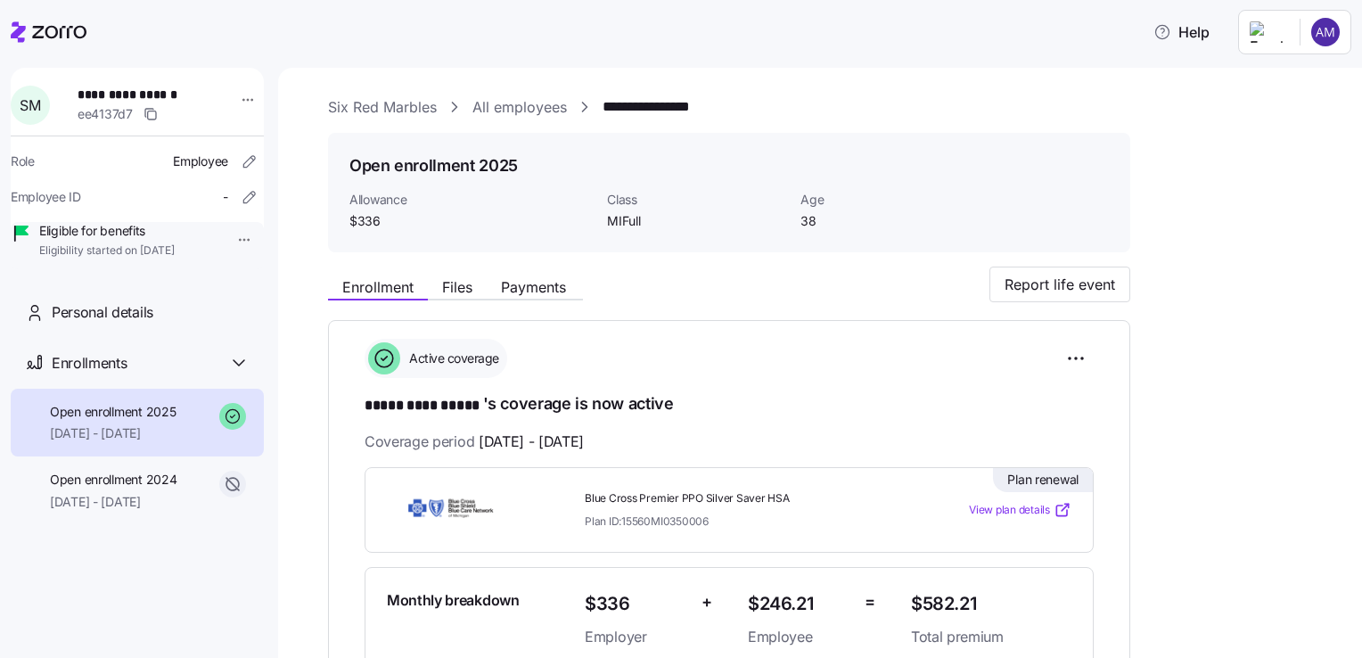
scroll to position [0, 0]
click at [517, 106] on link "All employees" at bounding box center [519, 107] width 94 height 22
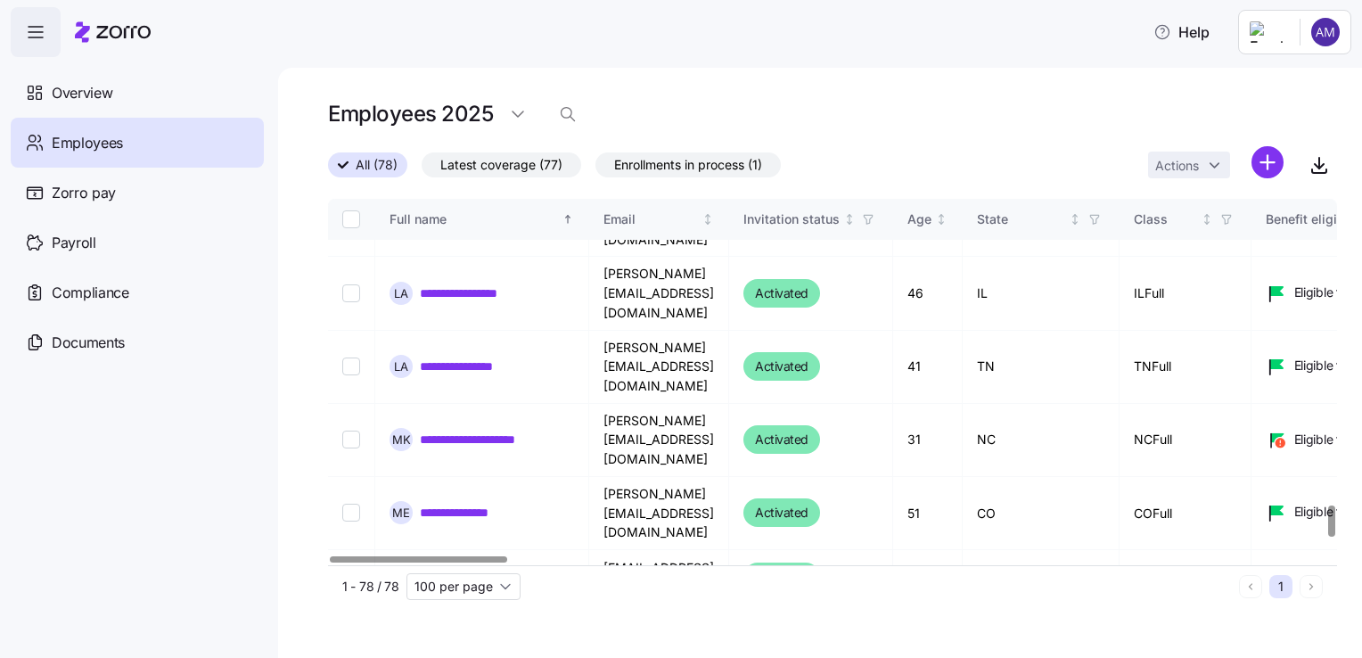
scroll to position [3509, 0]
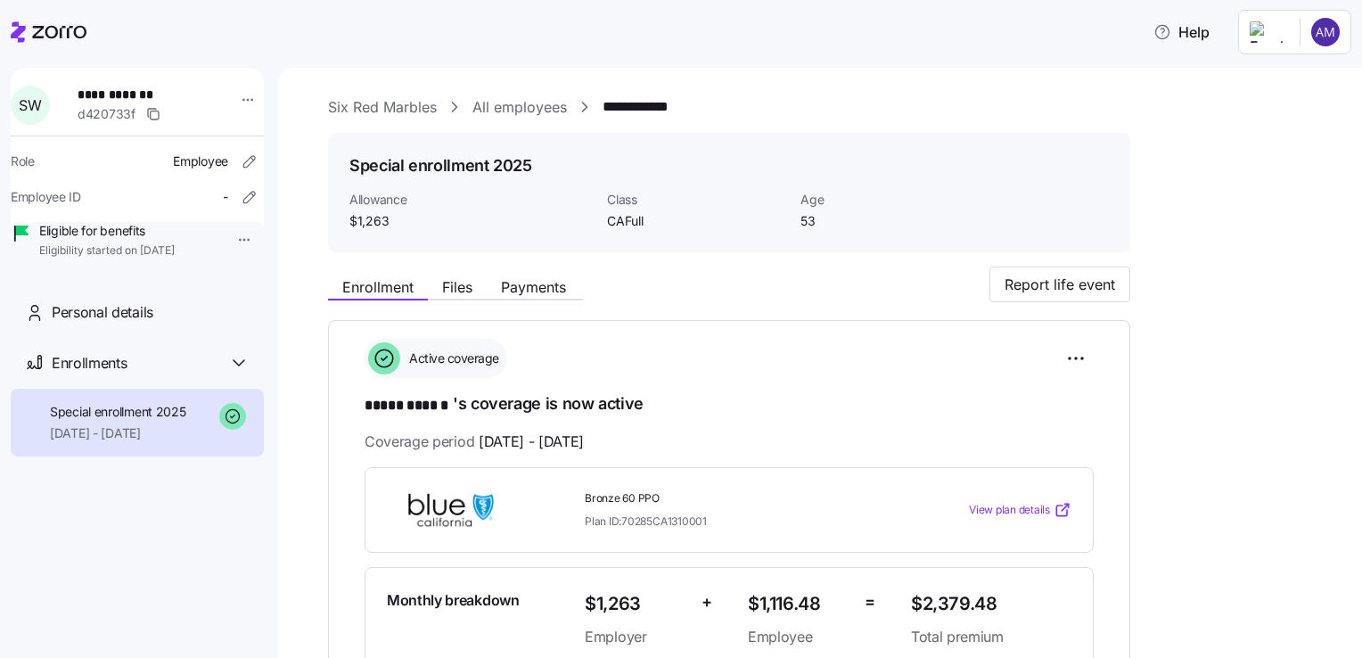
click at [1006, 505] on span "View plan details" at bounding box center [1009, 510] width 81 height 17
click at [521, 111] on link "All employees" at bounding box center [519, 107] width 94 height 22
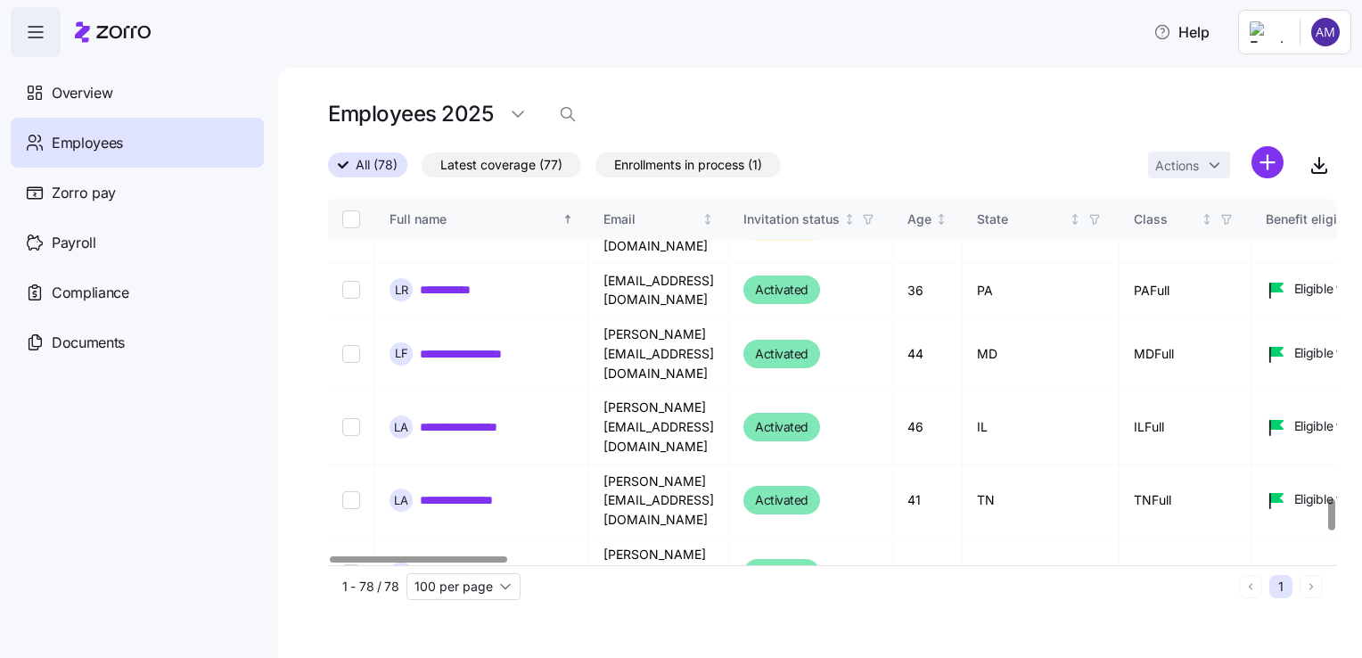
scroll to position [3644, 0]
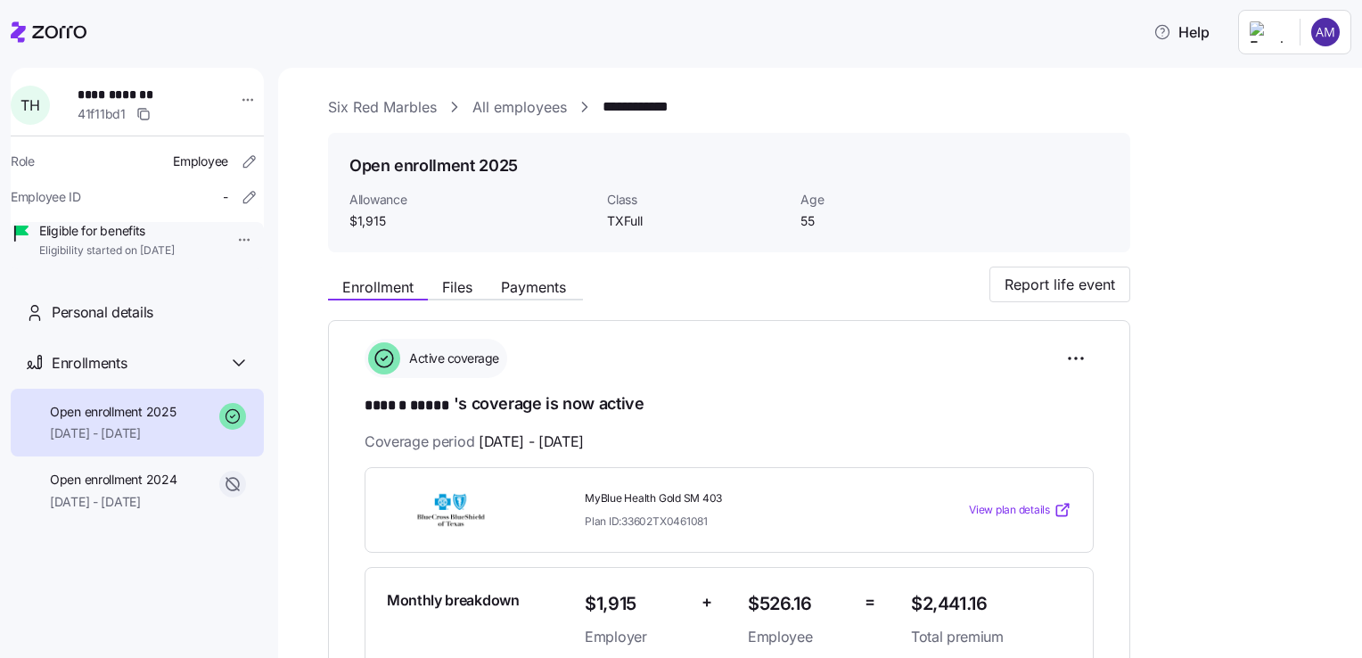
click at [1006, 512] on span "View plan details" at bounding box center [1009, 510] width 81 height 17
click at [524, 96] on link "All employees" at bounding box center [519, 107] width 94 height 22
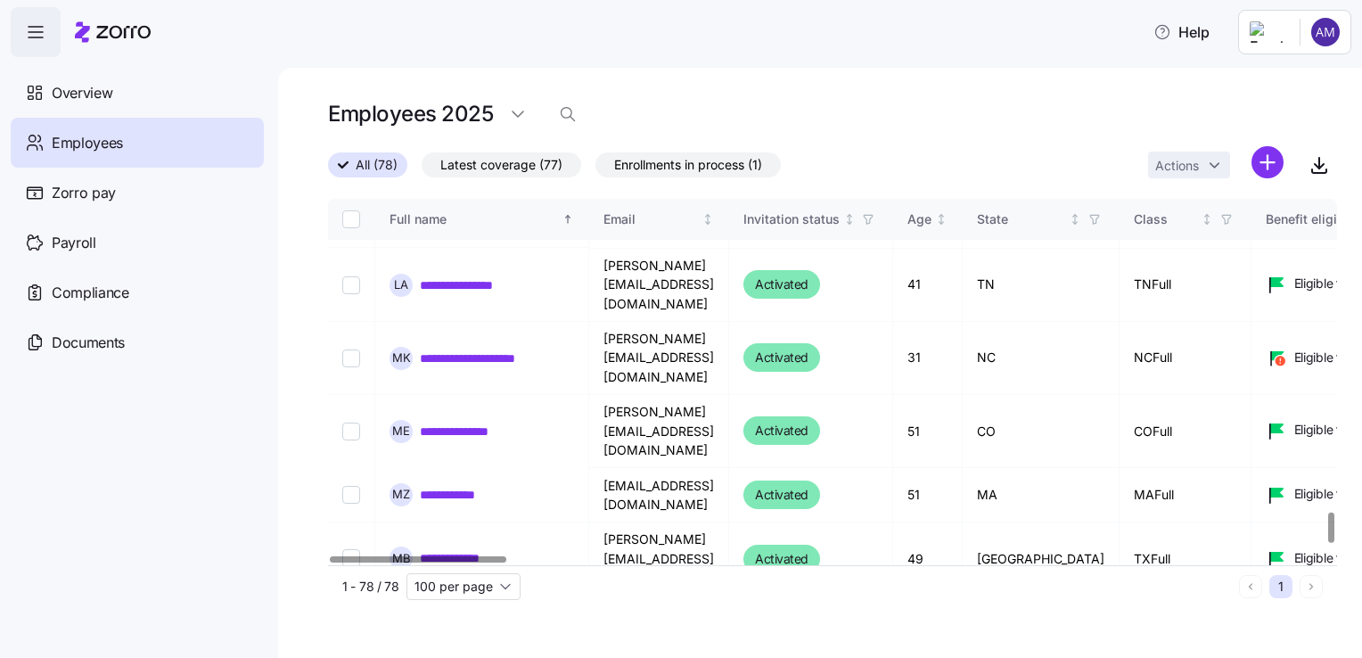
scroll to position [3725, 0]
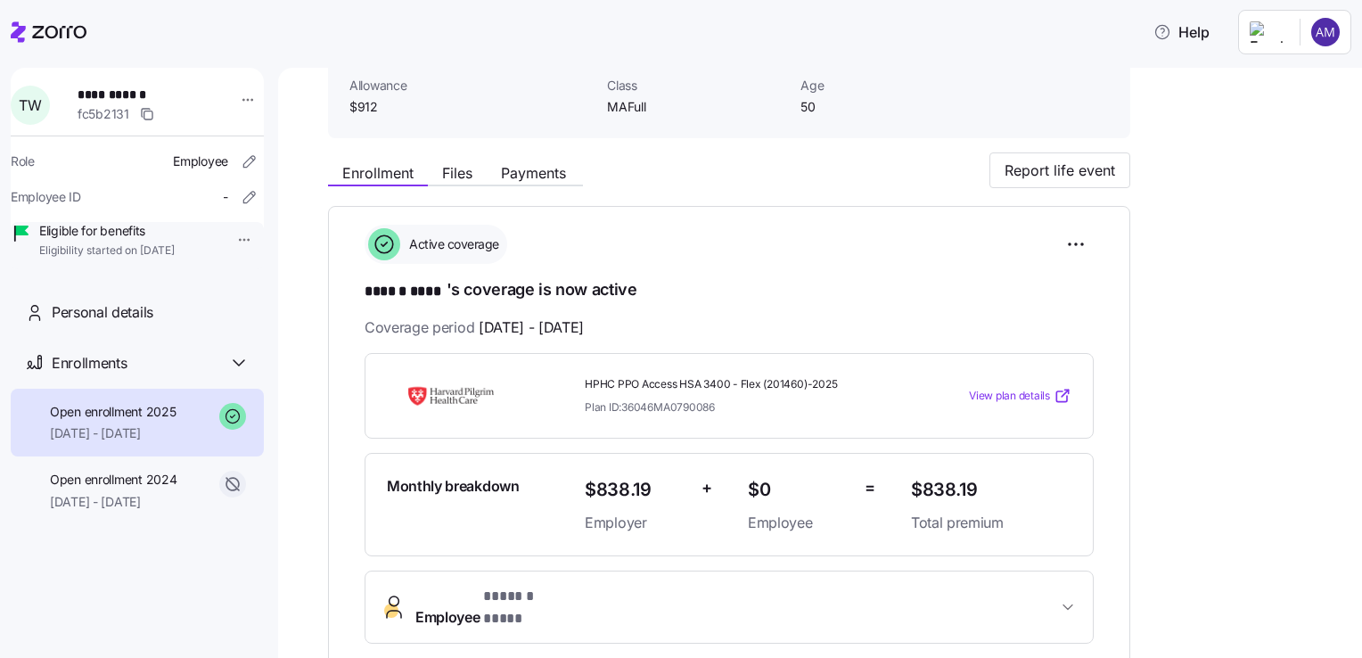
scroll to position [116, 0]
click at [1008, 387] on span "View plan details" at bounding box center [1009, 394] width 81 height 17
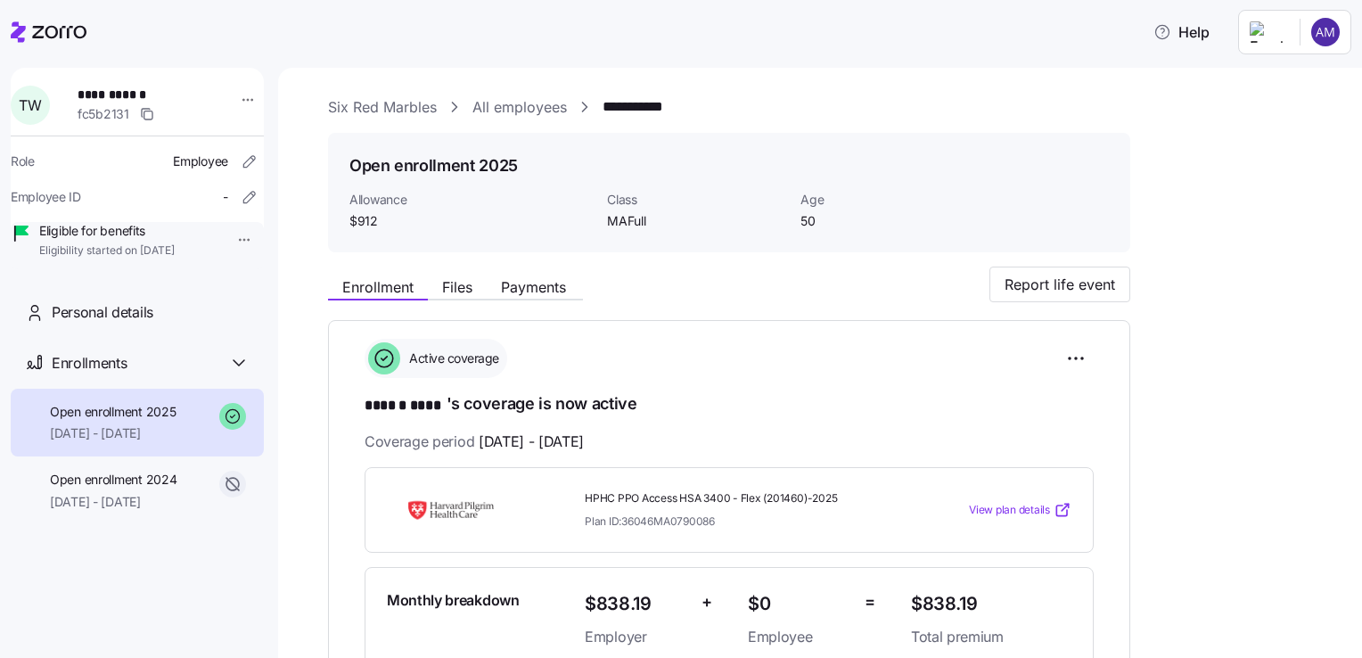
click at [526, 105] on link "All employees" at bounding box center [519, 107] width 94 height 22
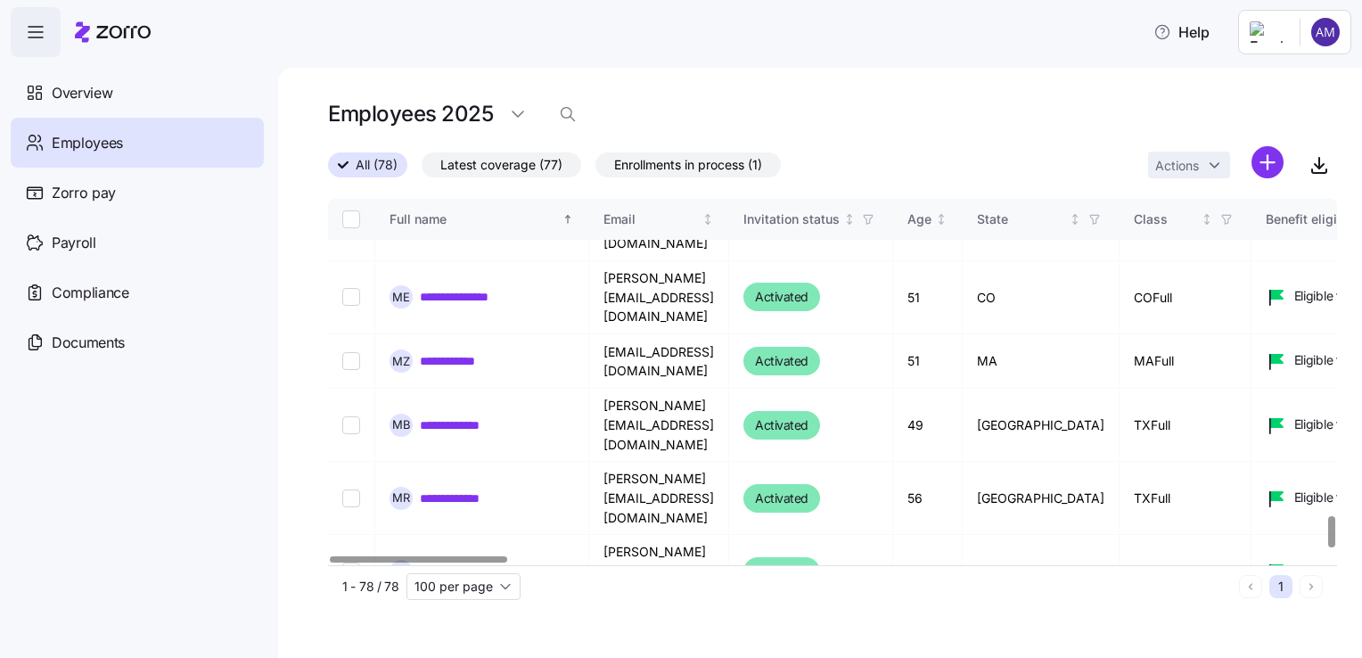
scroll to position [3745, 0]
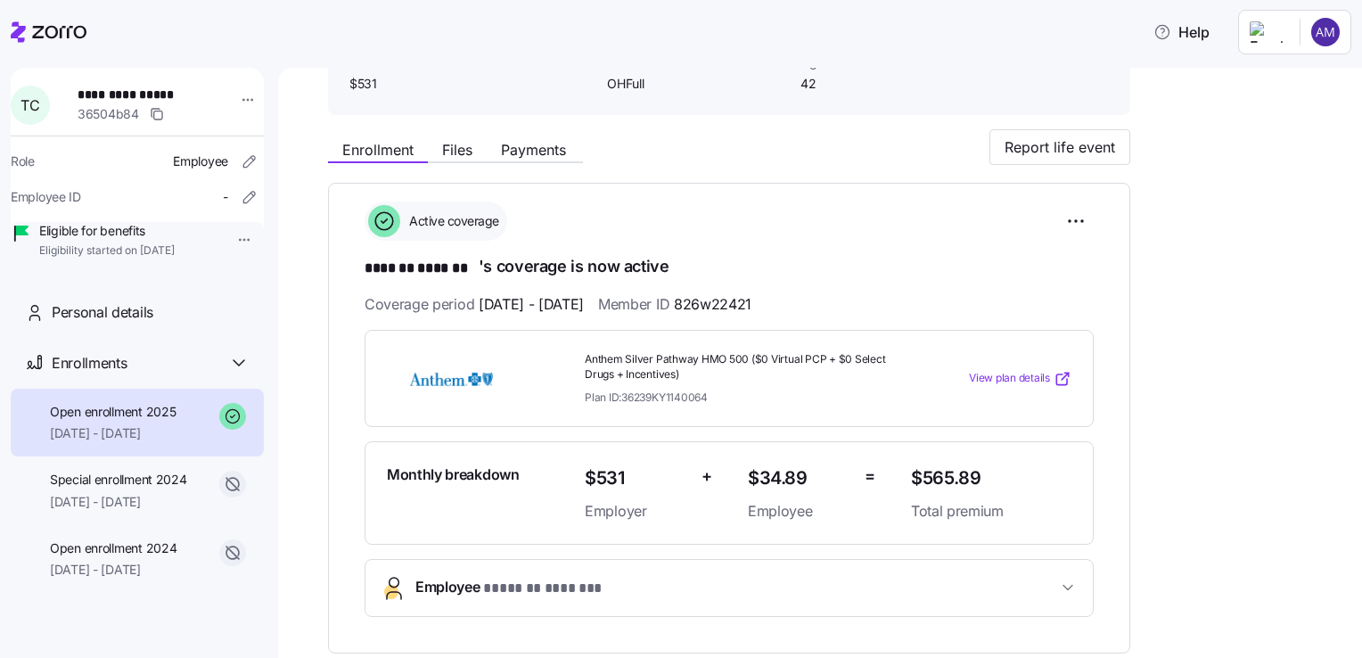
scroll to position [138, 0]
click at [1020, 373] on span "View plan details" at bounding box center [1009, 377] width 81 height 17
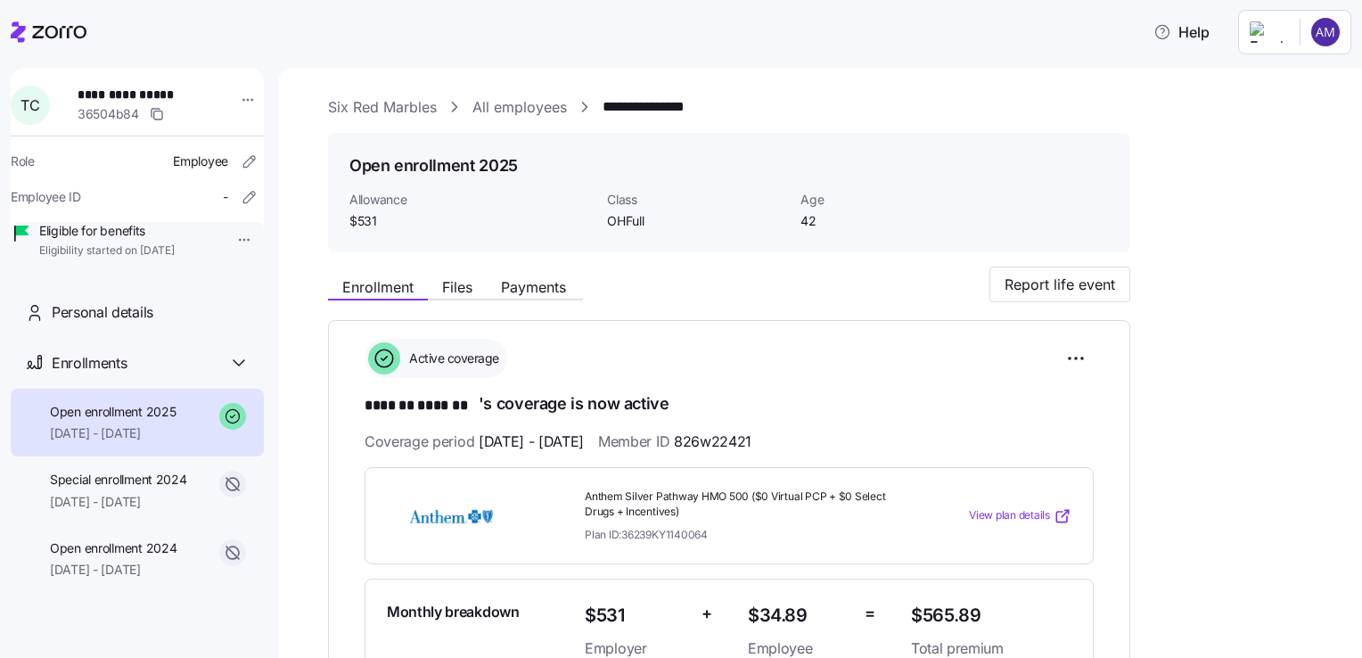
click at [505, 103] on link "All employees" at bounding box center [519, 107] width 94 height 22
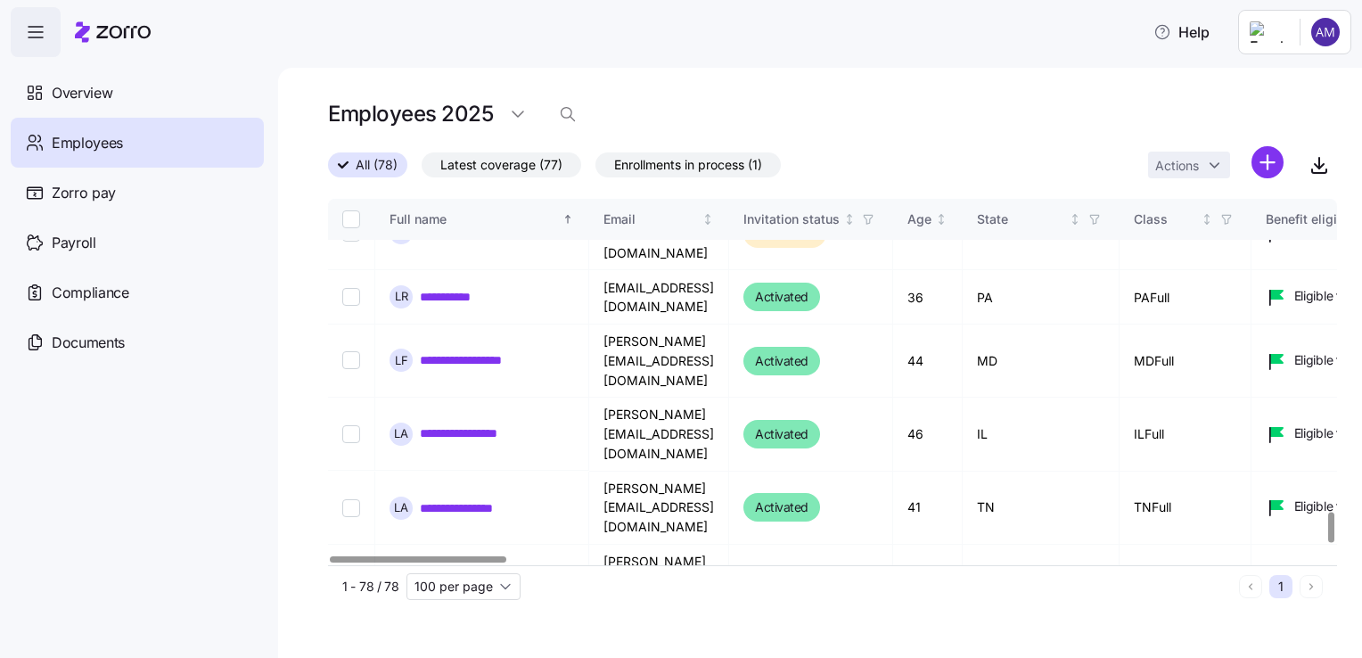
scroll to position [3813, 0]
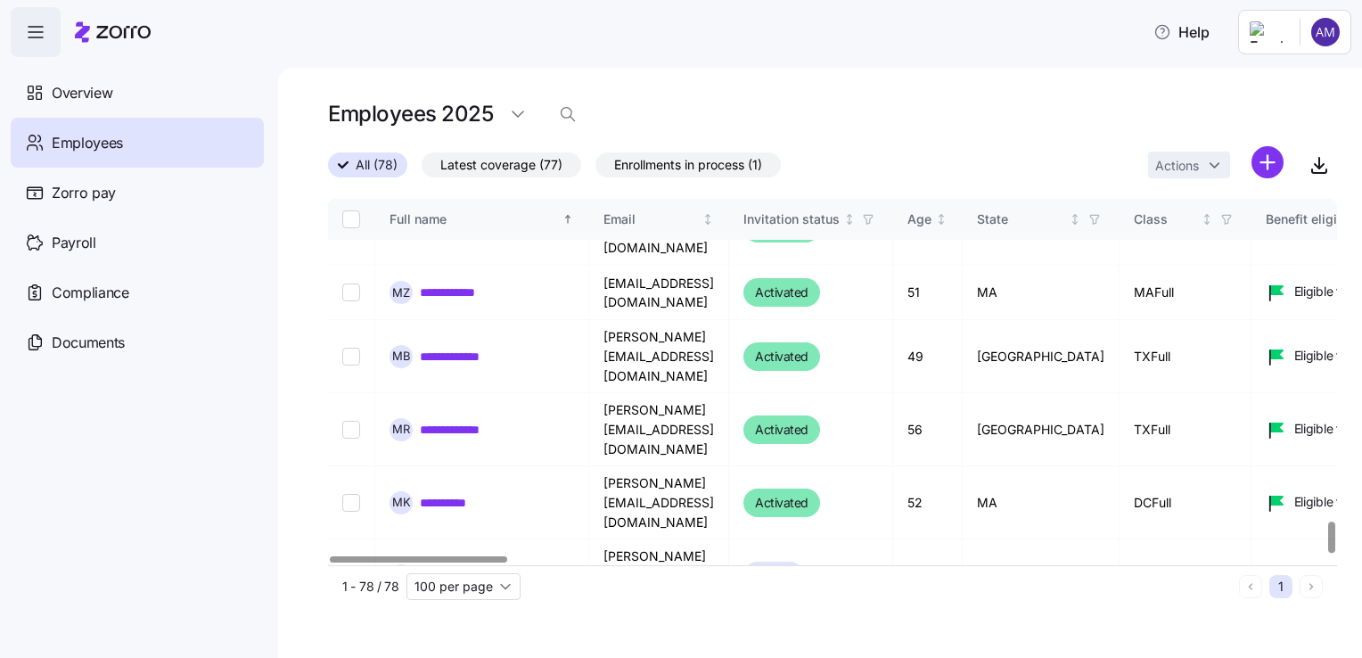
drag, startPoint x: 474, startPoint y: 387, endPoint x: 571, endPoint y: 437, distance: 108.5
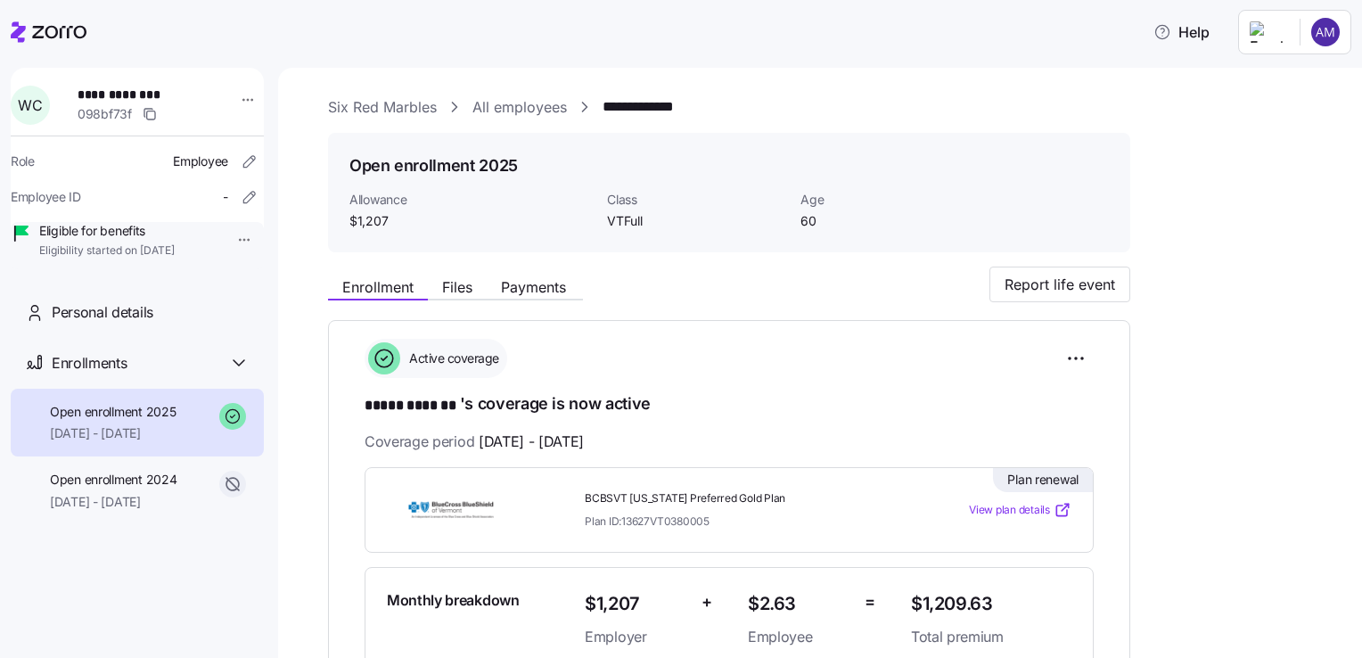
click at [1009, 507] on span "View plan details" at bounding box center [1009, 510] width 81 height 17
click at [532, 105] on link "All employees" at bounding box center [519, 107] width 94 height 22
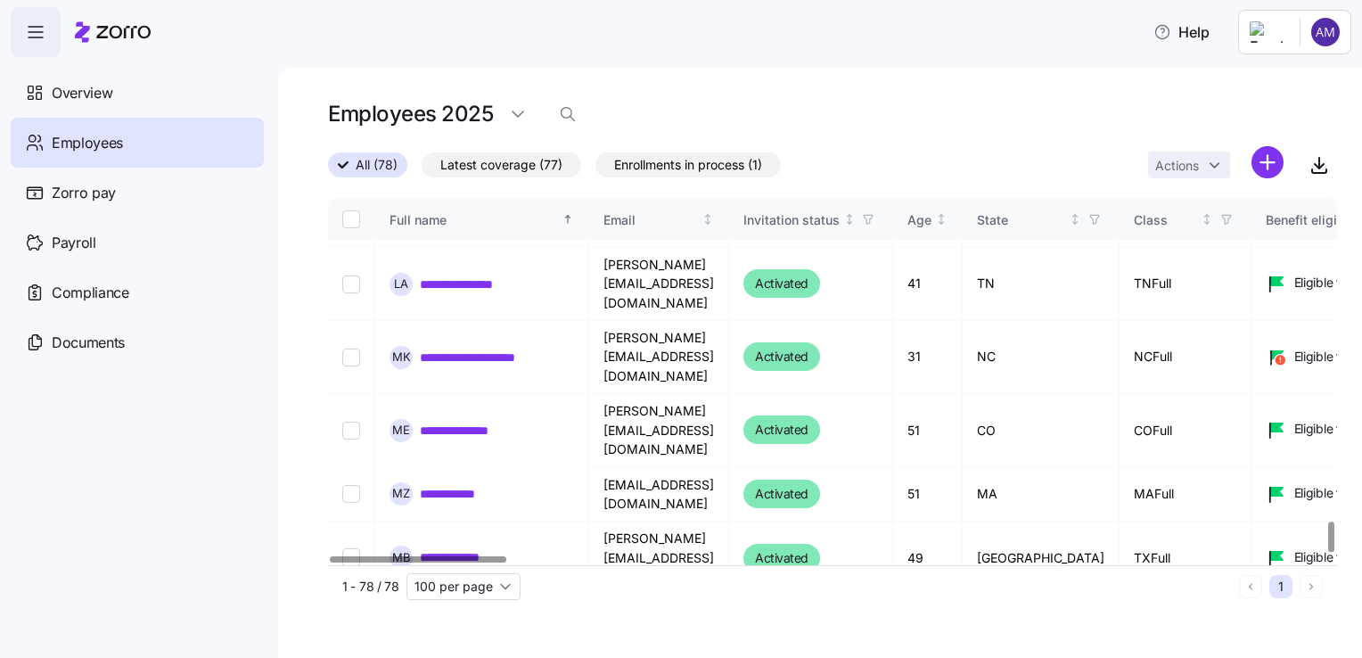
scroll to position [3813, 0]
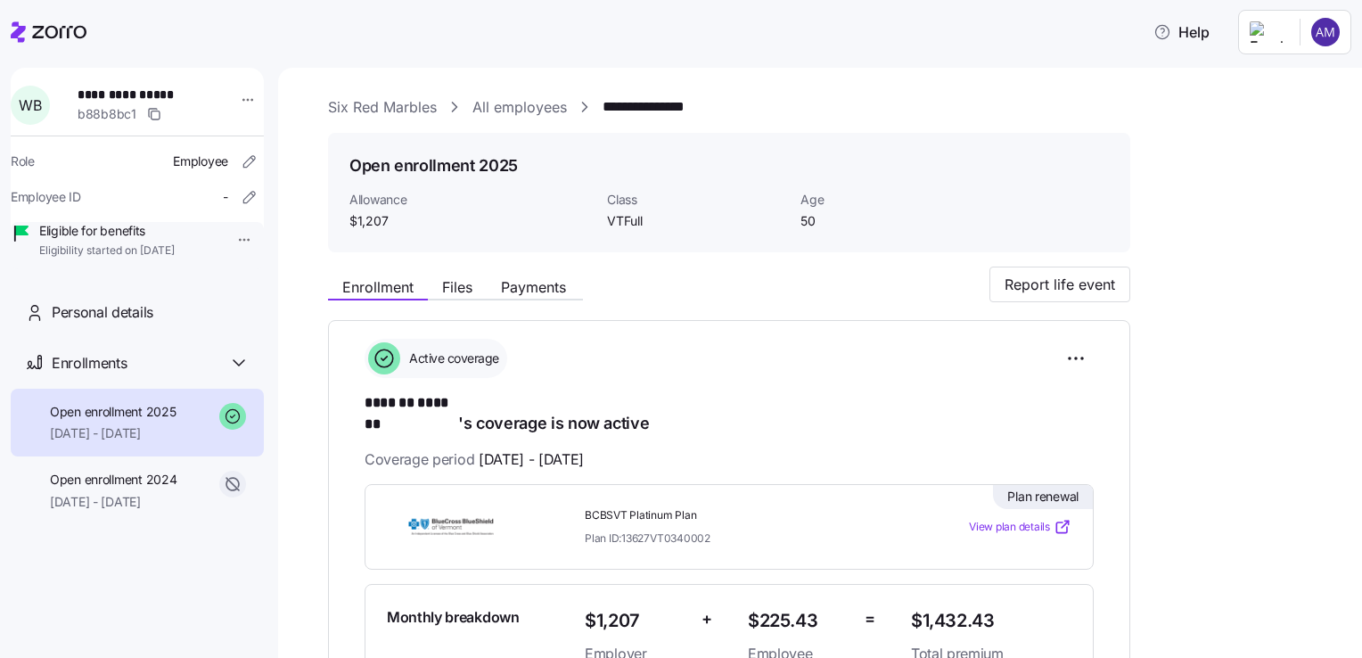
click at [1014, 519] on span "View plan details" at bounding box center [1009, 527] width 81 height 17
click at [1222, 177] on div "**********" at bounding box center [832, 667] width 1009 height 1142
drag, startPoint x: 552, startPoint y: 68, endPoint x: 481, endPoint y: -59, distance: 144.9
click at [481, 0] on html "**********" at bounding box center [681, 323] width 1362 height 647
